Goal: Task Accomplishment & Management: Use online tool/utility

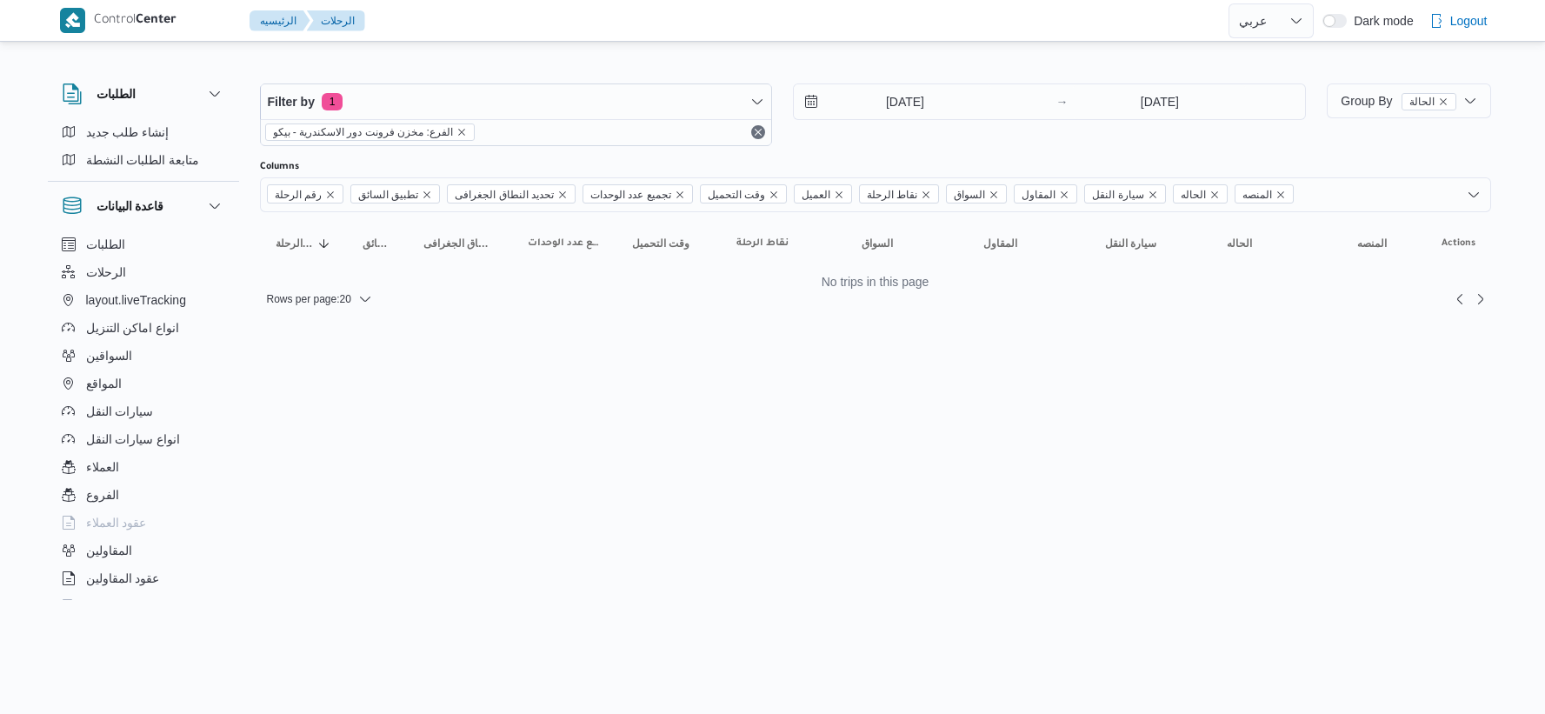
select select "ar"
click at [899, 107] on input "[DATE]" at bounding box center [892, 101] width 197 height 35
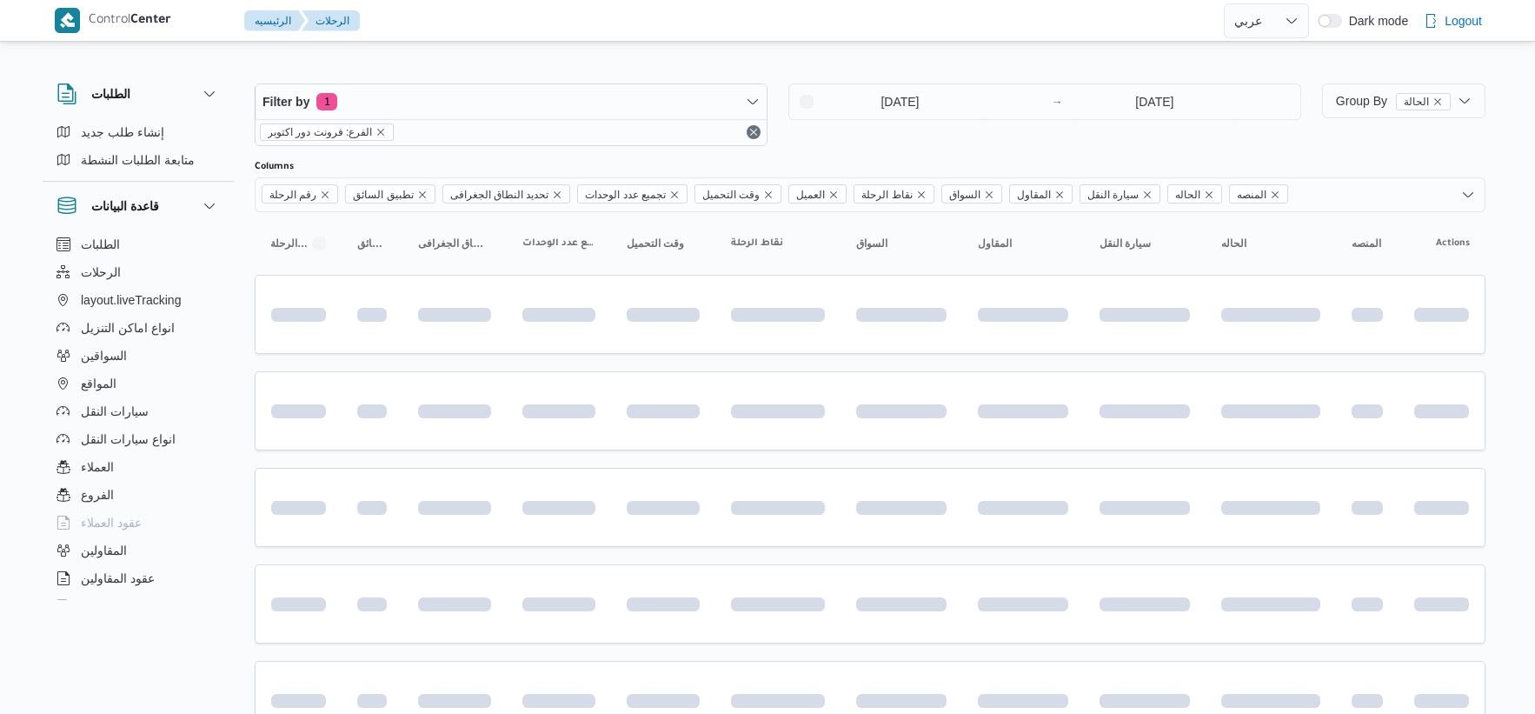
select select "ar"
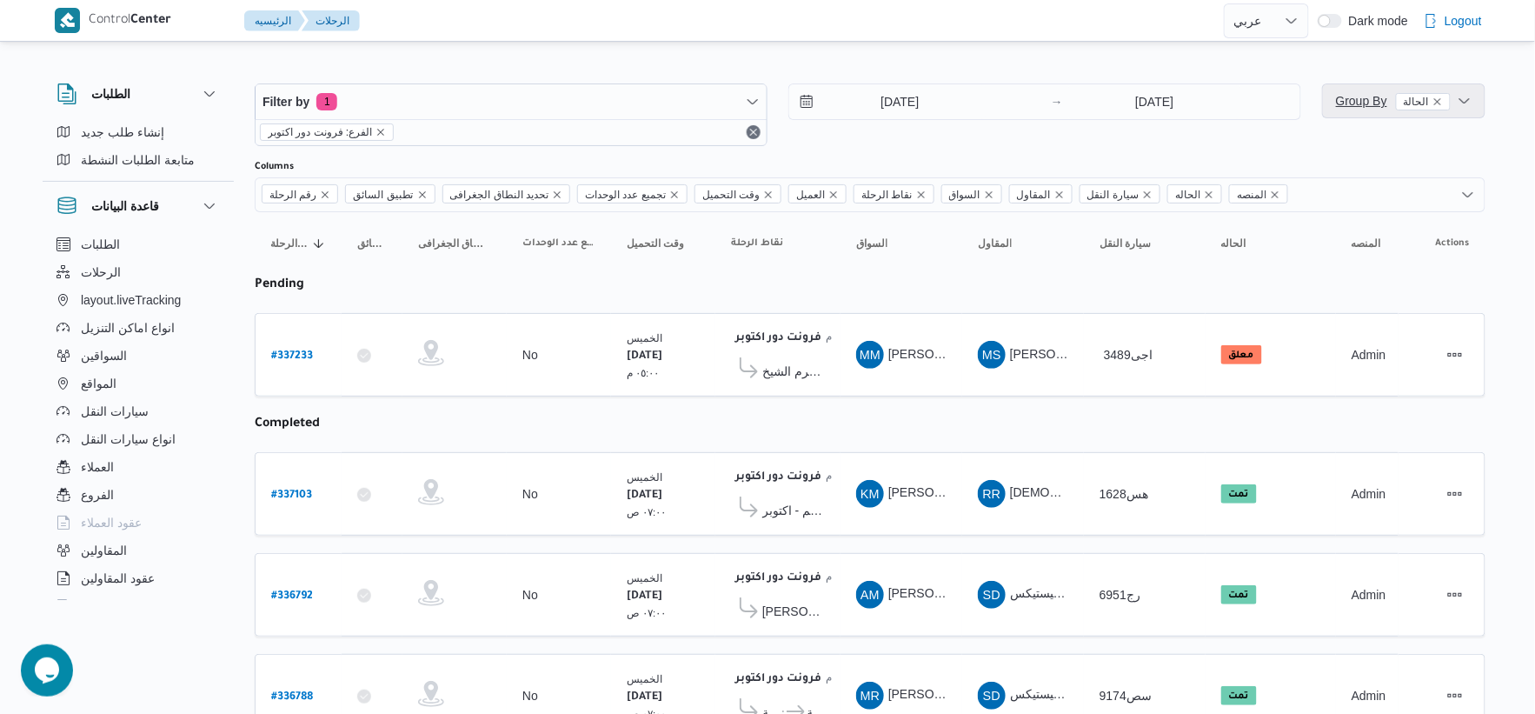
click at [1341, 109] on span "Group By الحالة" at bounding box center [1393, 100] width 115 height 21
click at [902, 458] on td "السواق KM خالد محمد عبدالعزيز محمد ابو ضلام" at bounding box center [902, 493] width 122 height 83
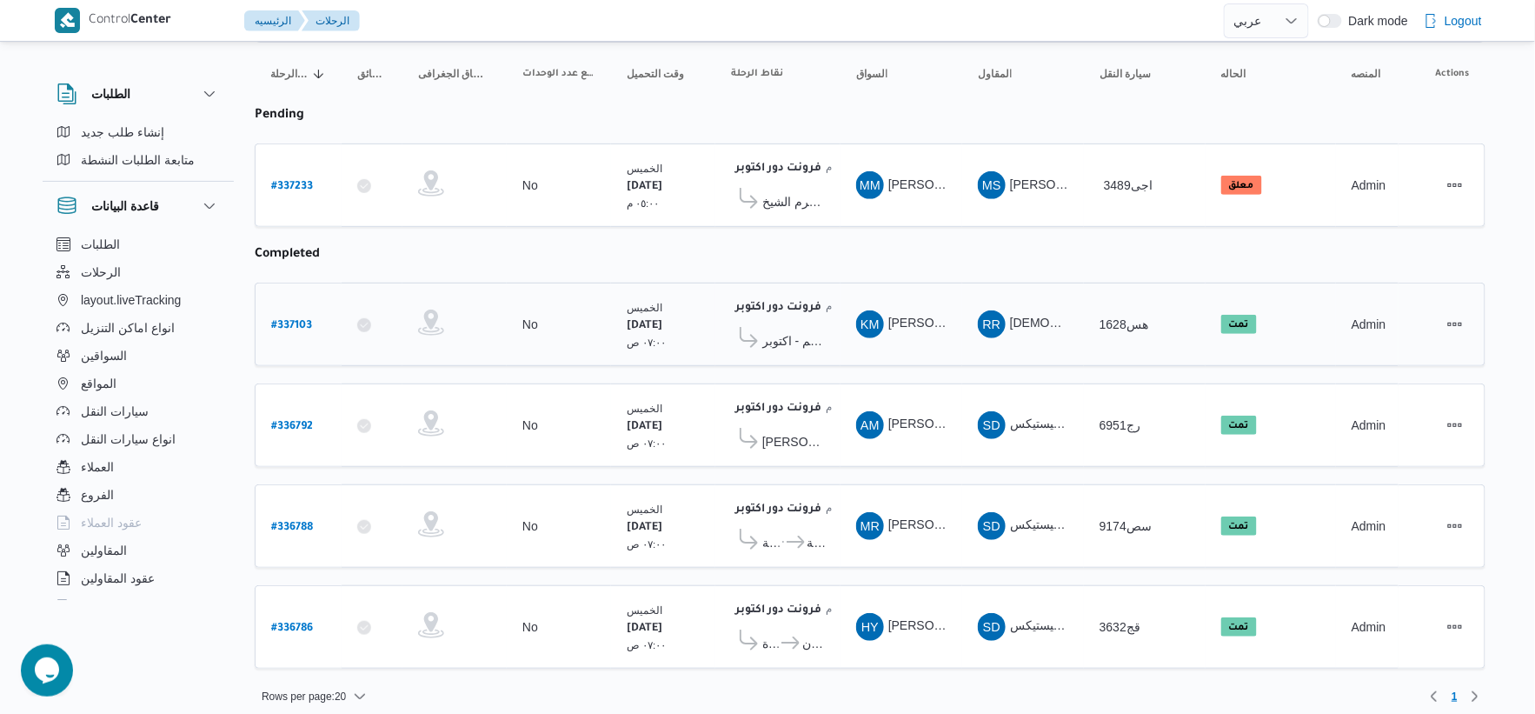
scroll to position [178, 0]
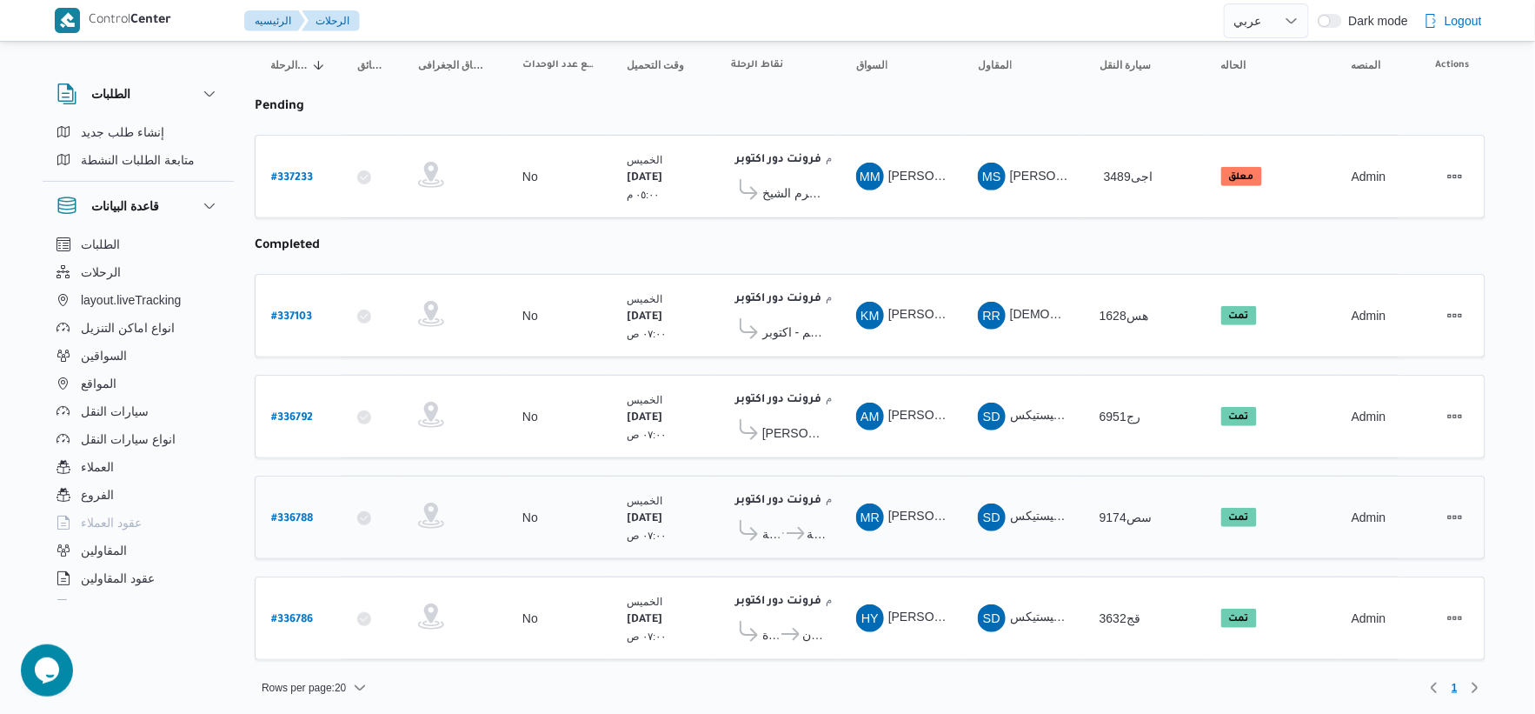
click at [800, 528] on icon at bounding box center [796, 533] width 18 height 13
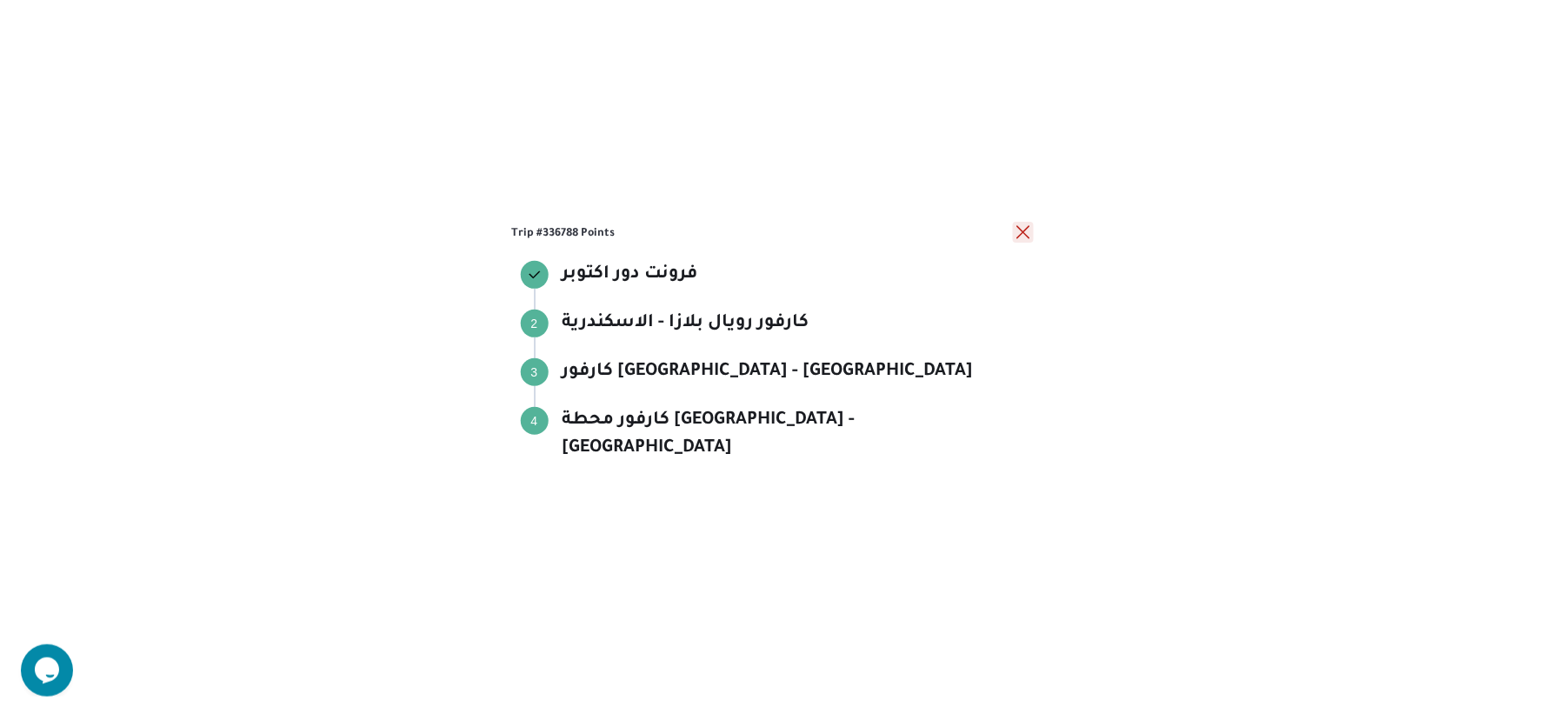
click at [1017, 243] on button "close" at bounding box center [1023, 232] width 21 height 21
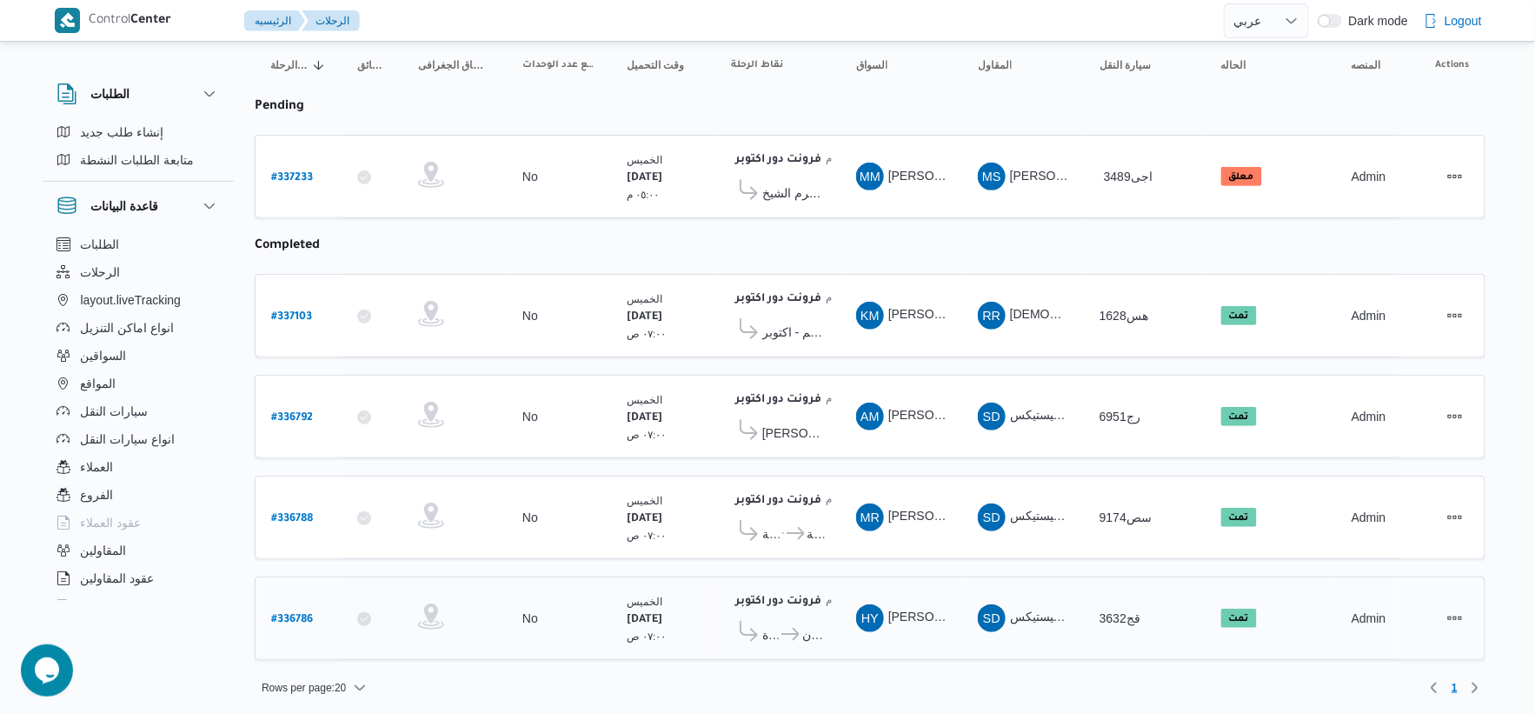
click at [795, 635] on span "كارفور البنيان - المنصورة" at bounding box center [802, 634] width 46 height 21
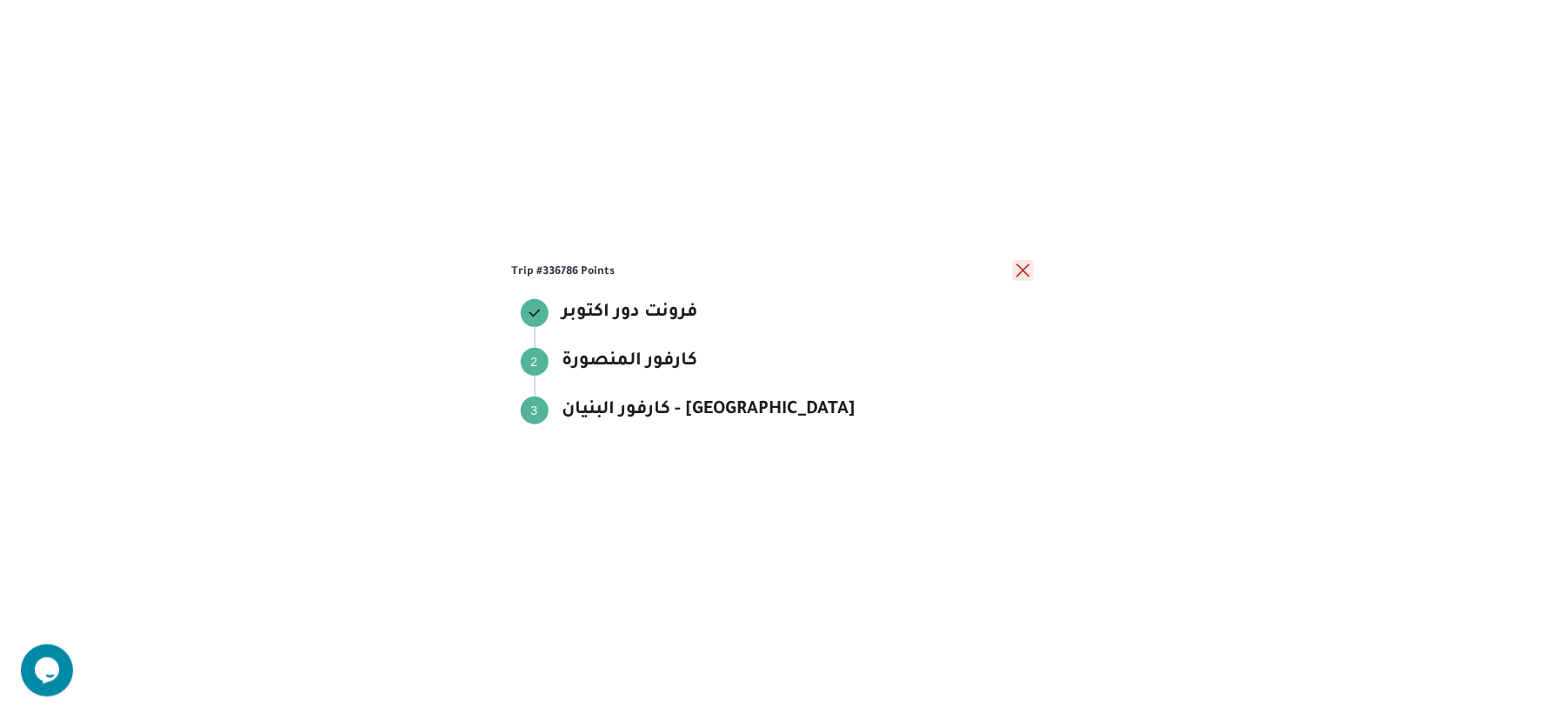
click at [1027, 271] on button "close" at bounding box center [1023, 270] width 21 height 21
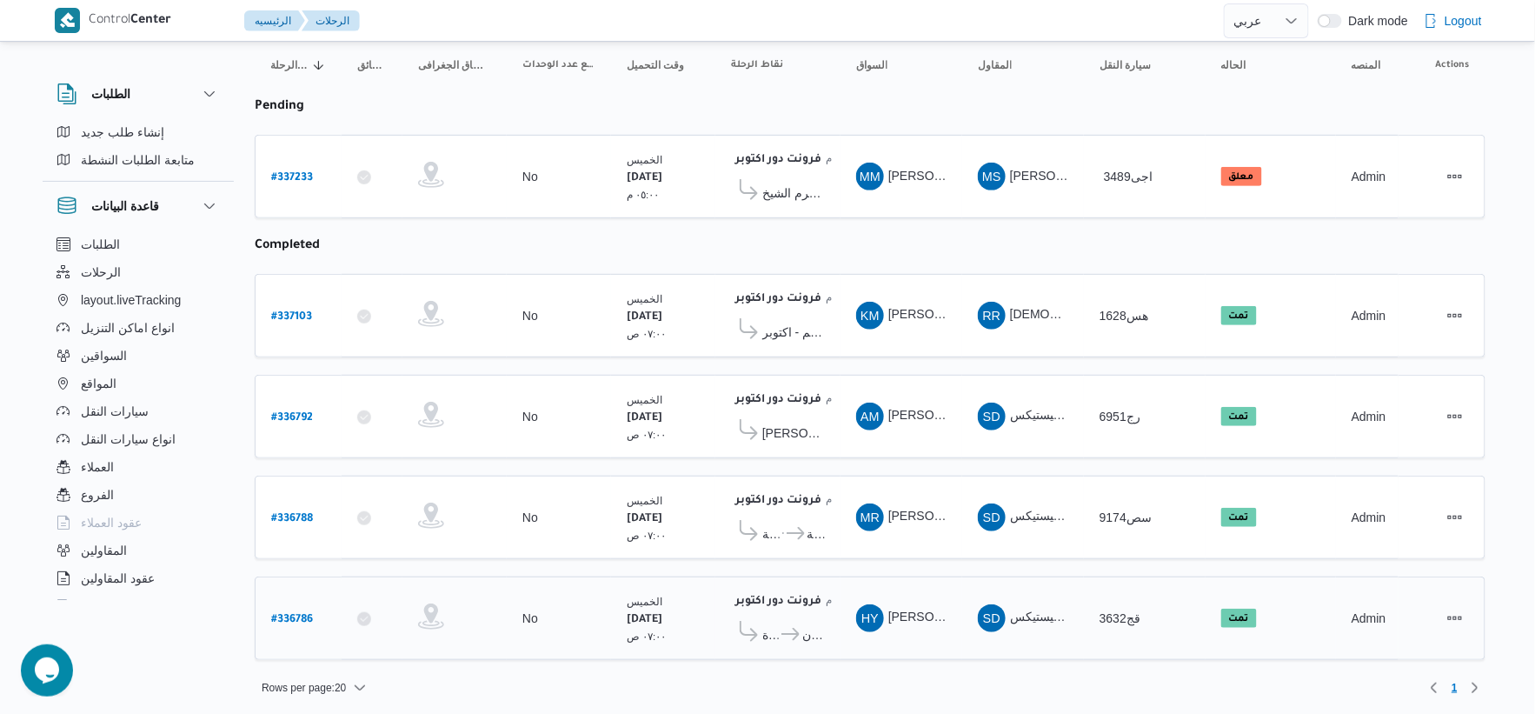
click at [302, 614] on b "# 336786" at bounding box center [292, 620] width 42 height 12
select select "ar"
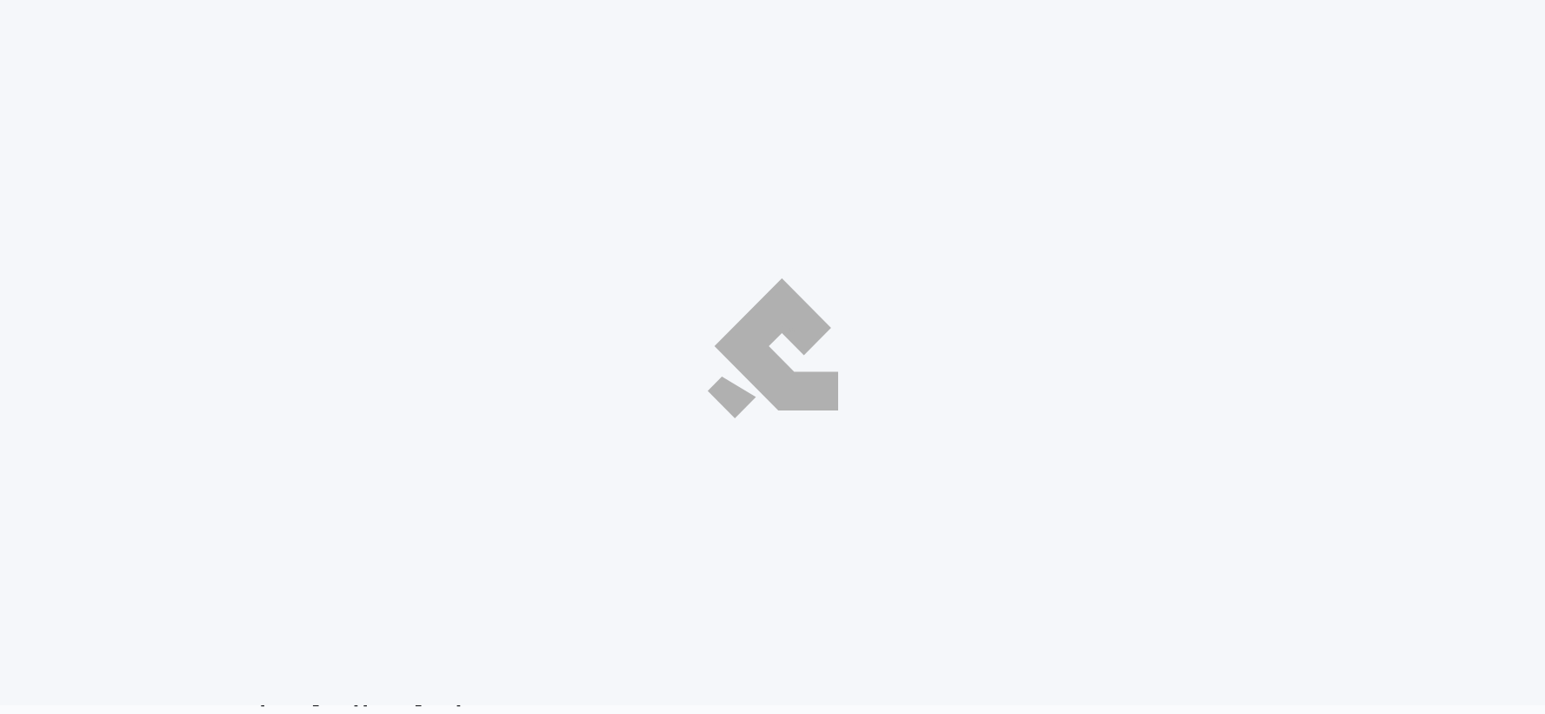
select select "ar"
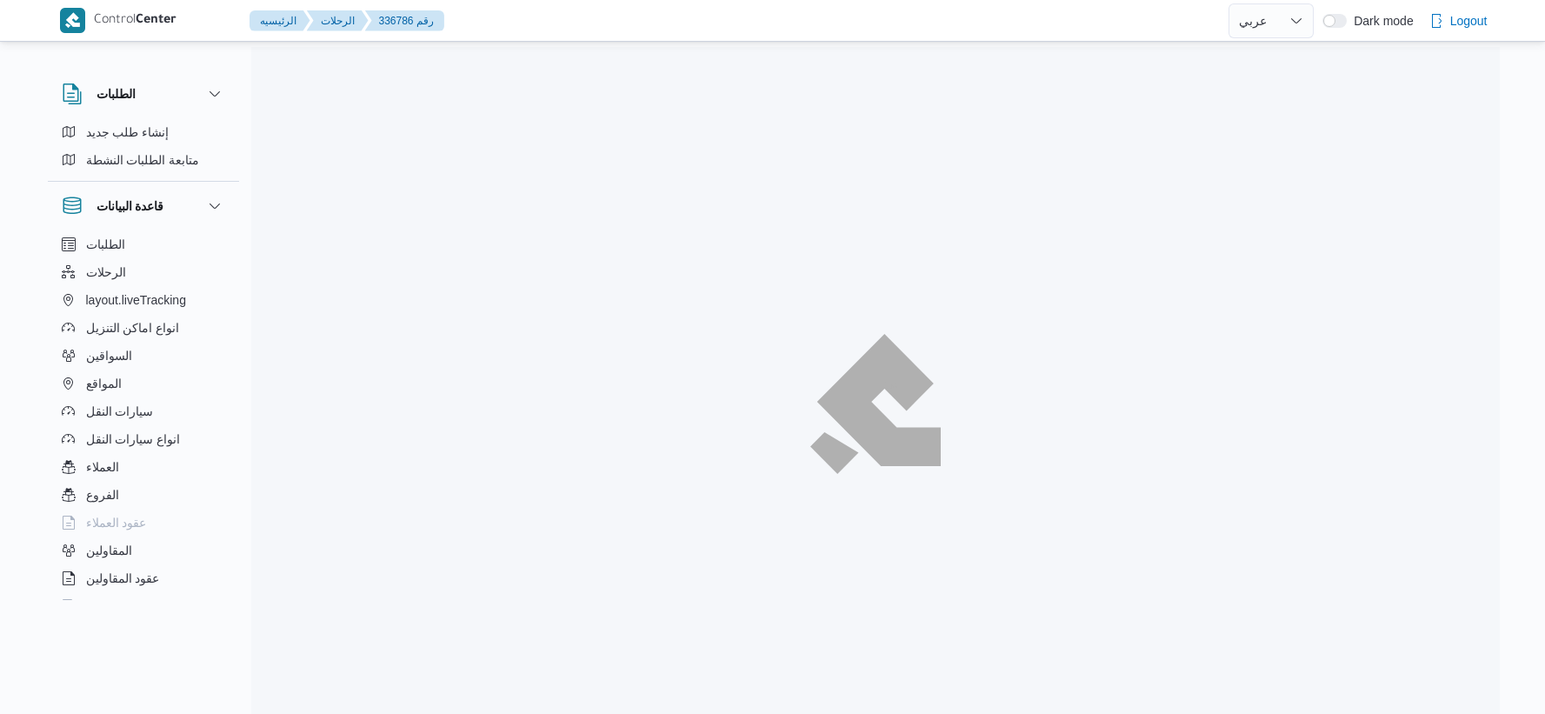
select select "ar"
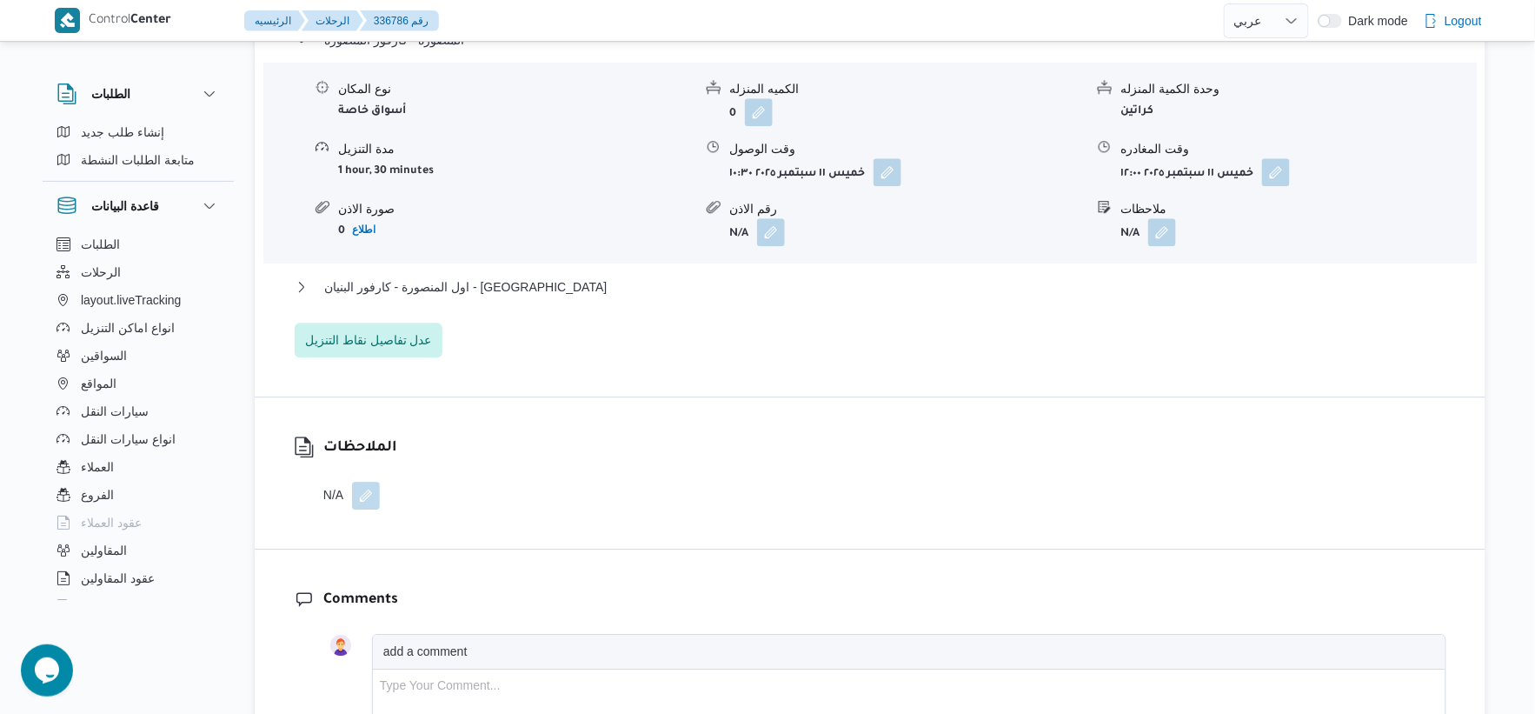
scroll to position [1545, 0]
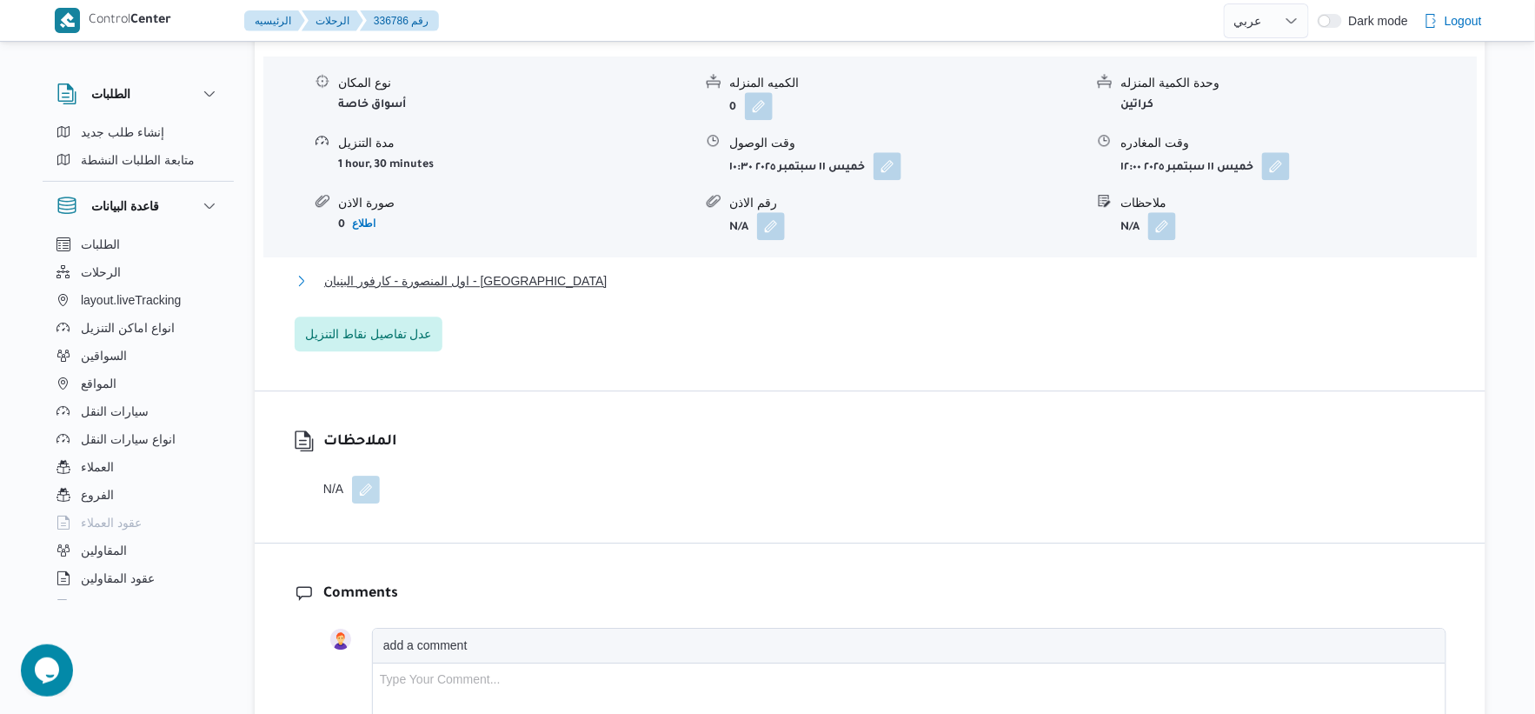
click at [535, 281] on button "اول المنصورة - كارفور البنيان - المنصورة" at bounding box center [871, 280] width 1152 height 21
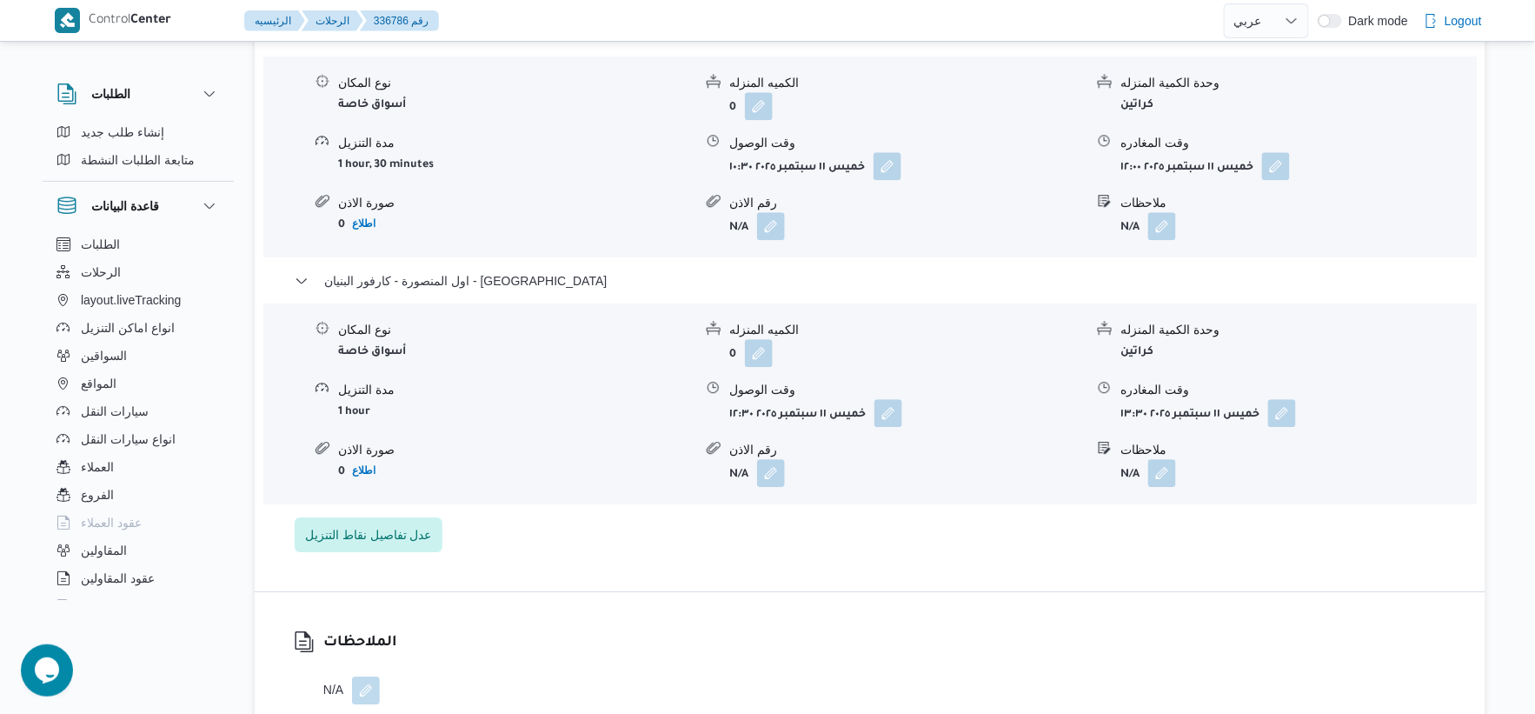
click at [612, 444] on div "صورة الاذن" at bounding box center [515, 450] width 355 height 18
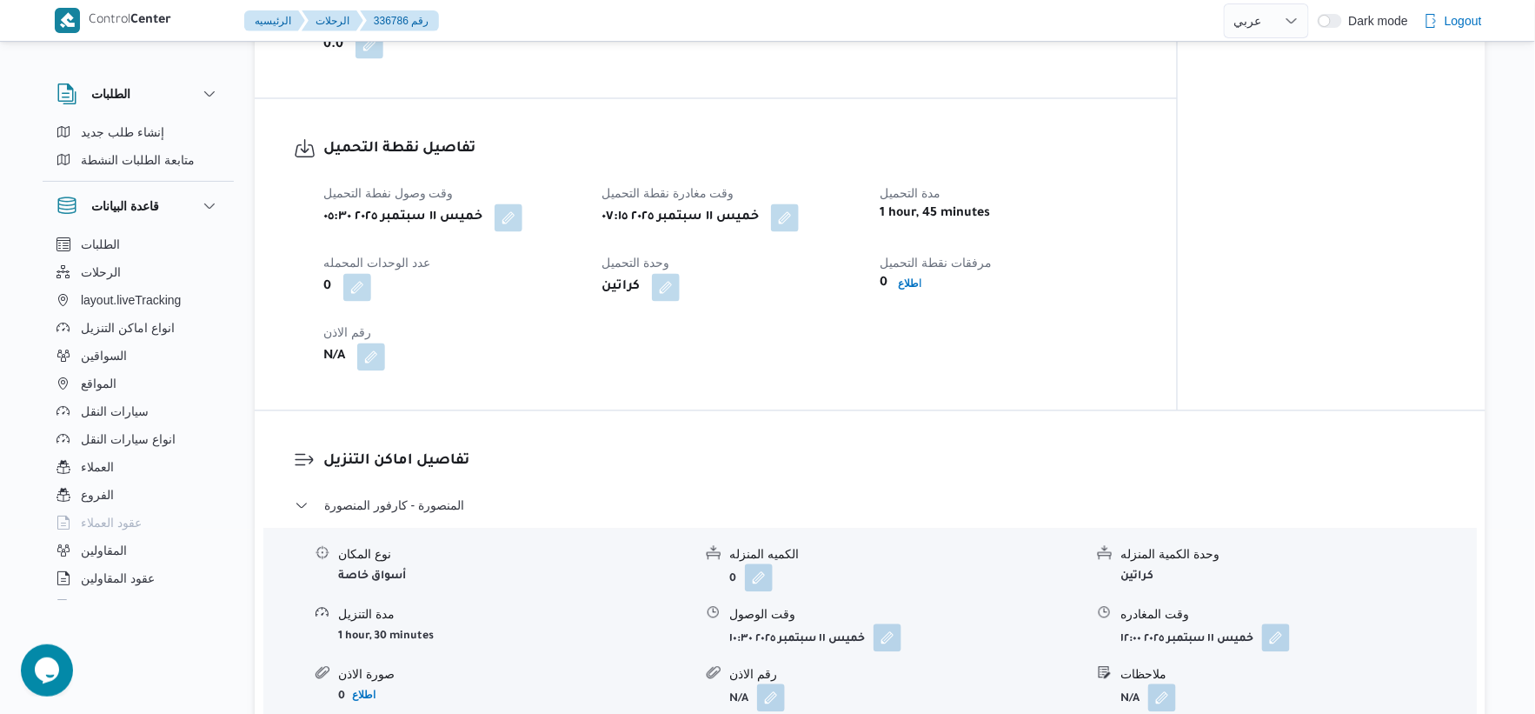
scroll to position [772, 0]
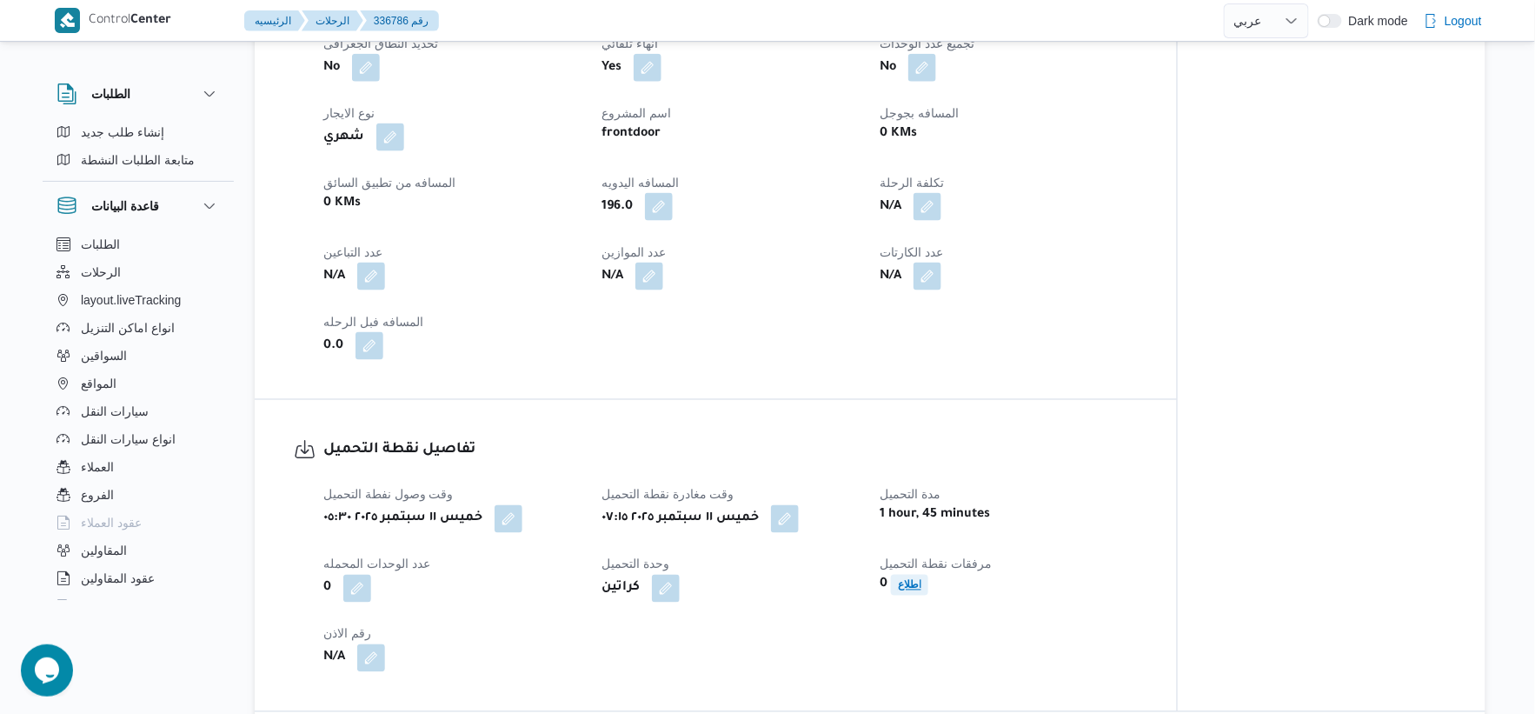
click at [908, 581] on b "اطلاع" at bounding box center [909, 585] width 23 height 12
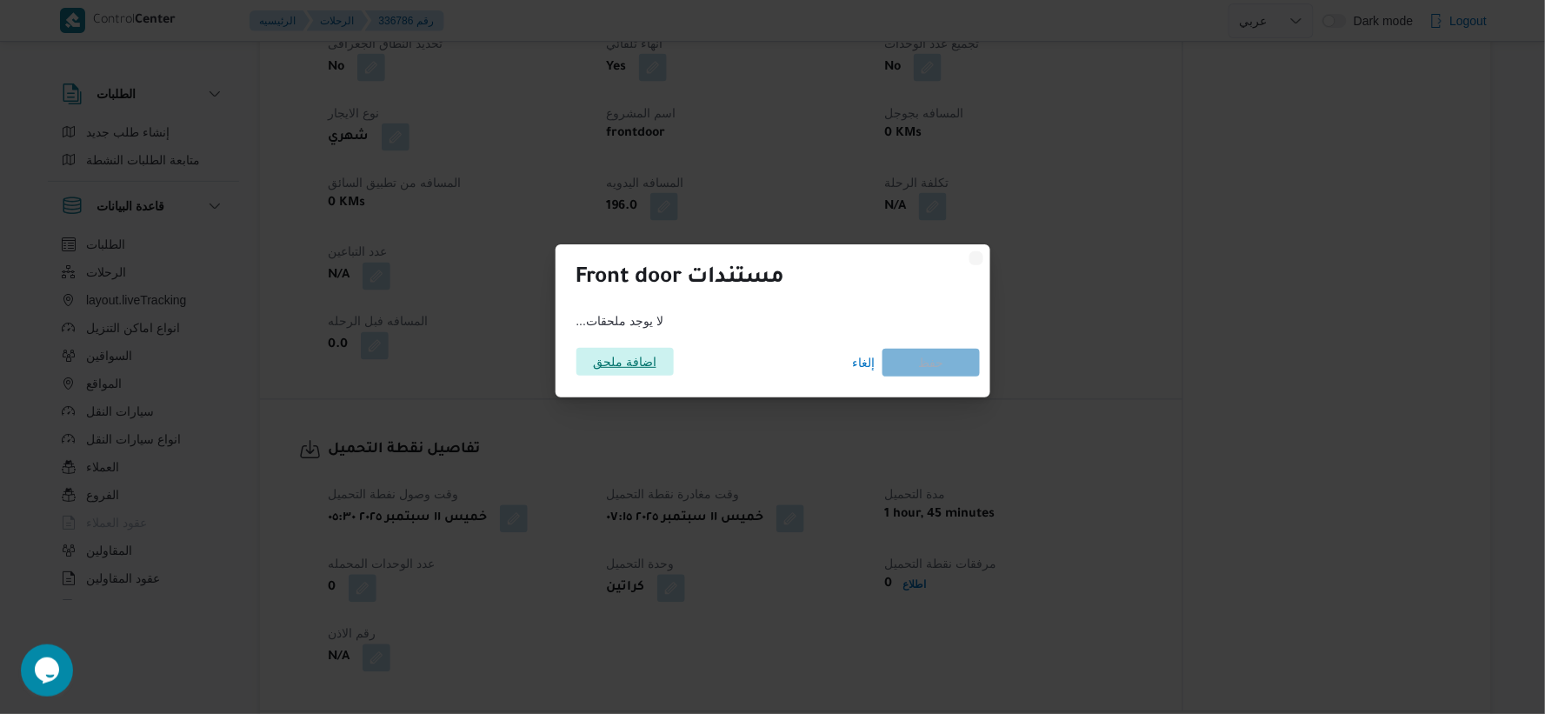
click at [648, 350] on span "اضافة ملحق" at bounding box center [624, 362] width 63 height 28
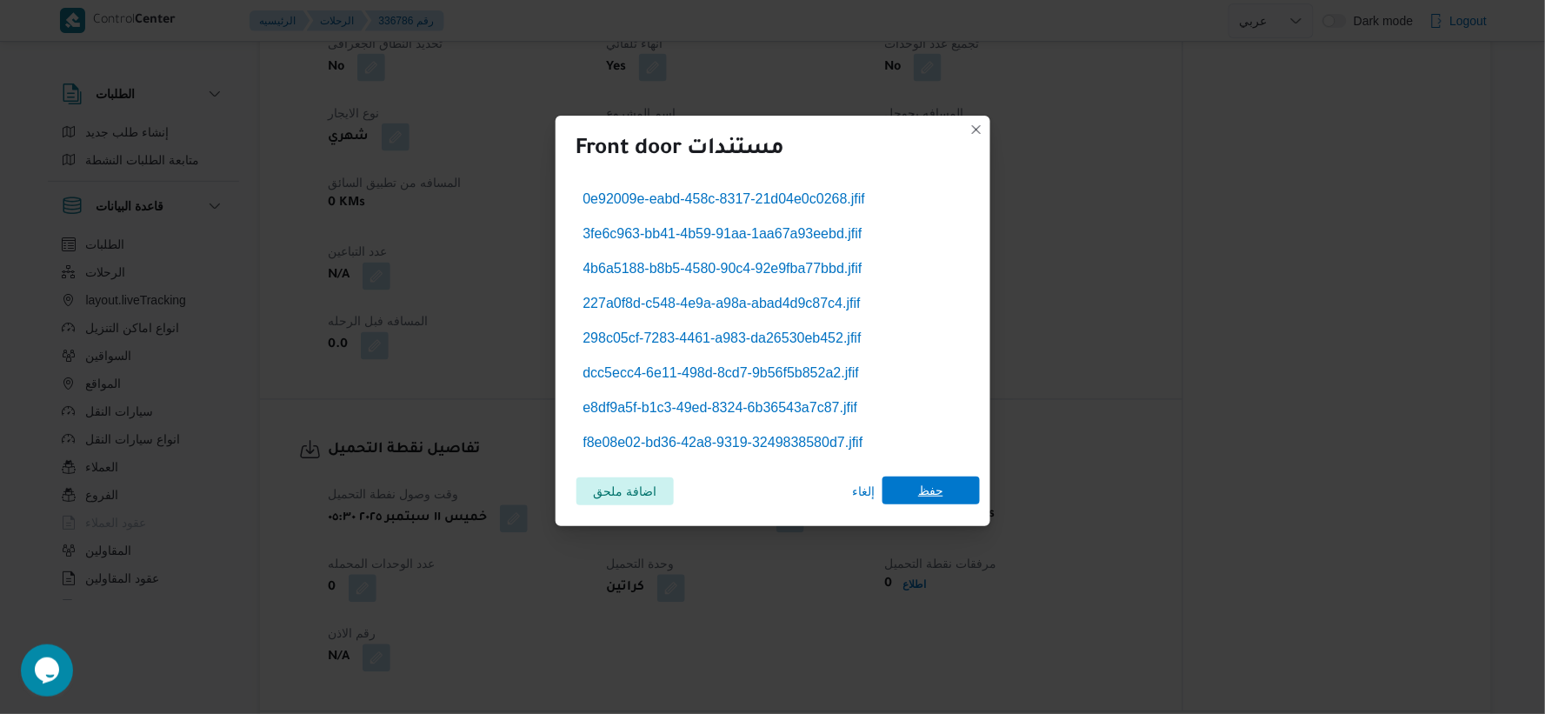
click at [959, 499] on span "حفظ" at bounding box center [930, 490] width 97 height 28
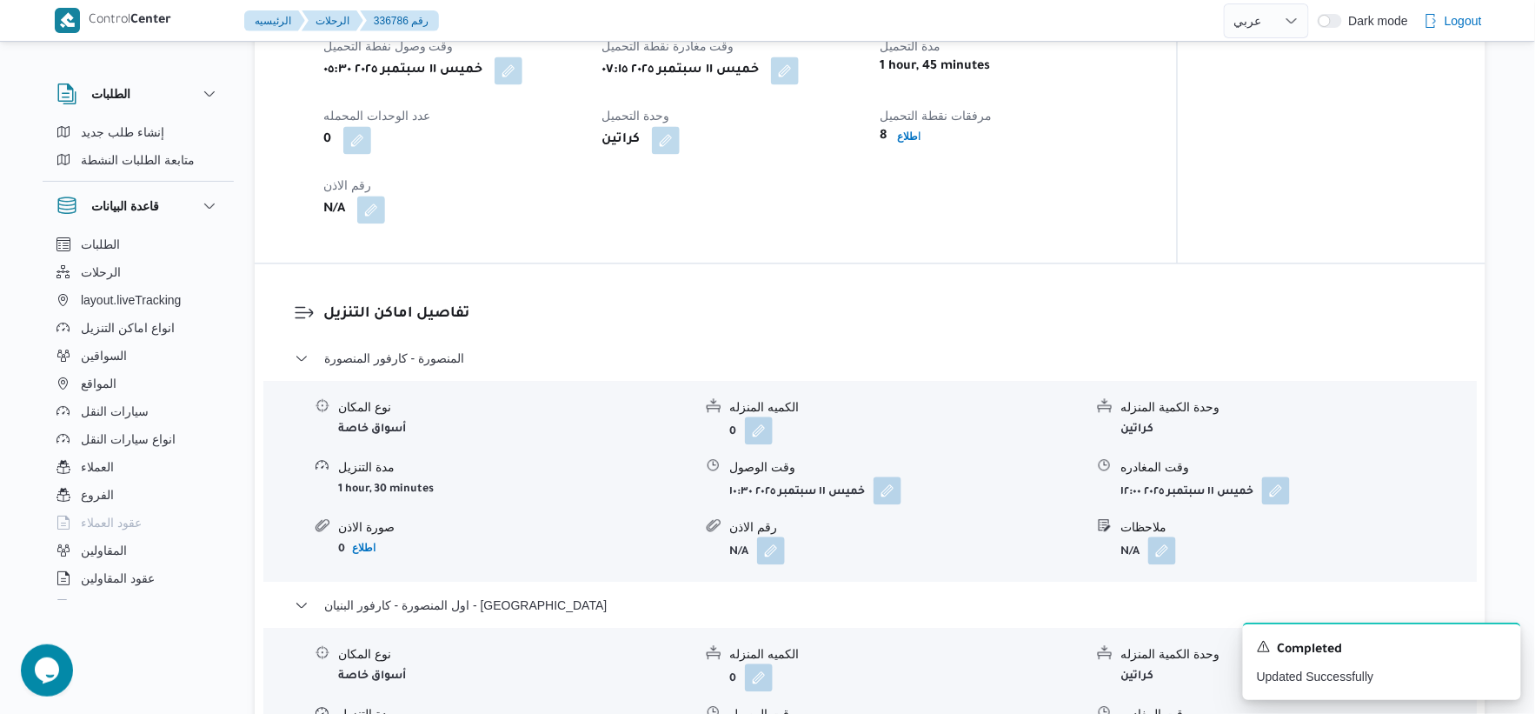
scroll to position [1159, 0]
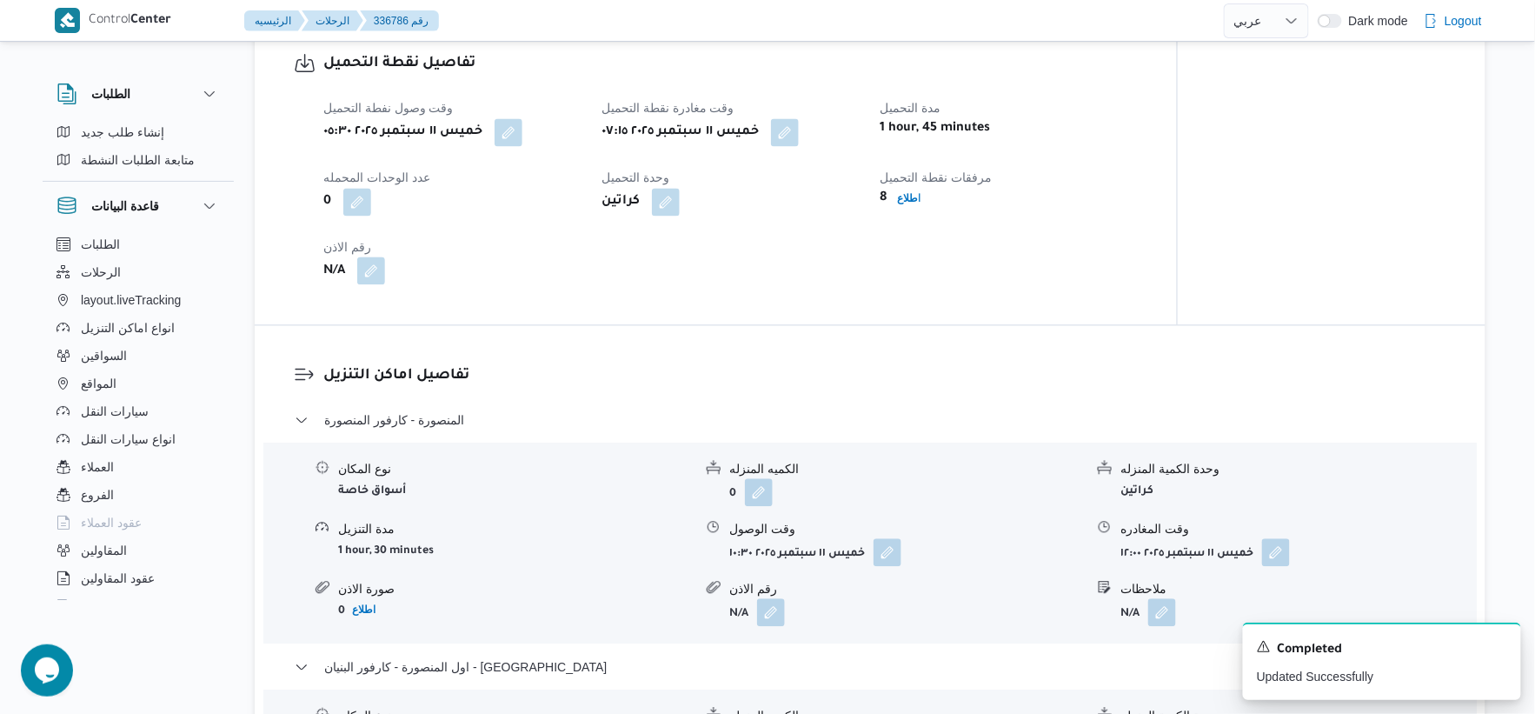
click at [375, 271] on button "button" at bounding box center [371, 270] width 28 height 28
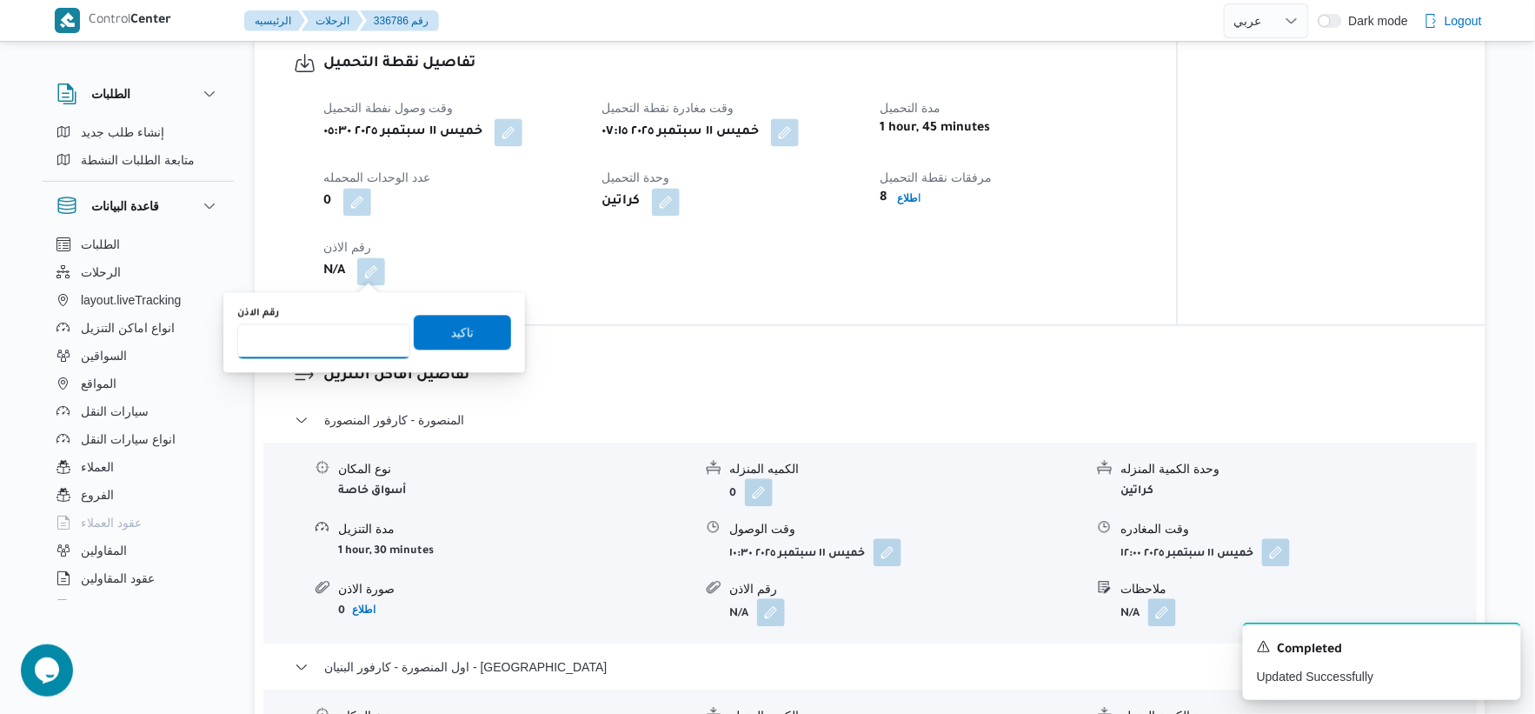
click at [331, 337] on input "رقم الاذن" at bounding box center [323, 340] width 173 height 35
type input "8498"
click at [468, 330] on span "تاكيد" at bounding box center [462, 331] width 97 height 35
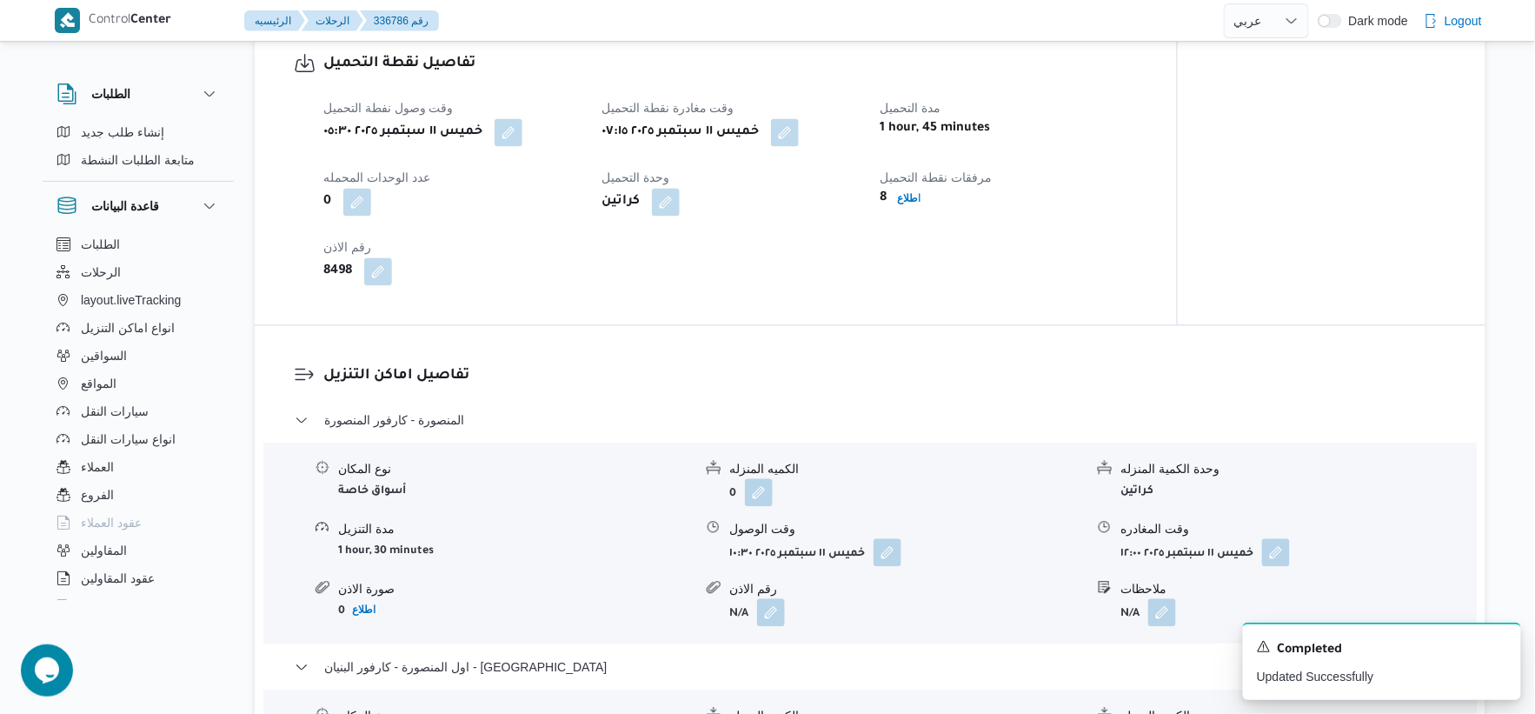
select select "ar"
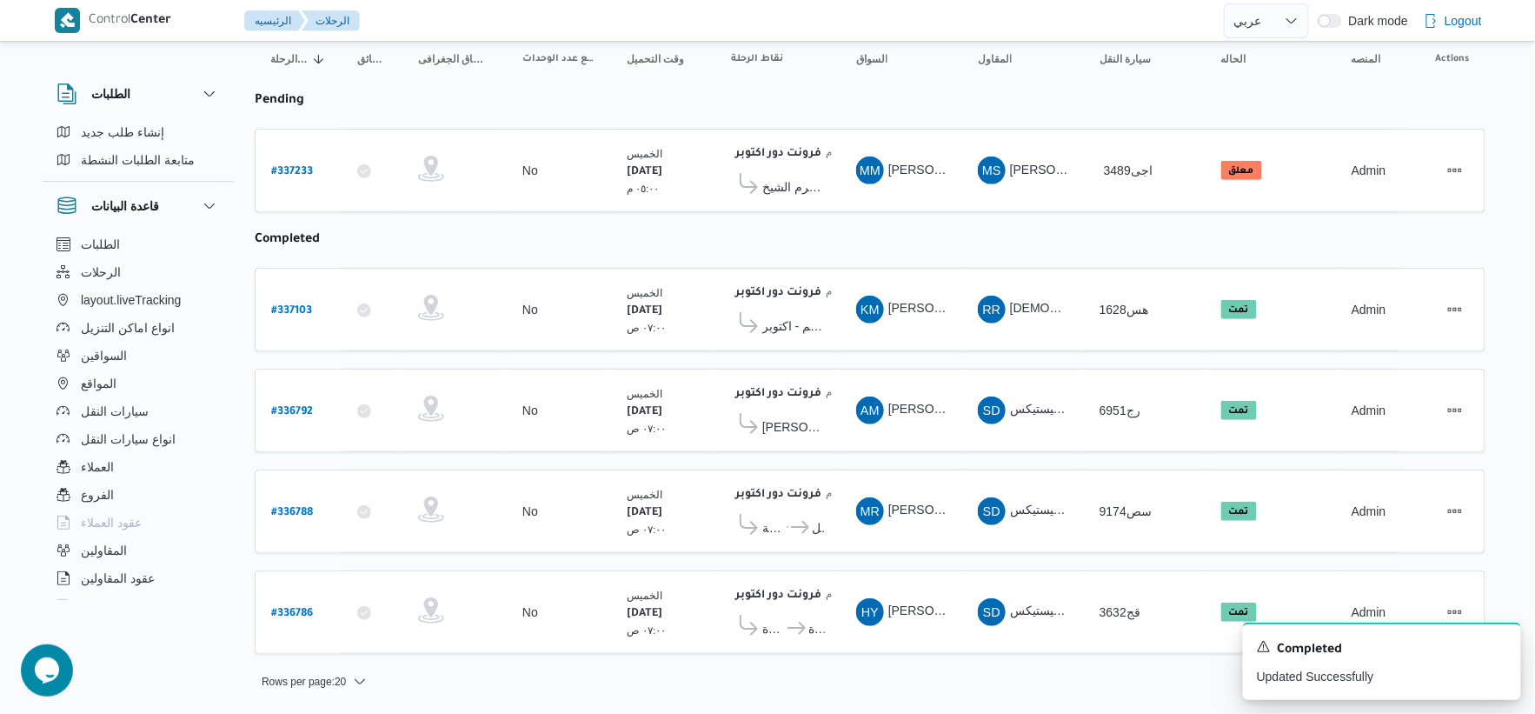
scroll to position [178, 0]
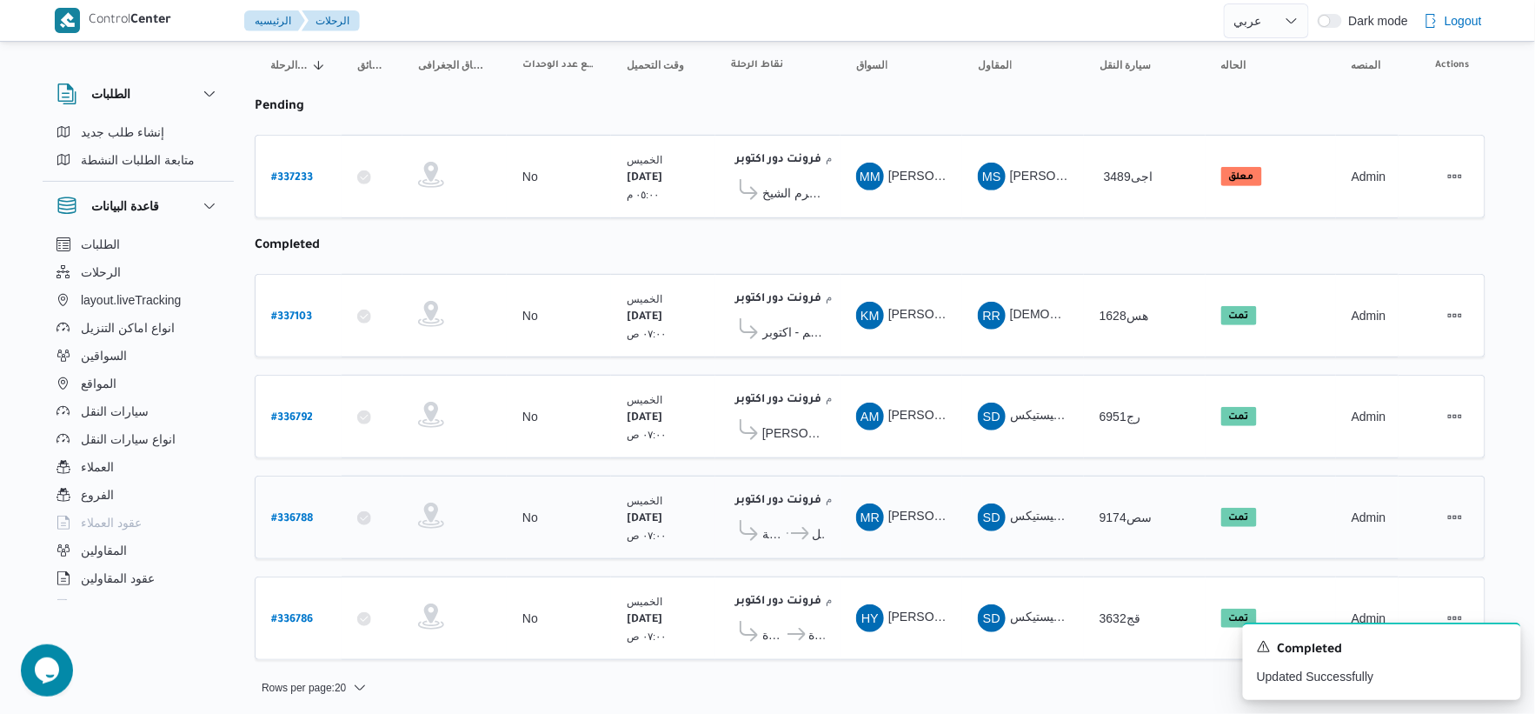
click at [789, 533] on icon at bounding box center [796, 533] width 18 height 13
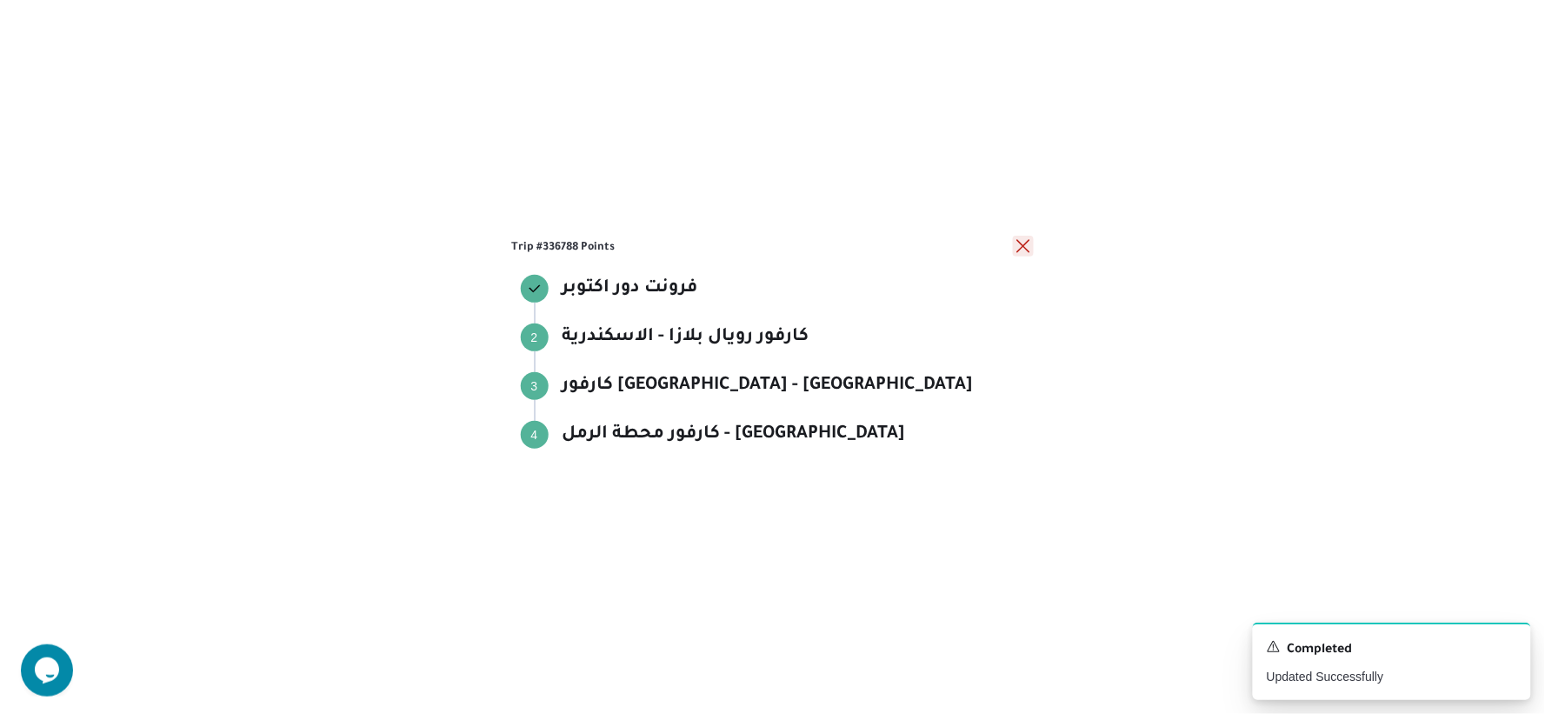
click at [1026, 242] on button "close" at bounding box center [1023, 246] width 21 height 21
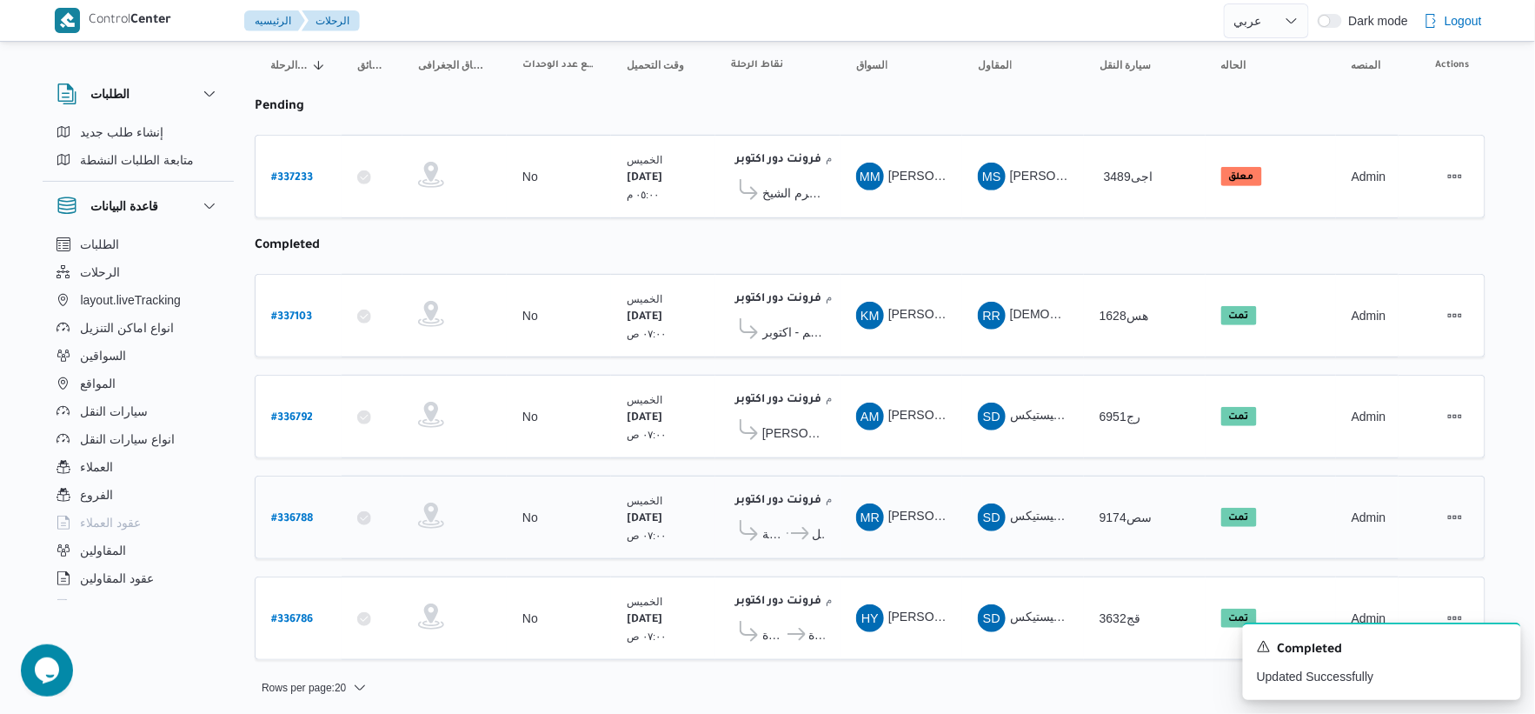
click at [293, 513] on b "# 336788" at bounding box center [292, 519] width 42 height 12
select select "ar"
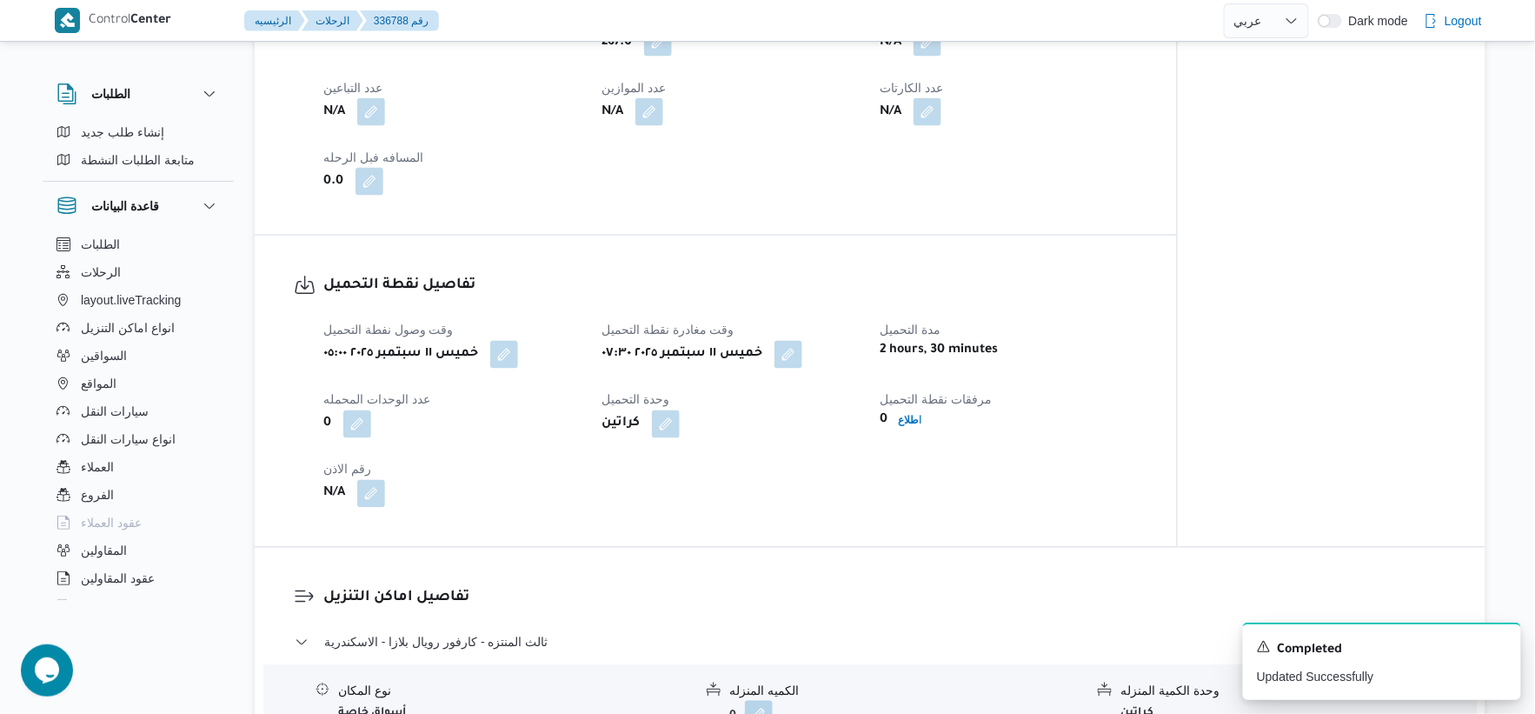
scroll to position [966, 0]
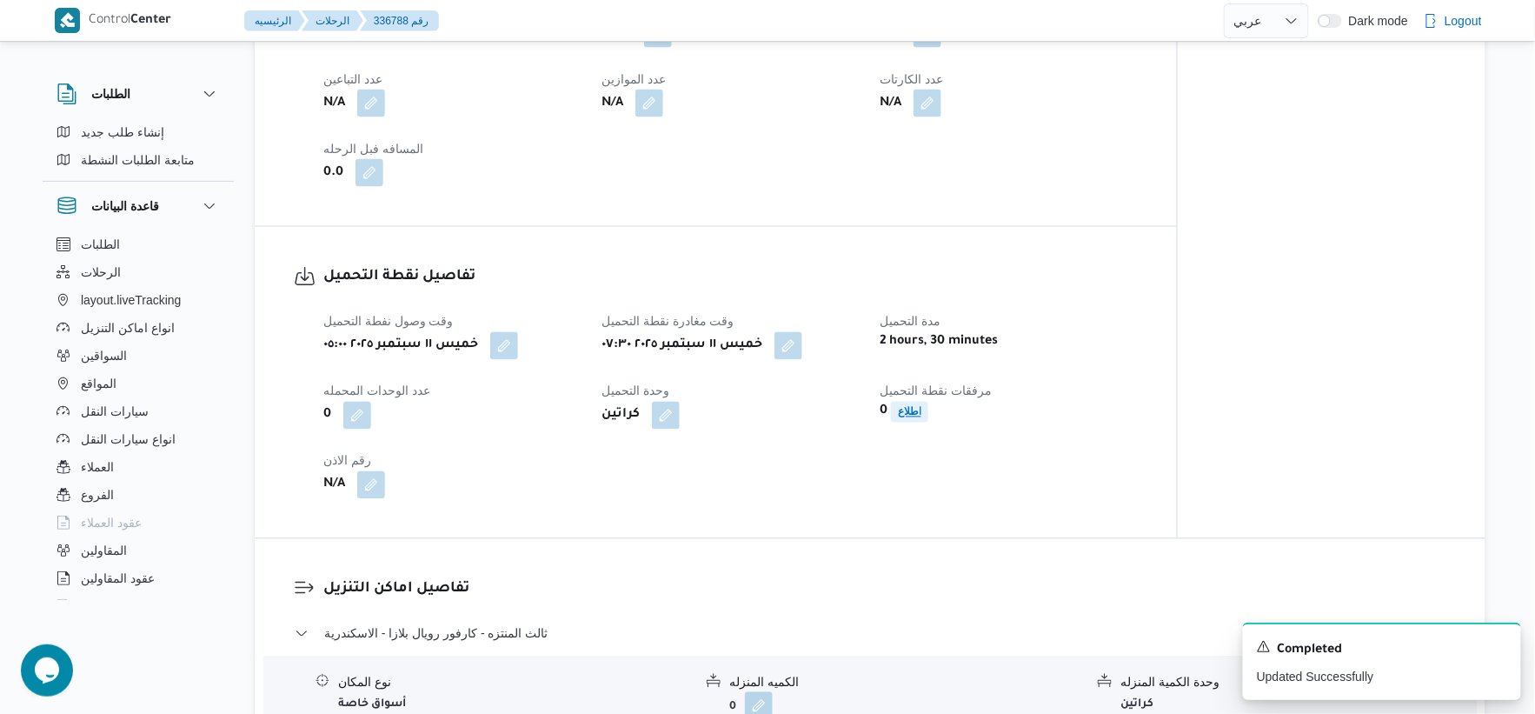
click at [914, 406] on b "اطلاع" at bounding box center [909, 412] width 23 height 12
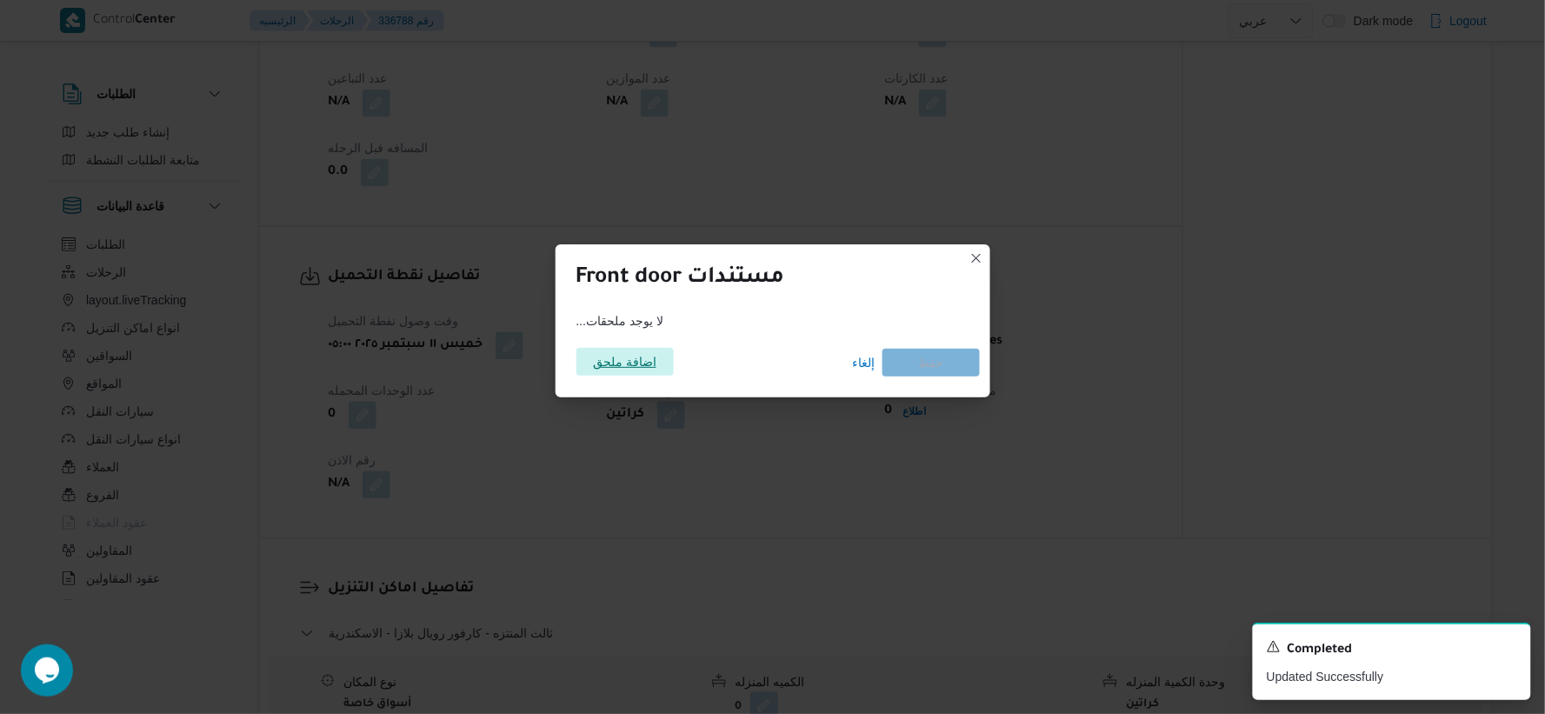
click at [633, 365] on span "اضافة ملحق" at bounding box center [624, 362] width 63 height 28
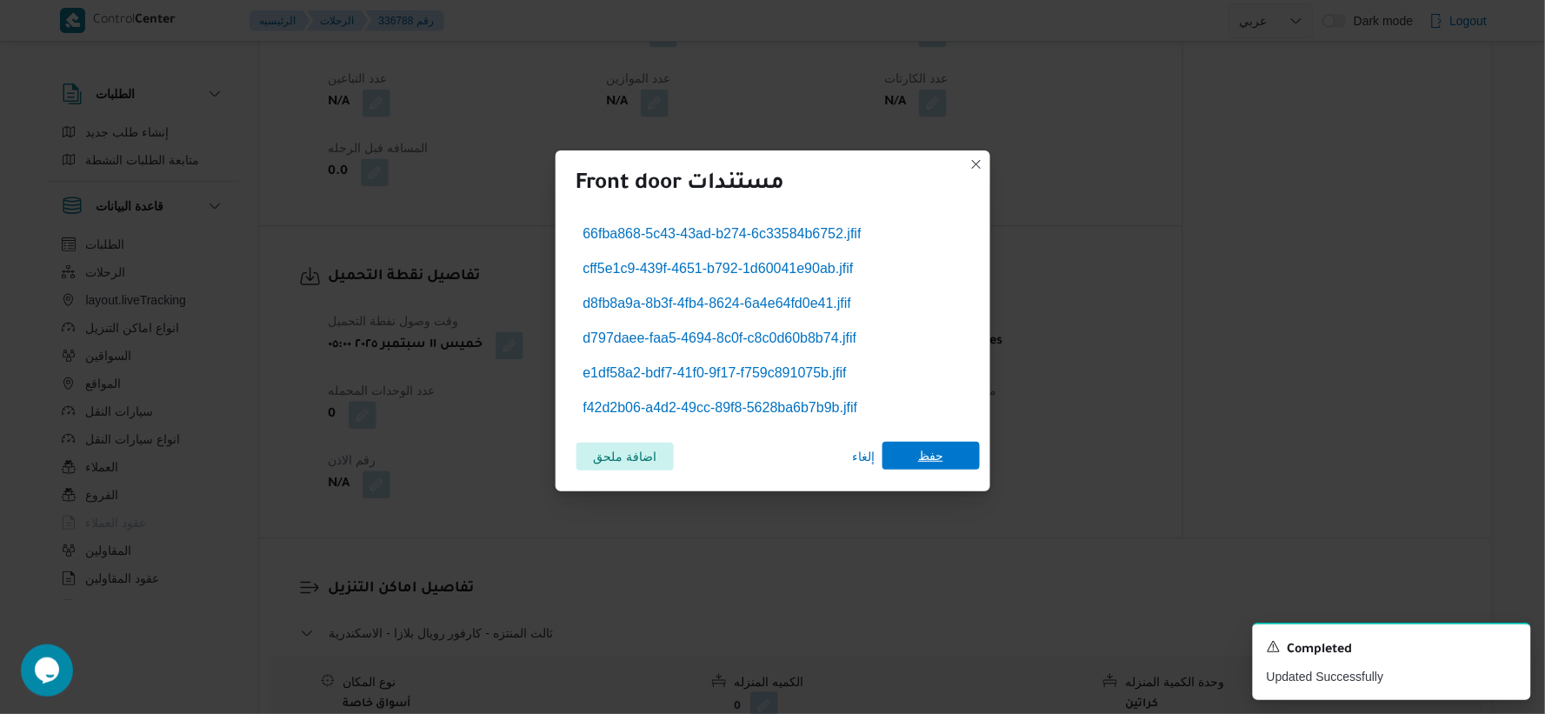
click at [947, 458] on span "حفظ" at bounding box center [930, 456] width 97 height 28
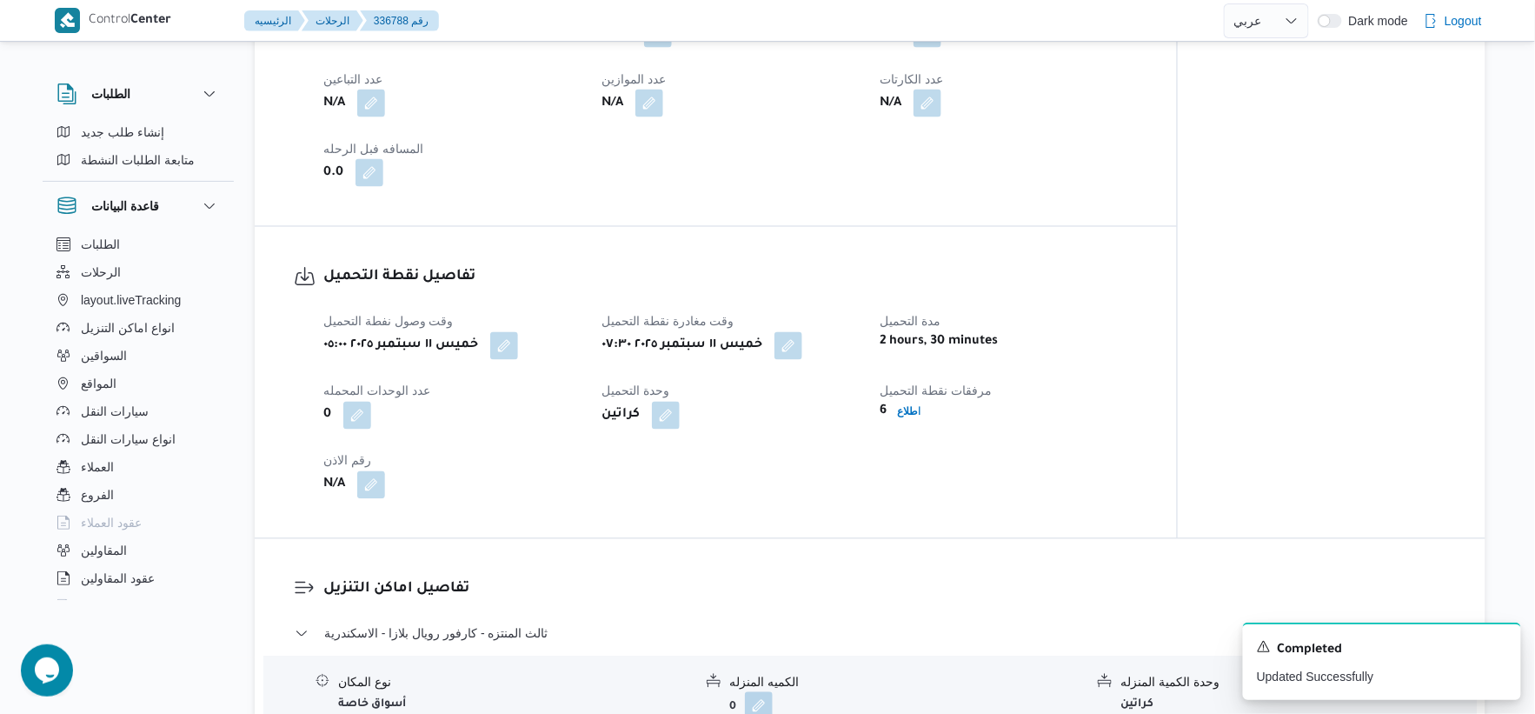
select select "ar"
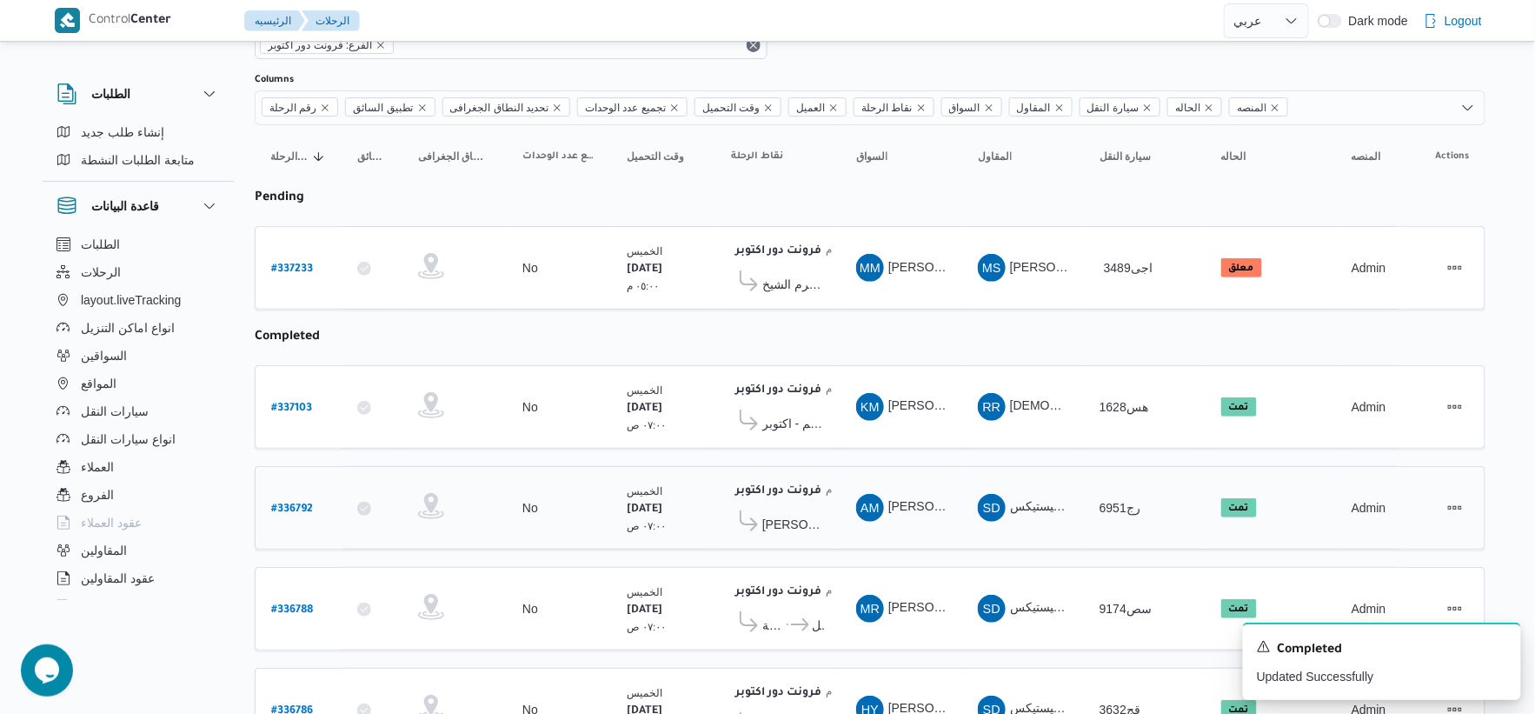
scroll to position [178, 0]
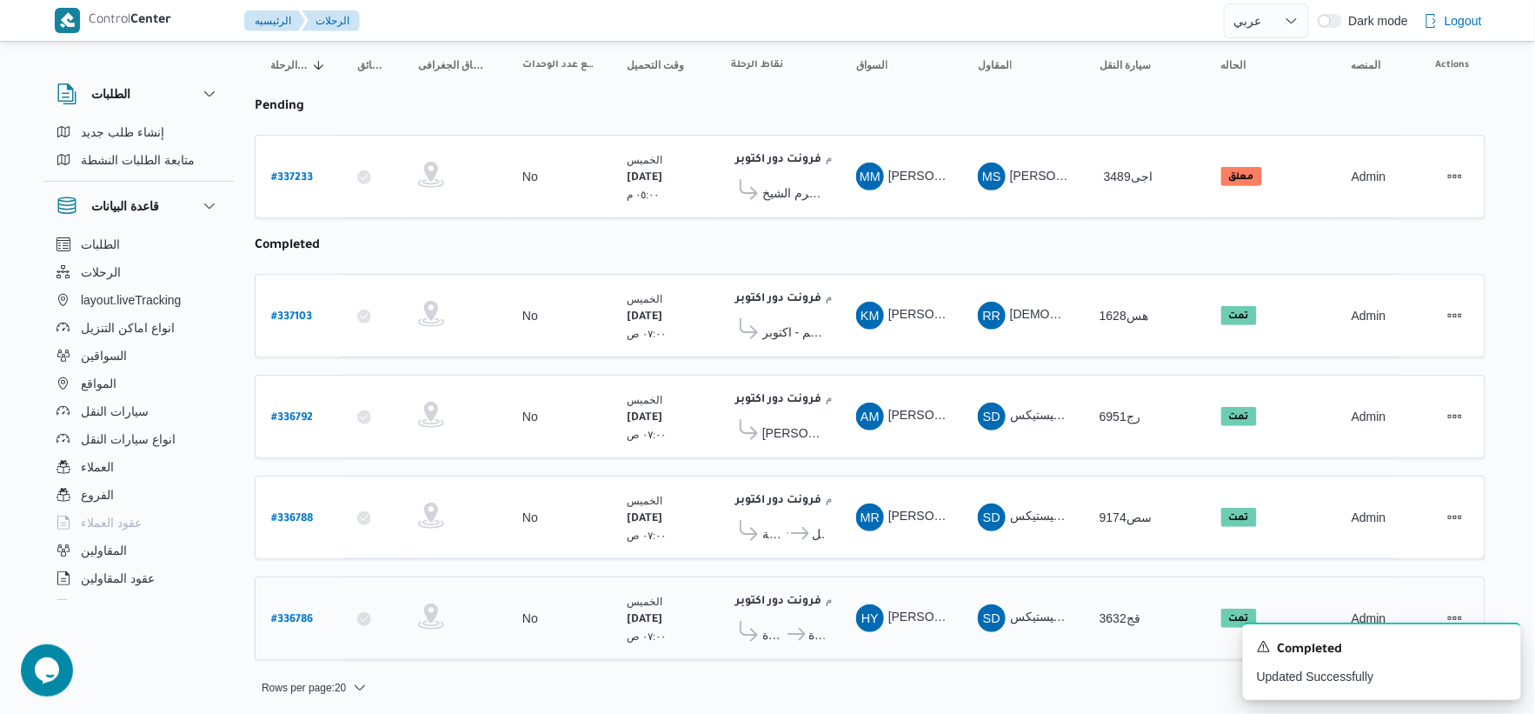
click at [788, 629] on icon at bounding box center [797, 634] width 18 height 13
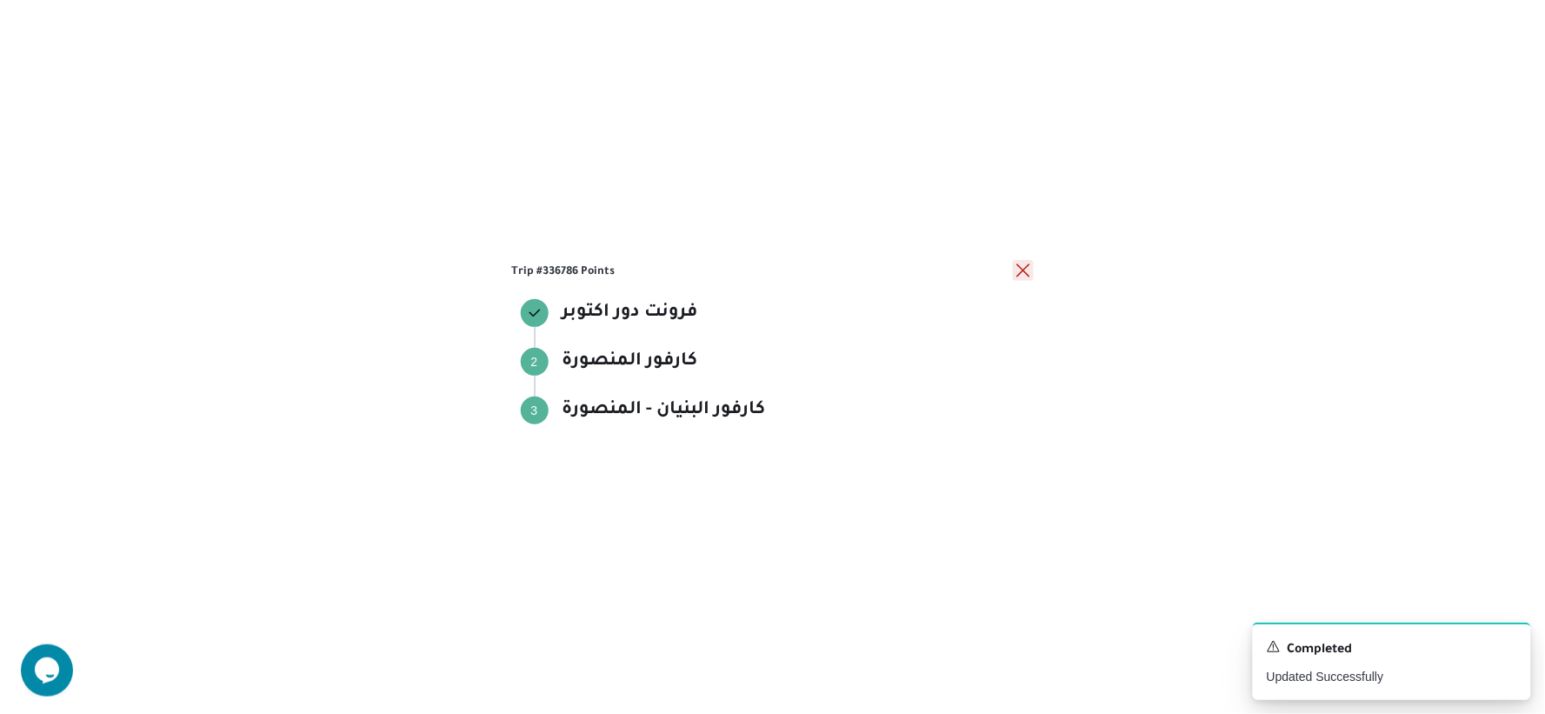
click at [1026, 271] on button "close" at bounding box center [1023, 270] width 21 height 21
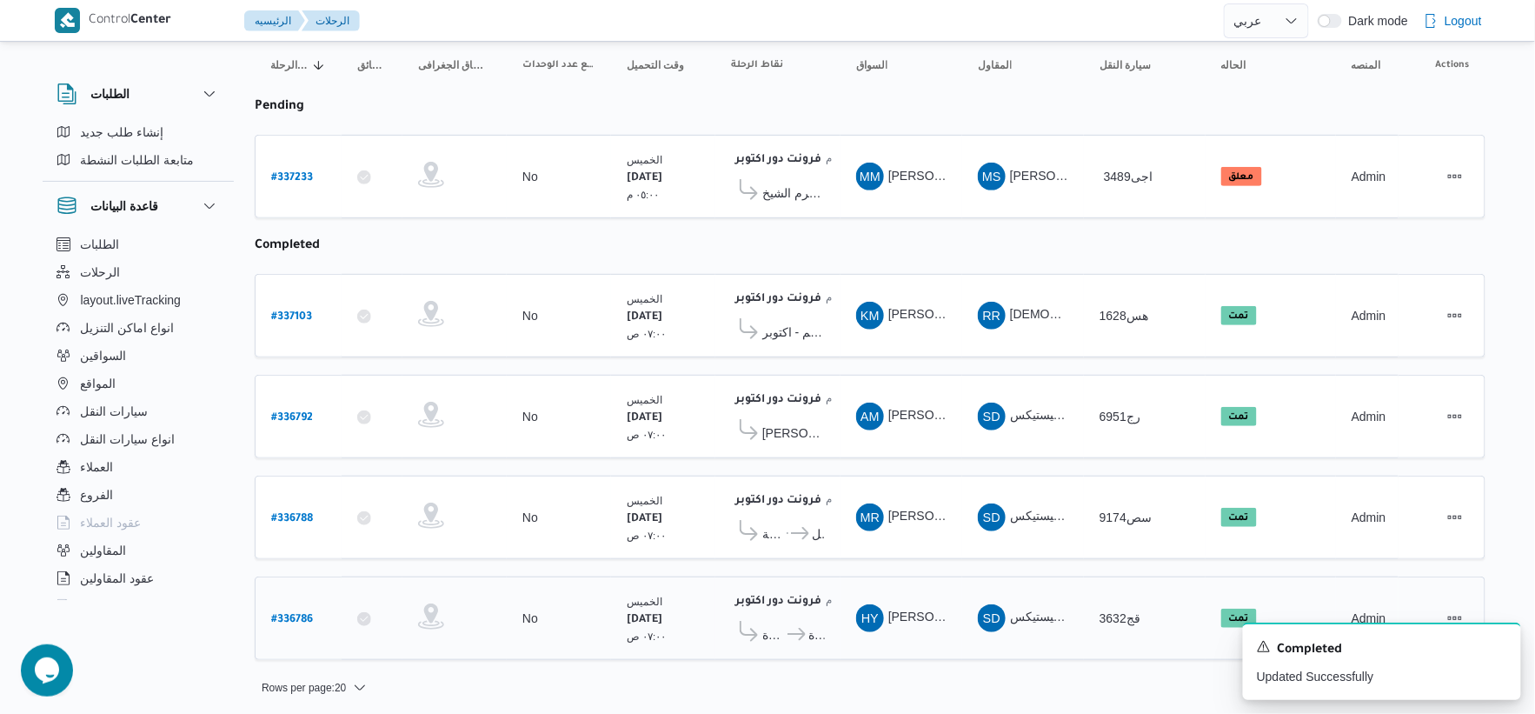
click at [289, 614] on b "# 336786" at bounding box center [292, 620] width 42 height 12
select select "ar"
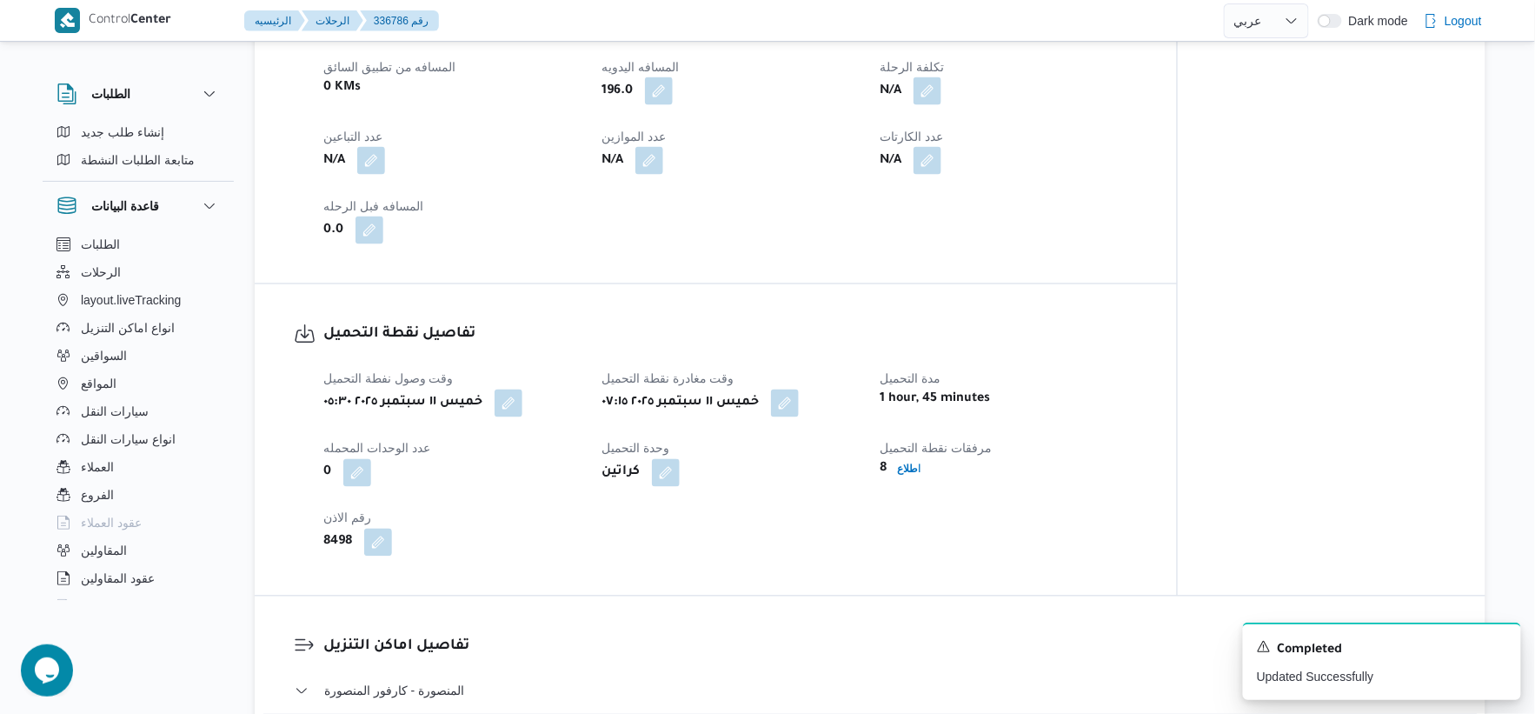
scroll to position [966, 0]
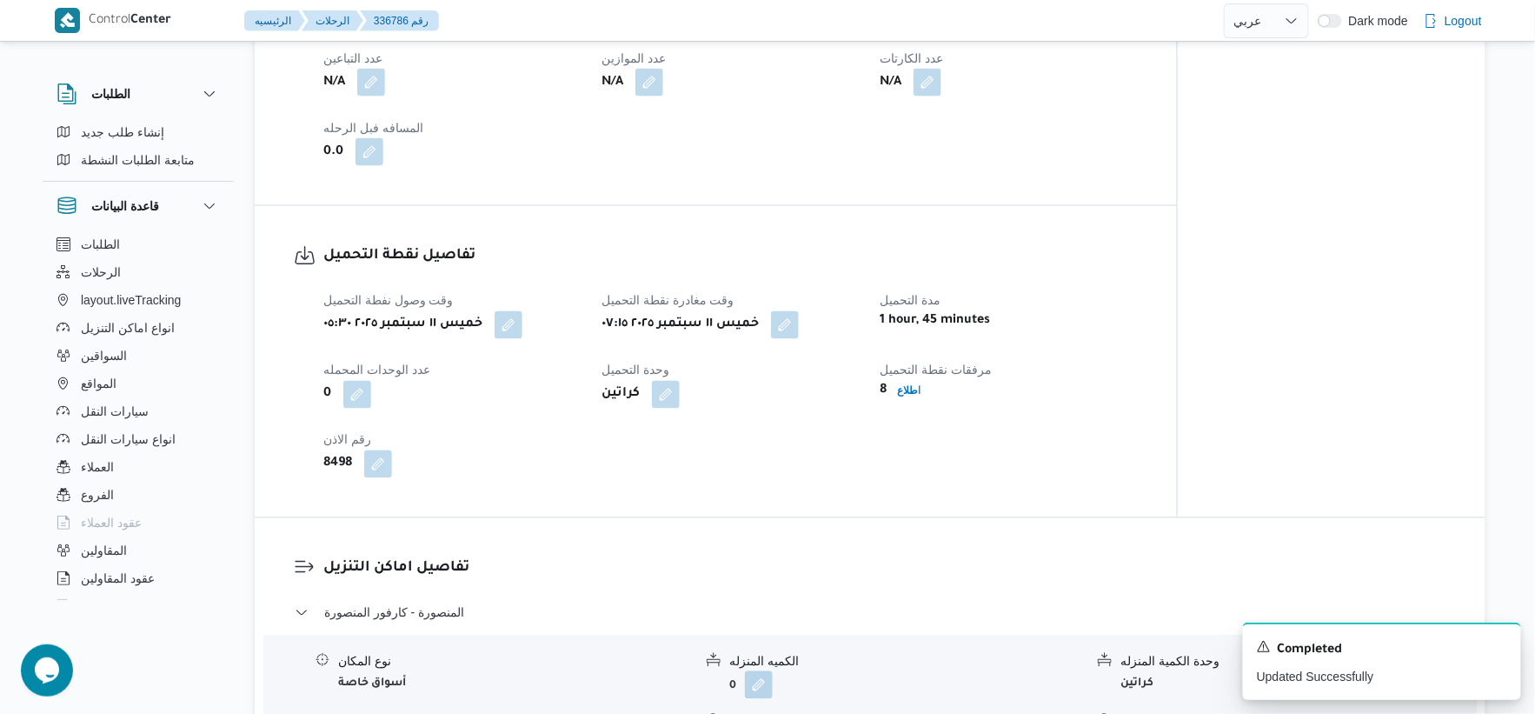
select select "ar"
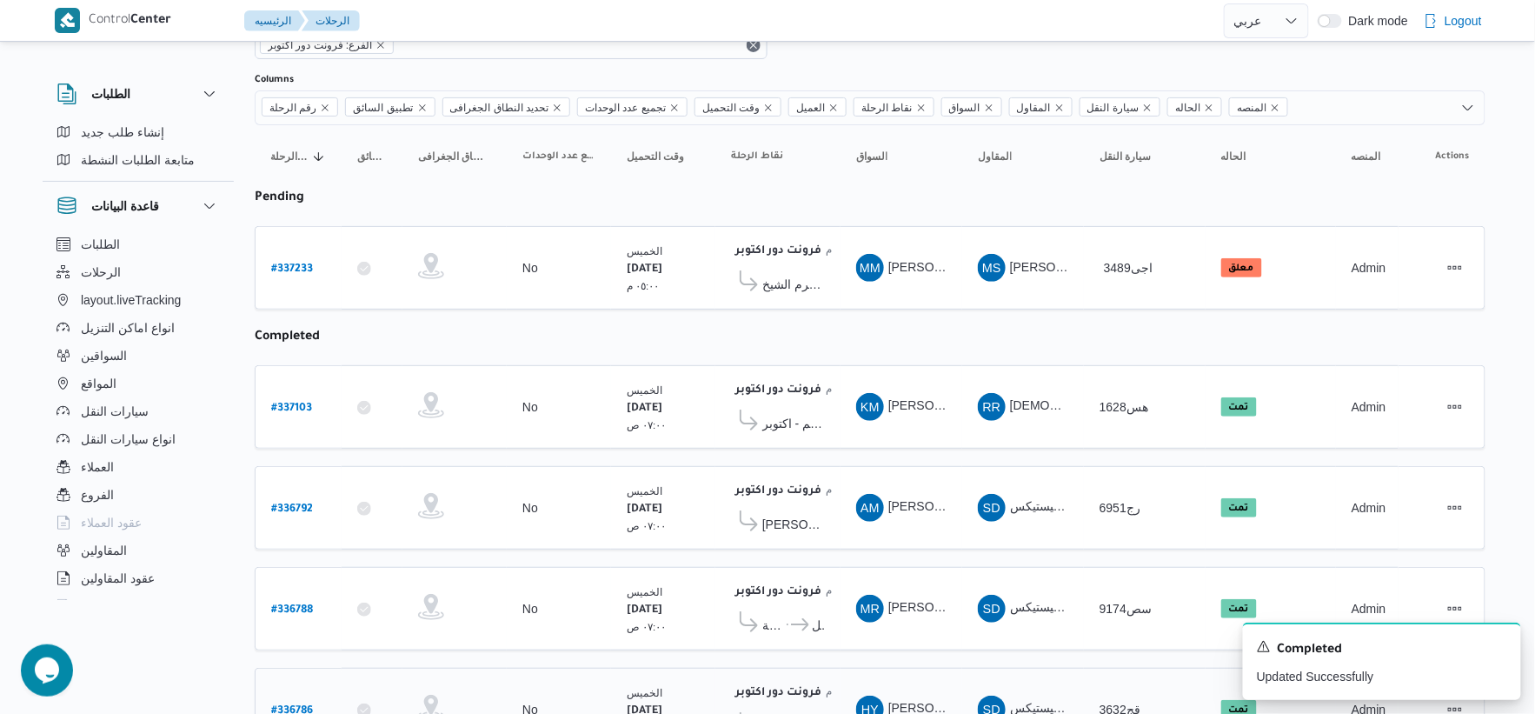
scroll to position [178, 0]
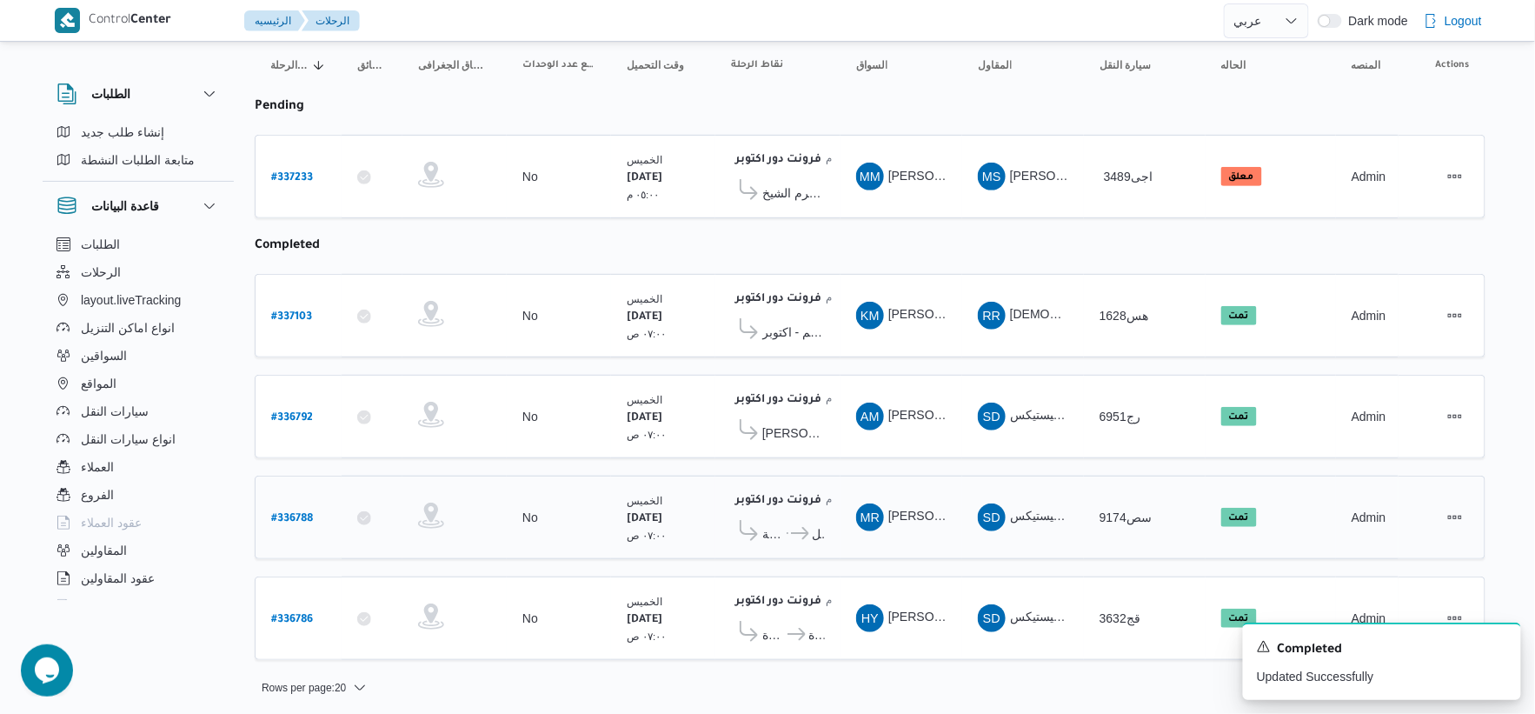
click at [292, 515] on b "# 336788" at bounding box center [292, 519] width 42 height 12
select select "ar"
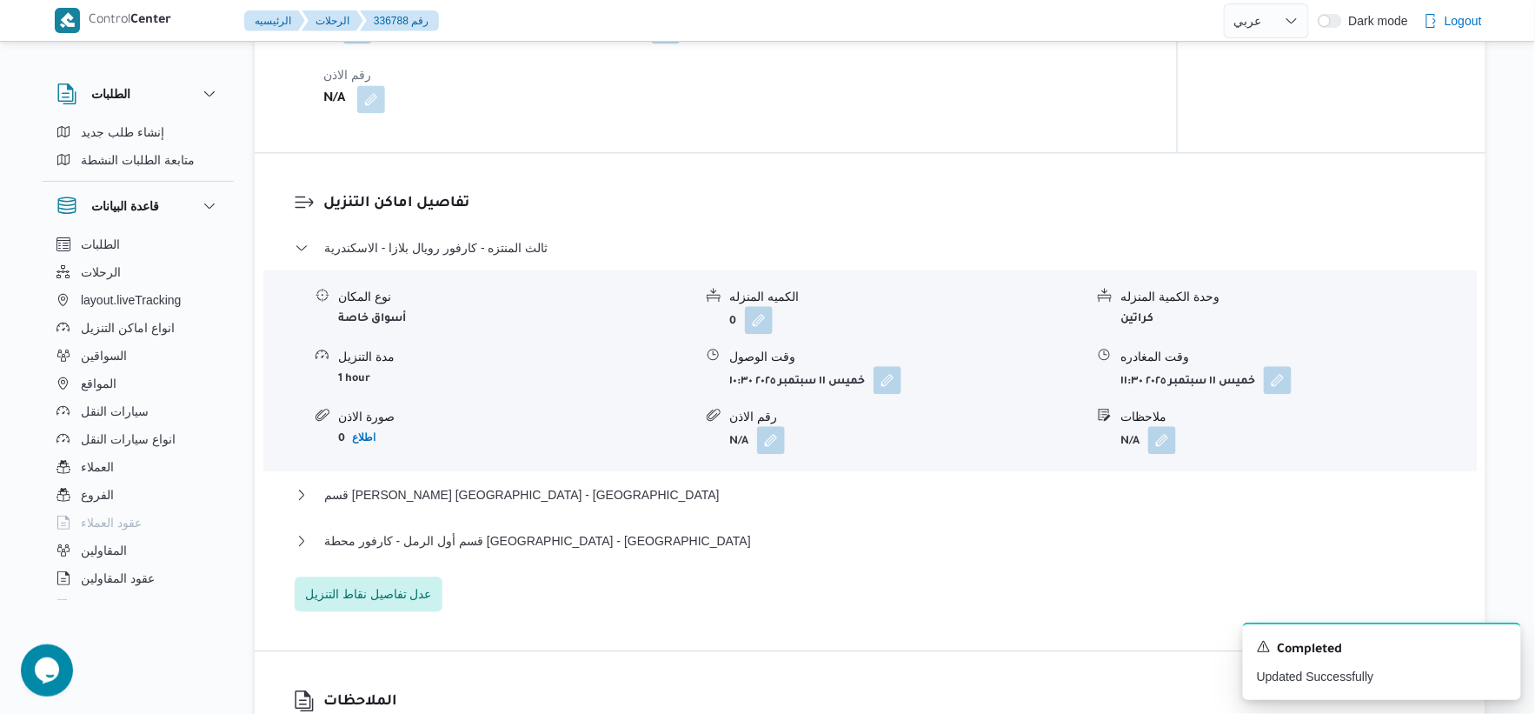
scroll to position [966, 0]
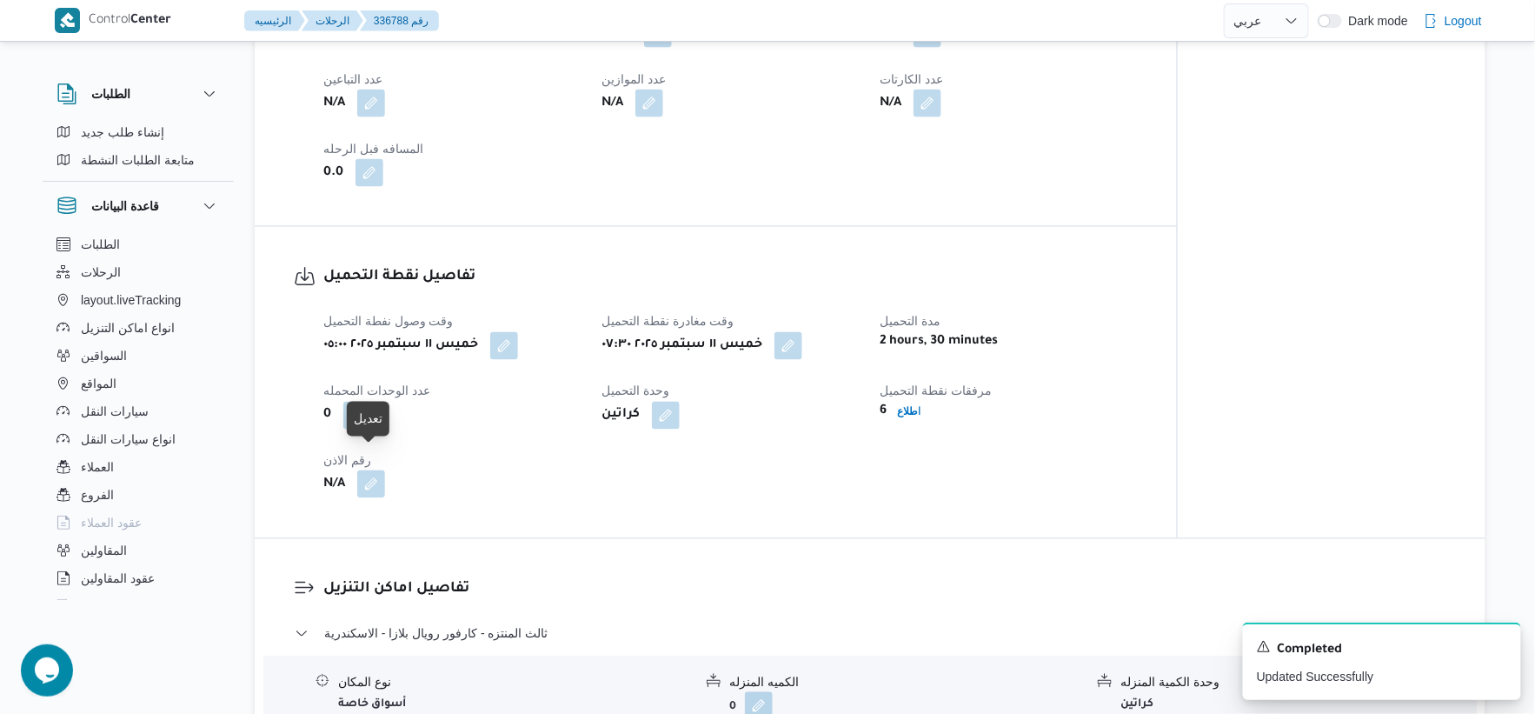
click at [369, 470] on button "button" at bounding box center [371, 484] width 28 height 28
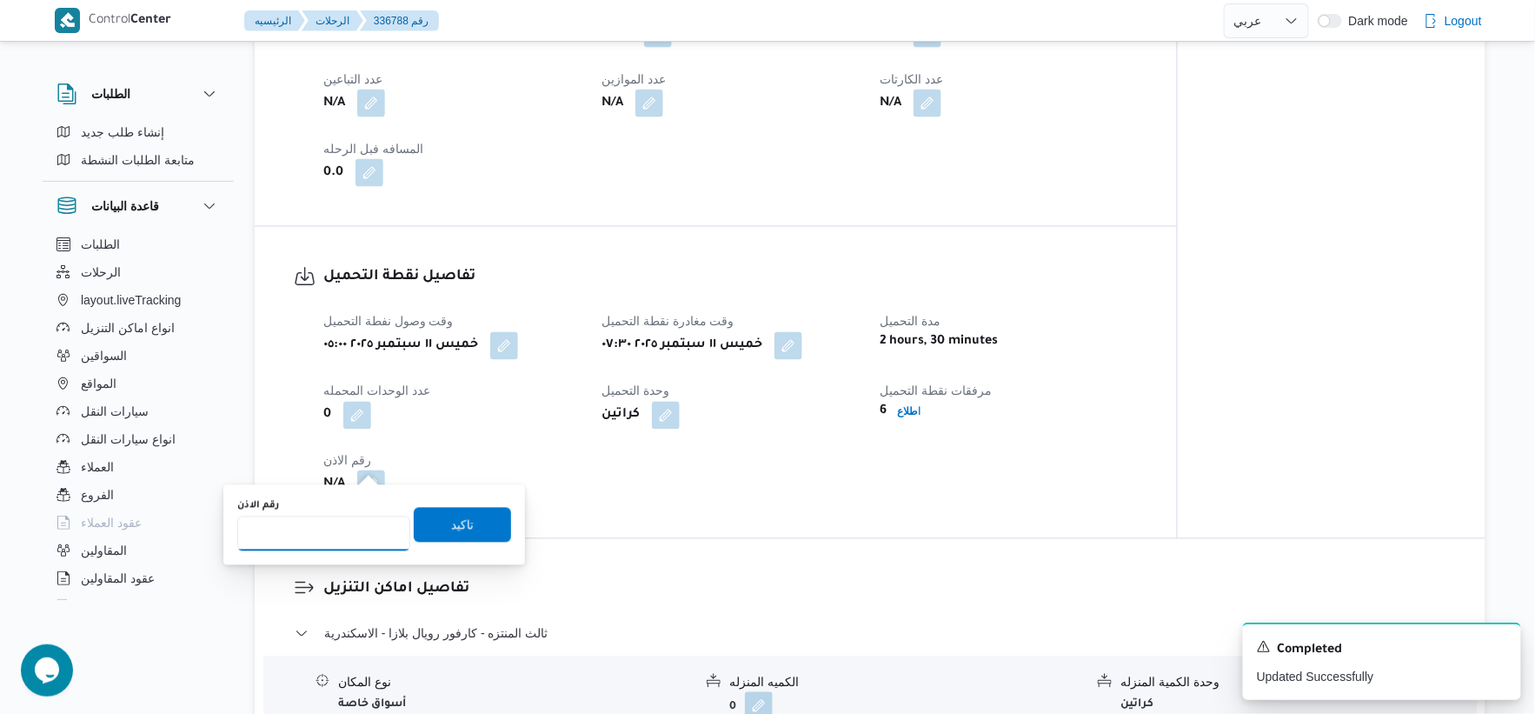
click at [340, 526] on input "رقم الاذن" at bounding box center [323, 533] width 173 height 35
type input "8481"
click at [456, 523] on span "تاكيد" at bounding box center [462, 524] width 23 height 21
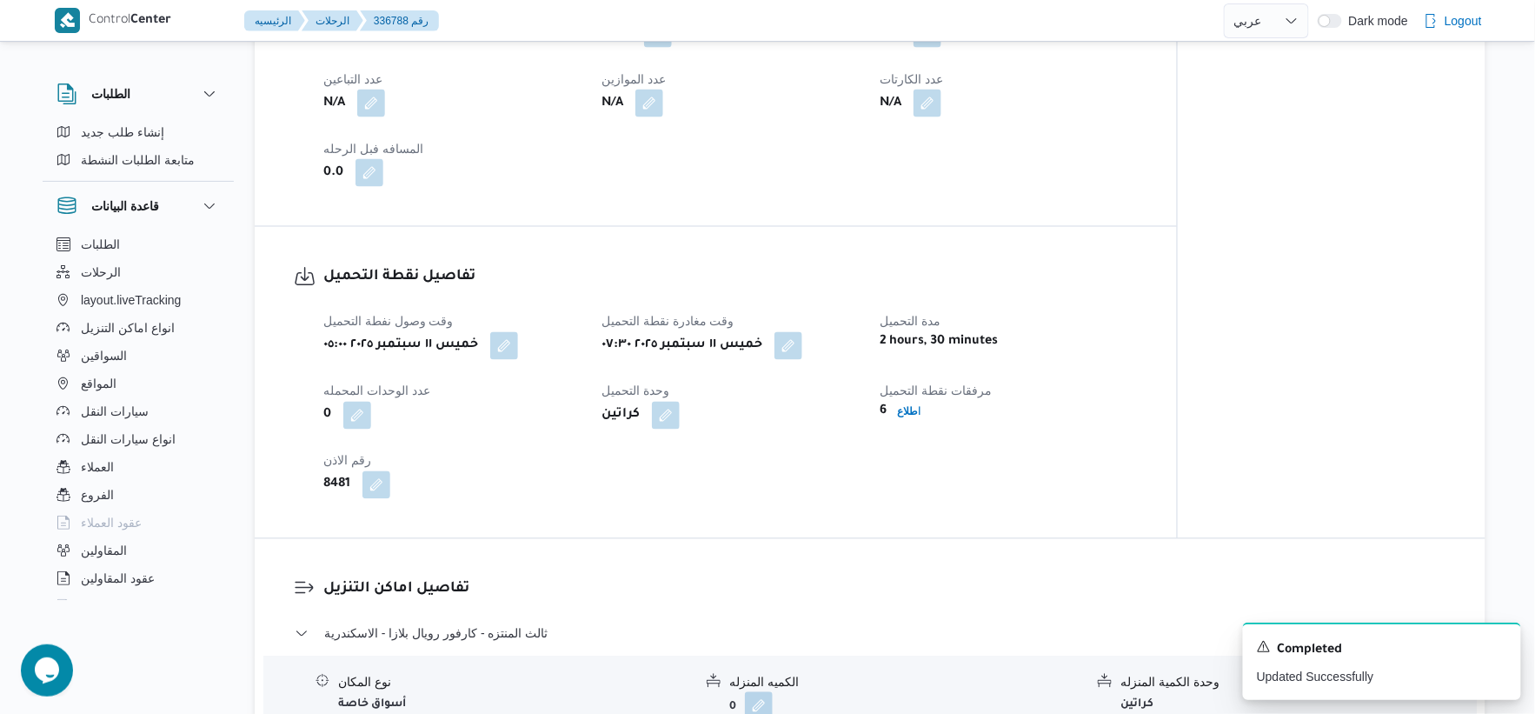
click at [848, 482] on div "وقت وصول نفطة التحميل خميس ١١ سبتمبر ٢٠٢٥ ٠٥:٠٠ وقت مغادرة نقطة التحميل خميس ١١…" at bounding box center [730, 405] width 835 height 209
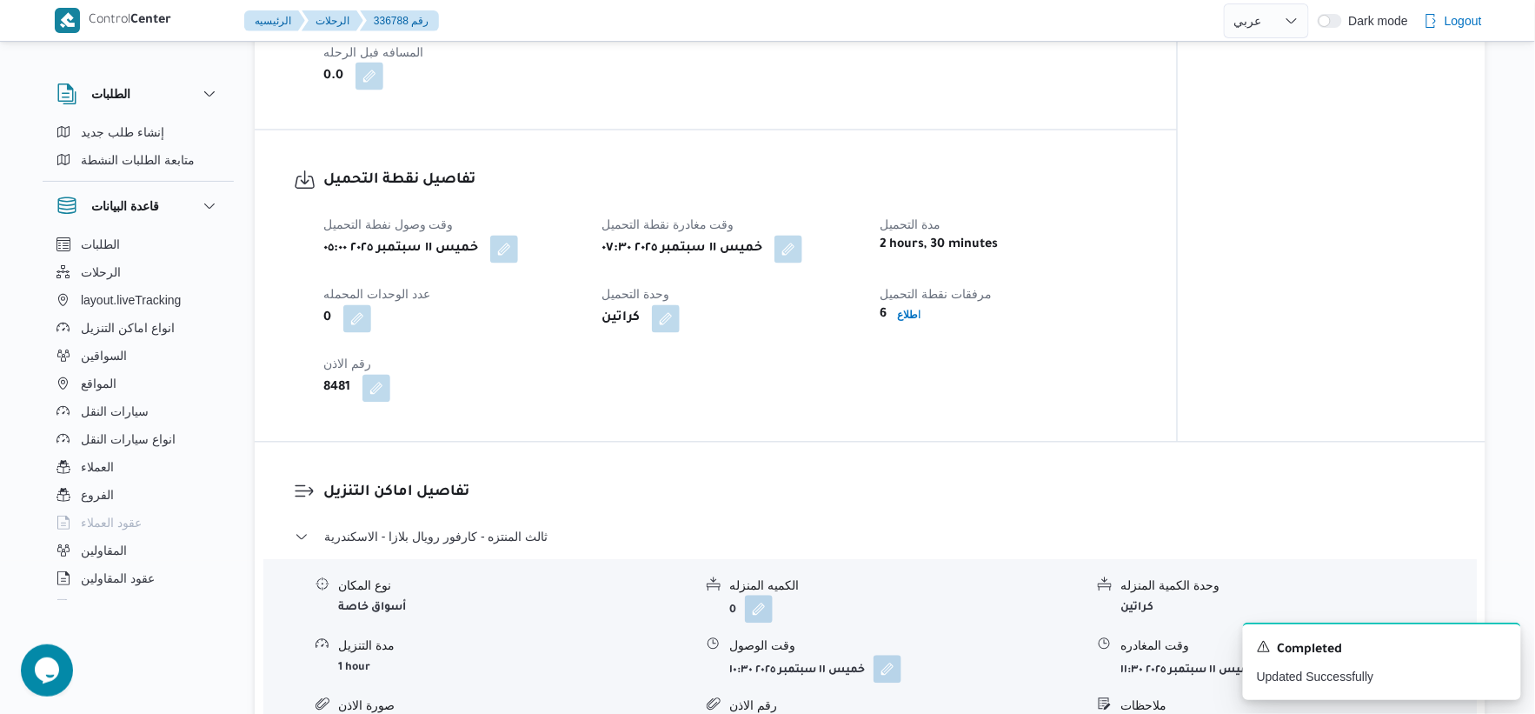
scroll to position [1448, 0]
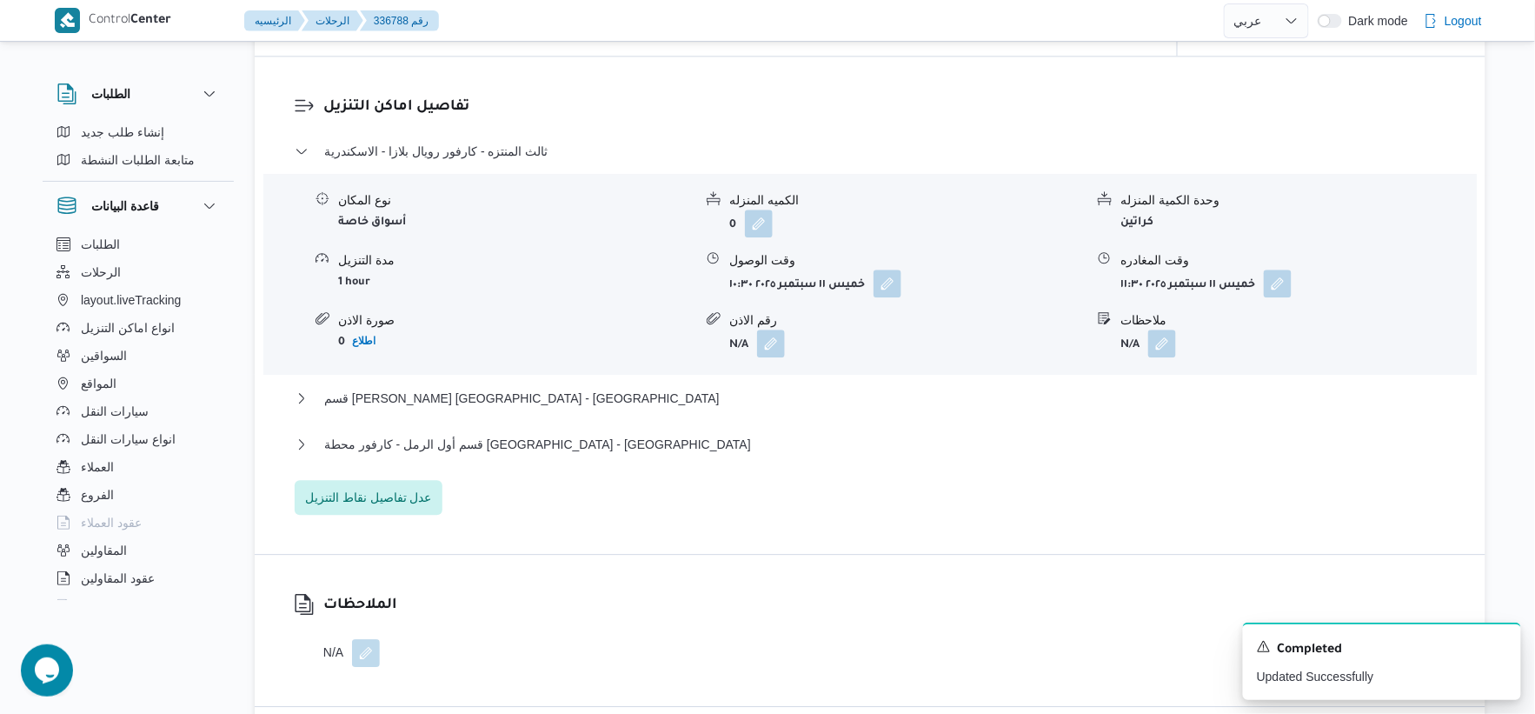
click at [765, 482] on div "ثالث المنتزه - كارفور رويال بلازا - الاسكندرية نوع المكان أسواق خاصة الكميه الم…" at bounding box center [871, 328] width 1152 height 374
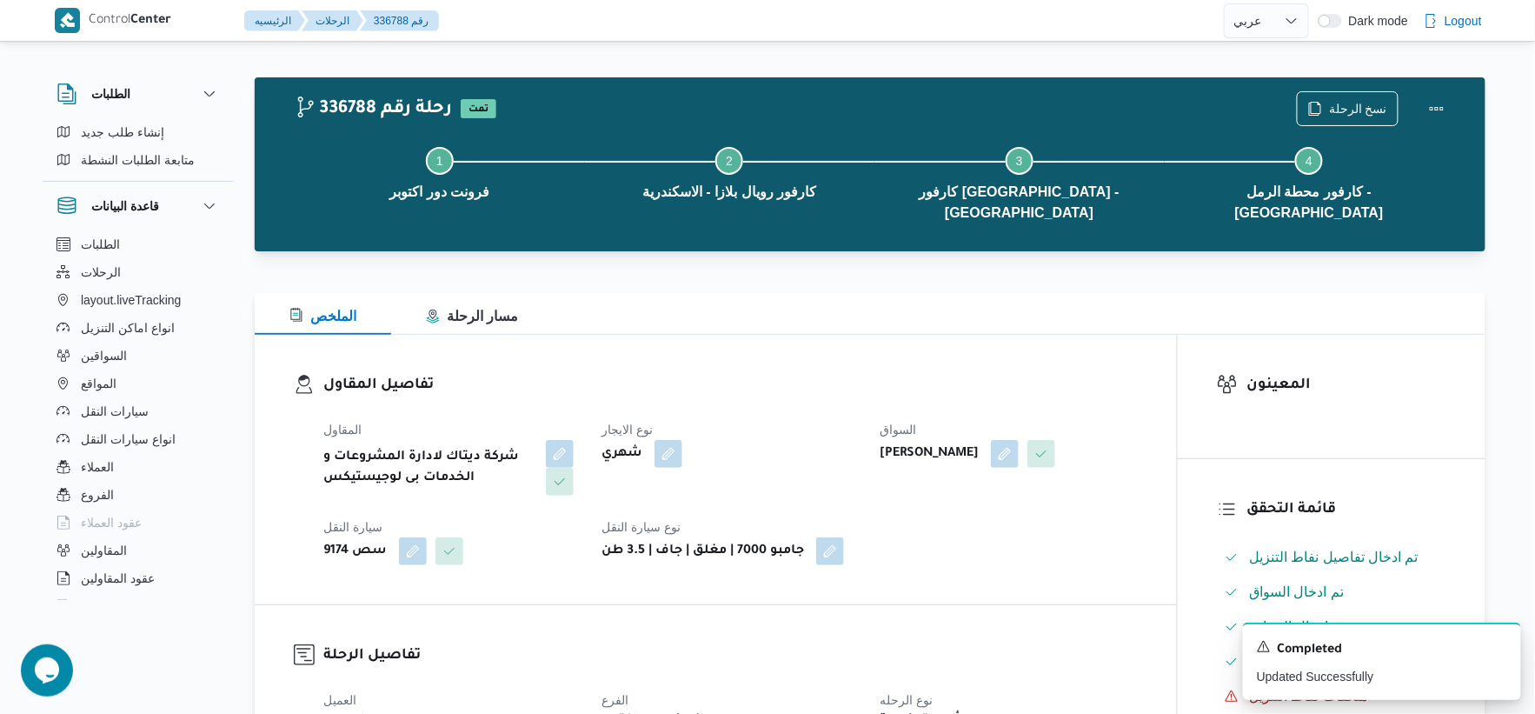
scroll to position [0, 0]
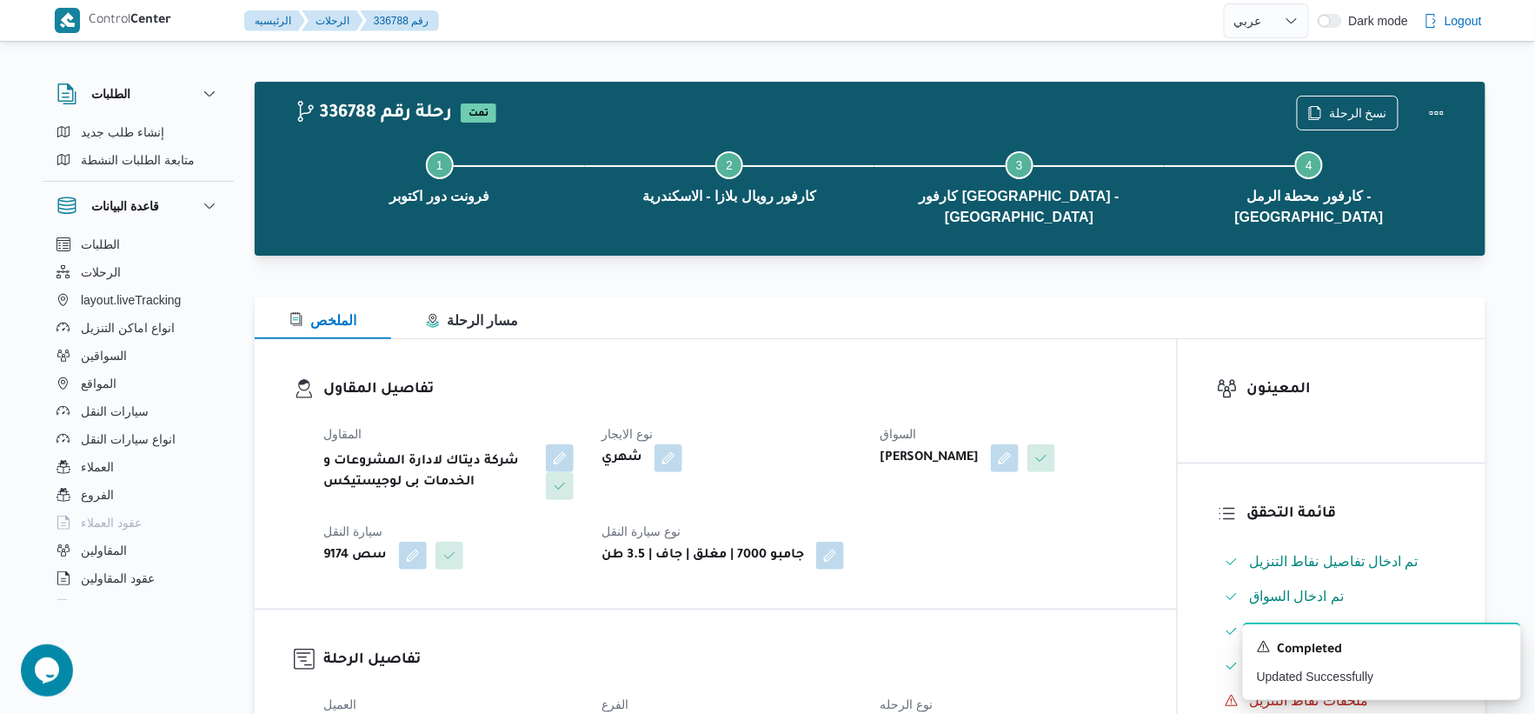
select select "ar"
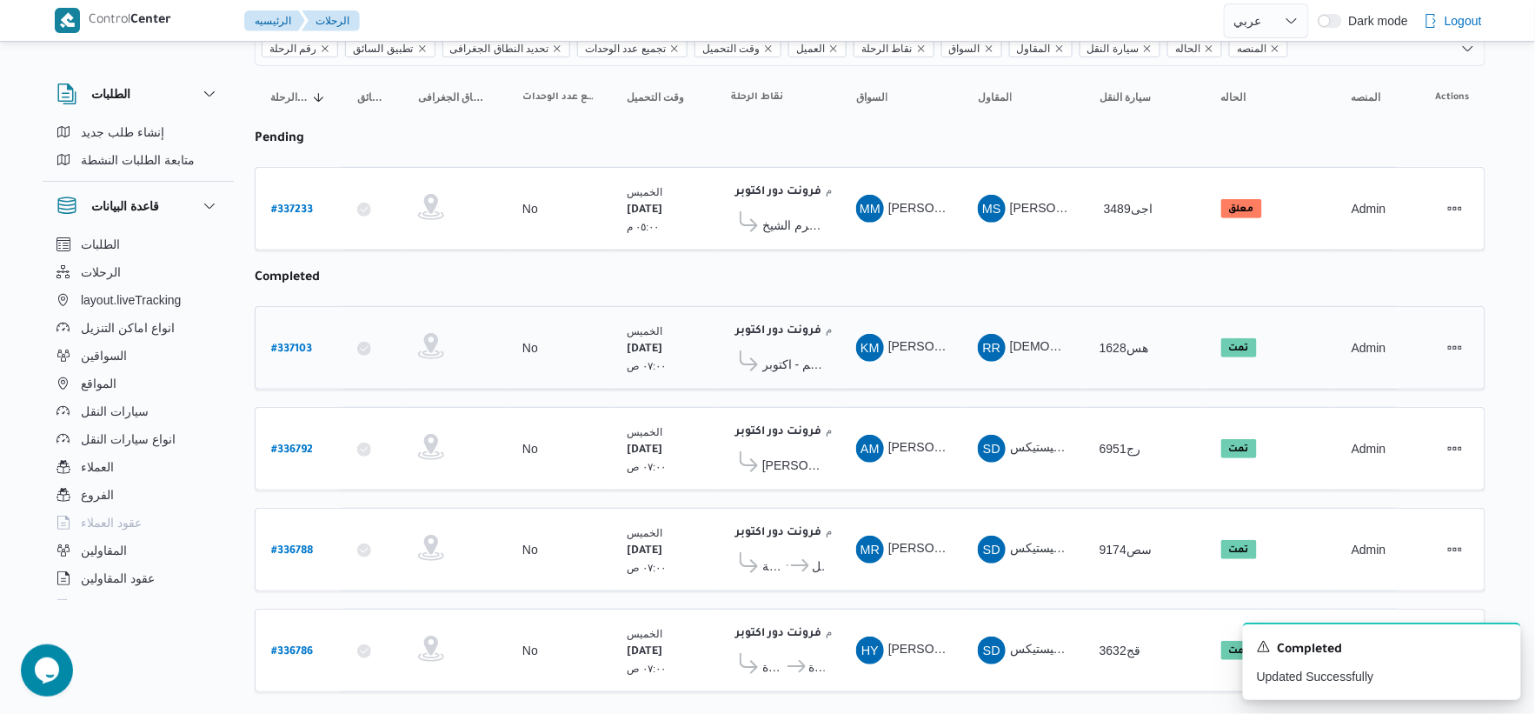
scroll to position [178, 0]
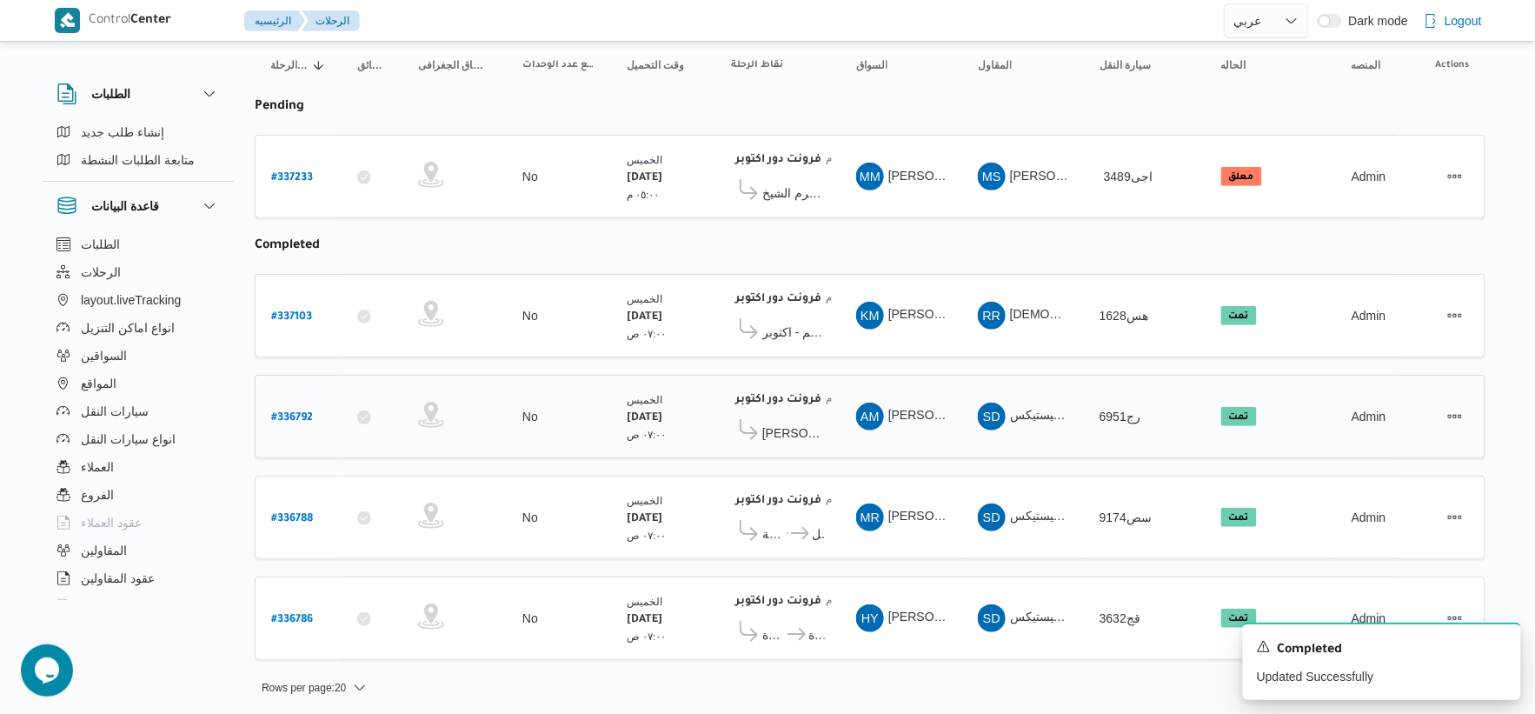
click at [288, 412] on b "# 336792" at bounding box center [292, 418] width 42 height 12
select select "ar"
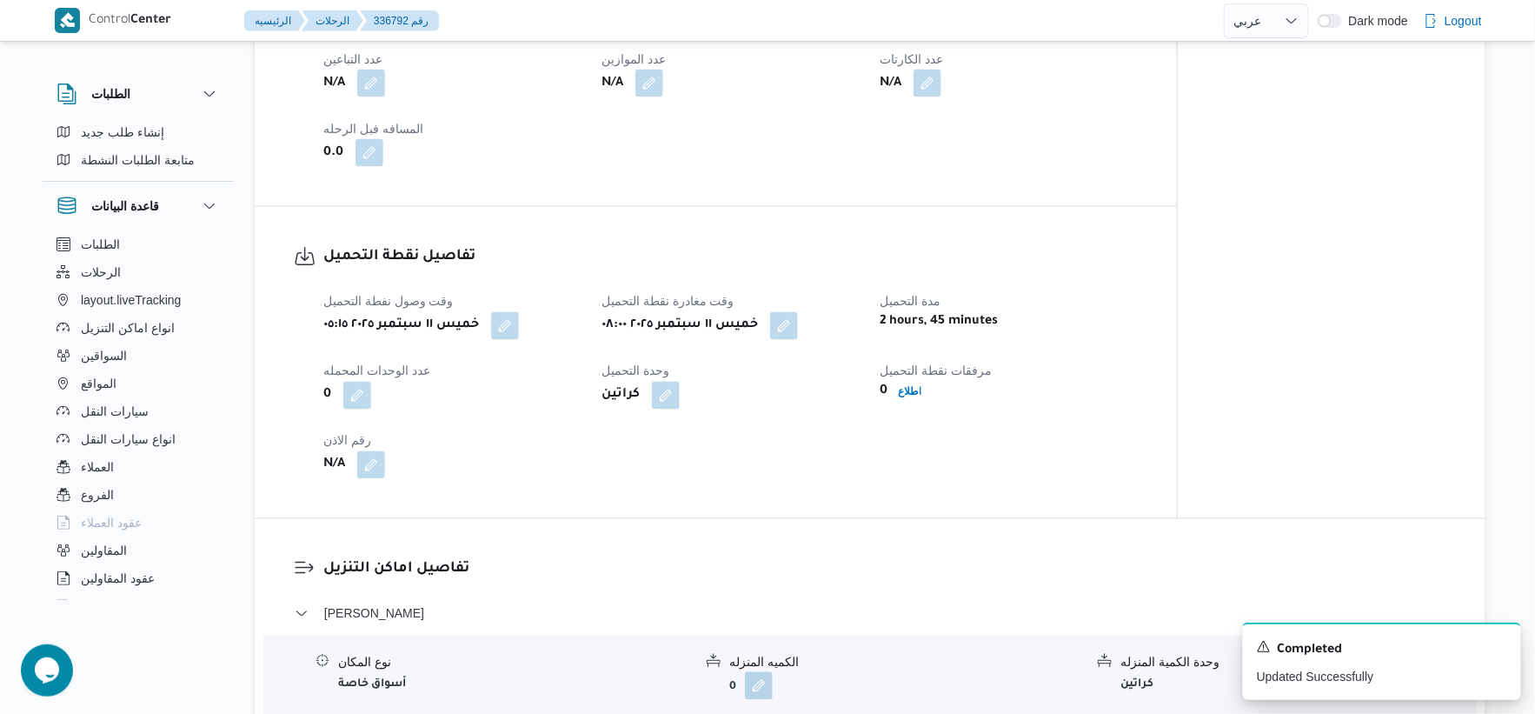
scroll to position [966, 0]
click at [907, 394] on b "اطلاع" at bounding box center [909, 391] width 23 height 12
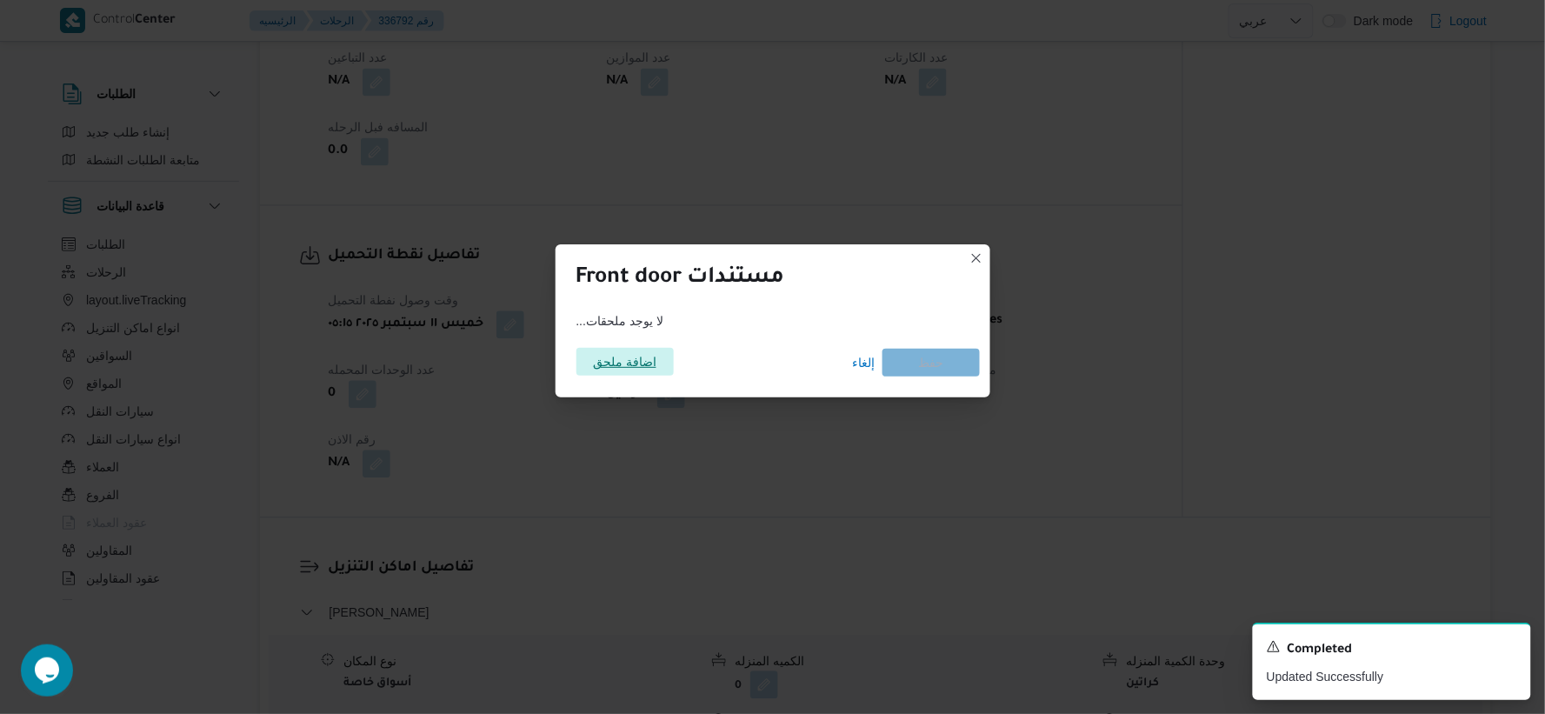
click at [639, 358] on span "اضافة ملحق" at bounding box center [624, 362] width 63 height 28
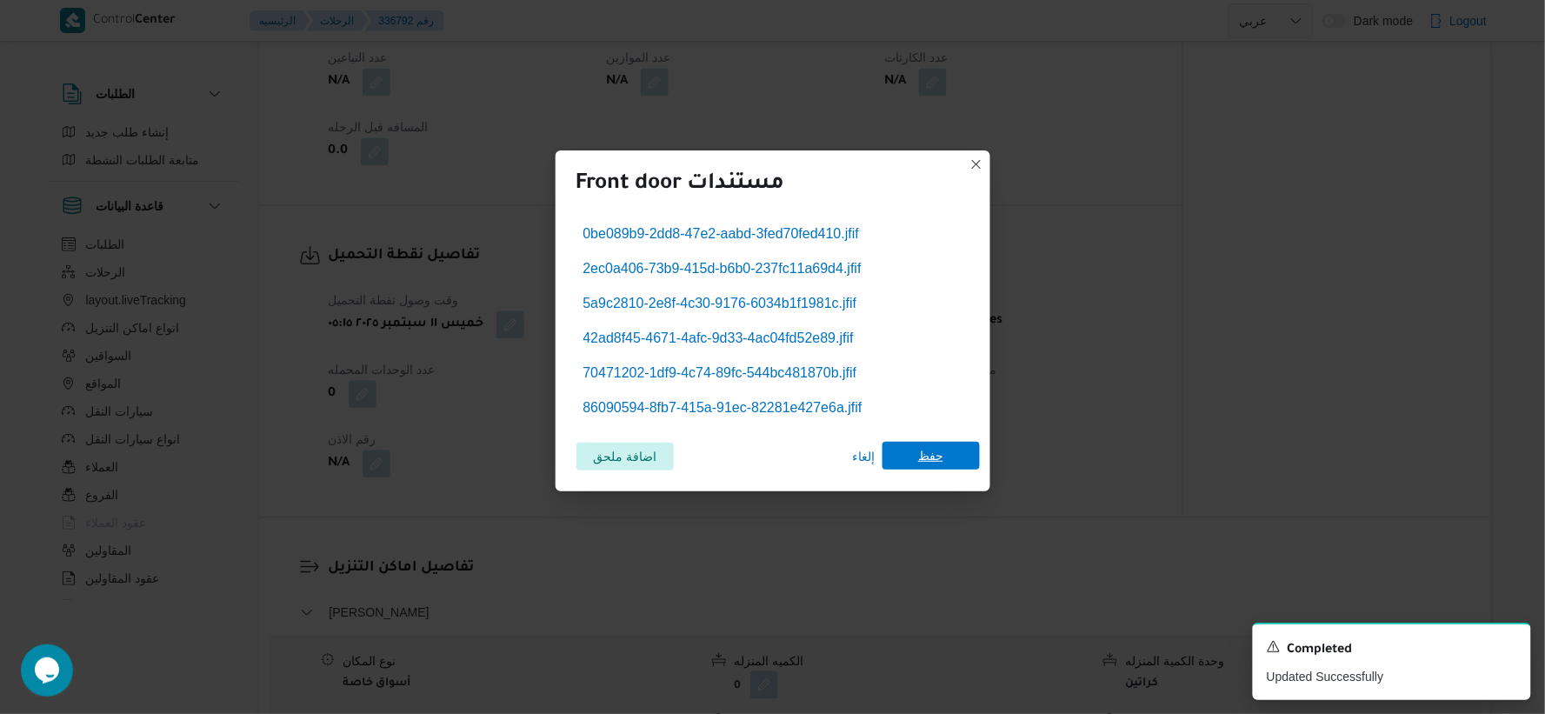
click at [953, 458] on span "حفظ" at bounding box center [930, 456] width 97 height 28
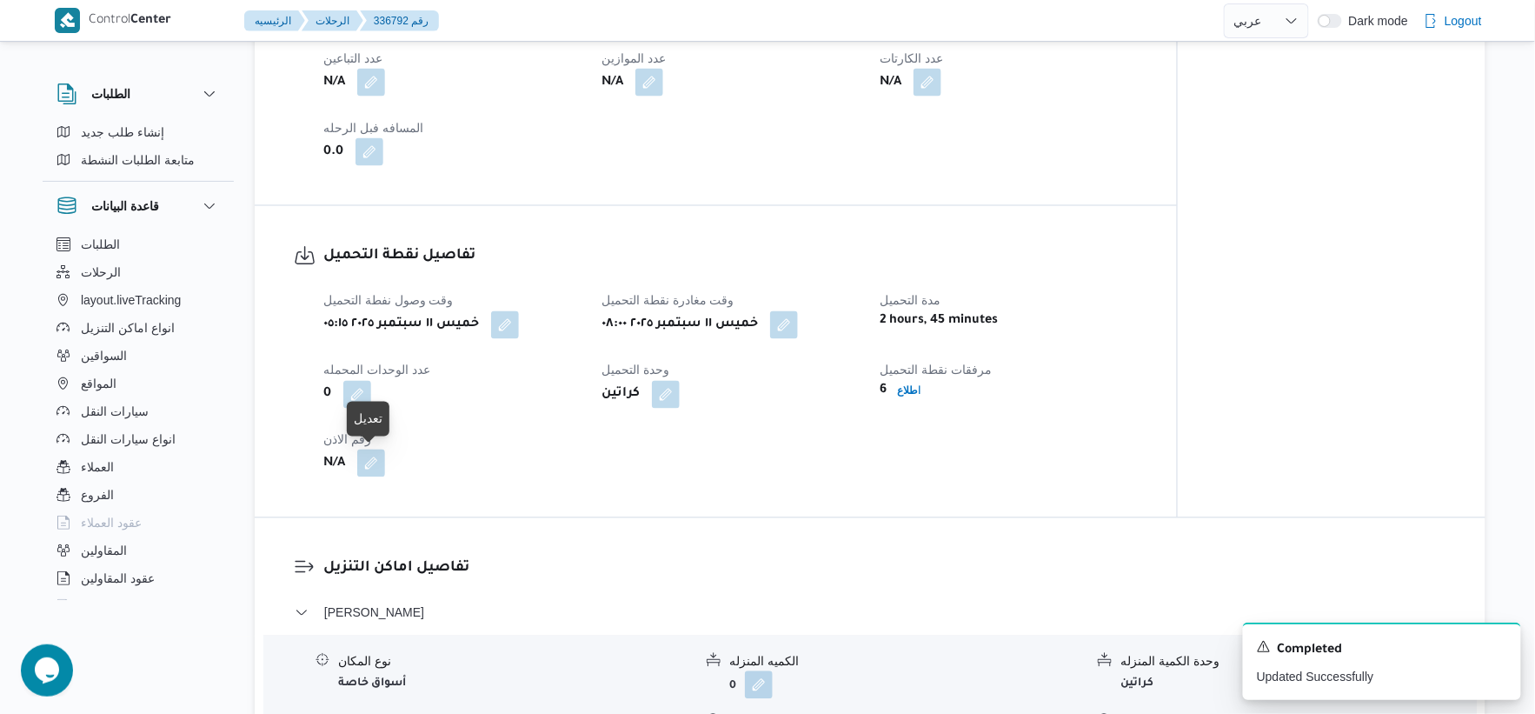
click at [363, 464] on button "button" at bounding box center [371, 463] width 28 height 28
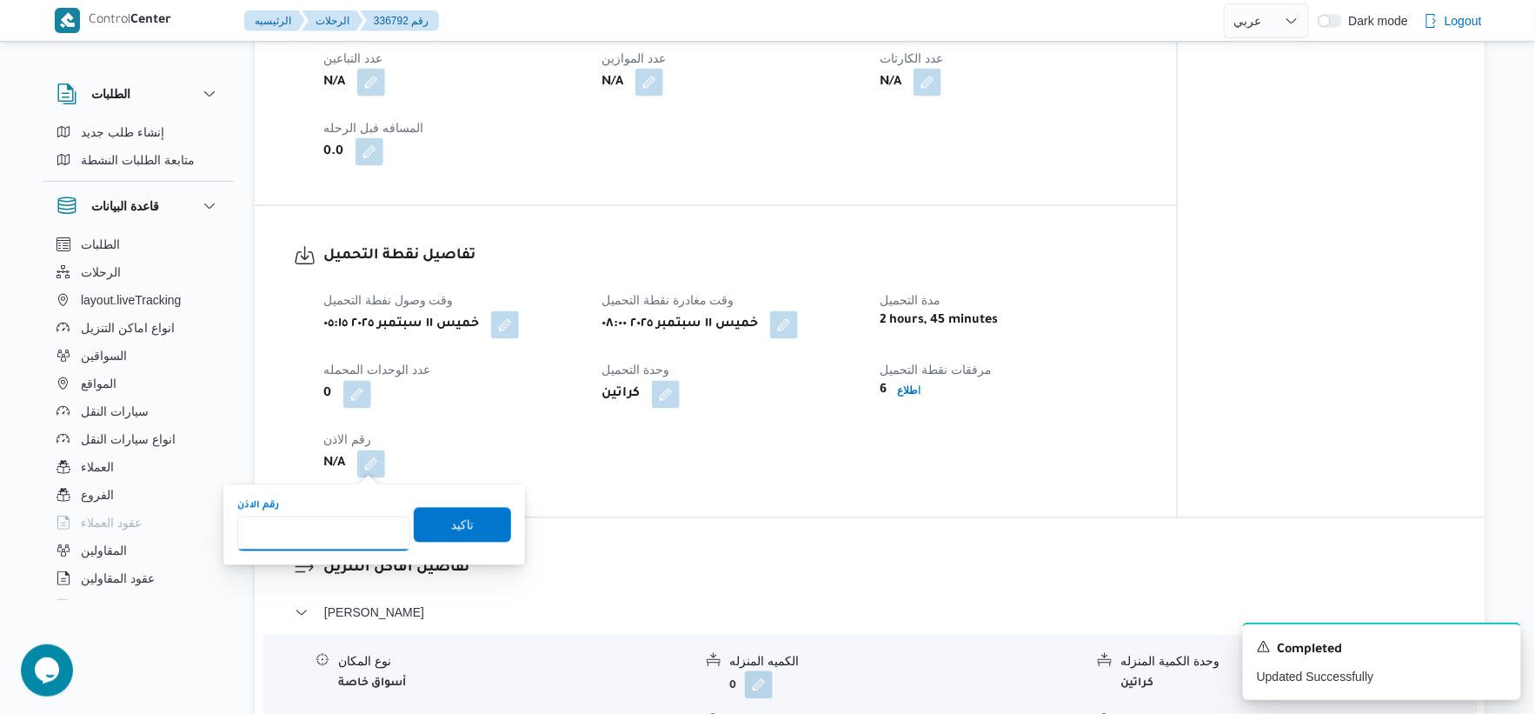
click at [334, 527] on input "رقم الاذن" at bounding box center [323, 533] width 173 height 35
type input "8494"
click at [451, 522] on span "تاكيد" at bounding box center [462, 524] width 23 height 21
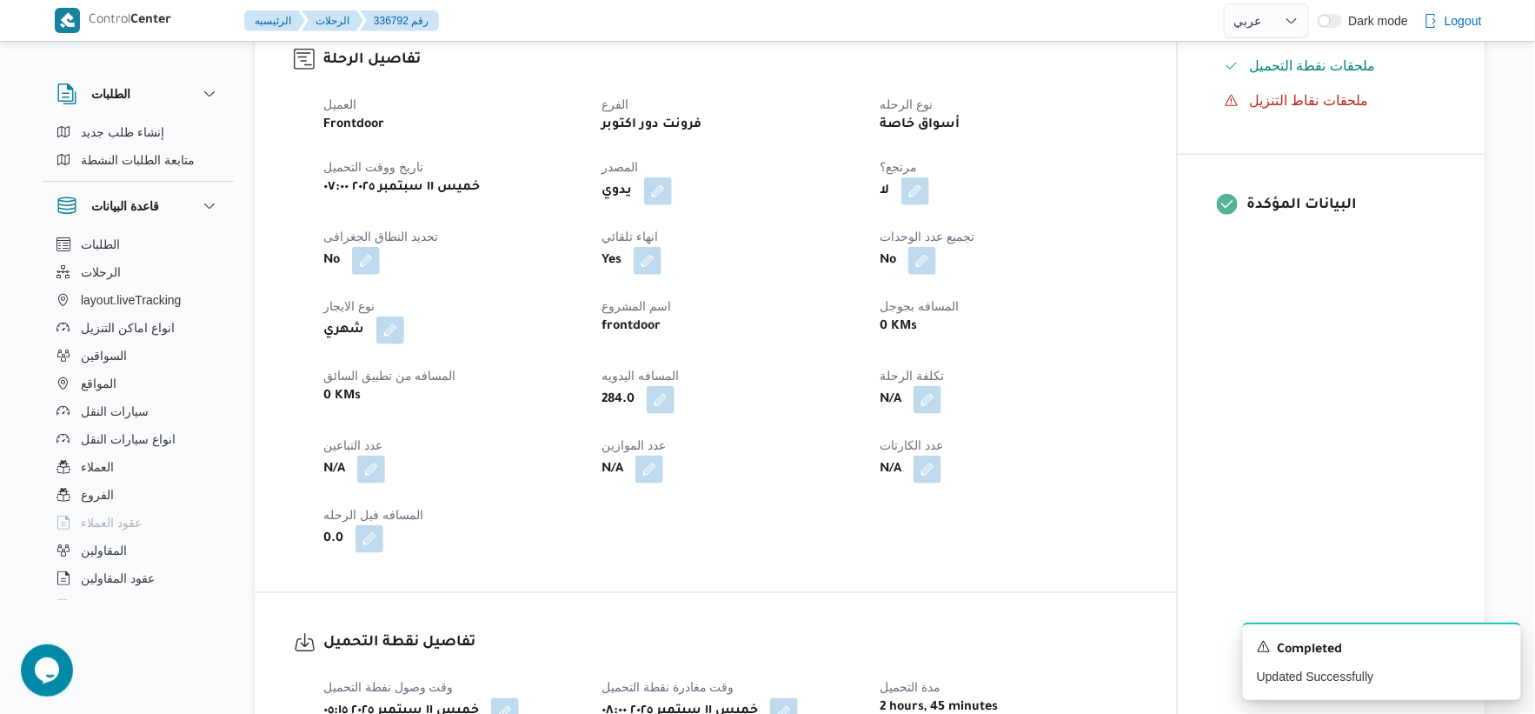
scroll to position [1159, 0]
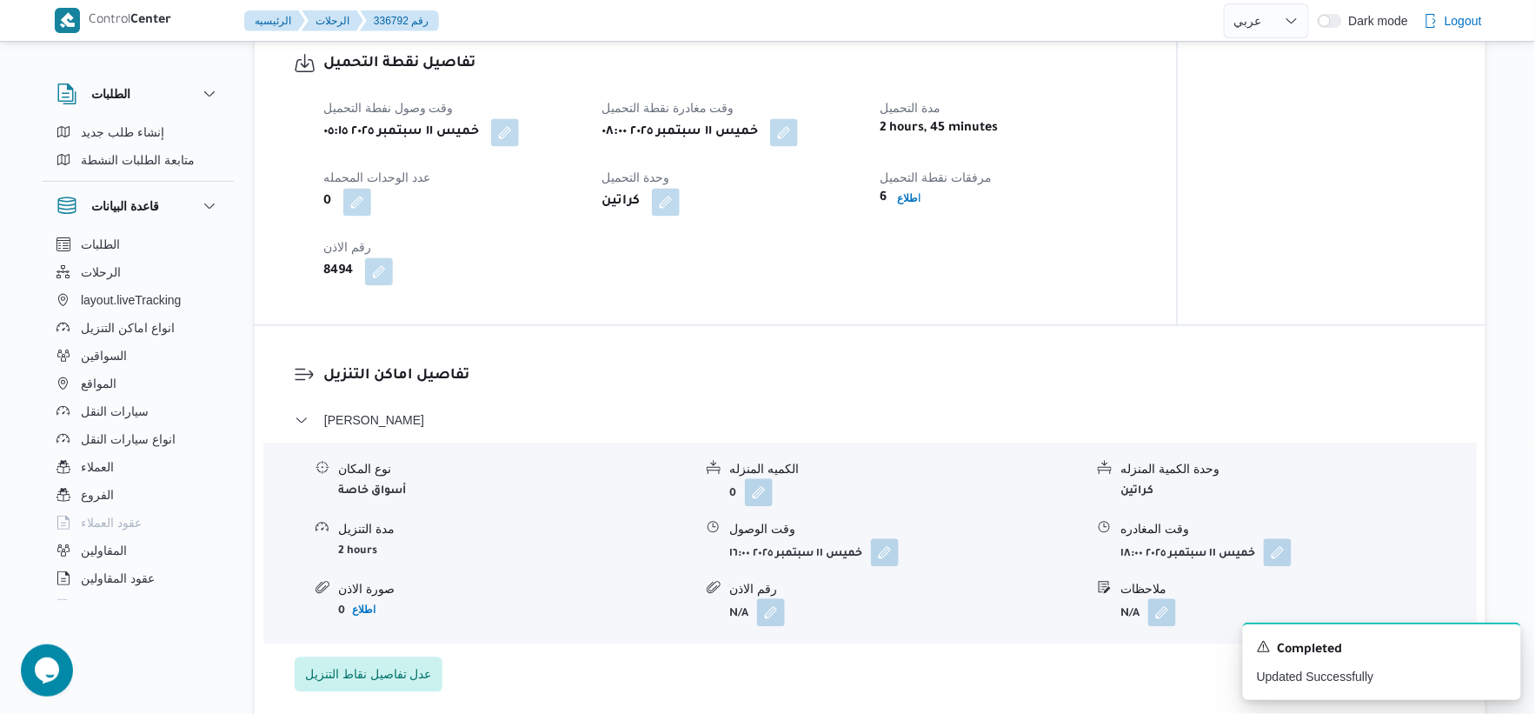
select select "ar"
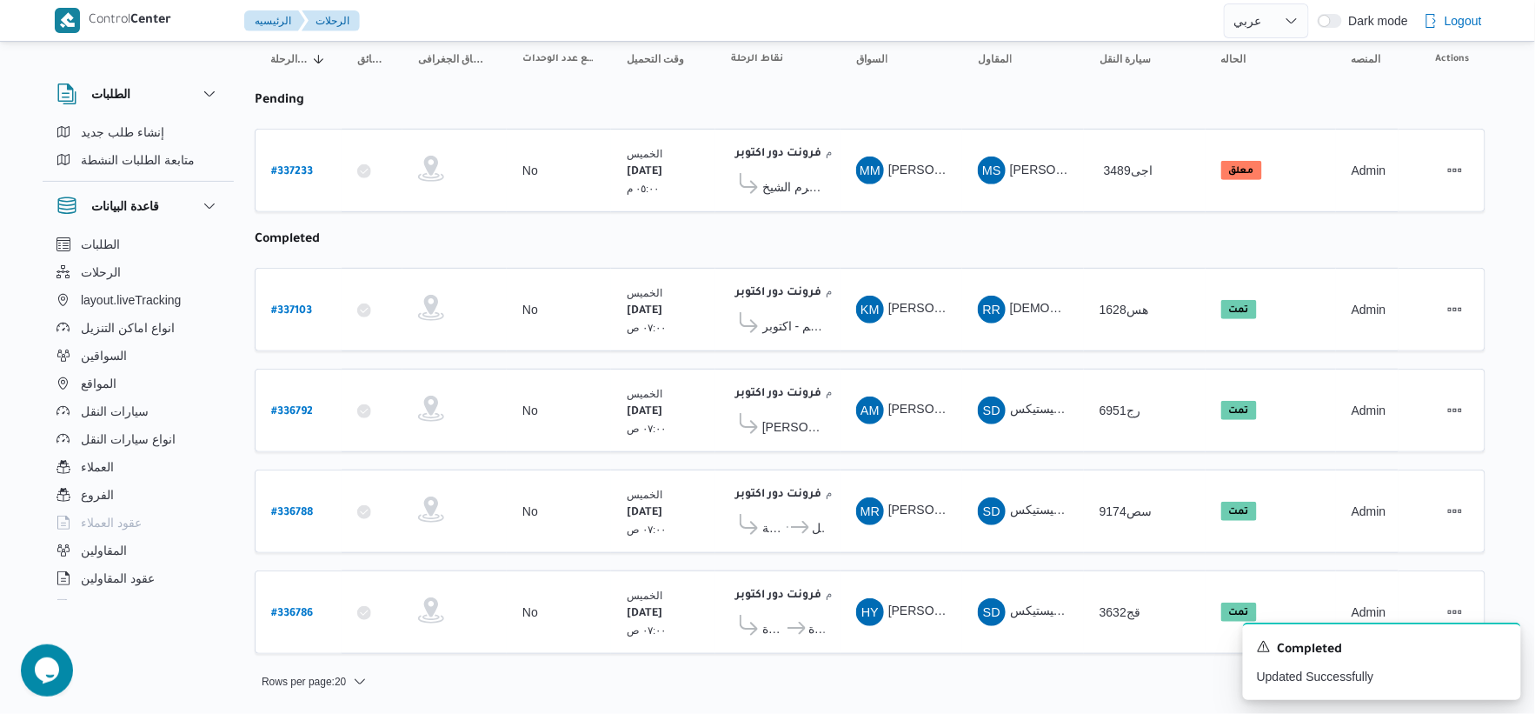
scroll to position [178, 0]
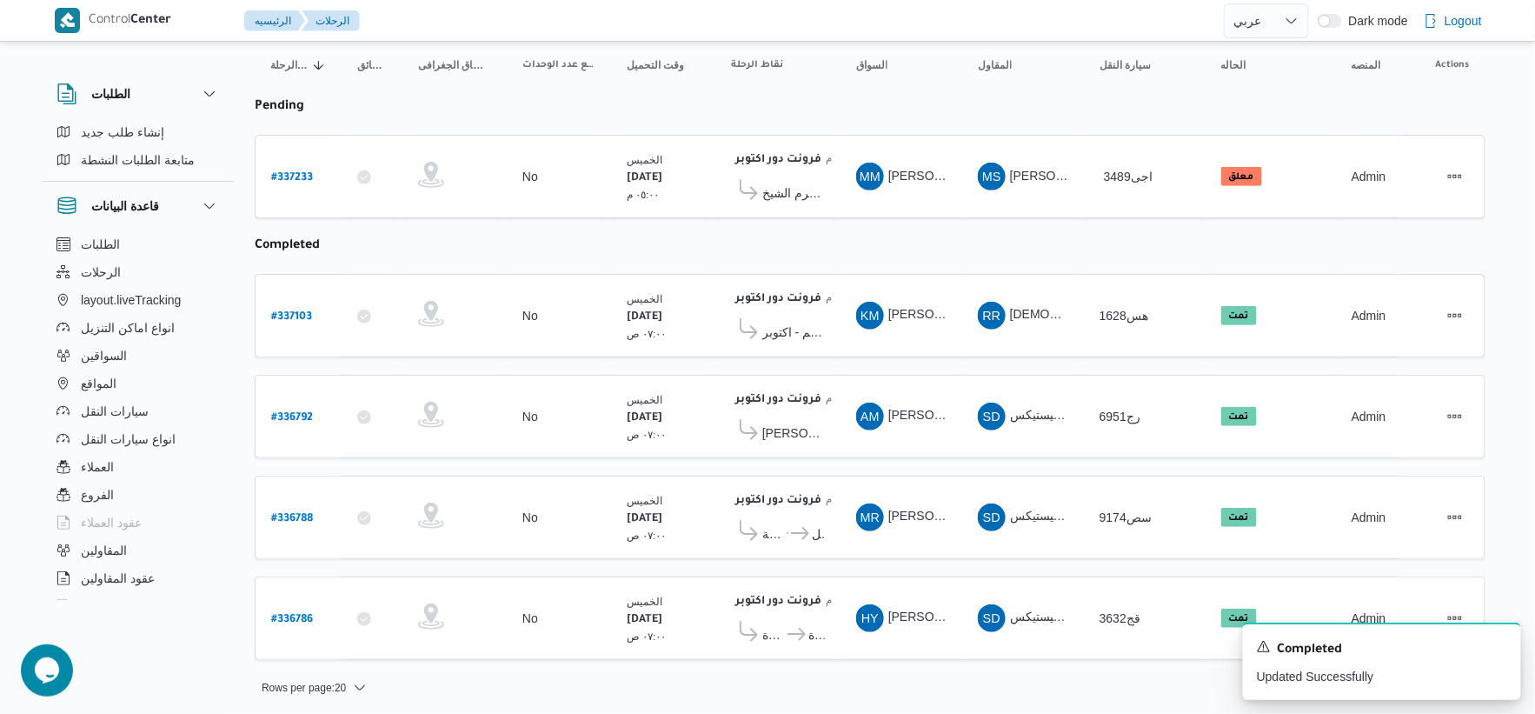
select select "ar"
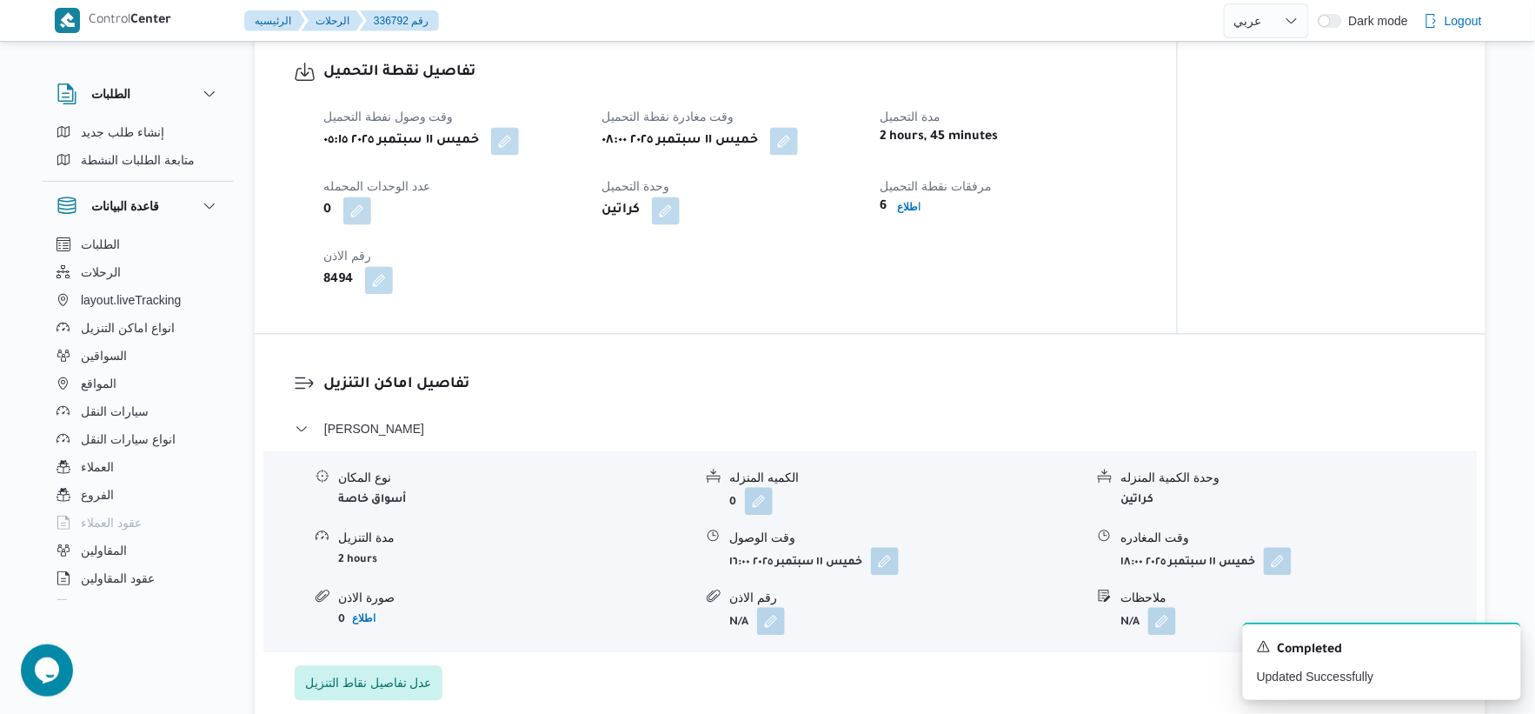
scroll to position [1159, 0]
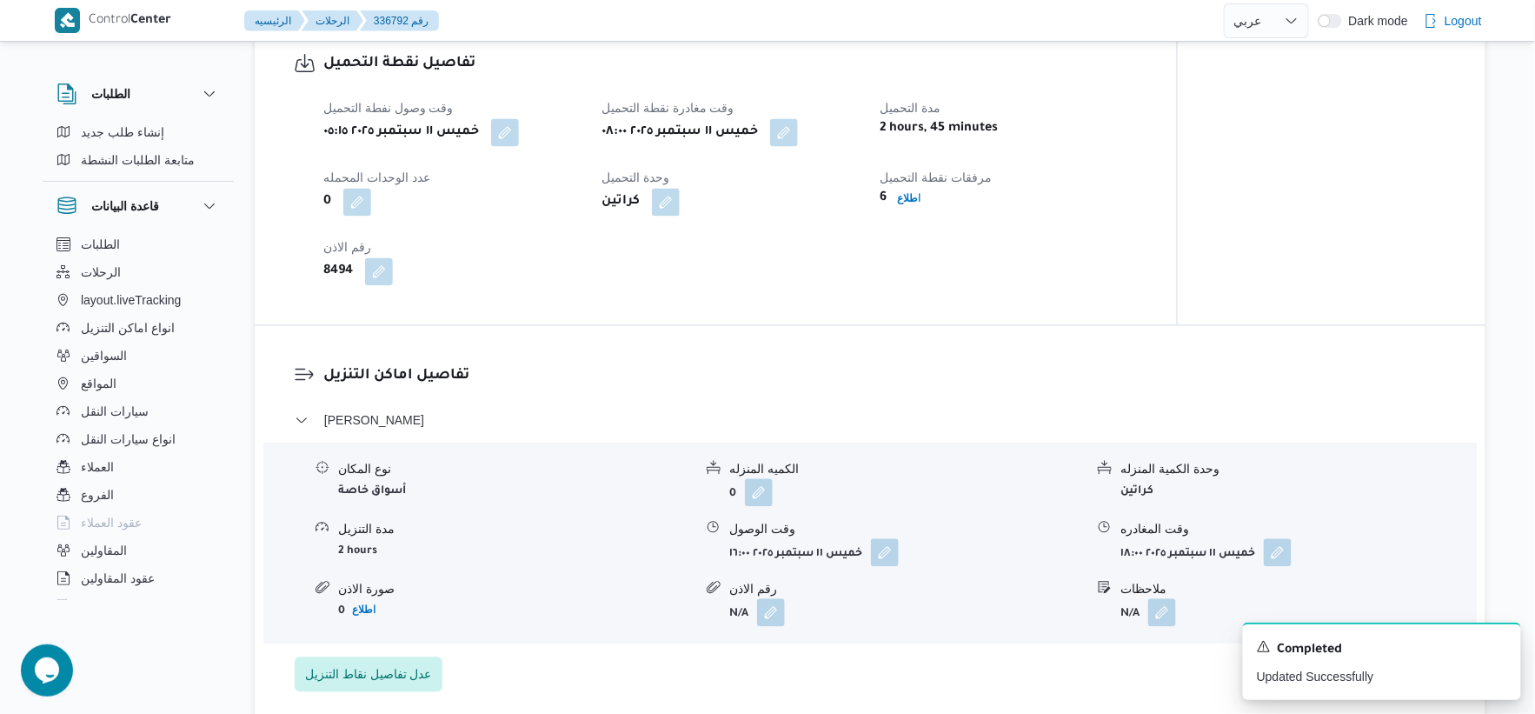
select select "ar"
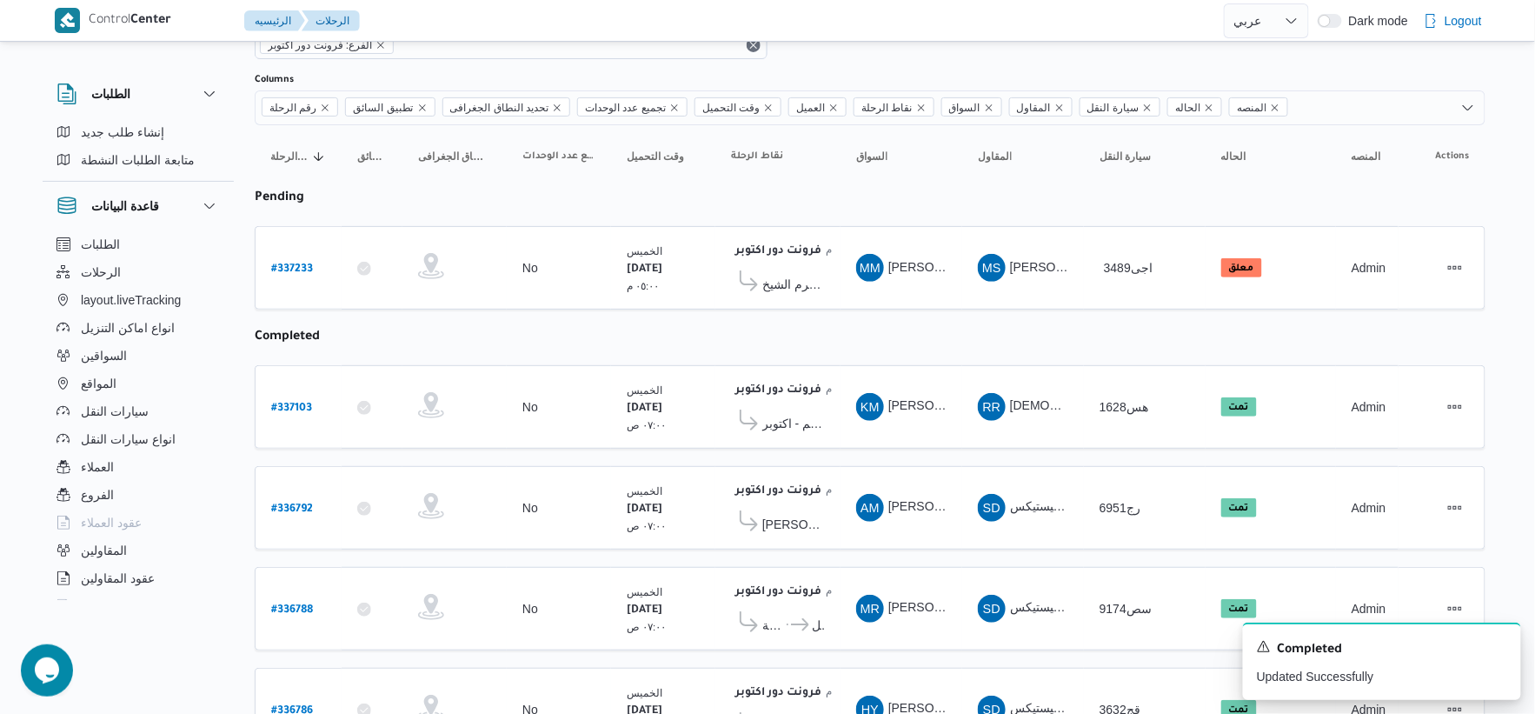
scroll to position [178, 0]
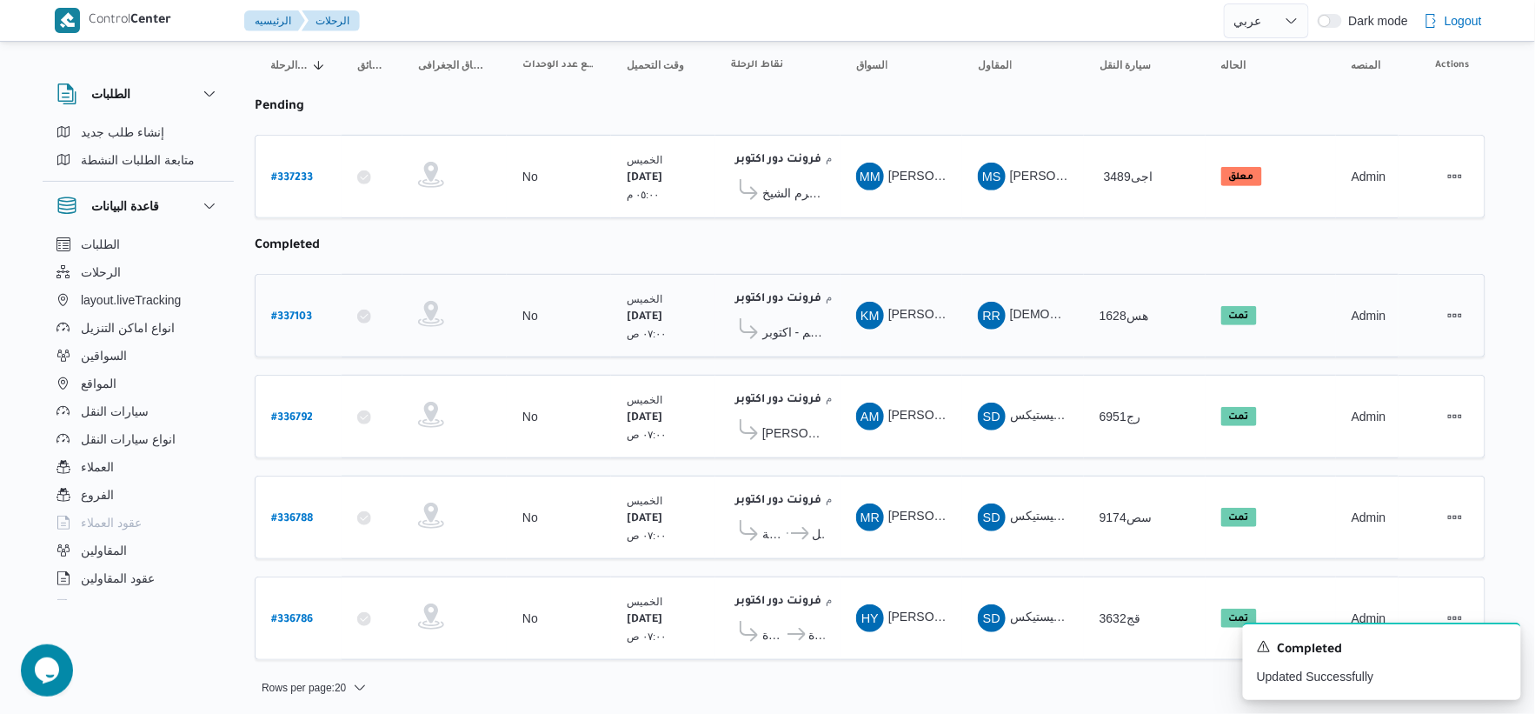
click at [785, 331] on span "مخزن بافت الحكيم - اكتوبر" at bounding box center [793, 332] width 63 height 21
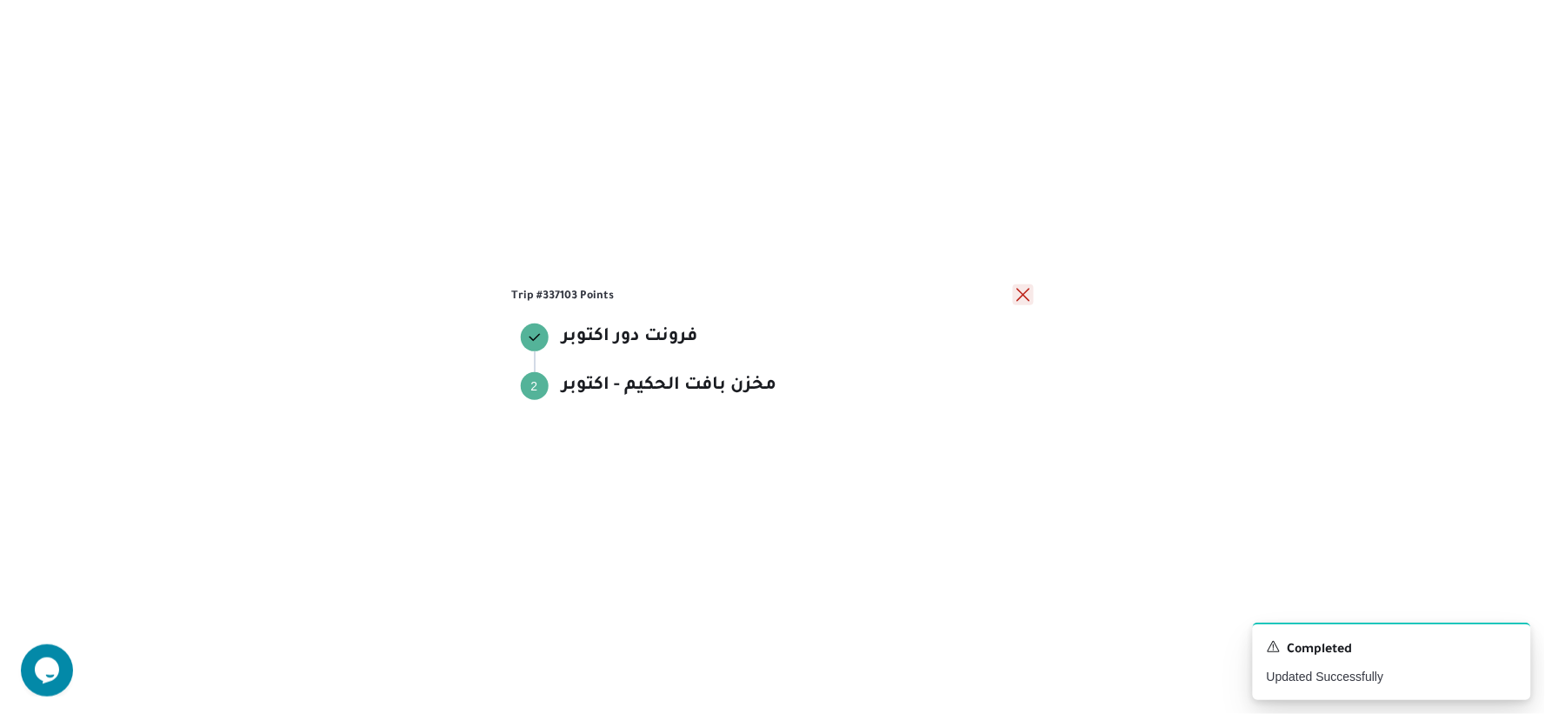
click at [1026, 294] on button "close" at bounding box center [1023, 294] width 21 height 21
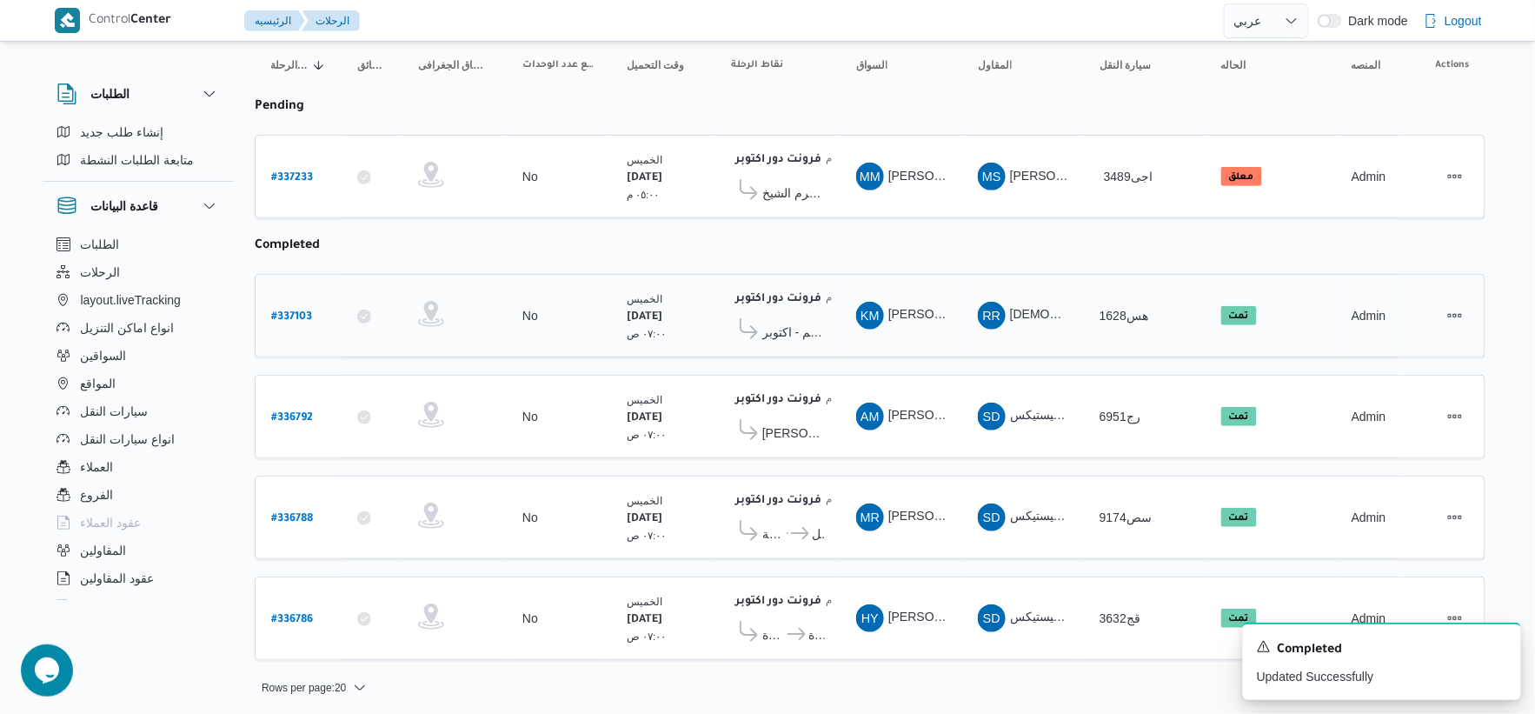
click at [310, 311] on b "# 337103" at bounding box center [291, 317] width 41 height 12
select select "ar"
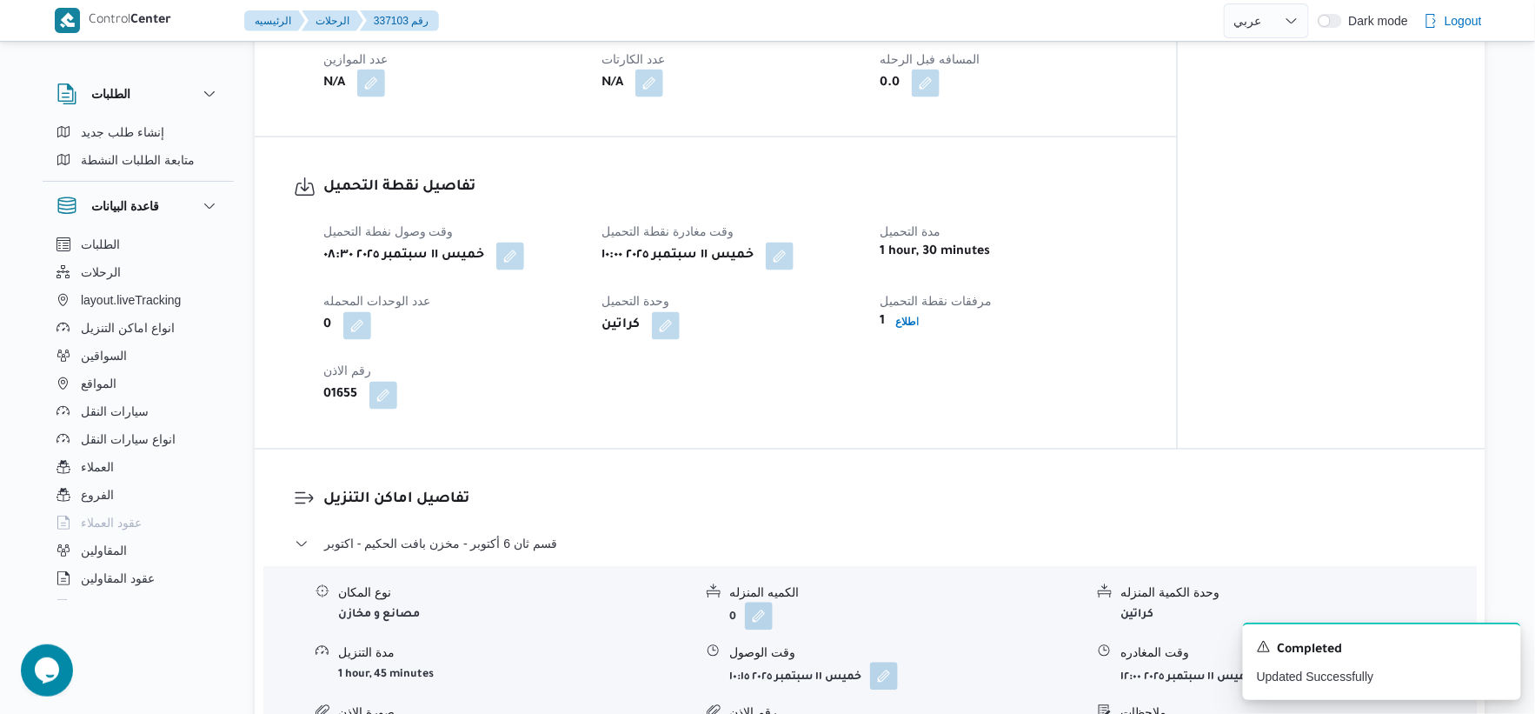
scroll to position [966, 0]
select select "ar"
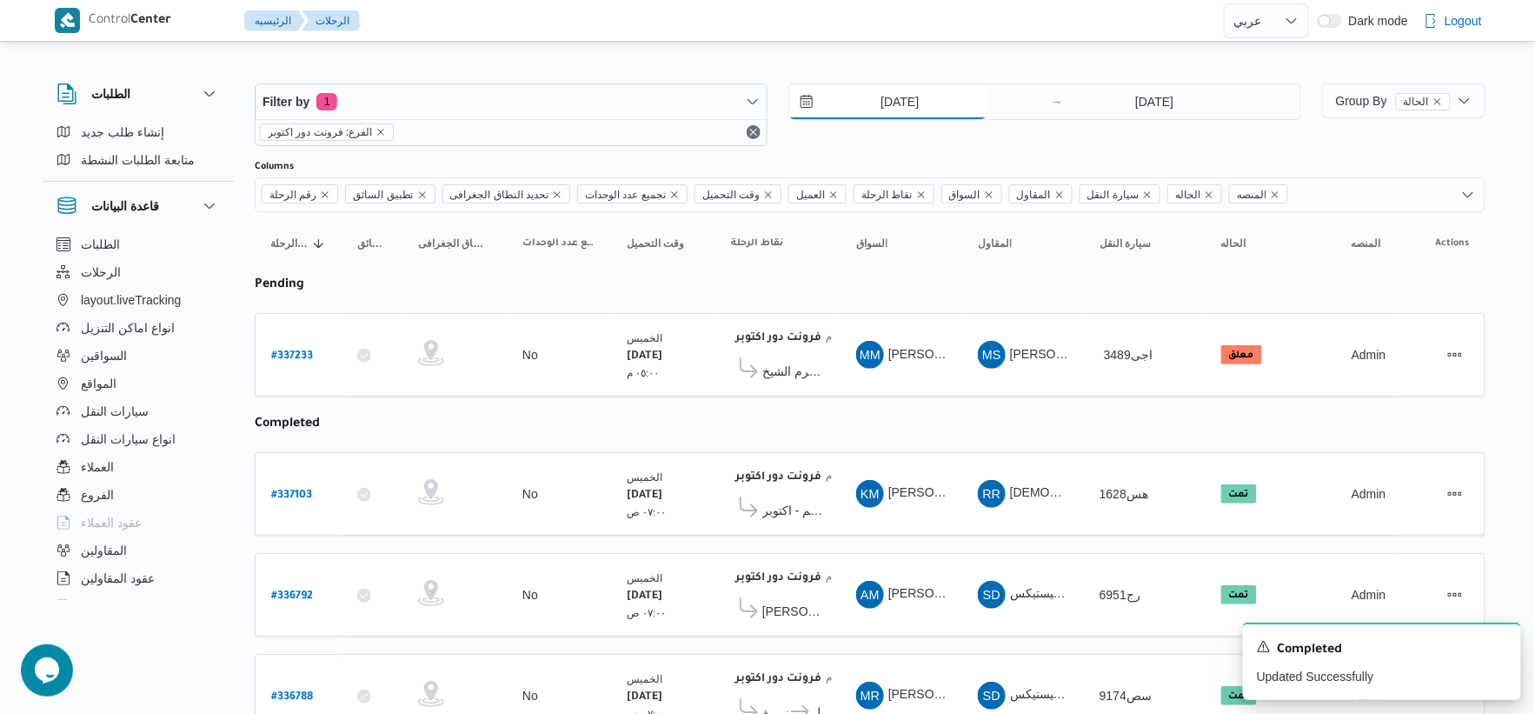
click at [949, 84] on input "[DATE]" at bounding box center [887, 101] width 197 height 35
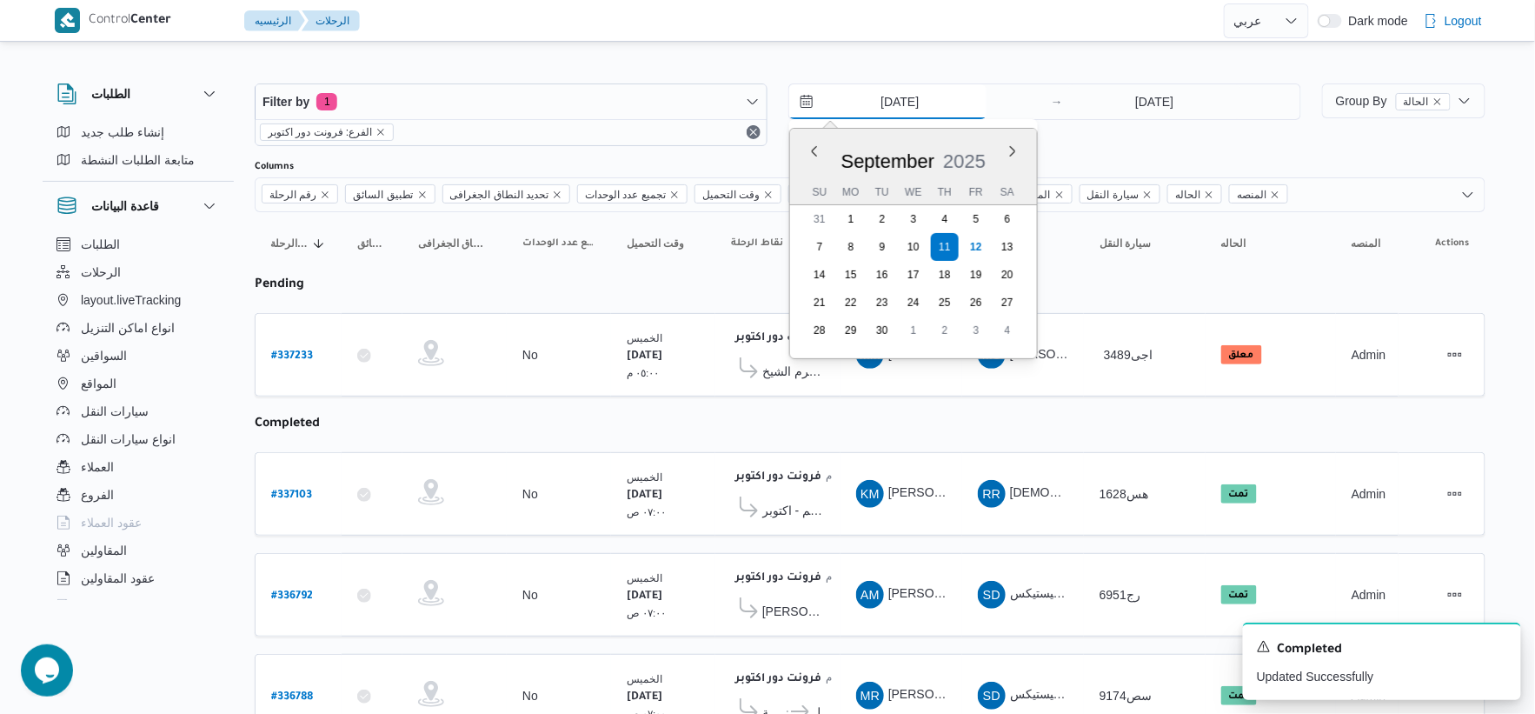
click at [943, 99] on input "[DATE]" at bounding box center [887, 101] width 197 height 35
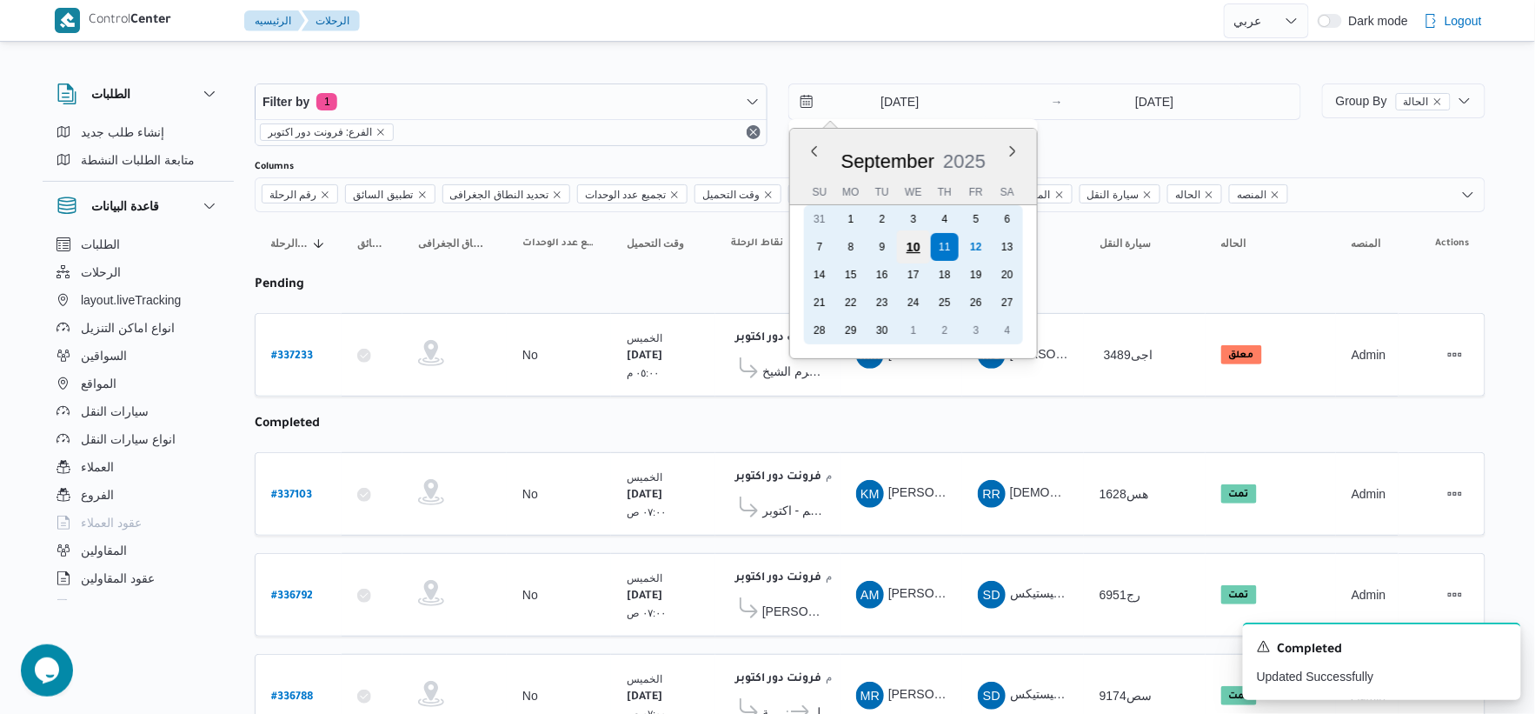
click at [920, 245] on div "10" at bounding box center [913, 246] width 33 height 33
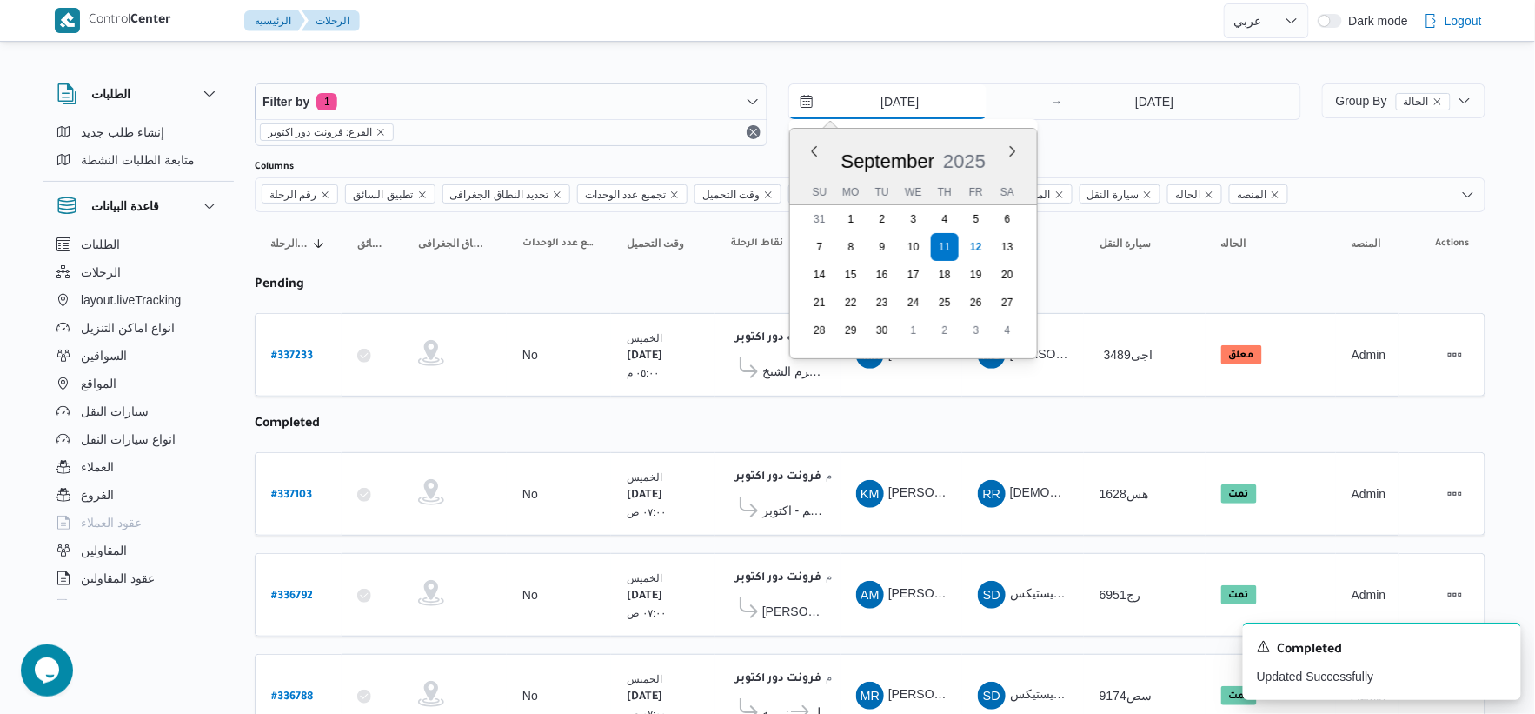
type input "10/9/2025"
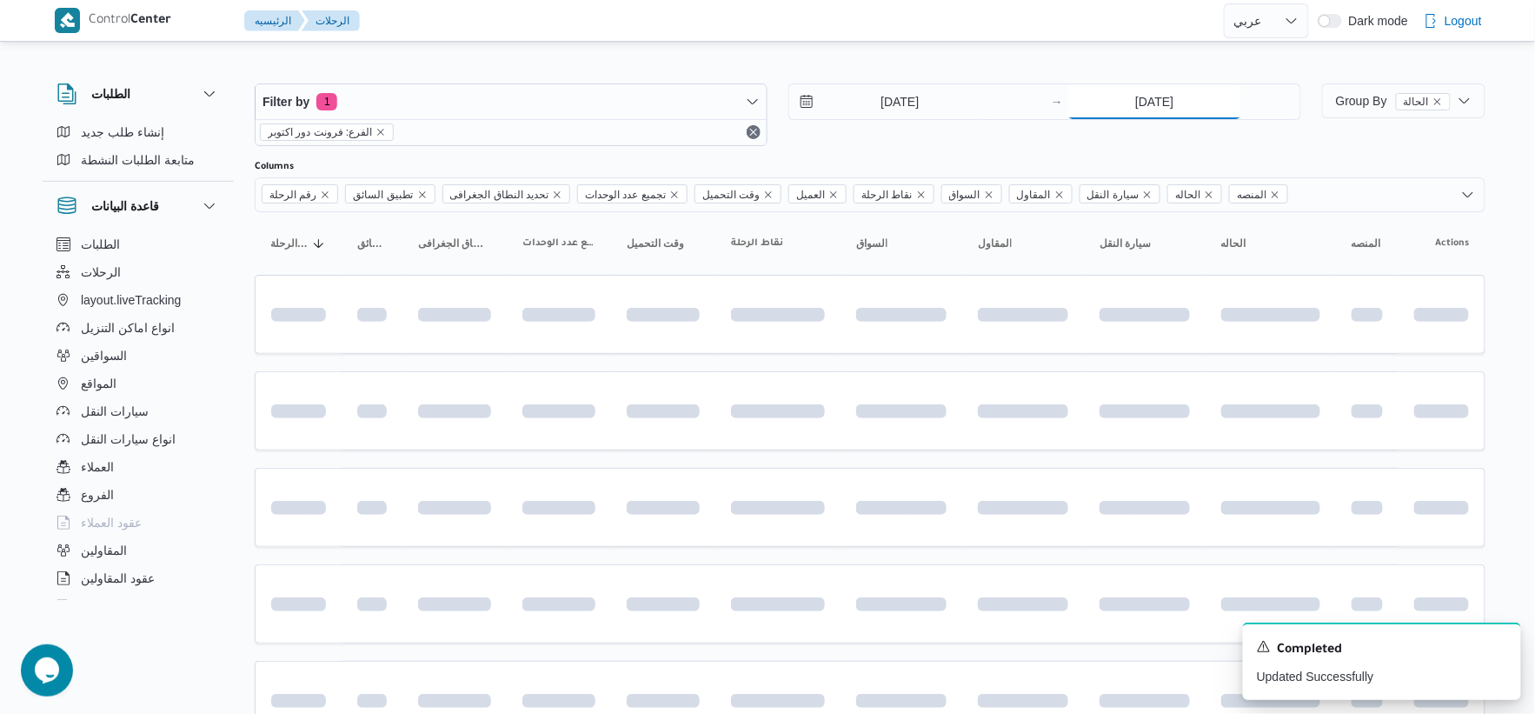
click at [1153, 105] on input "[DATE]" at bounding box center [1154, 101] width 173 height 35
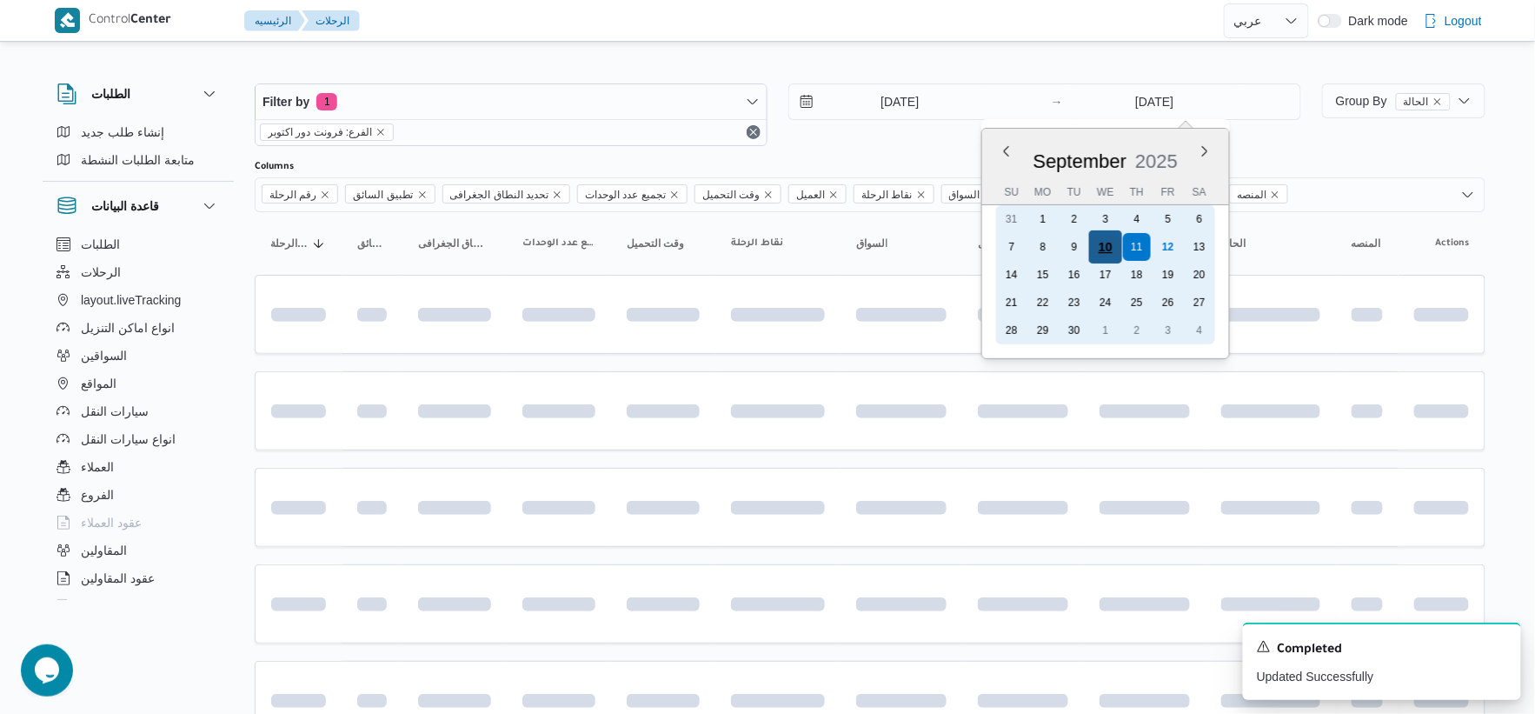
click at [1108, 246] on div "10" at bounding box center [1105, 246] width 33 height 33
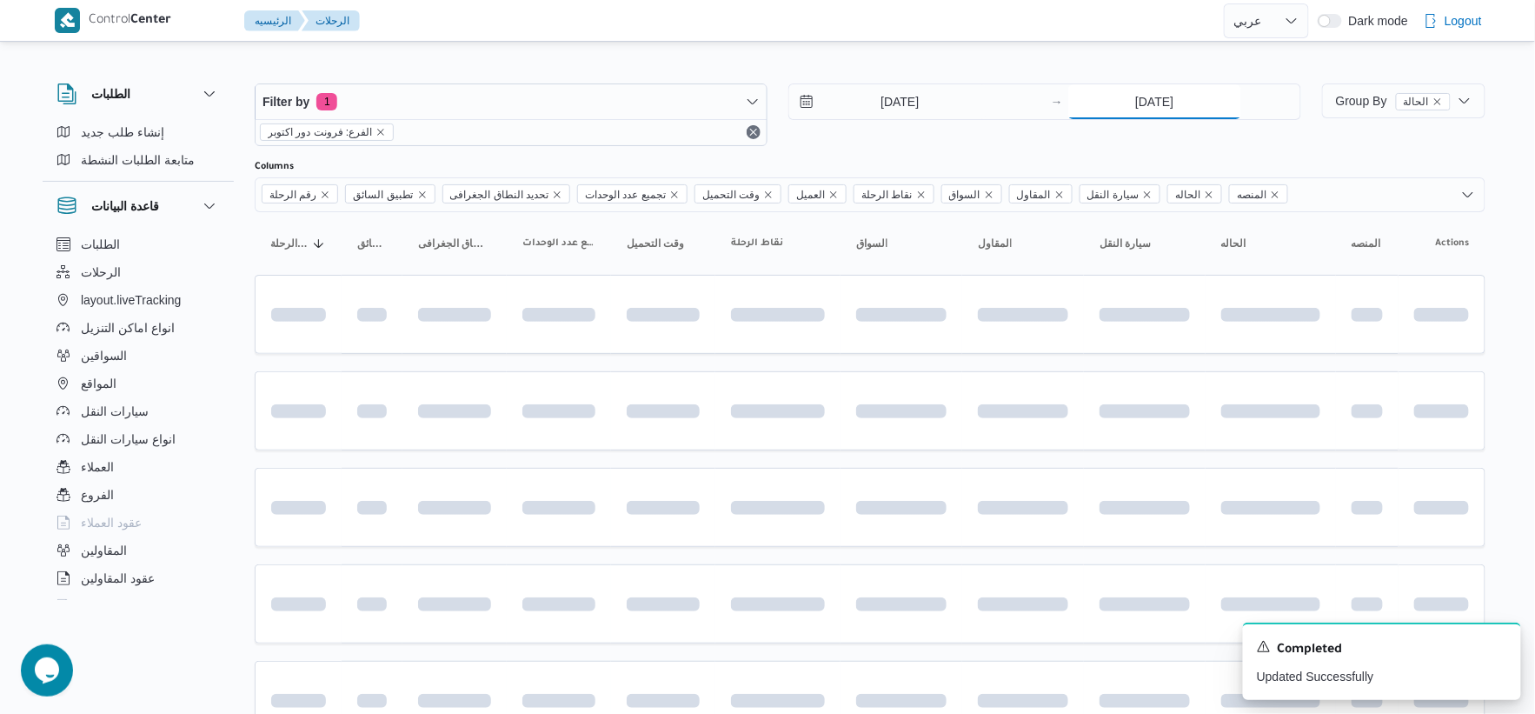
type input "10/9/2025"
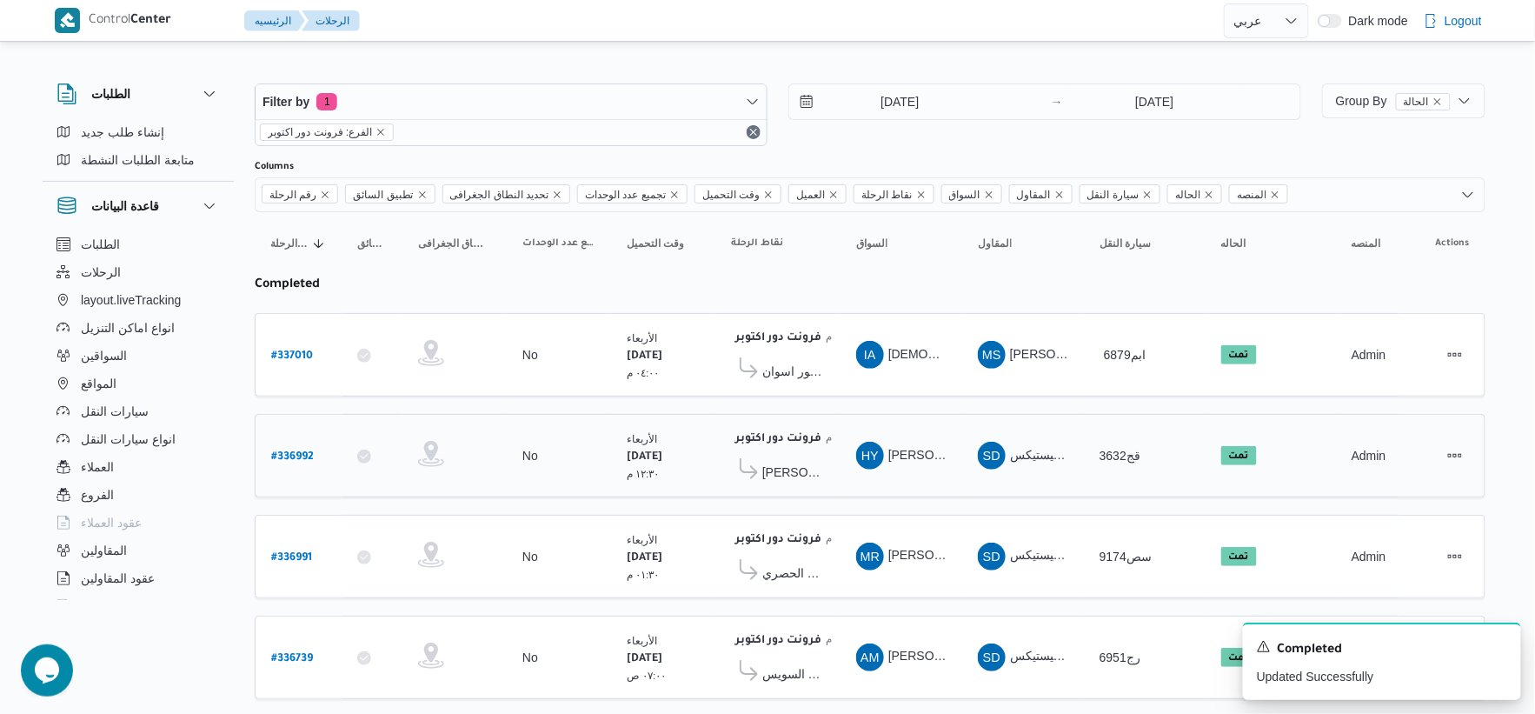
click at [871, 435] on div "HY حسن يوسف حسانين صالح" at bounding box center [901, 456] width 104 height 42
click at [309, 350] on b "# 337010" at bounding box center [292, 356] width 42 height 12
select select "ar"
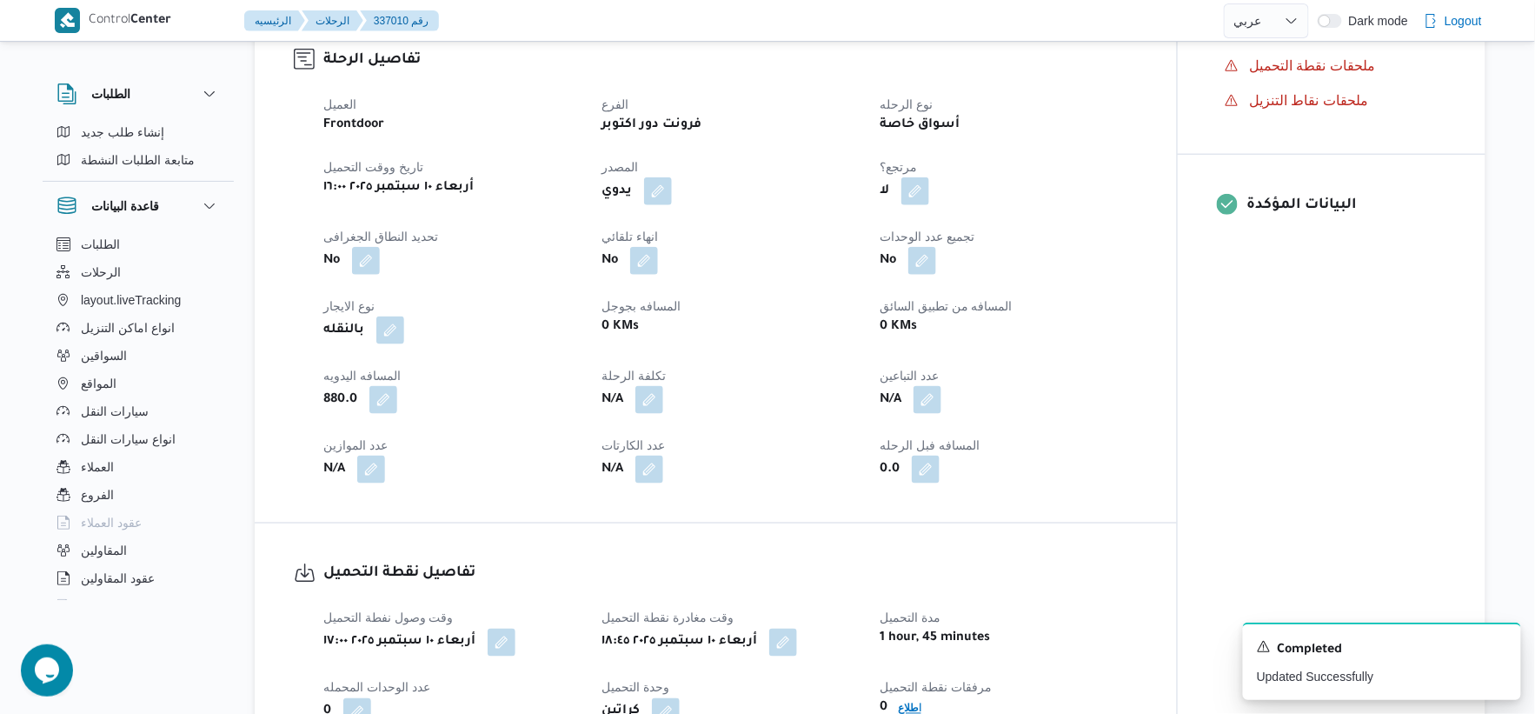
scroll to position [966, 0]
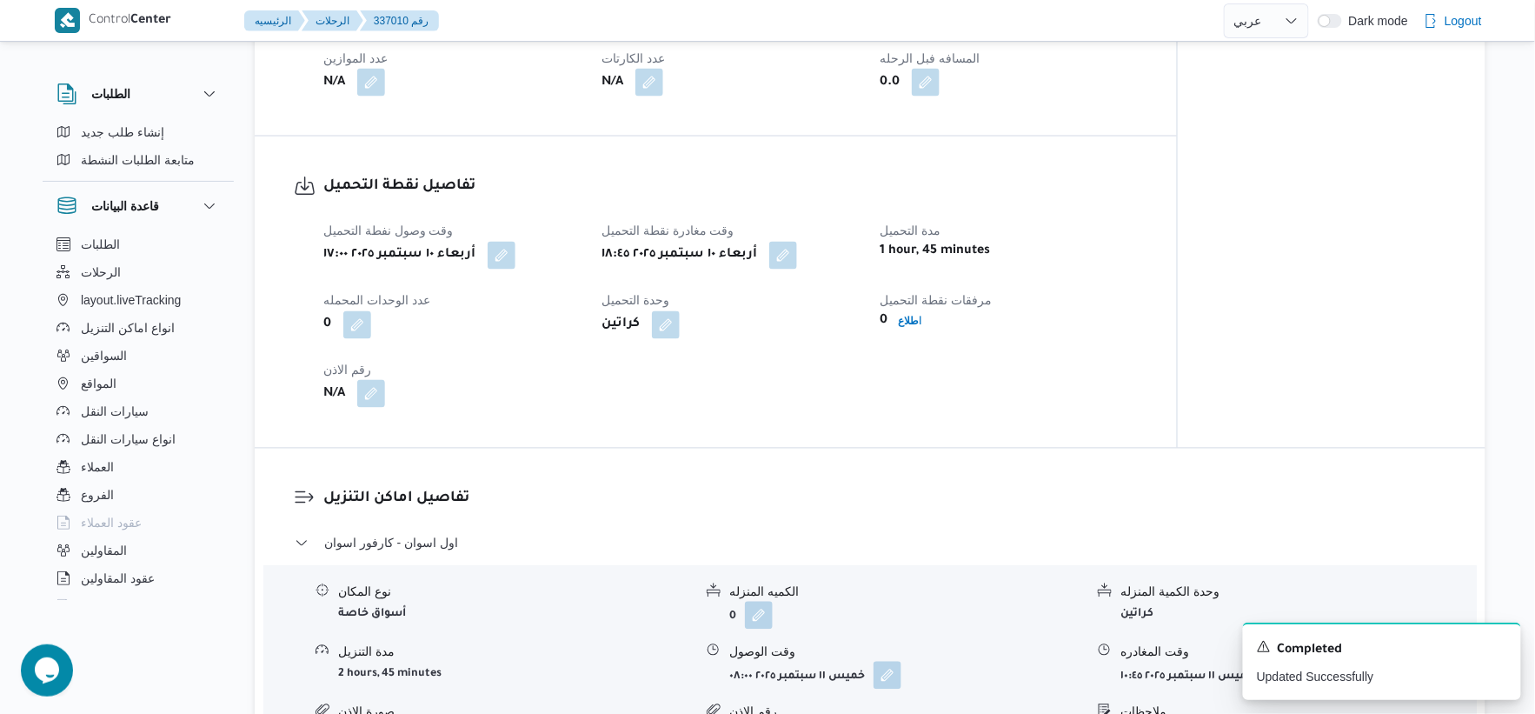
click at [371, 394] on button "button" at bounding box center [371, 394] width 28 height 28
click at [329, 450] on input "رقم الاذن" at bounding box center [323, 464] width 173 height 35
type input "8476"
click at [459, 457] on span "تاكيد" at bounding box center [462, 454] width 23 height 21
click at [902, 316] on b "اطلاع" at bounding box center [909, 322] width 23 height 12
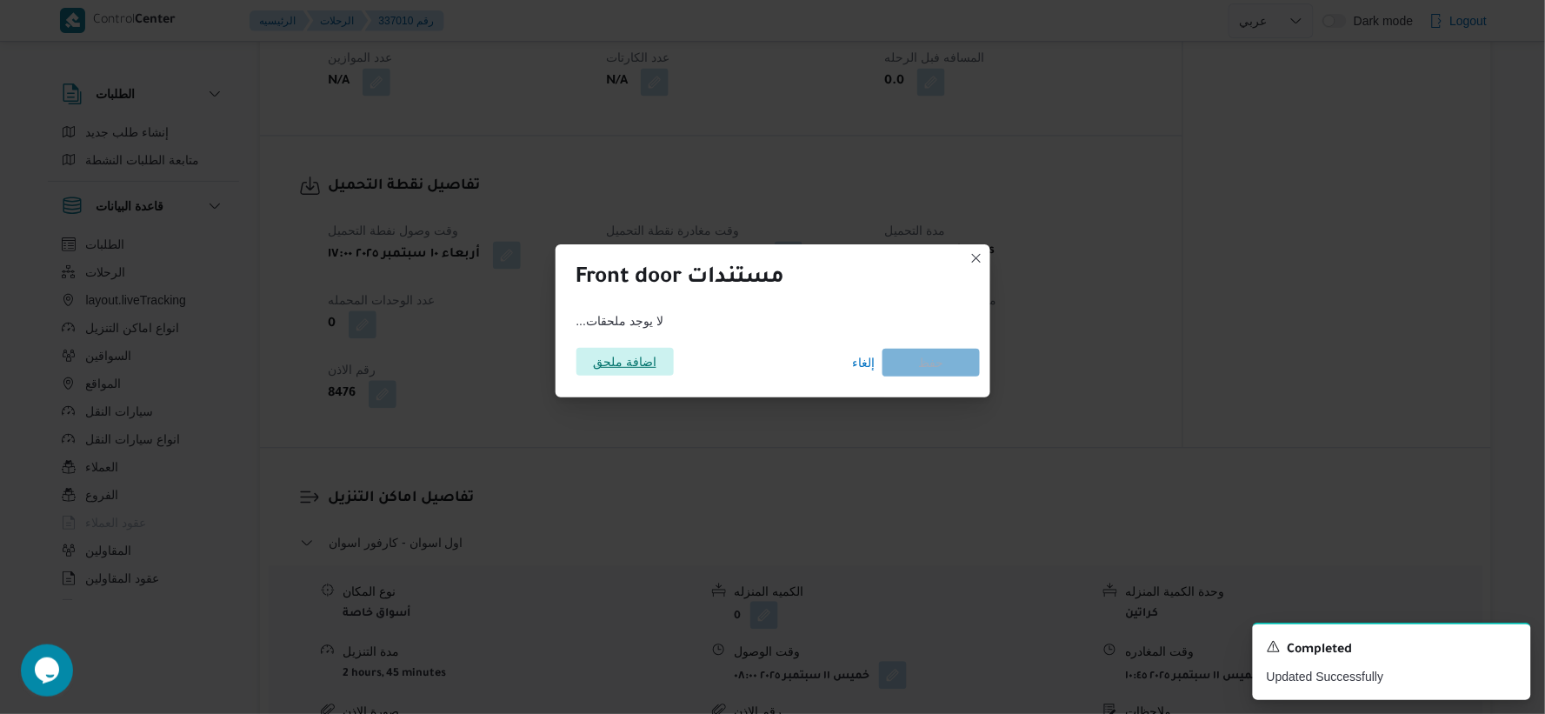
click at [640, 354] on span "اضافة ملحق" at bounding box center [624, 362] width 63 height 28
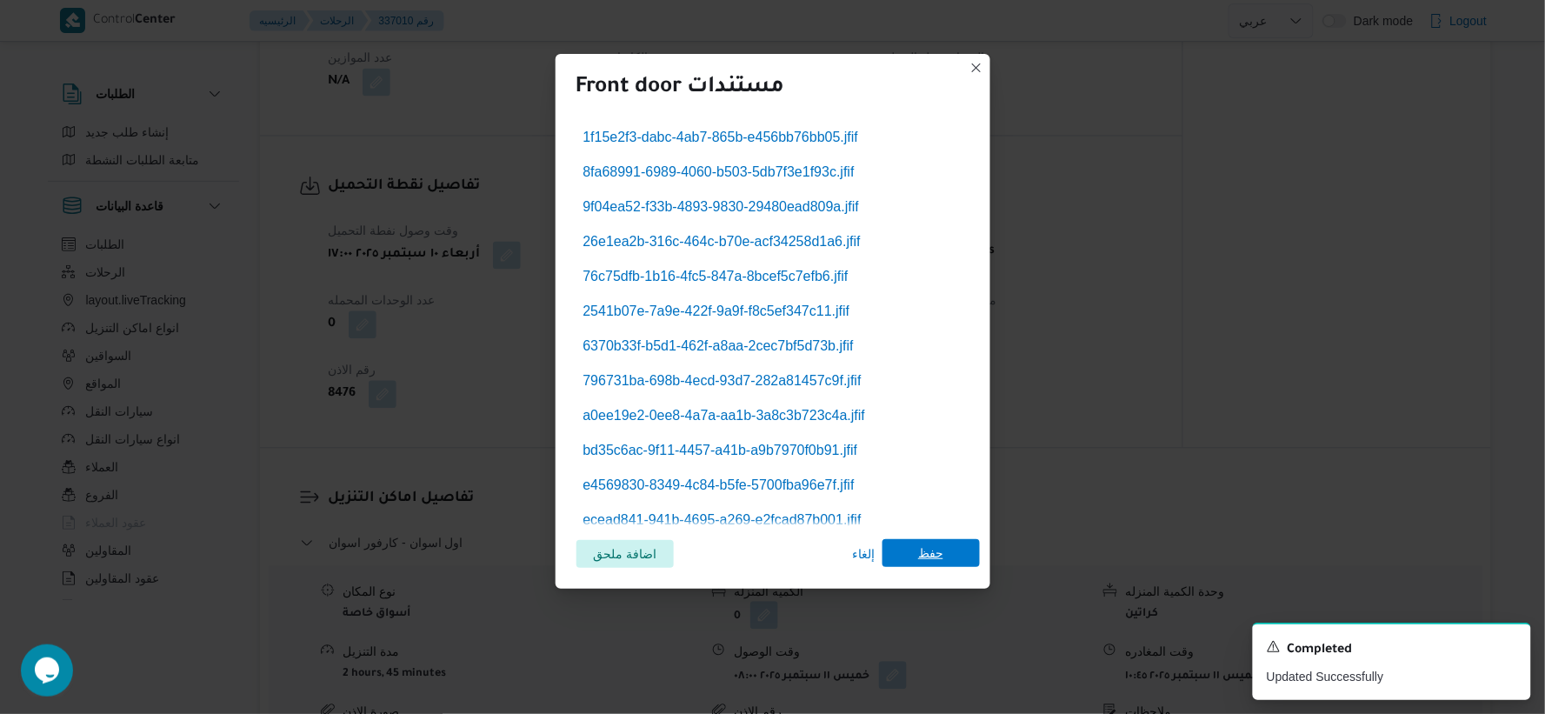
click at [922, 542] on span "حفظ" at bounding box center [930, 553] width 25 height 28
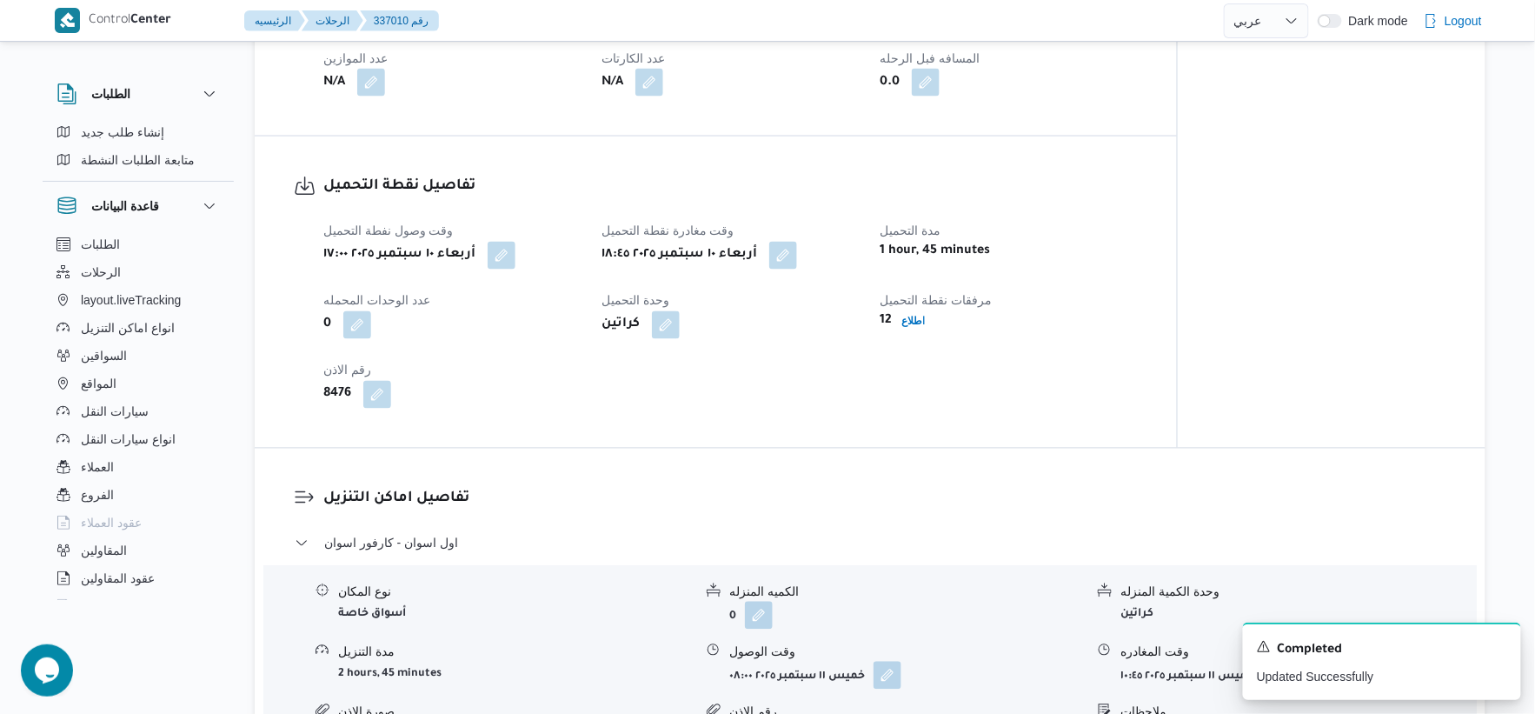
click at [853, 372] on div "وقت وصول نفطة التحميل أربعاء ١٠ سبتمبر ٢٠٢٥ ١٧:٠٠ وقت مغادرة نقطة التحميل أربعا…" at bounding box center [730, 314] width 835 height 209
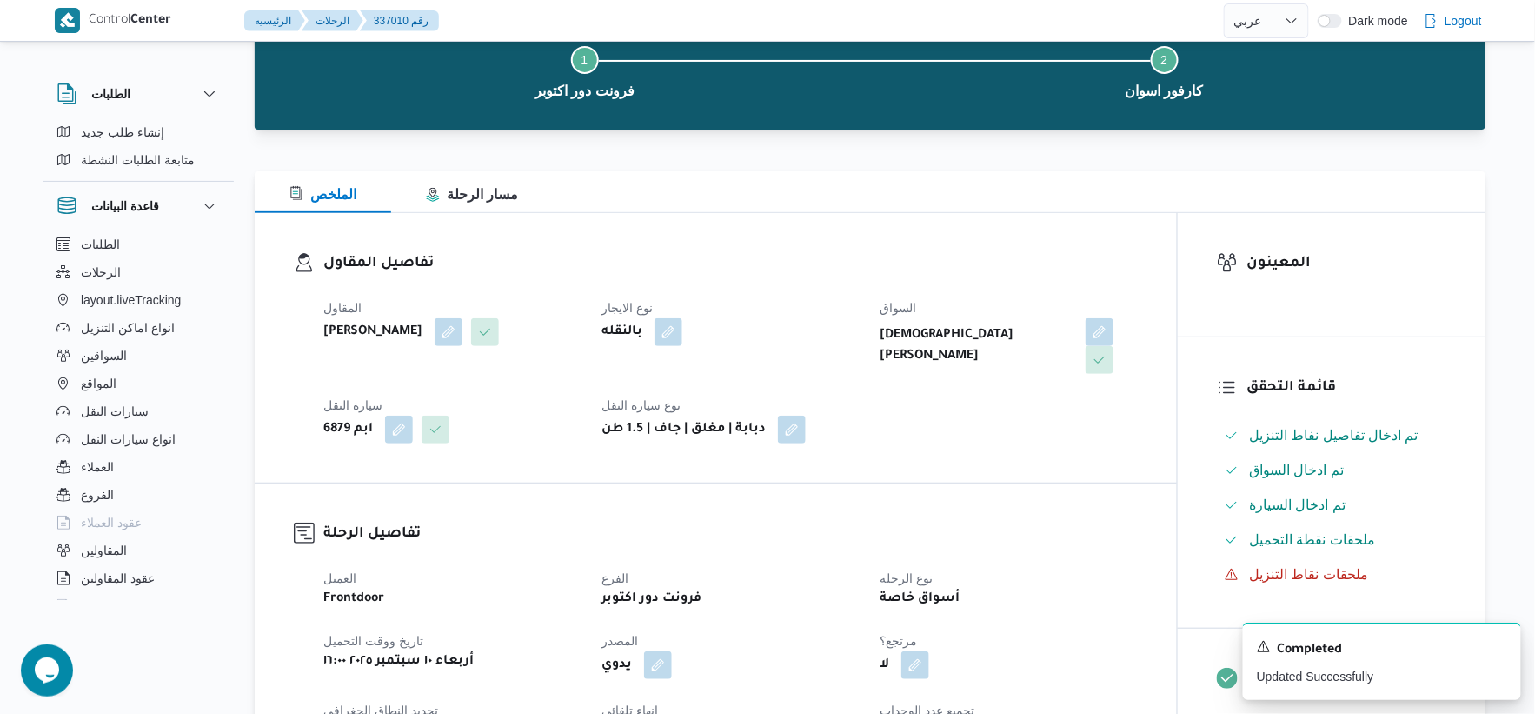
scroll to position [0, 0]
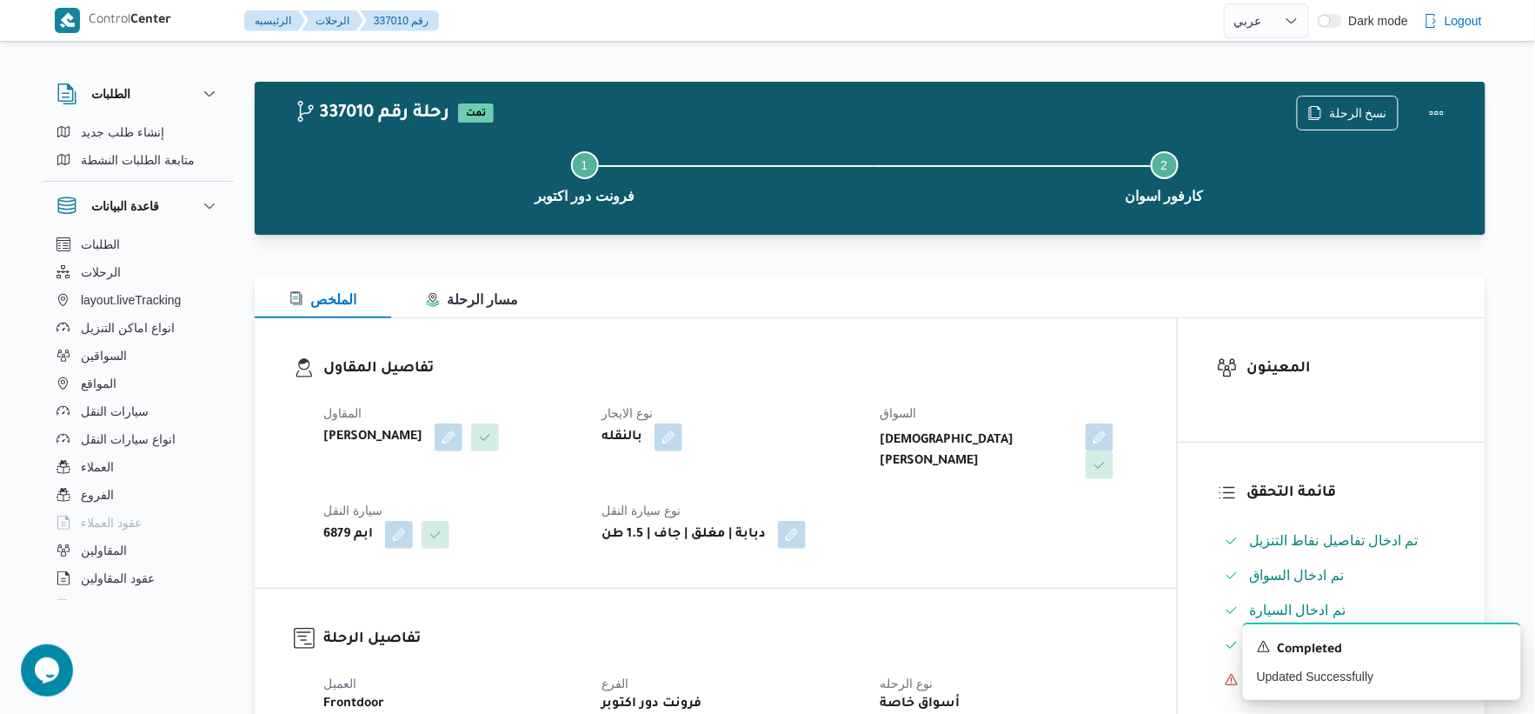
select select "ar"
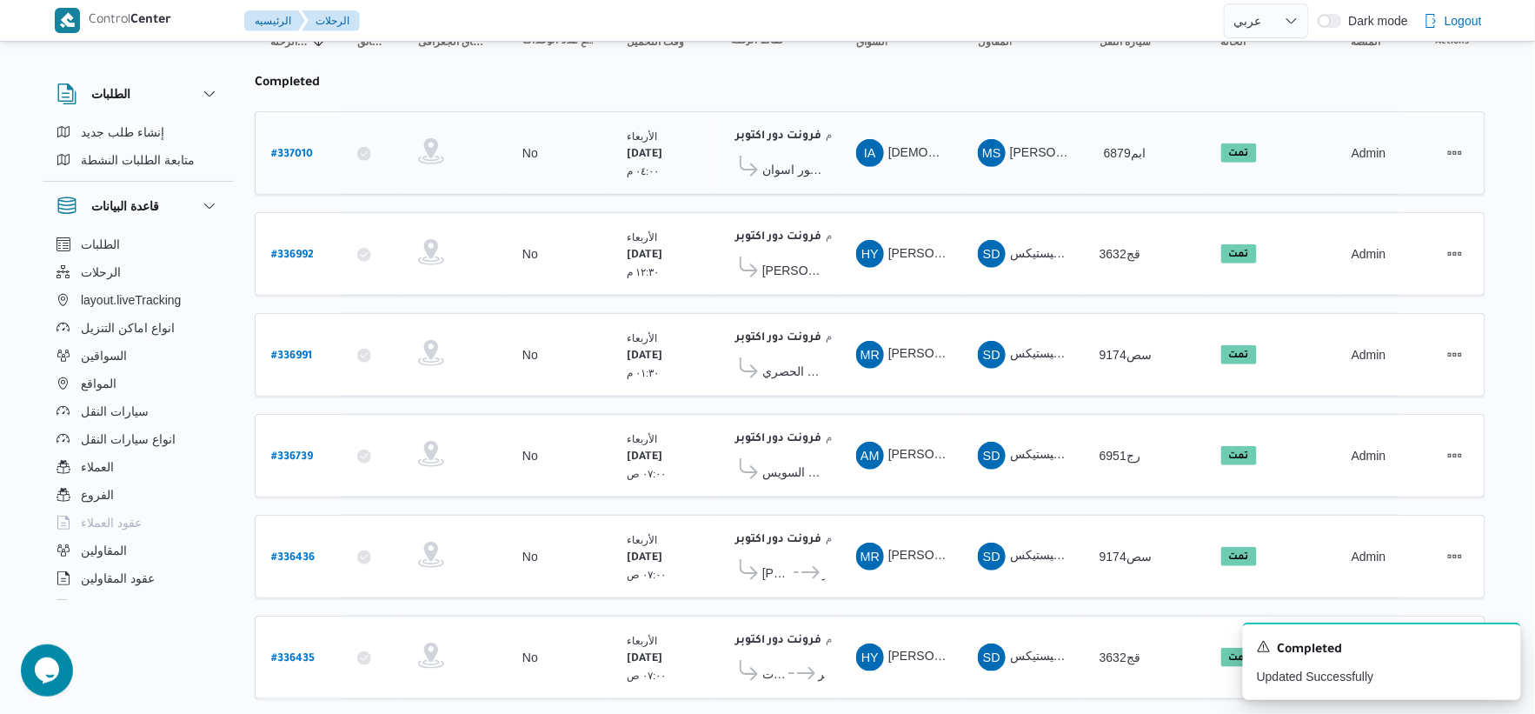
scroll to position [576, 0]
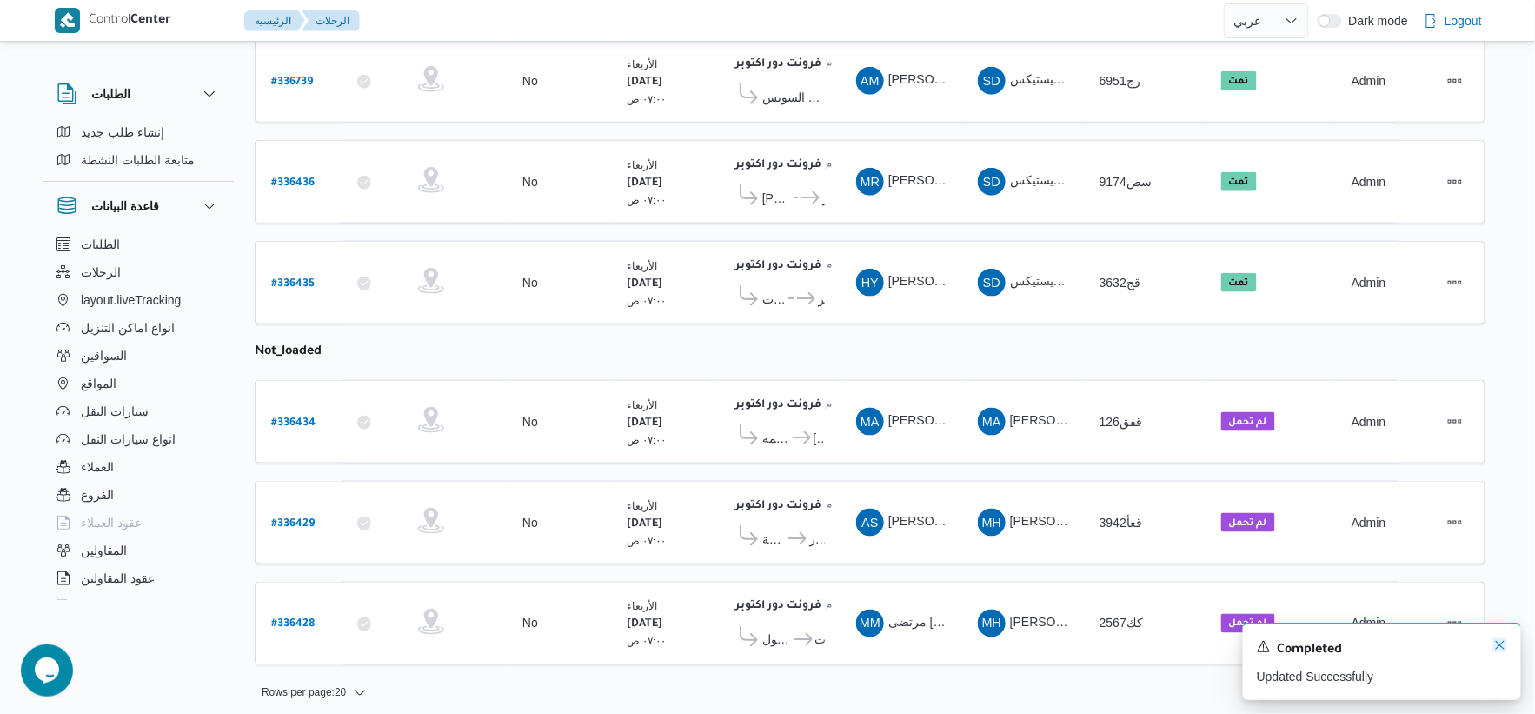
click at [1493, 648] on icon "Dismiss toast" at bounding box center [1500, 645] width 14 height 14
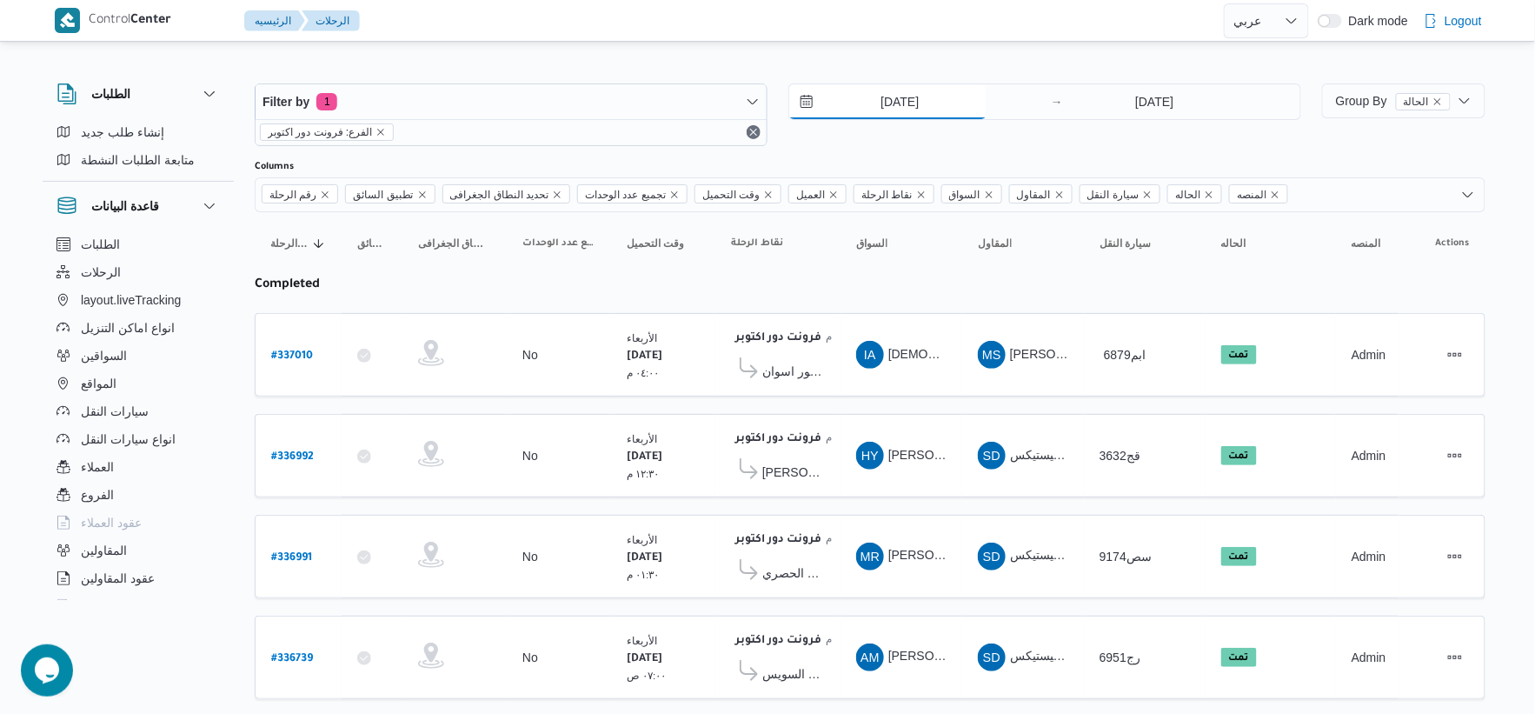
click at [951, 111] on input "10/9/2025" at bounding box center [887, 101] width 197 height 35
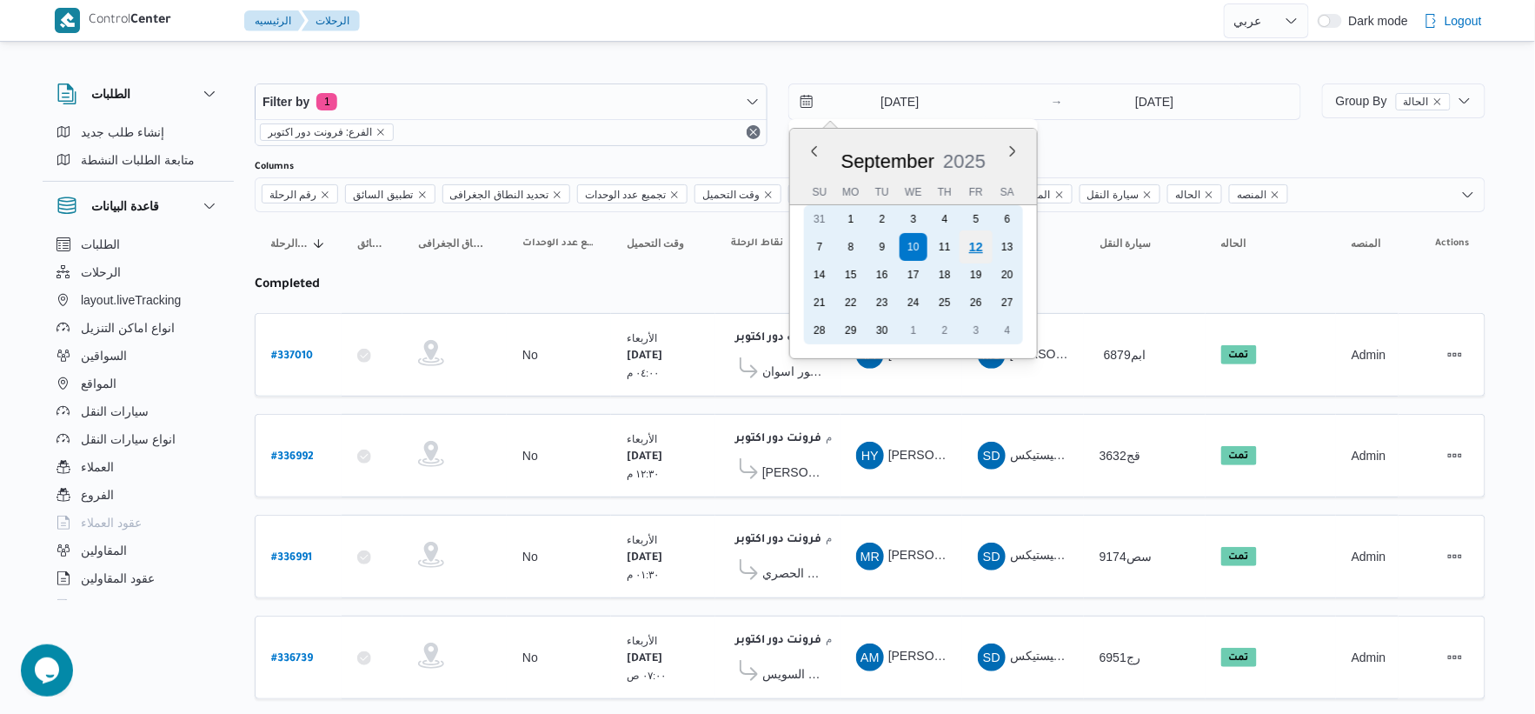
click at [976, 239] on div "12" at bounding box center [976, 246] width 33 height 33
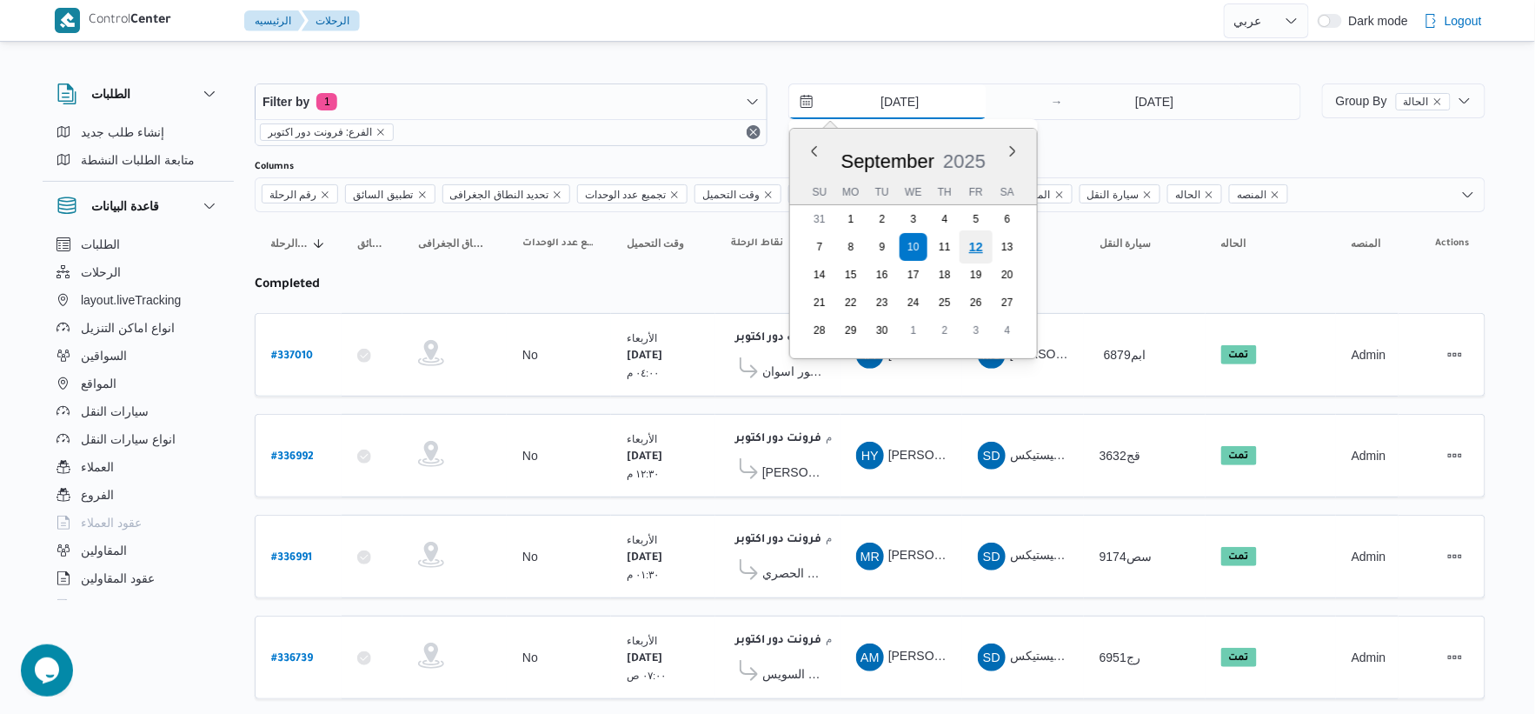
type input "12/9/2025"
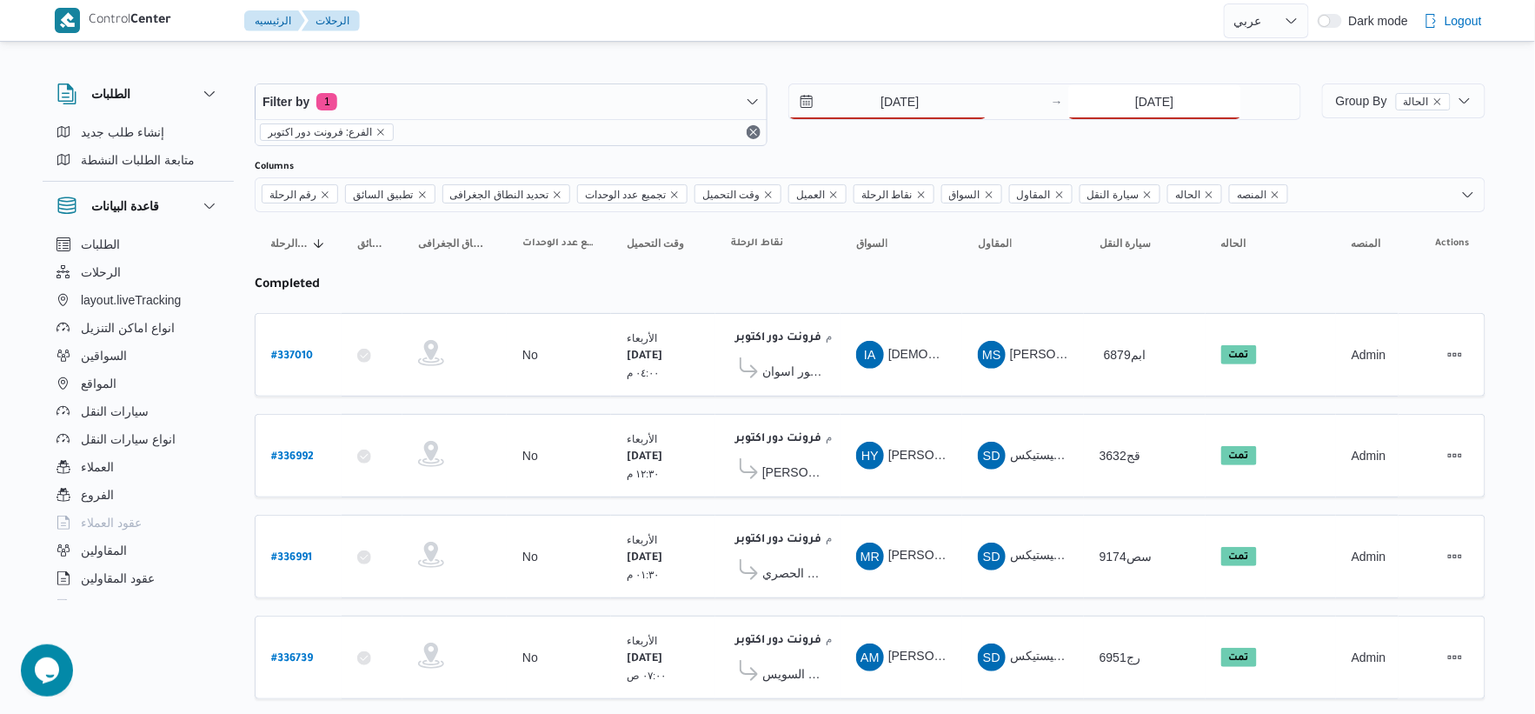
click at [1172, 115] on input "10/9/2025" at bounding box center [1154, 101] width 173 height 35
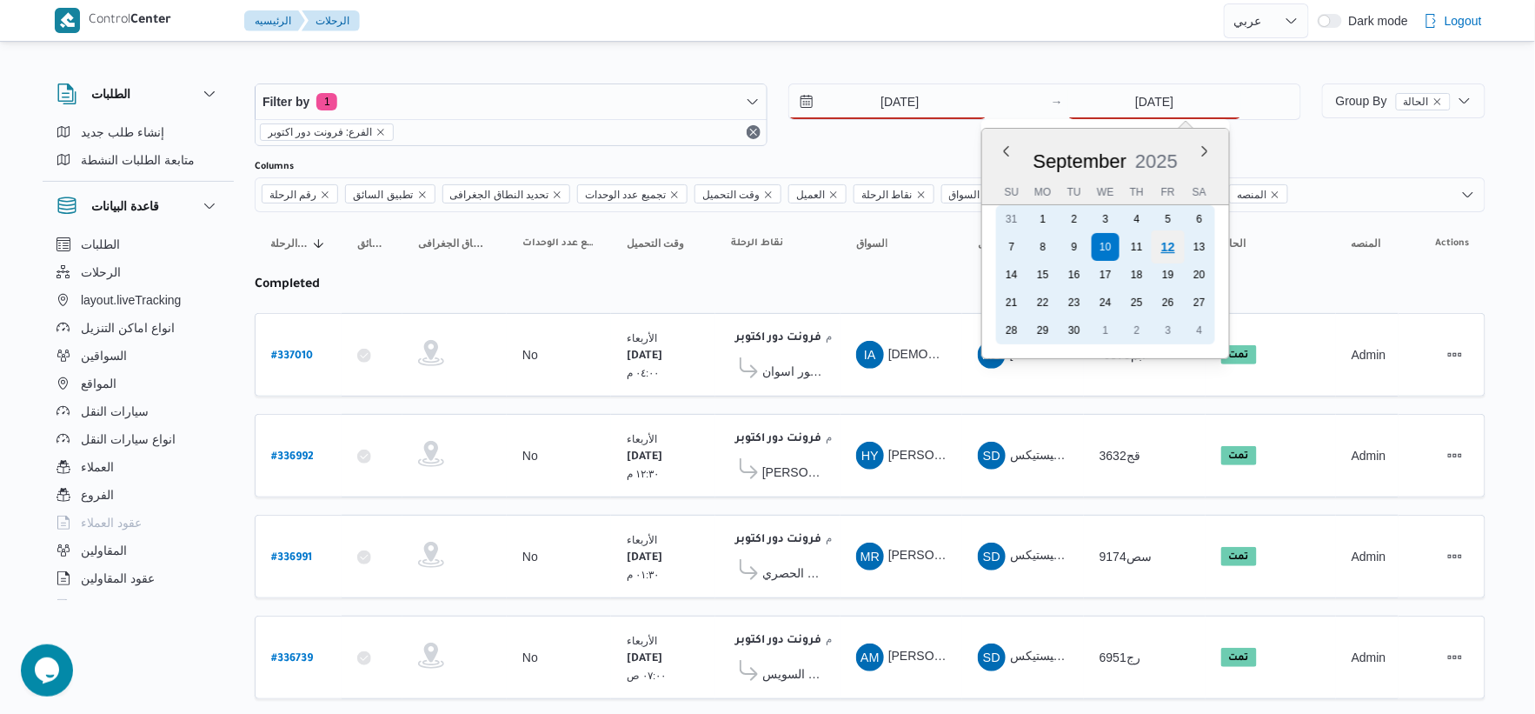
click at [1167, 247] on div "12" at bounding box center [1168, 246] width 33 height 33
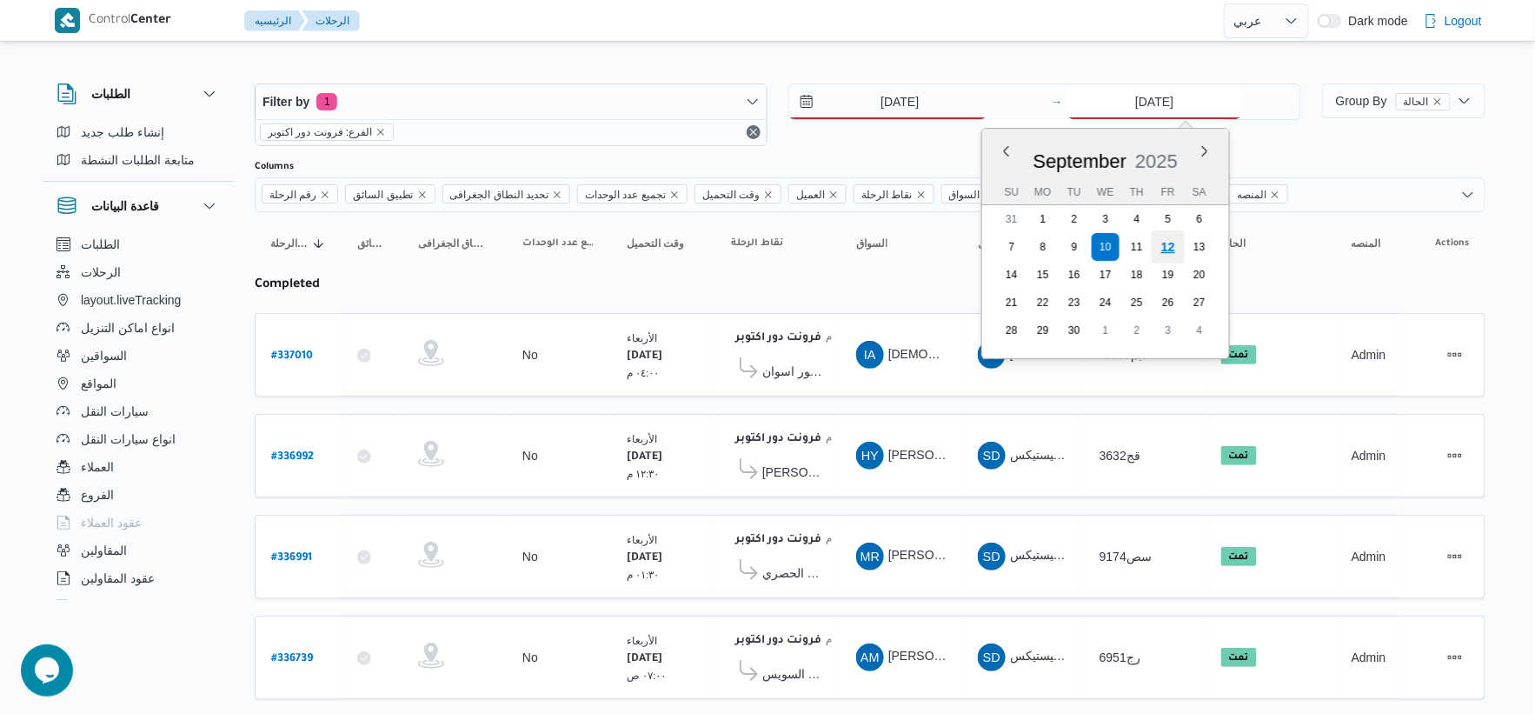
type input "12/9/2025"
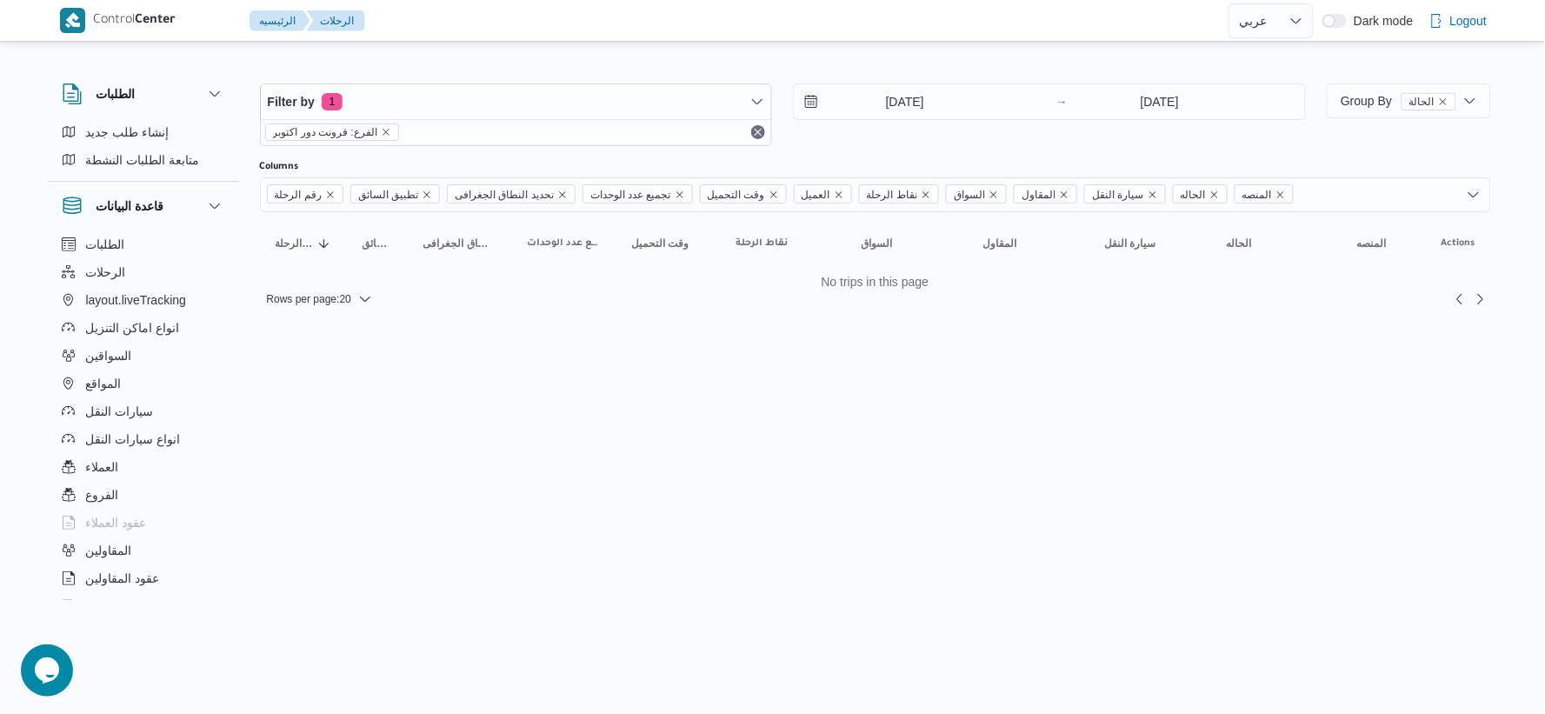
click at [887, 356] on html "Control Center الرئيسيه الرحلات English عربي Dark mode Logout الطلبات إنشاء طلب…" at bounding box center [772, 357] width 1545 height 714
click at [905, 100] on input "12/9/2025" at bounding box center [892, 101] width 197 height 35
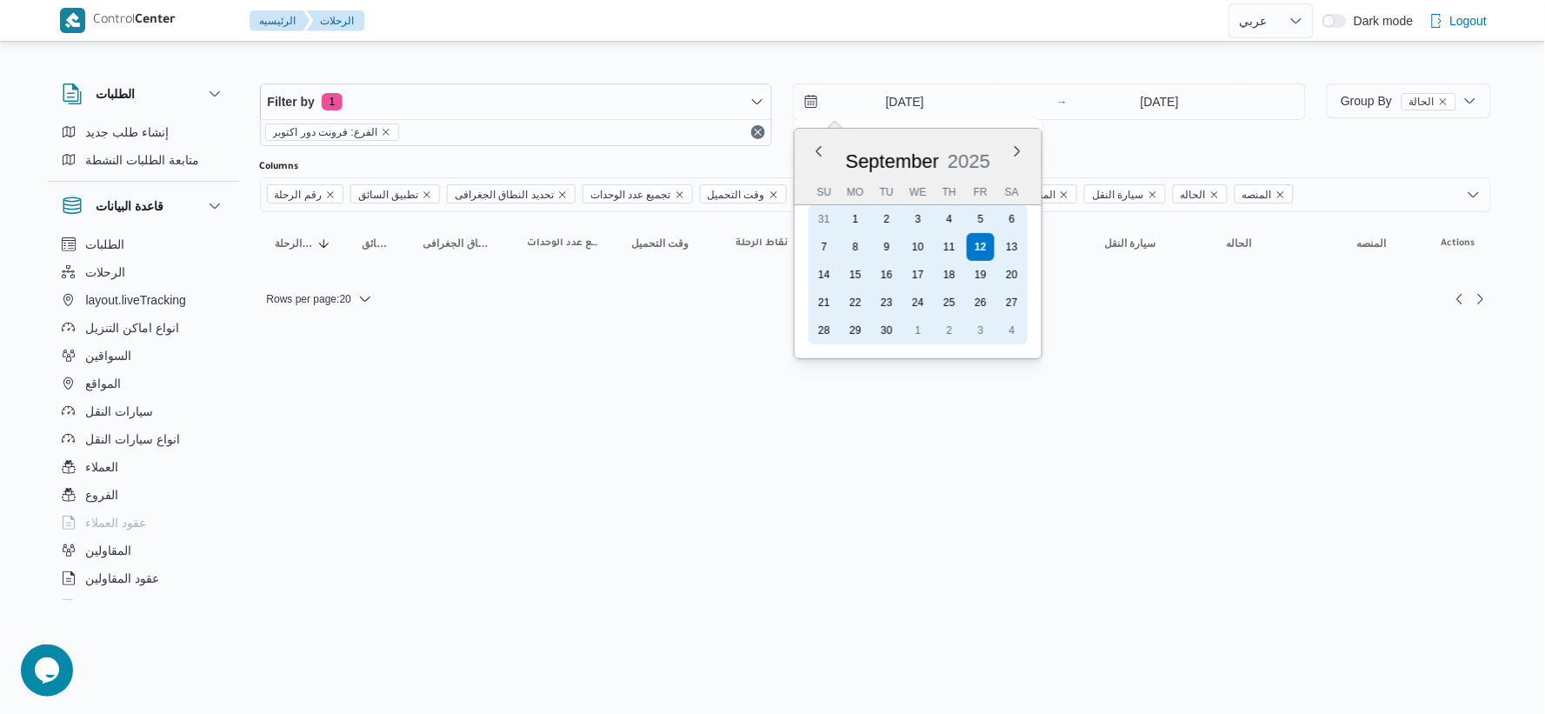
drag, startPoint x: 942, startPoint y: 240, endPoint x: 1147, endPoint y: 129, distance: 233.4
click at [944, 240] on div "11" at bounding box center [949, 247] width 28 height 28
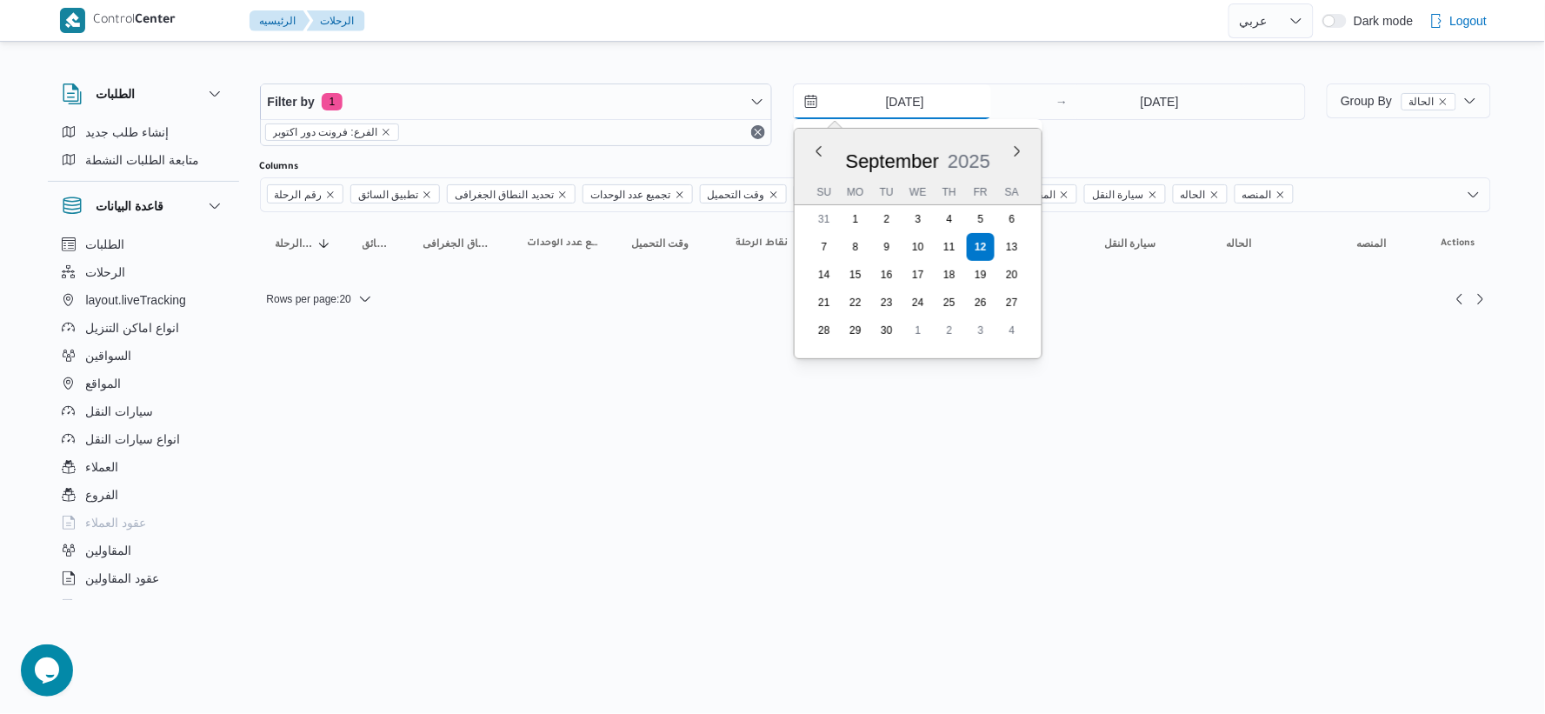
type input "[DATE]"
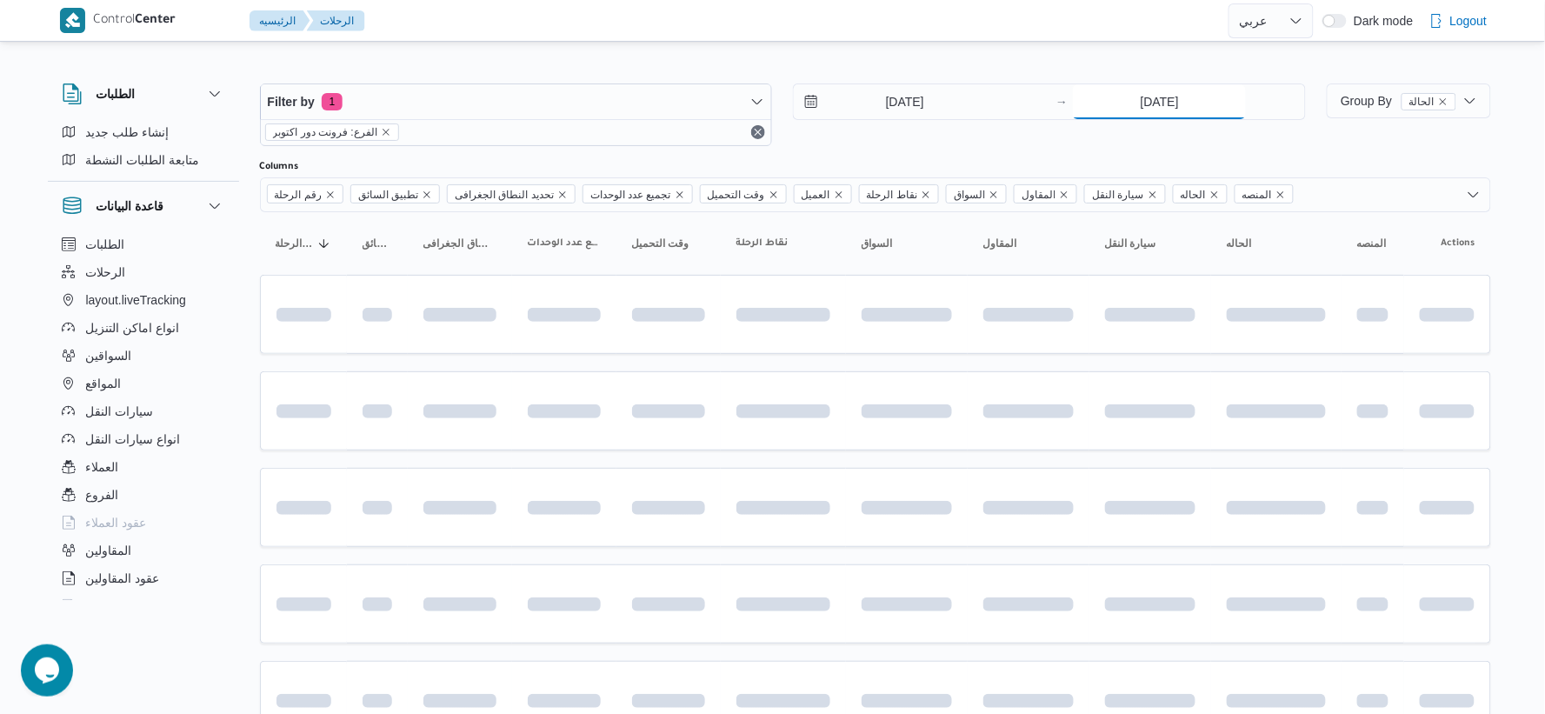
click at [1151, 110] on input "12/9/2025" at bounding box center [1159, 101] width 173 height 35
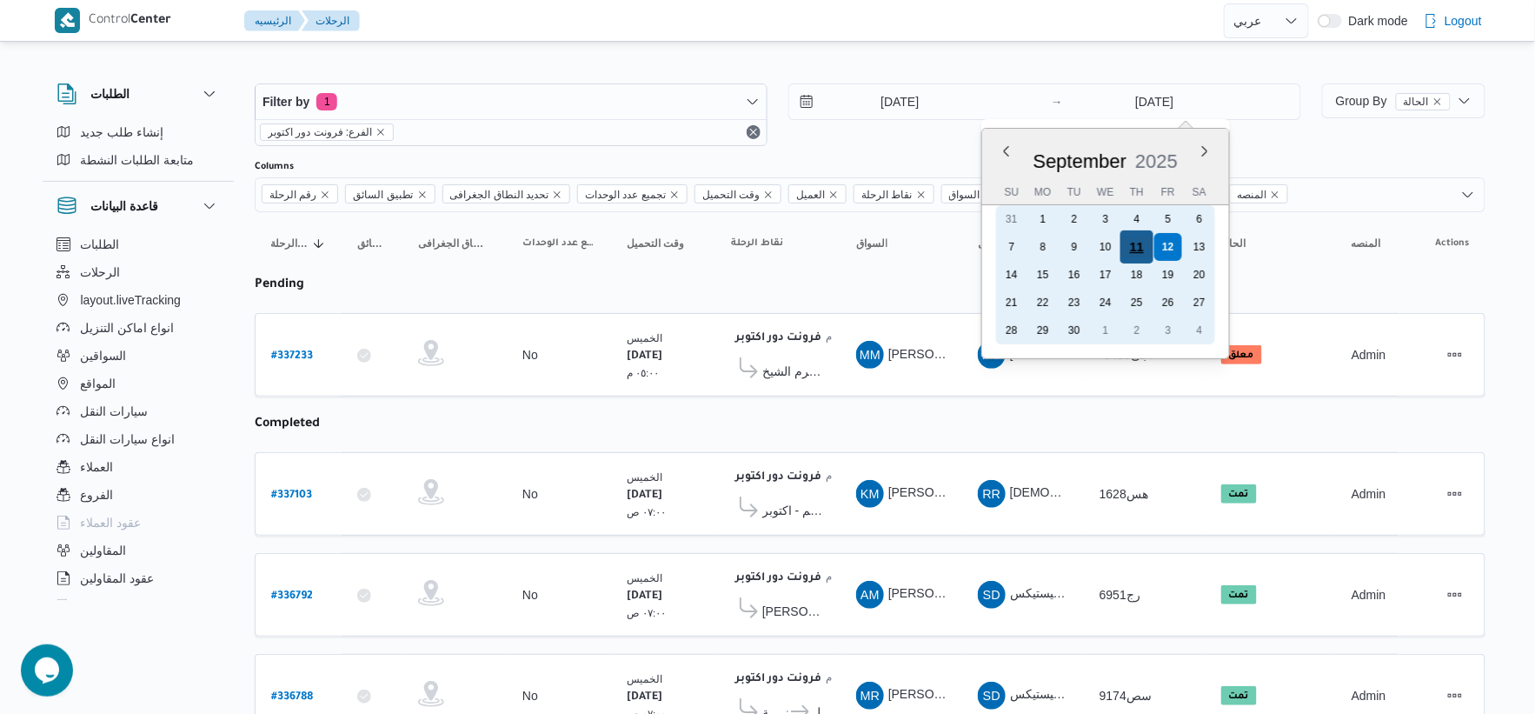
click at [1132, 247] on div "11" at bounding box center [1136, 246] width 33 height 33
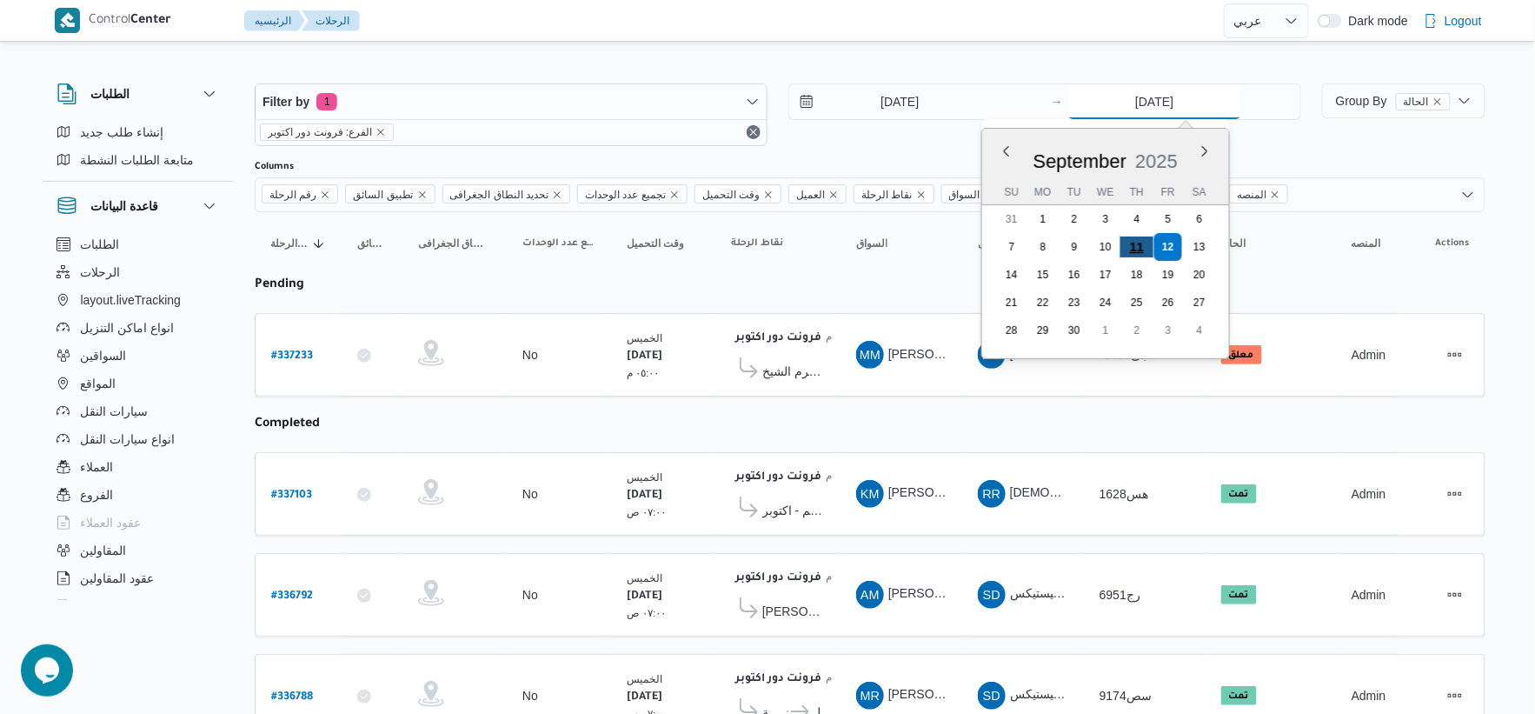
type input "[DATE]"
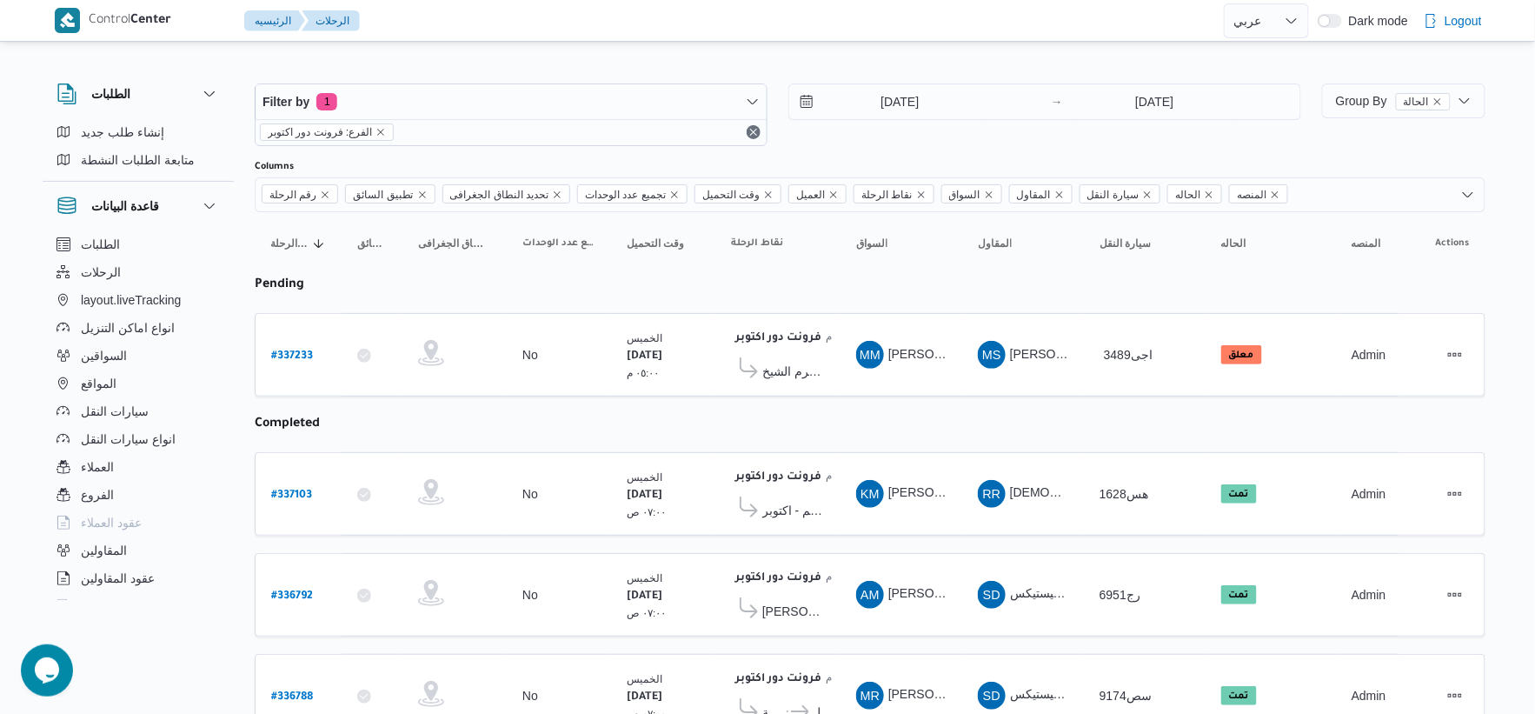
click at [907, 435] on table "رقم الرحلة Click to sort in ascending order تطبيق السائق Click to sort in ascen…" at bounding box center [870, 533] width 1231 height 643
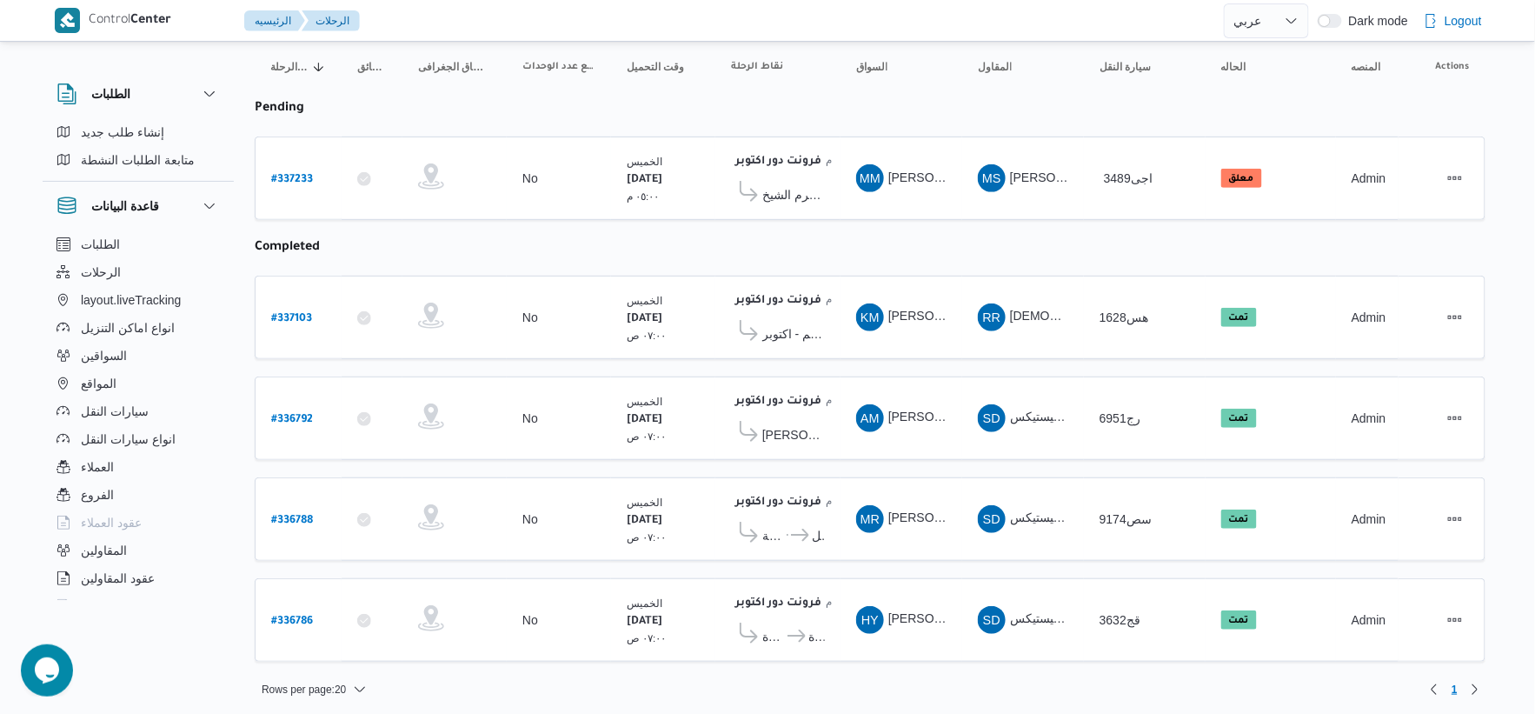
scroll to position [178, 0]
click at [807, 334] on span "مخزن بافت الحكيم - اكتوبر" at bounding box center [793, 332] width 63 height 21
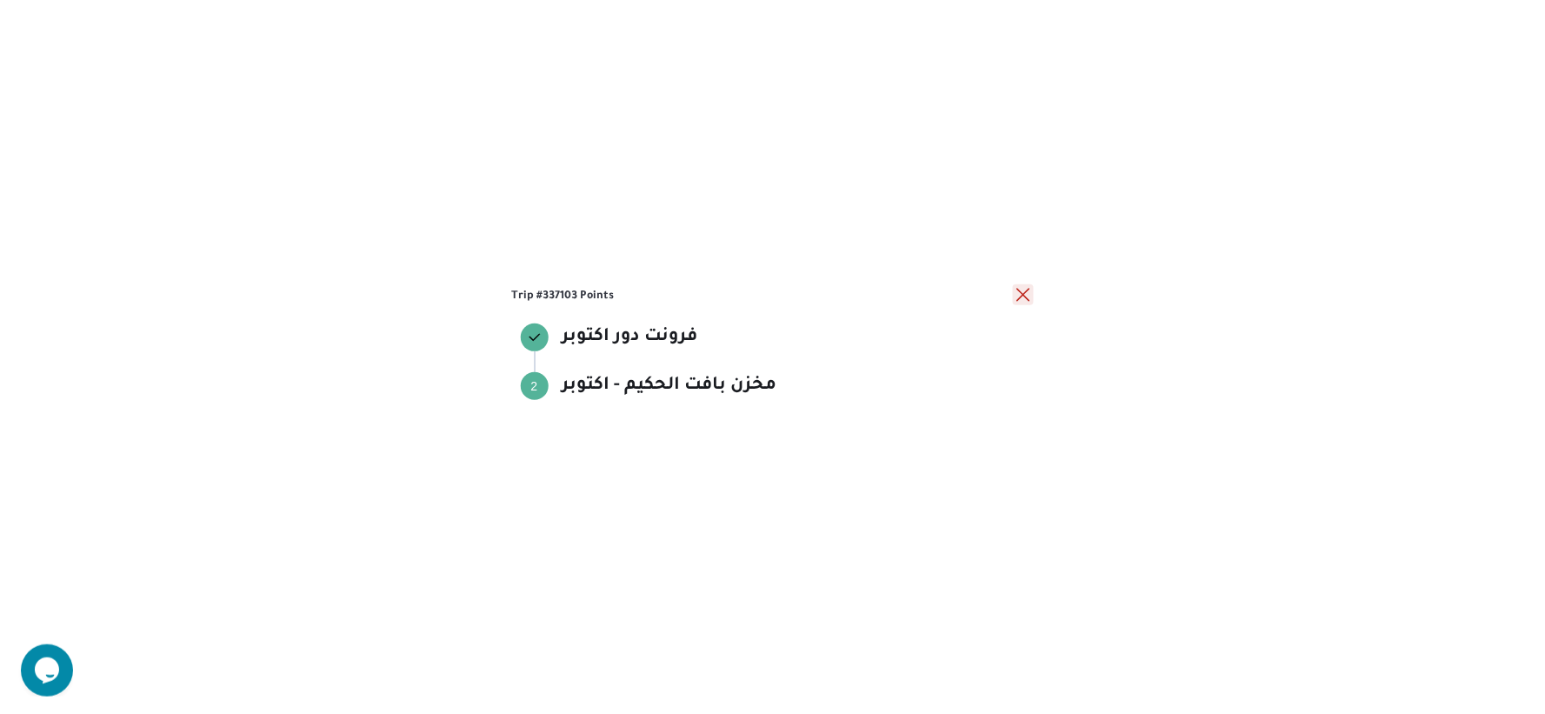
click at [1018, 296] on button "close" at bounding box center [1023, 294] width 21 height 21
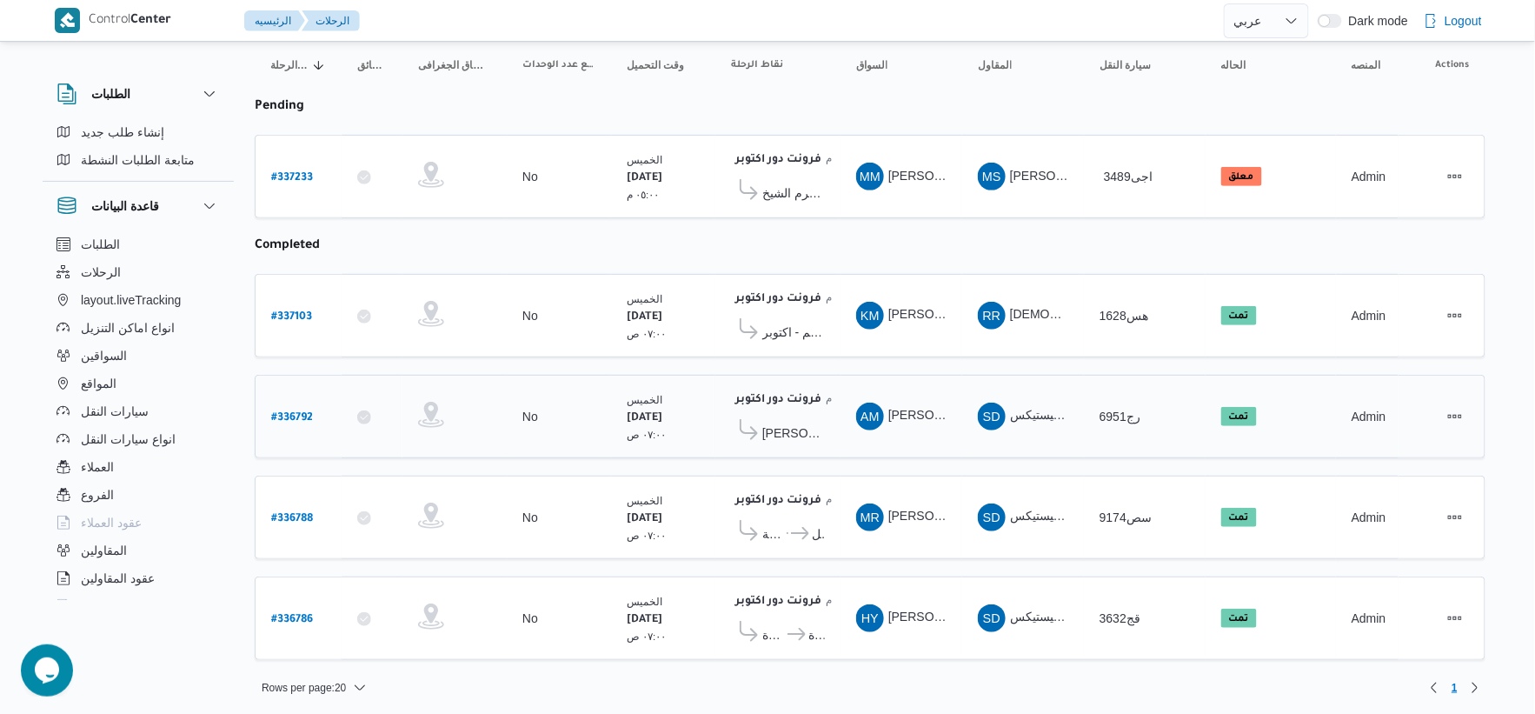
click at [302, 413] on b "# 336792" at bounding box center [292, 418] width 42 height 12
select select "ar"
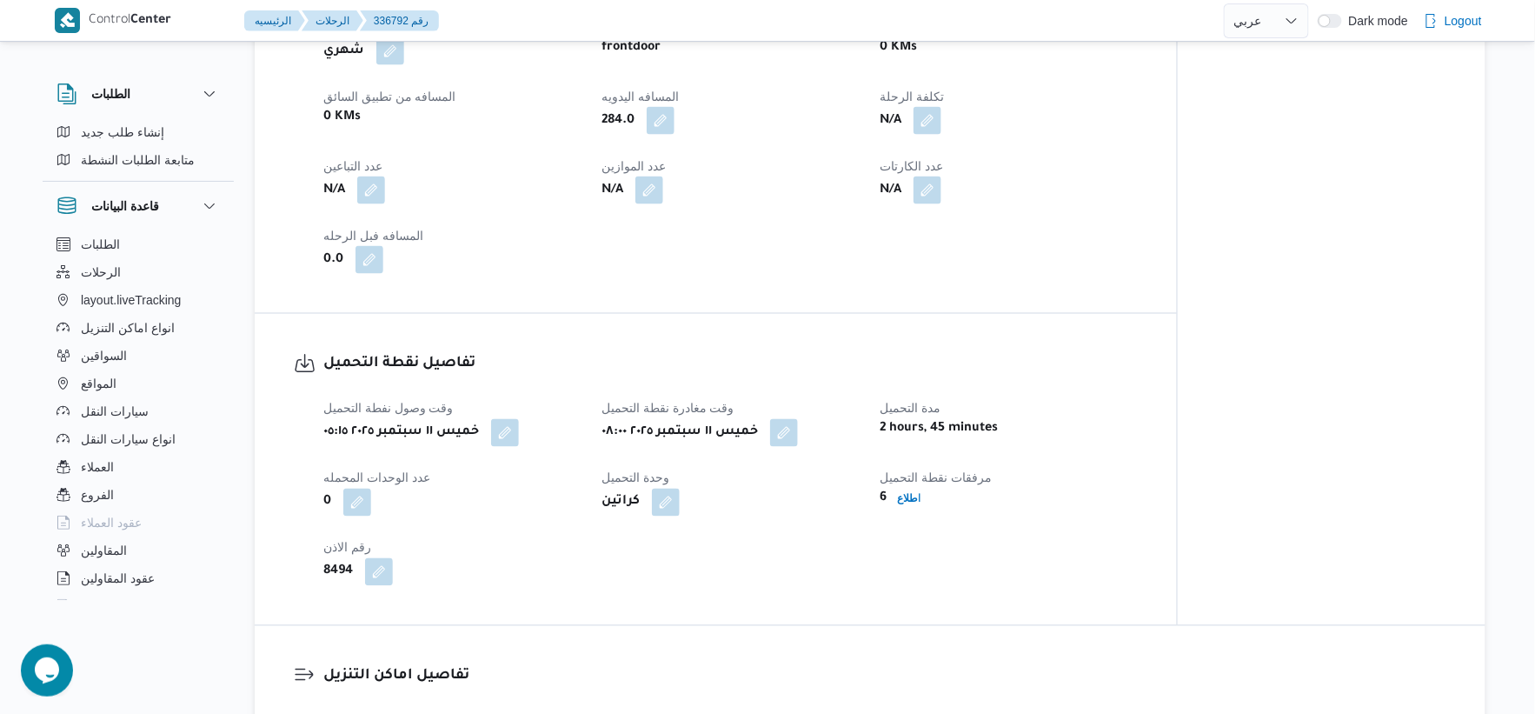
scroll to position [1062, 0]
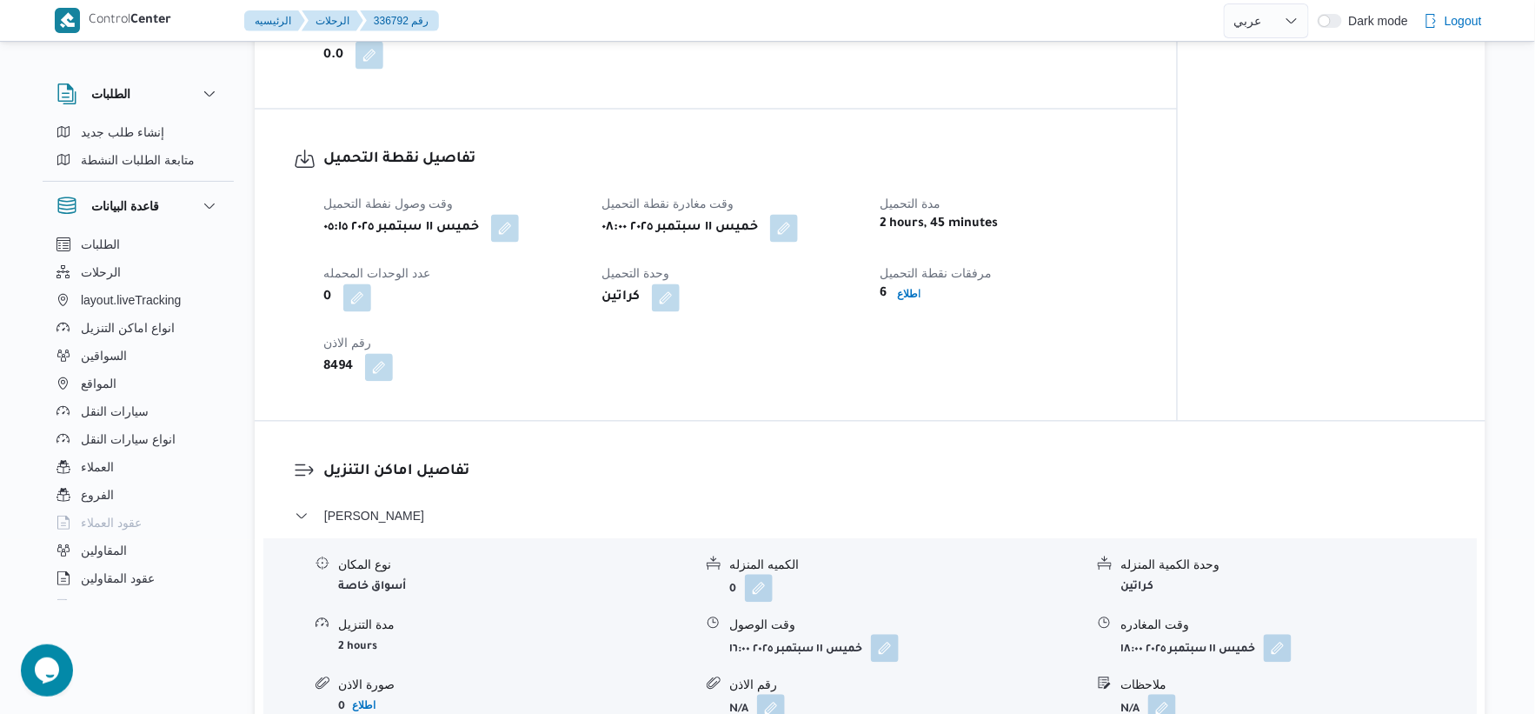
select select "ar"
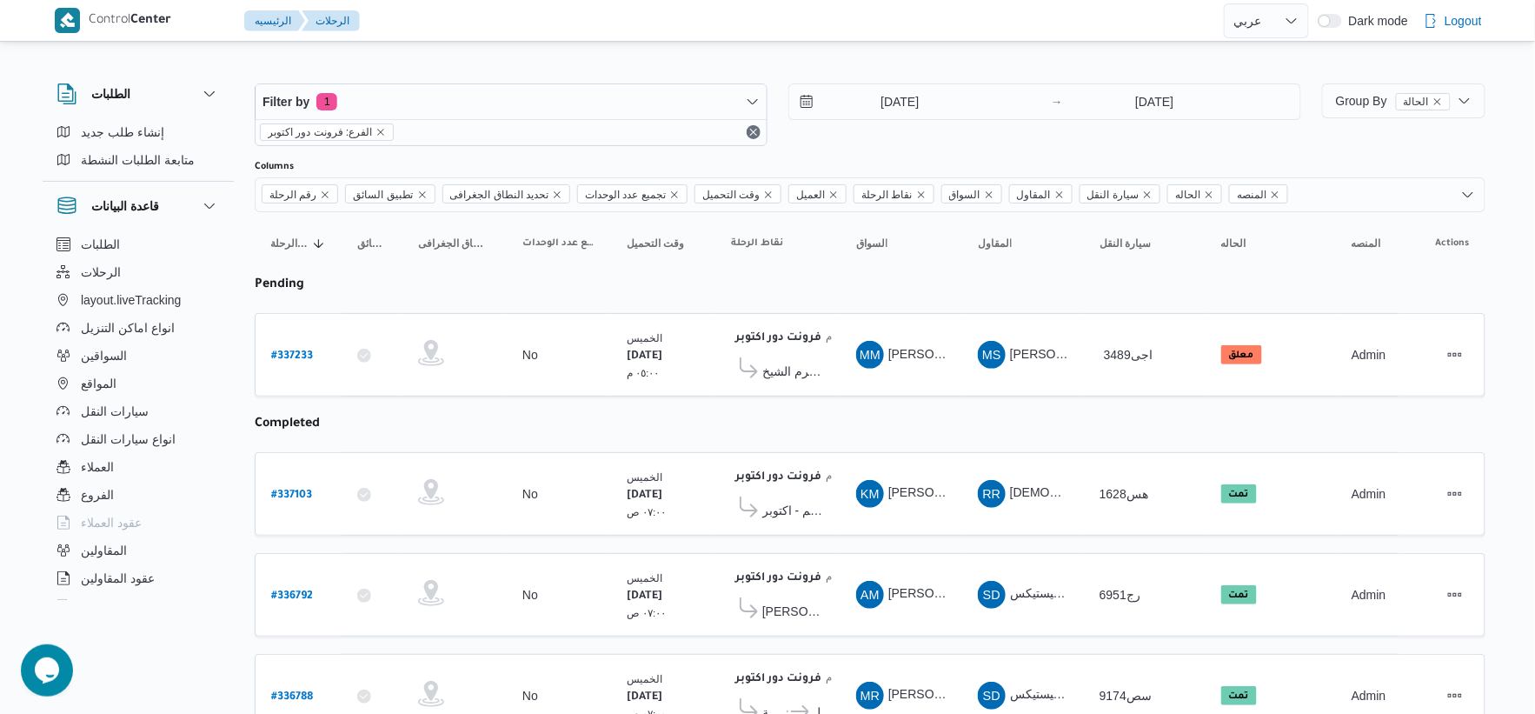
scroll to position [178, 0]
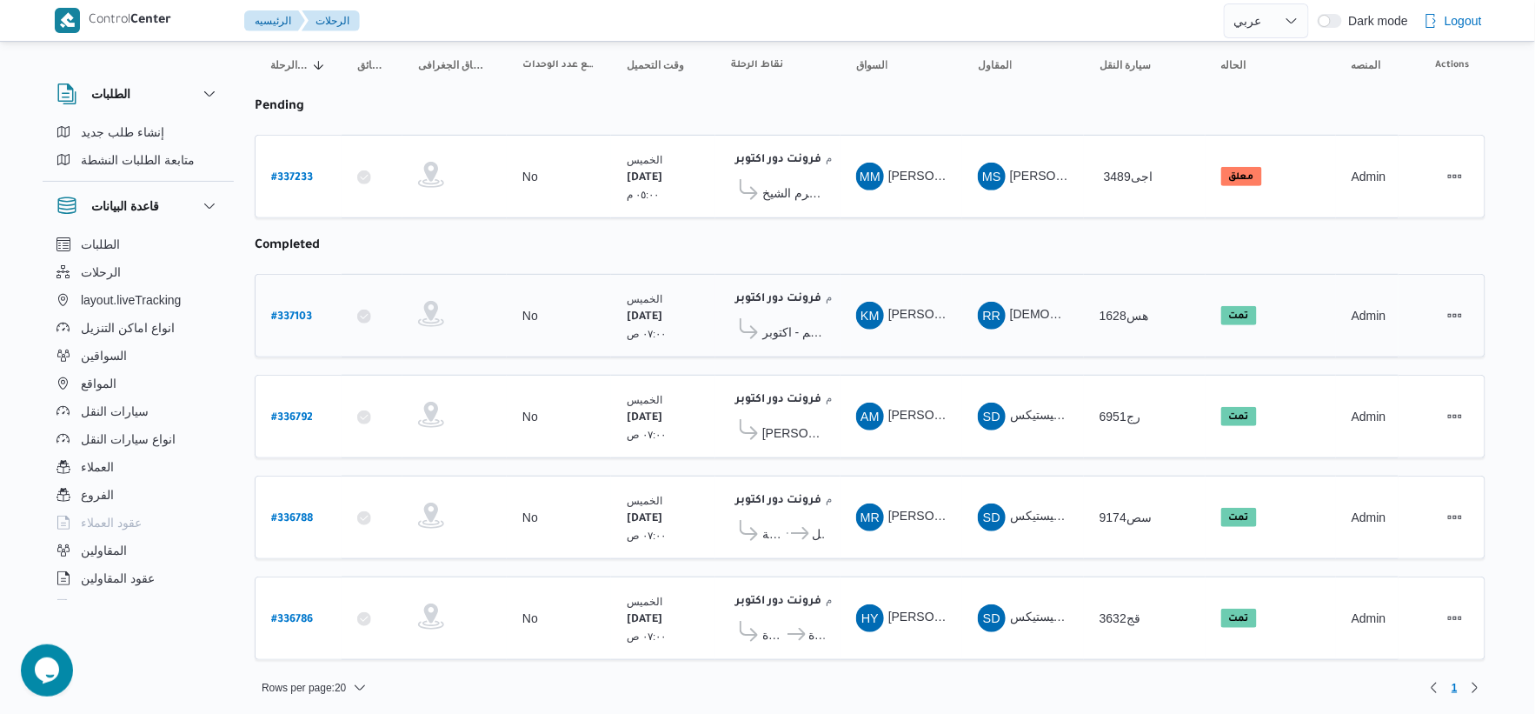
click at [822, 335] on span "مخزن بافت الحكيم - اكتوبر" at bounding box center [793, 332] width 63 height 21
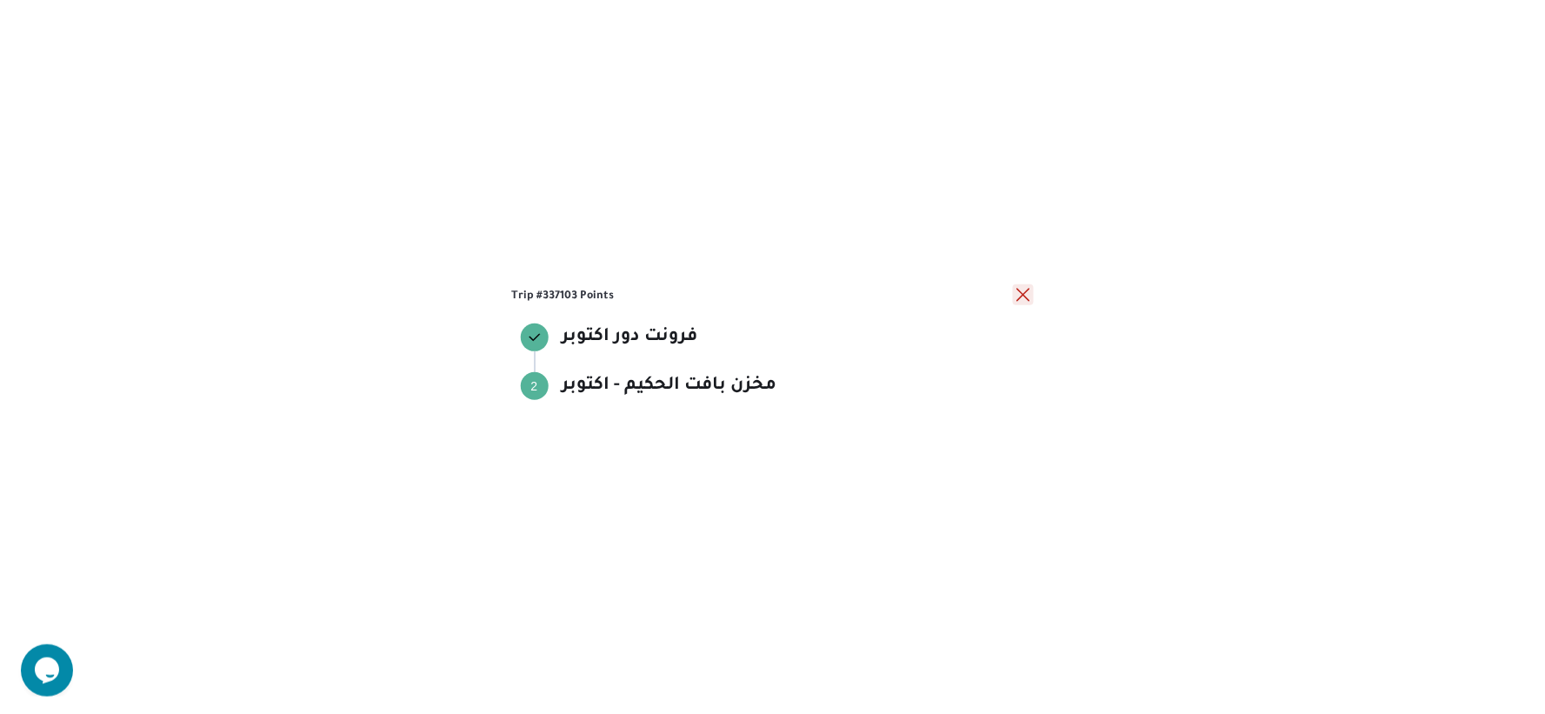
click at [1021, 292] on button "close" at bounding box center [1023, 294] width 21 height 21
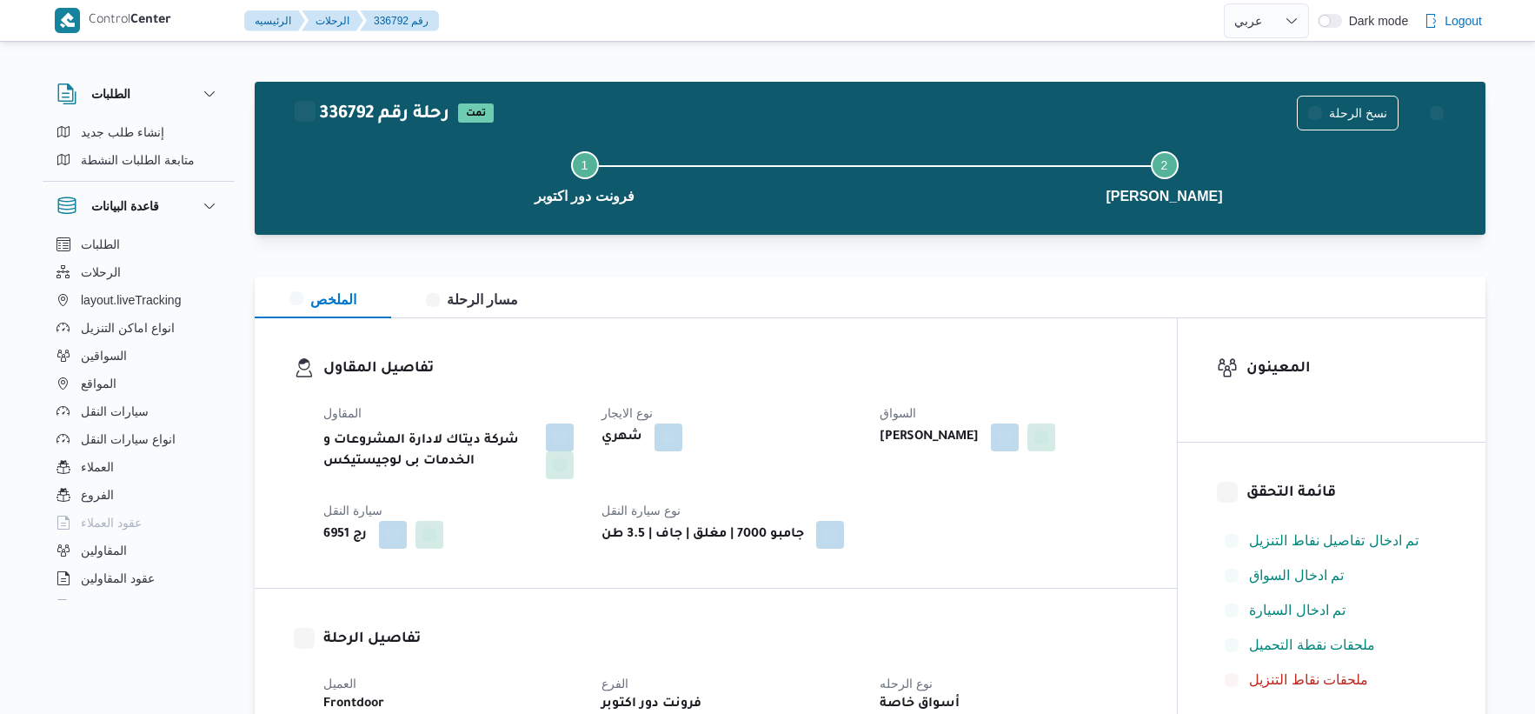
select select "ar"
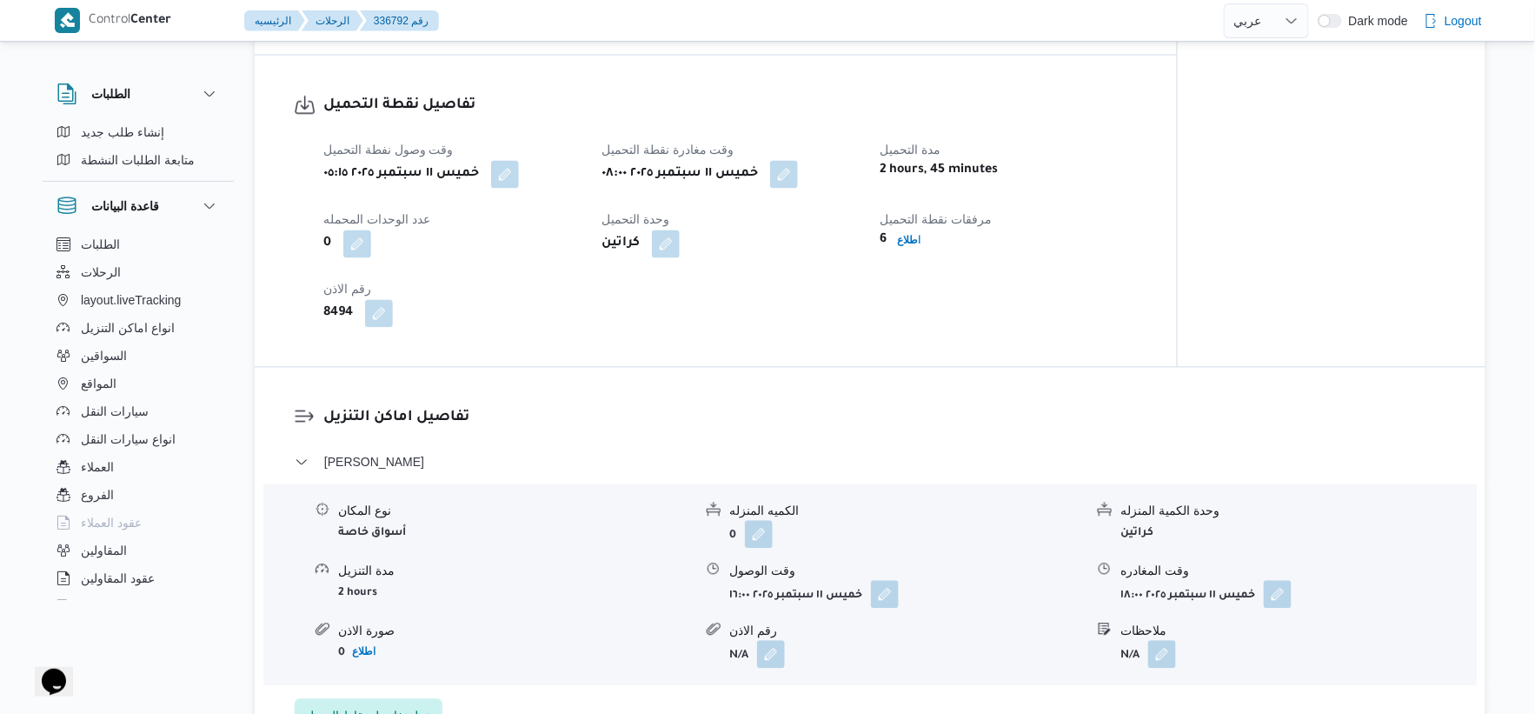
scroll to position [772, 0]
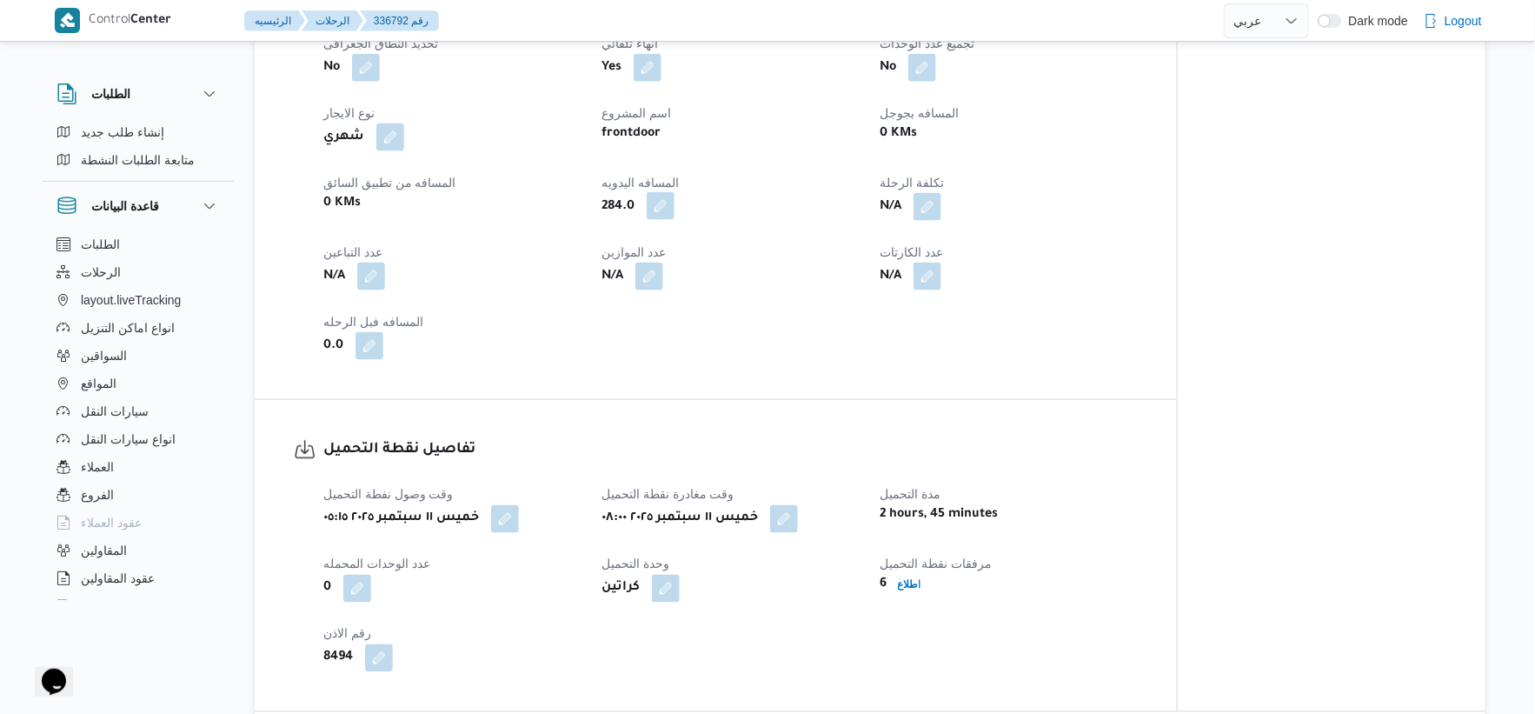
click at [659, 207] on button "button" at bounding box center [661, 206] width 28 height 28
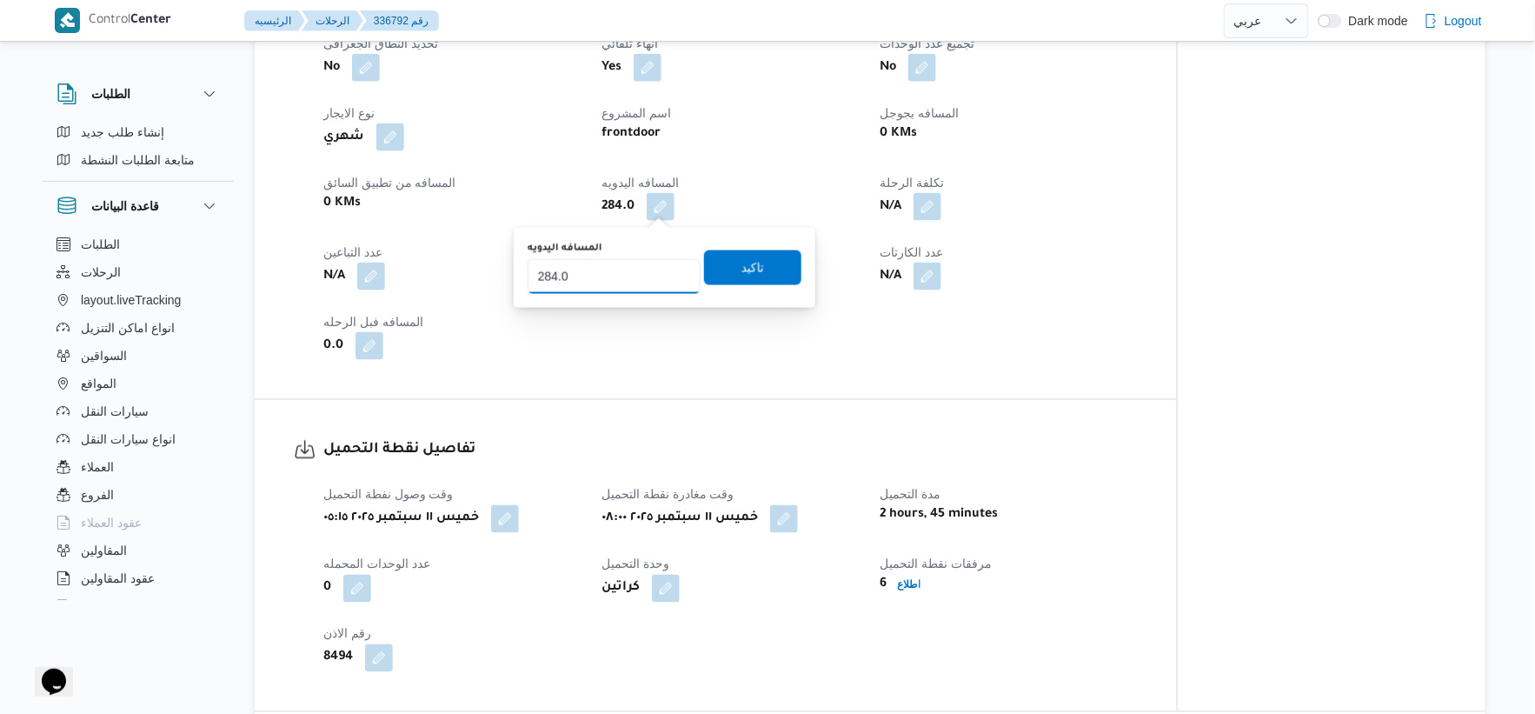
click at [627, 281] on input "284.0" at bounding box center [614, 276] width 173 height 35
type input "512"
click at [728, 274] on span "تاكيد" at bounding box center [752, 267] width 97 height 35
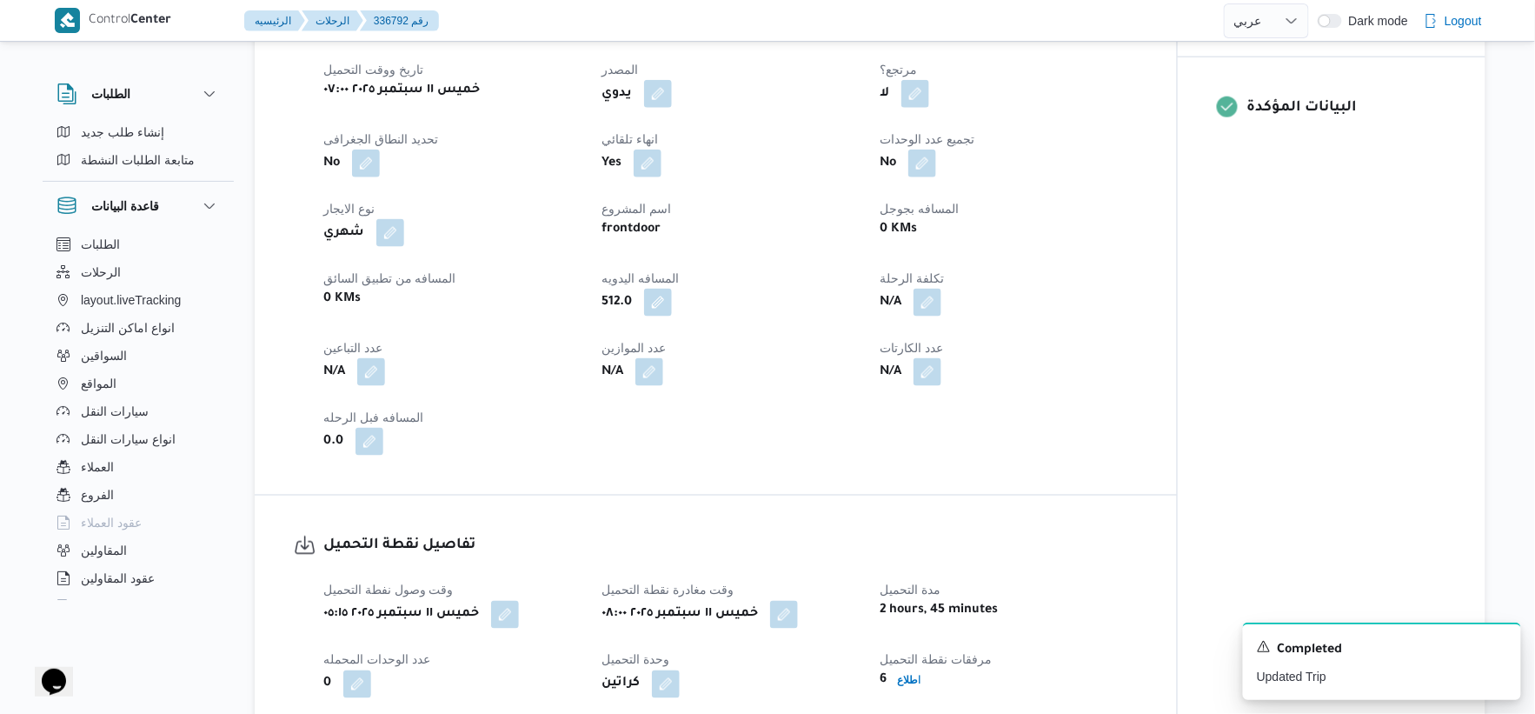
scroll to position [675, 0]
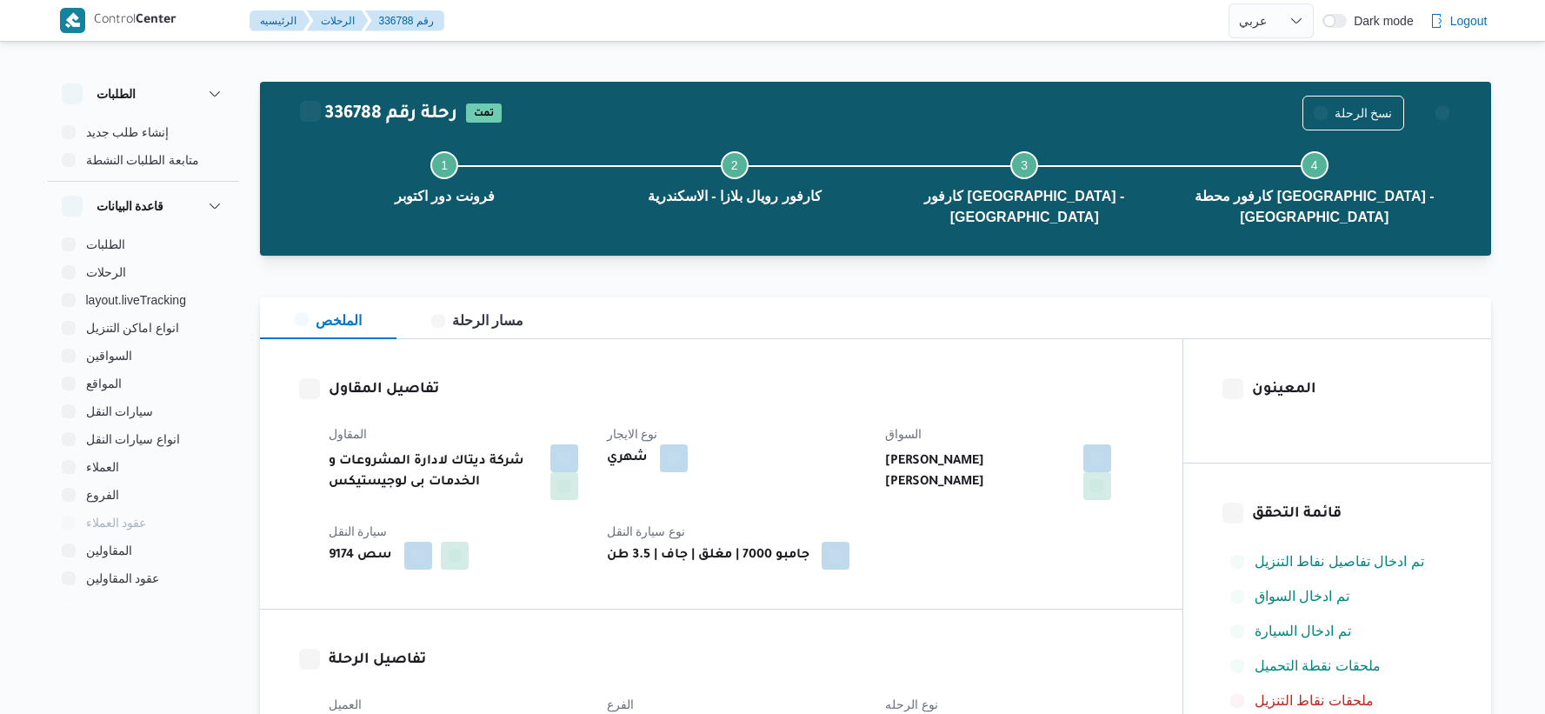
select select "ar"
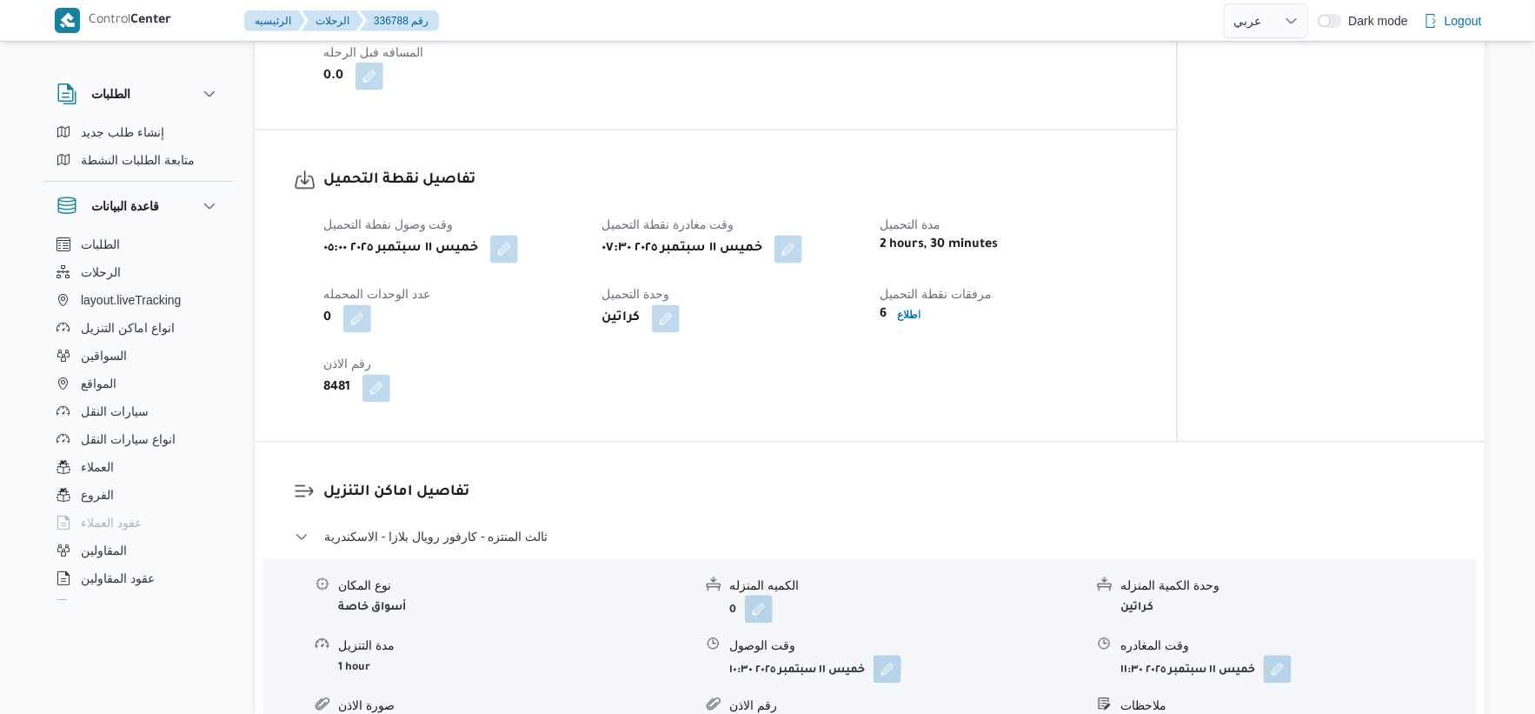
scroll to position [675, 0]
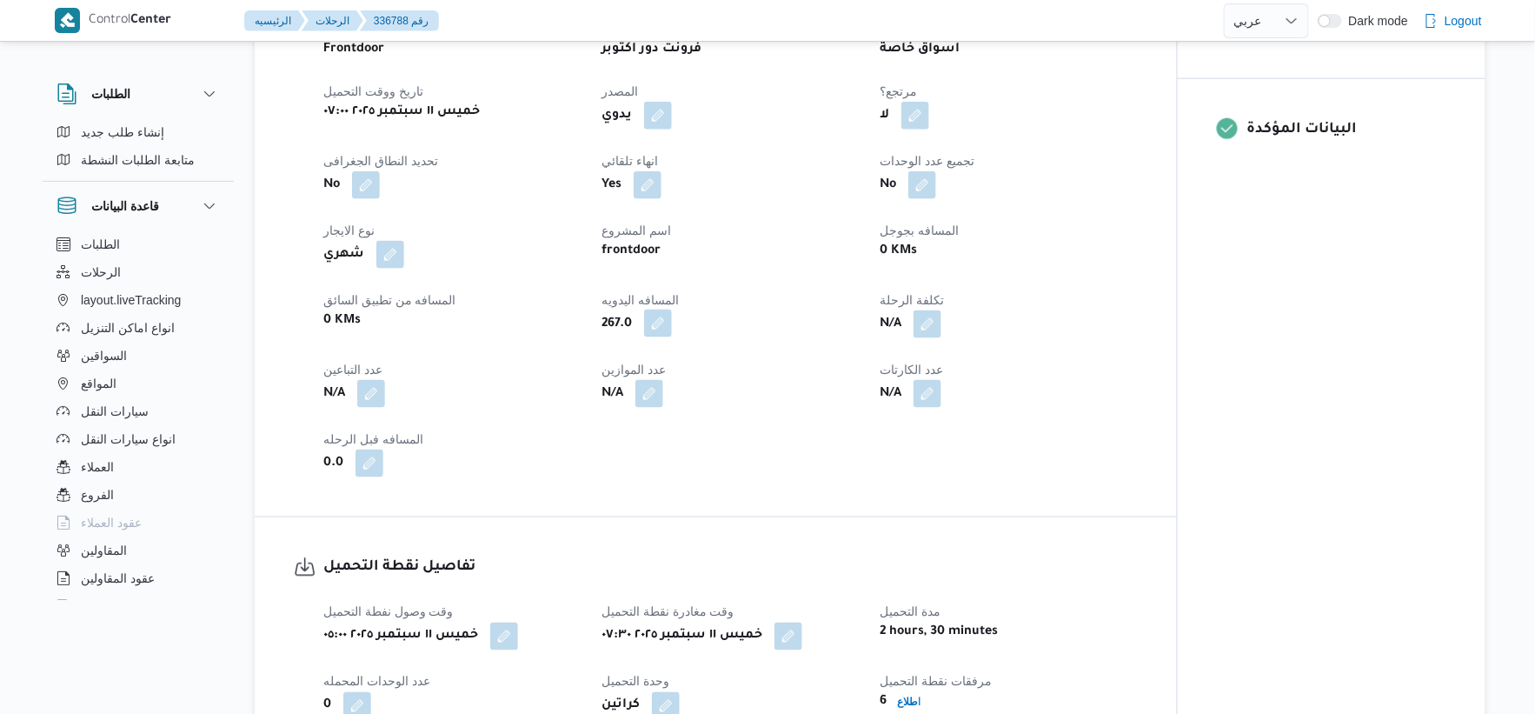
click at [664, 309] on button "button" at bounding box center [658, 323] width 28 height 28
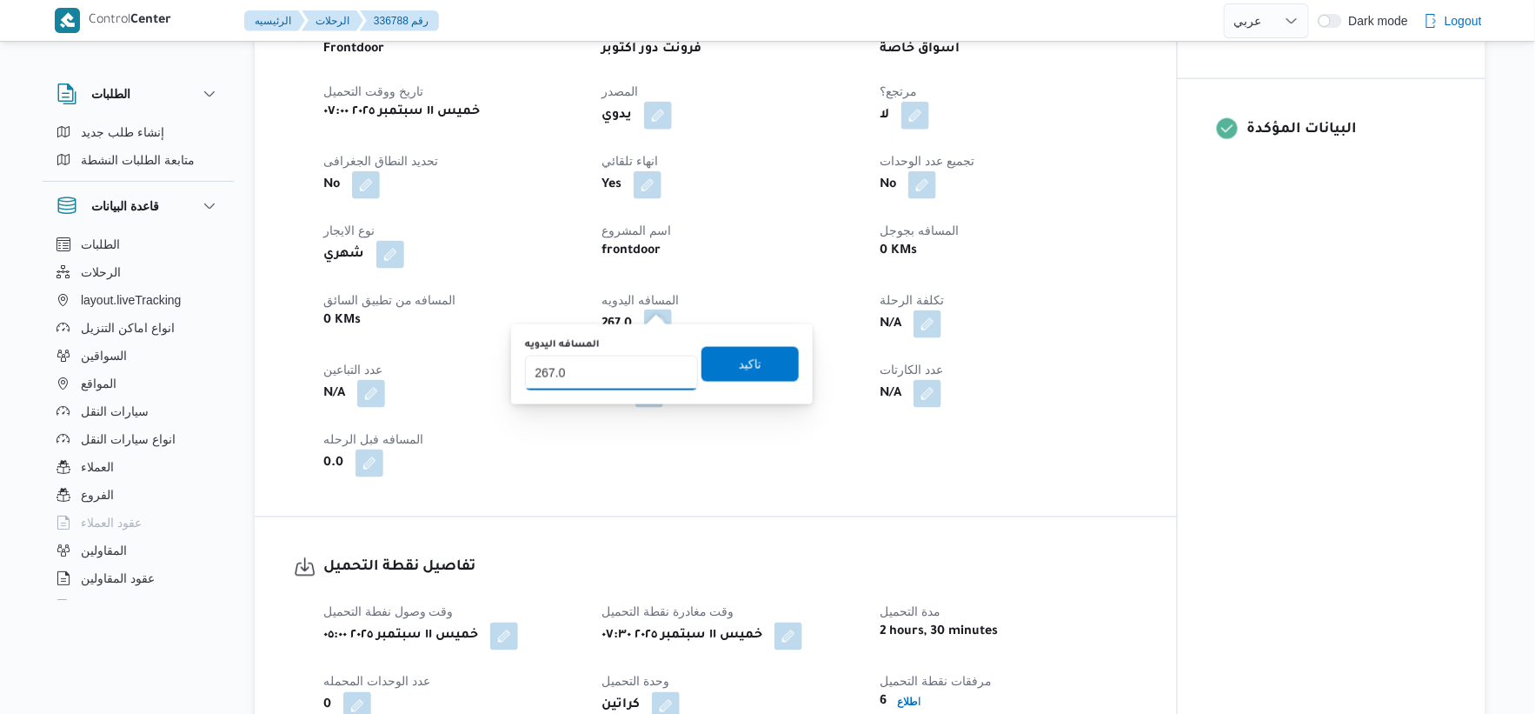
click at [601, 379] on input "267.0" at bounding box center [611, 373] width 173 height 35
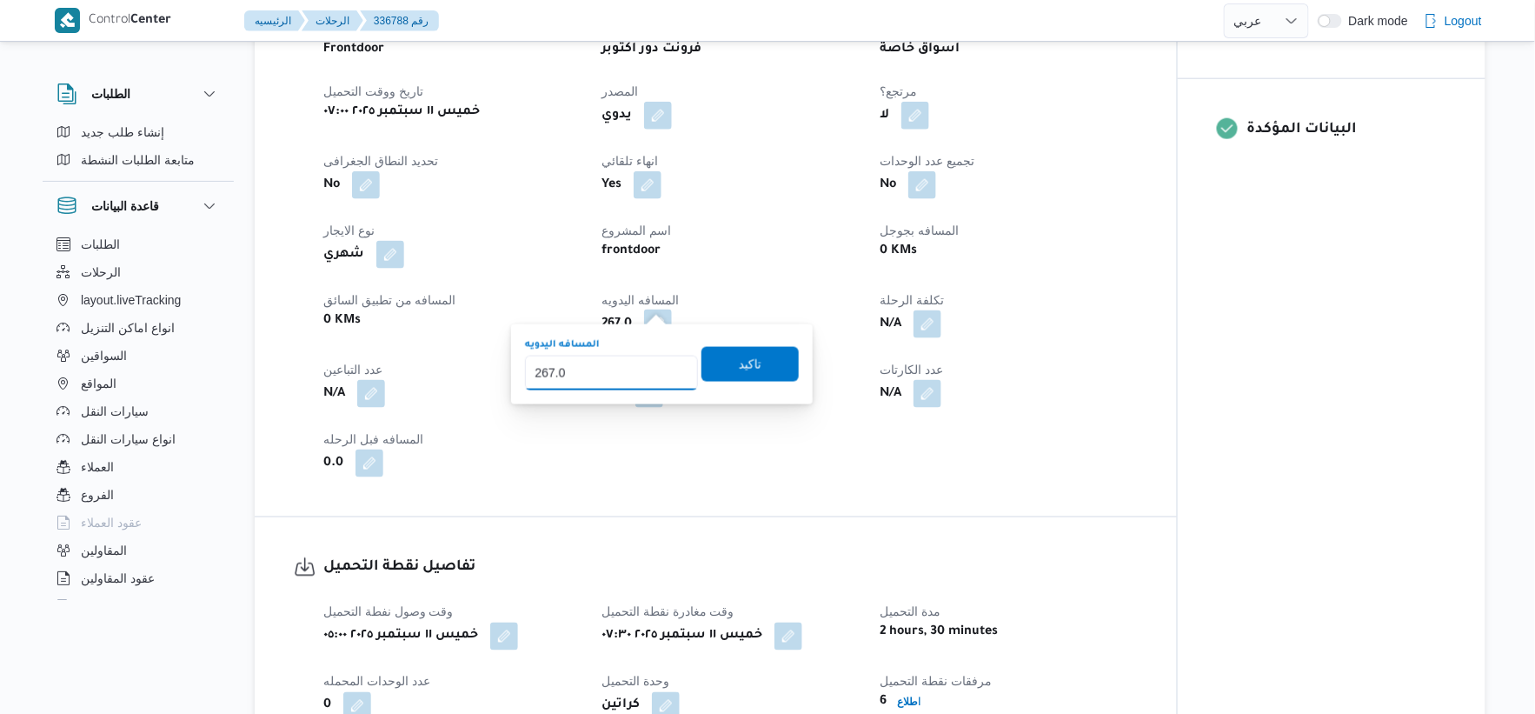
click at [601, 379] on input "267.0" at bounding box center [611, 373] width 173 height 35
type input "467"
click at [749, 368] on span "تاكيد" at bounding box center [750, 363] width 23 height 21
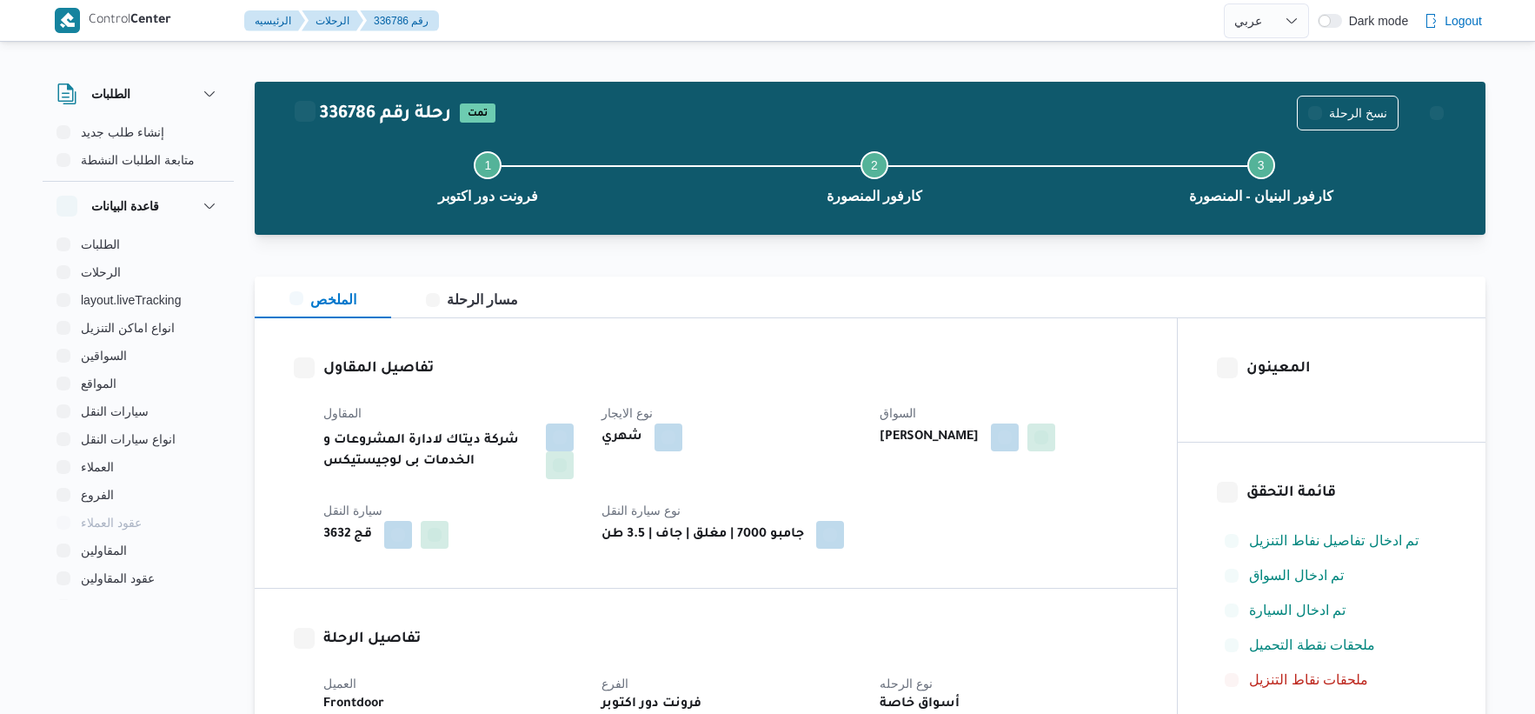
select select "ar"
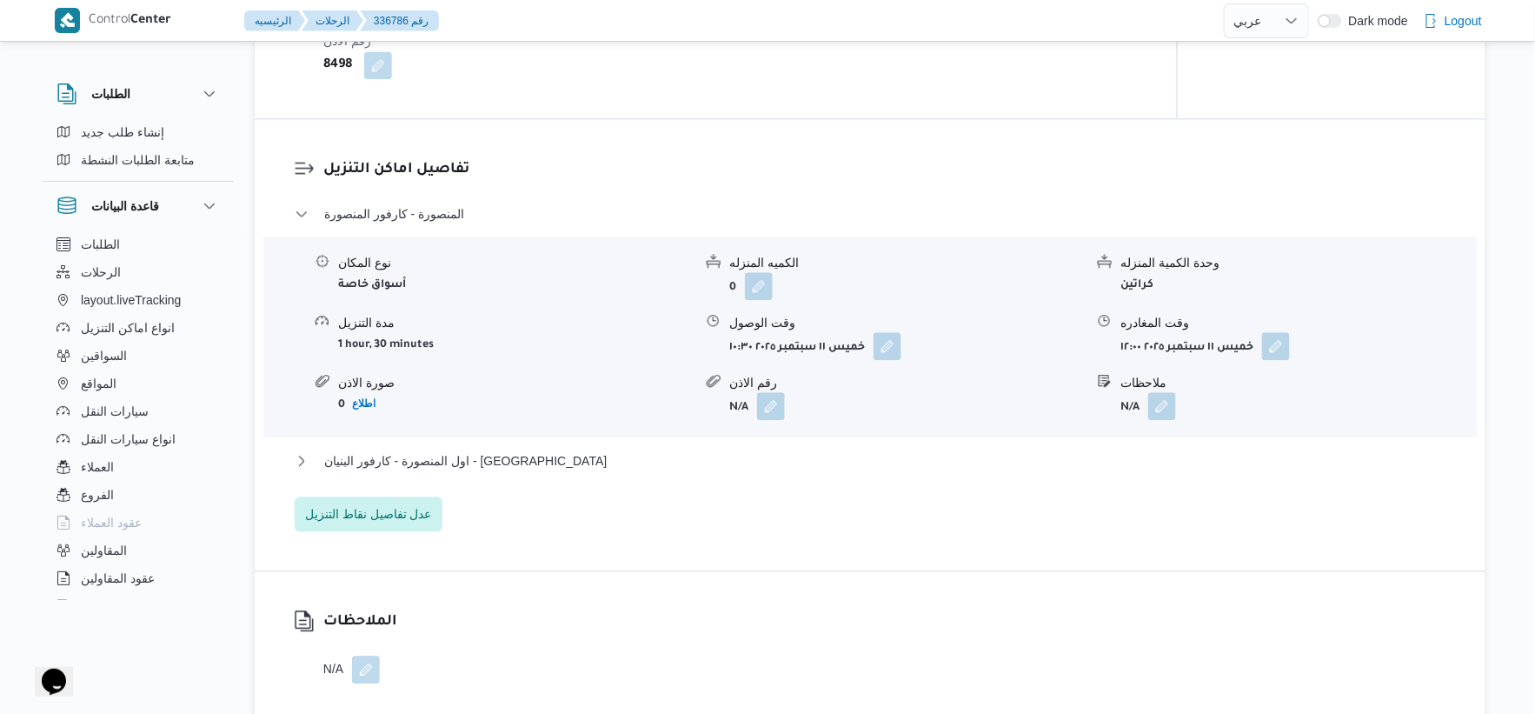
scroll to position [1448, 0]
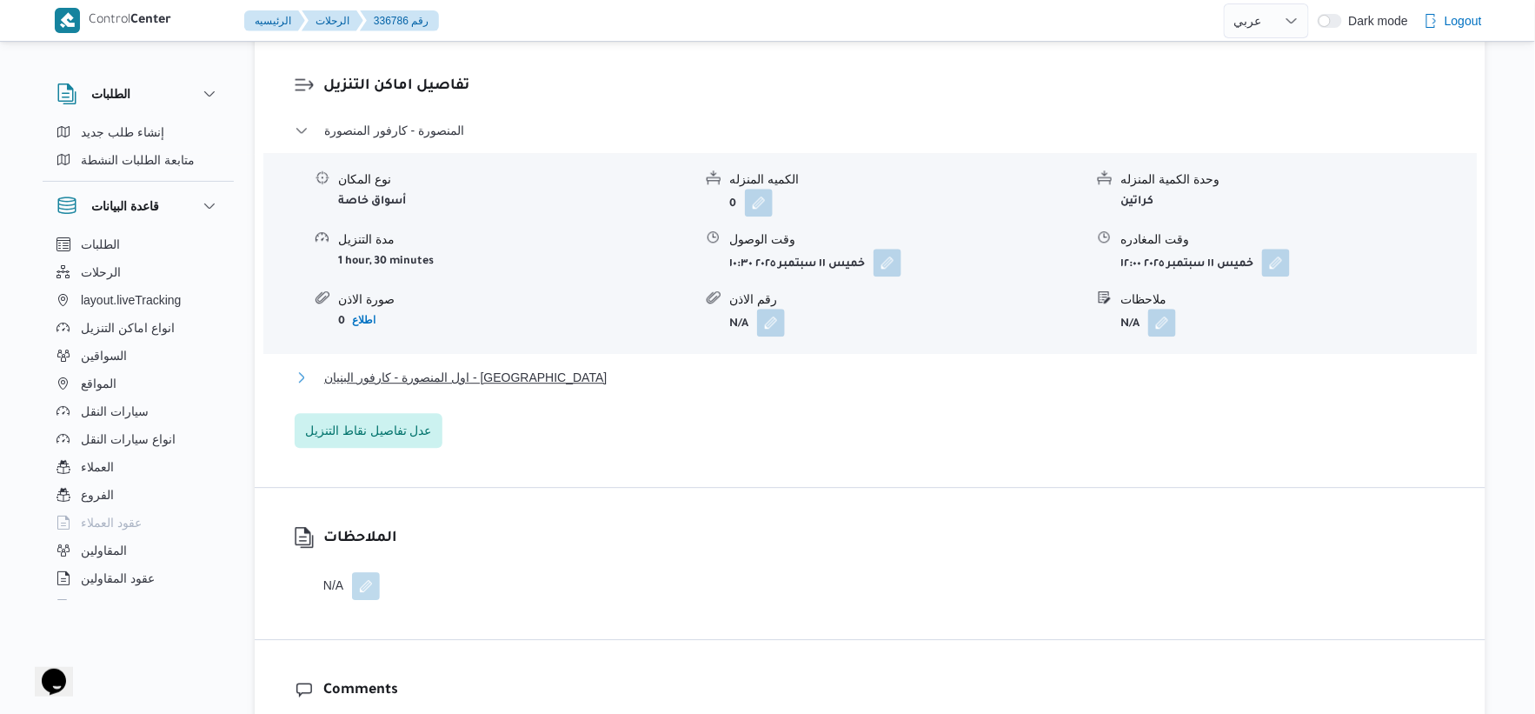
drag, startPoint x: 563, startPoint y: 375, endPoint x: 617, endPoint y: 386, distance: 55.1
click at [562, 374] on button "اول المنصورة - كارفور البنيان - [GEOGRAPHIC_DATA]" at bounding box center [871, 377] width 1152 height 21
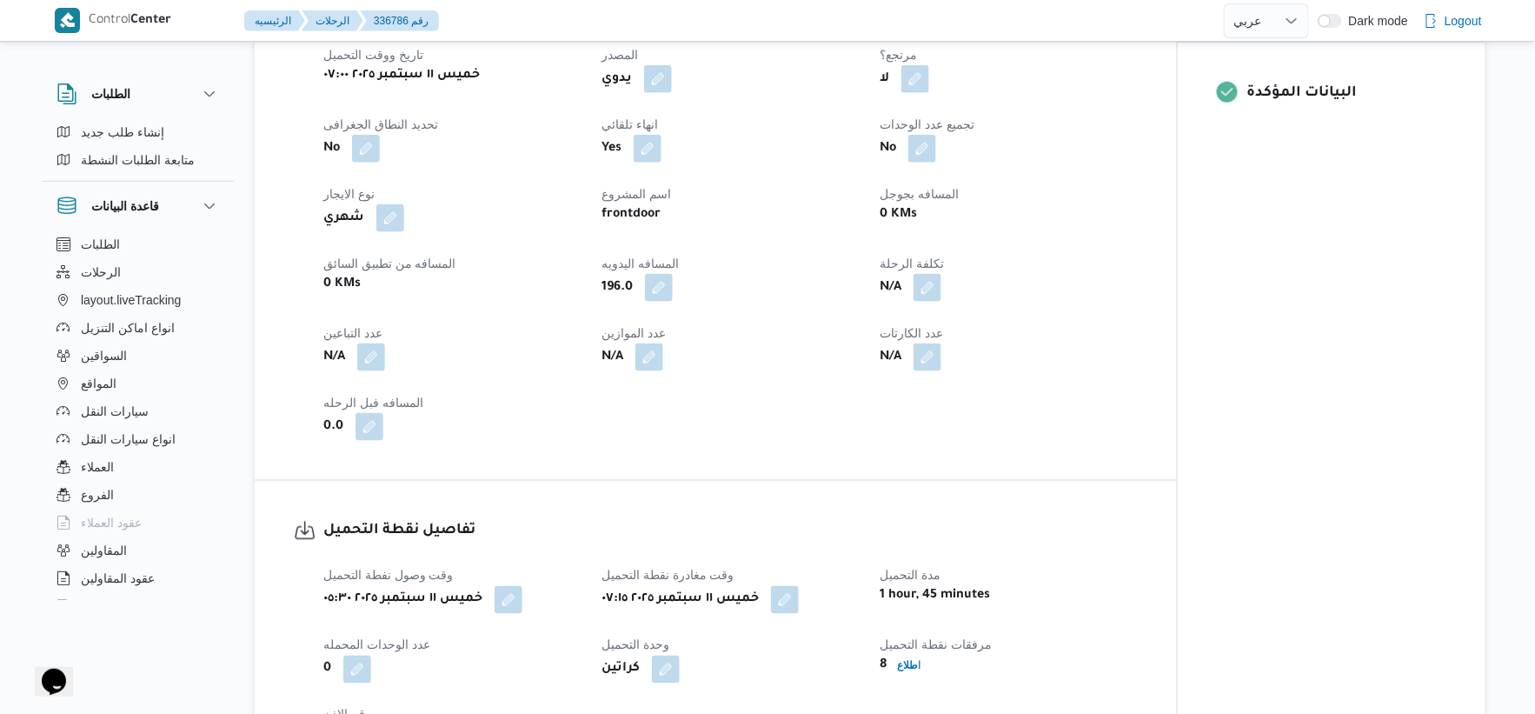
scroll to position [675, 0]
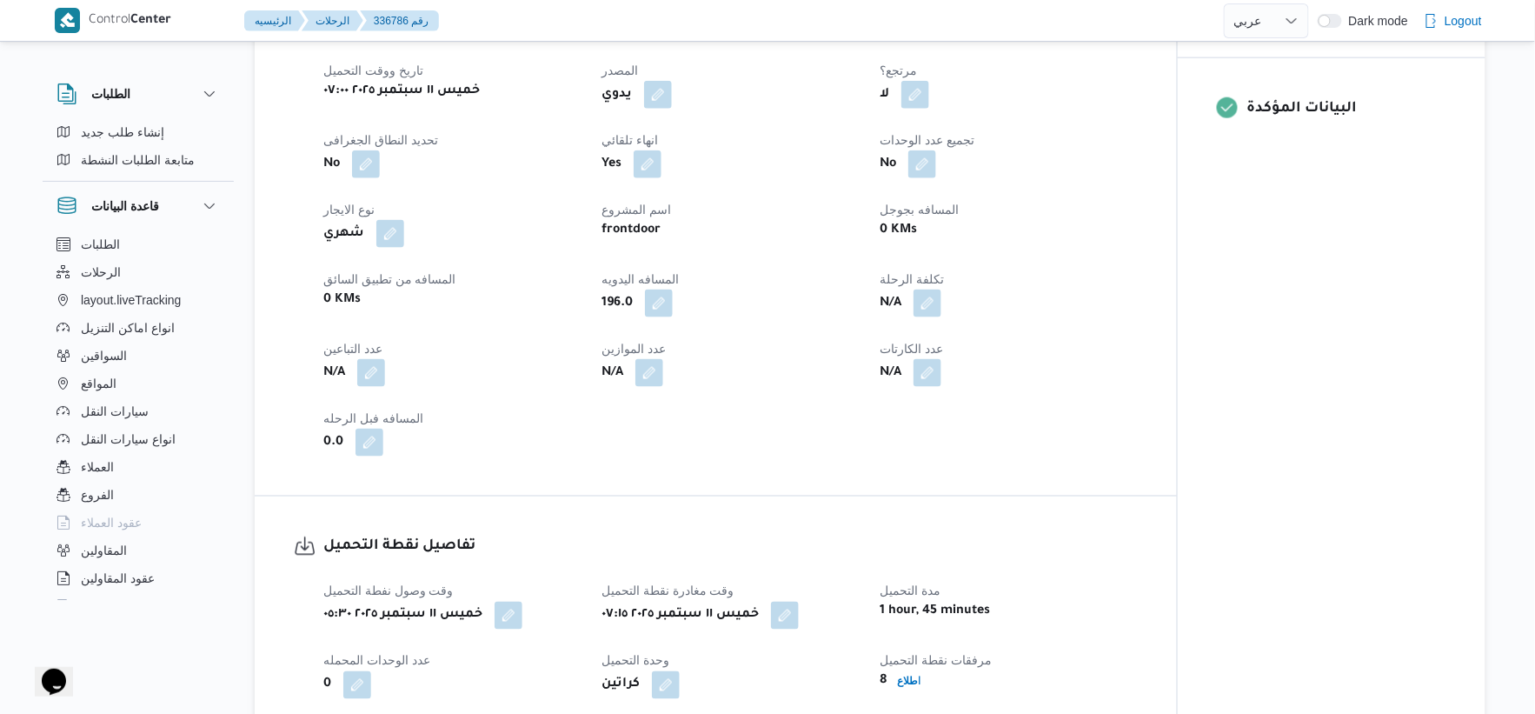
click at [661, 294] on button "button" at bounding box center [659, 303] width 28 height 28
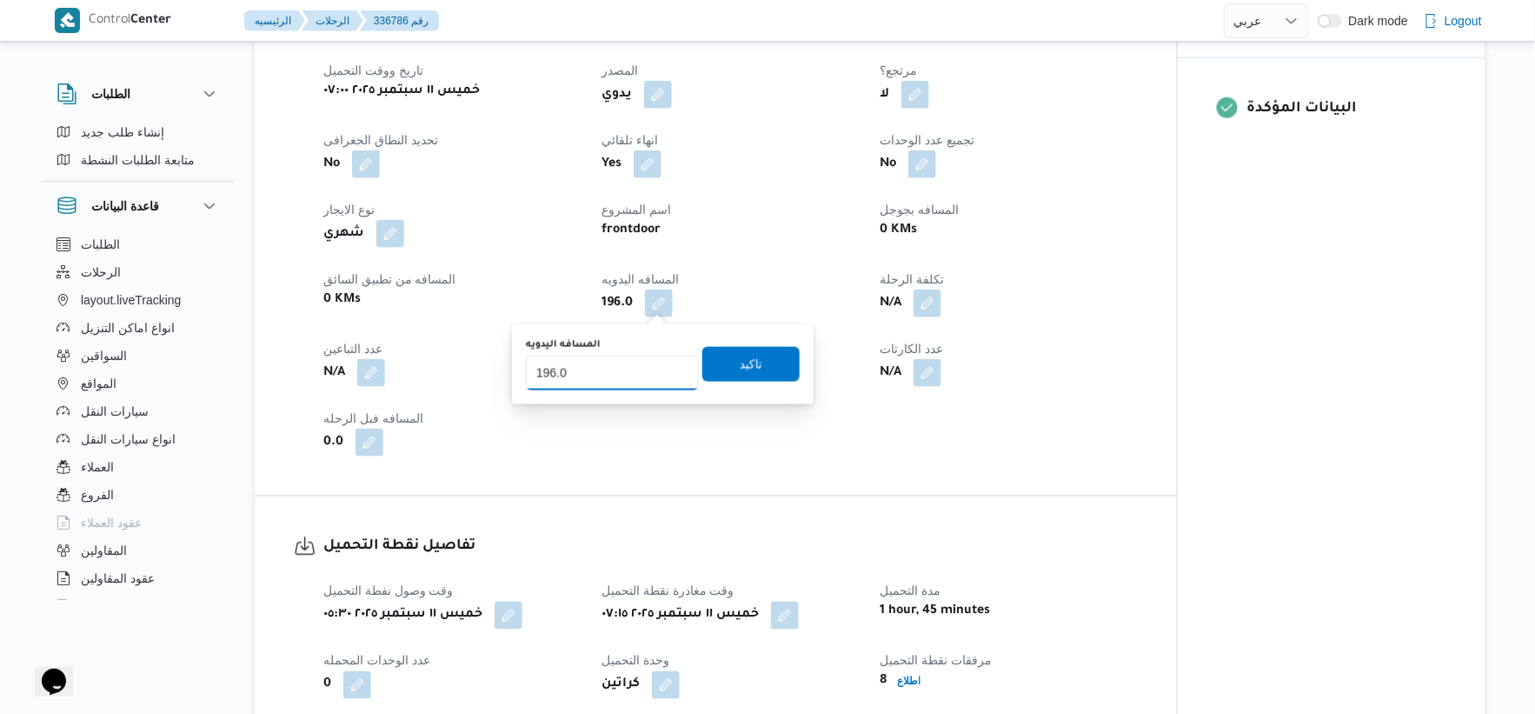
click at [593, 369] on input "196.0" at bounding box center [612, 373] width 173 height 35
type input "345"
click at [741, 361] on span "تاكيد" at bounding box center [751, 363] width 23 height 21
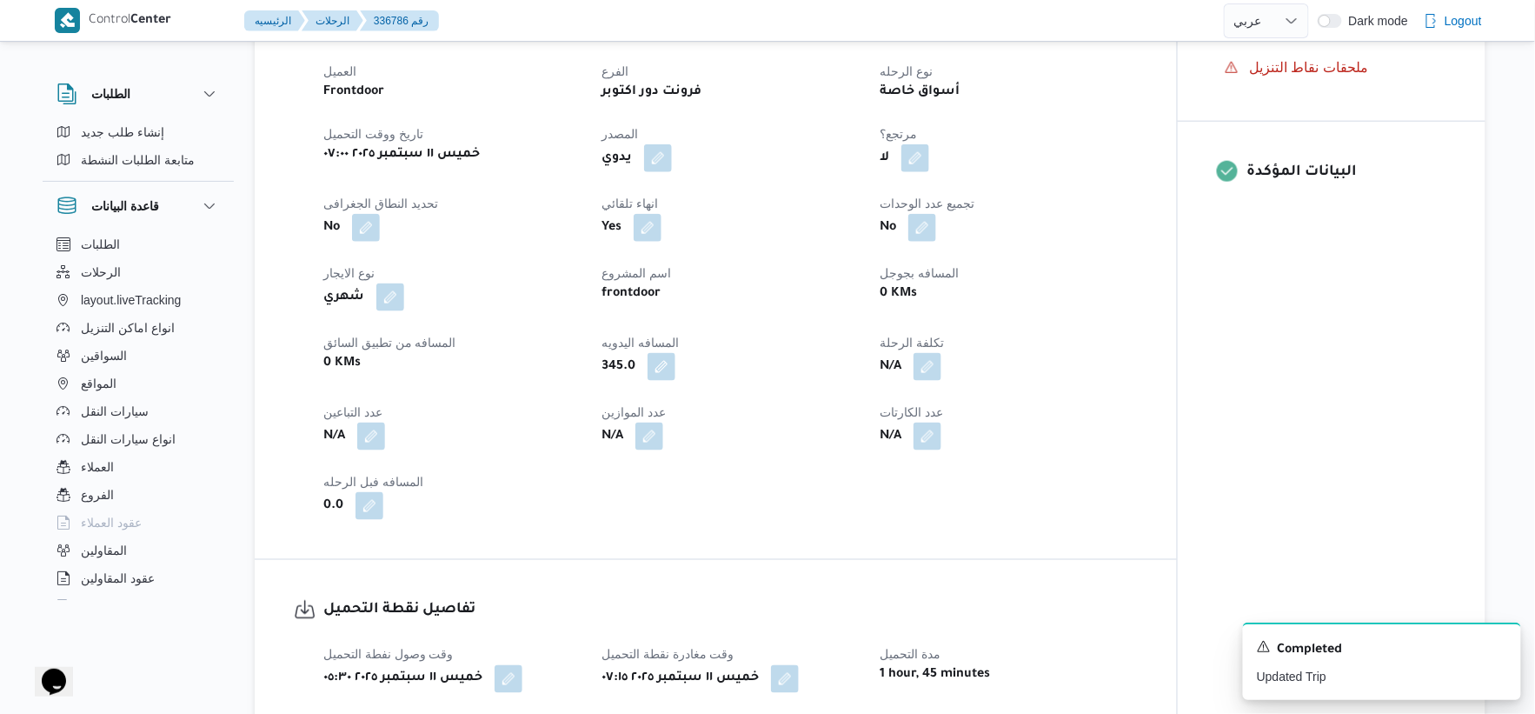
scroll to position [482, 0]
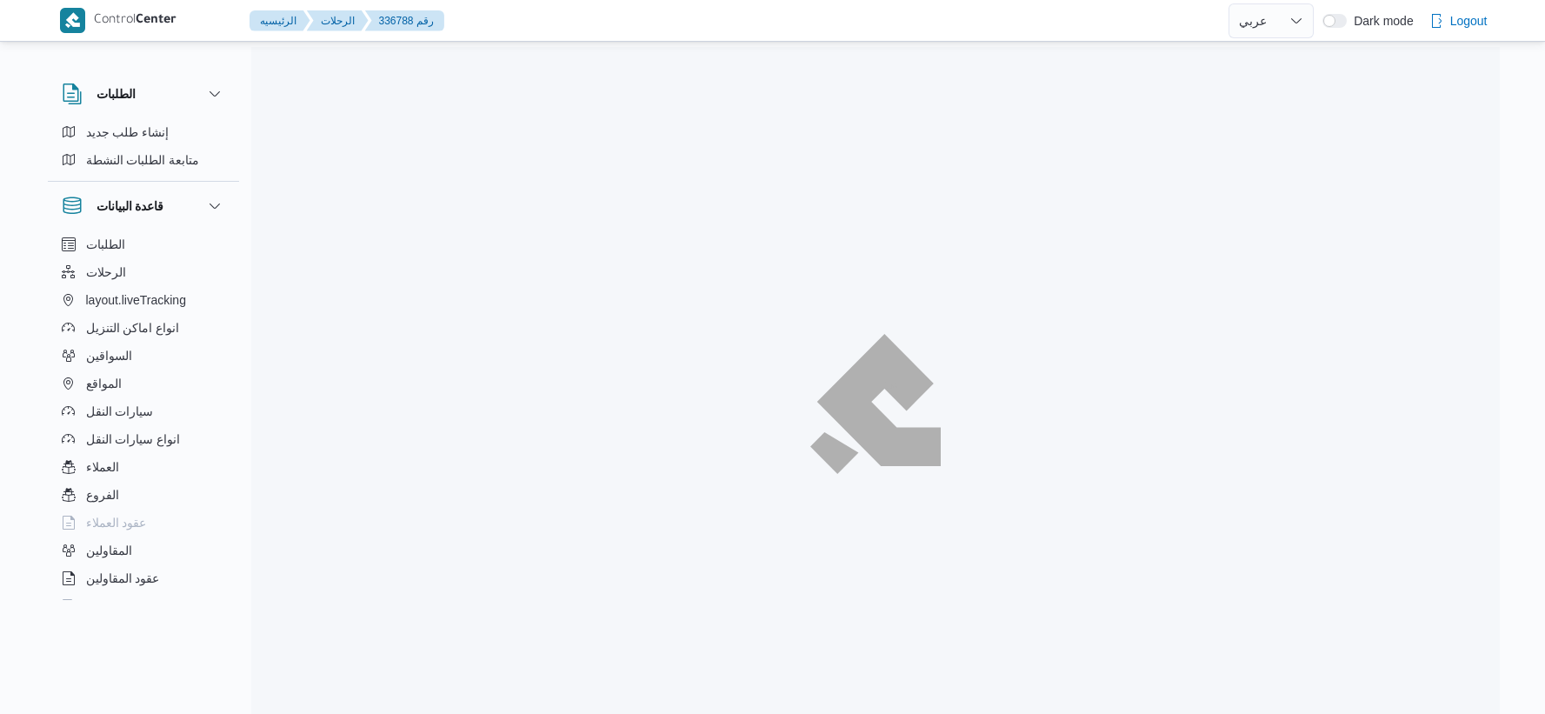
select select "ar"
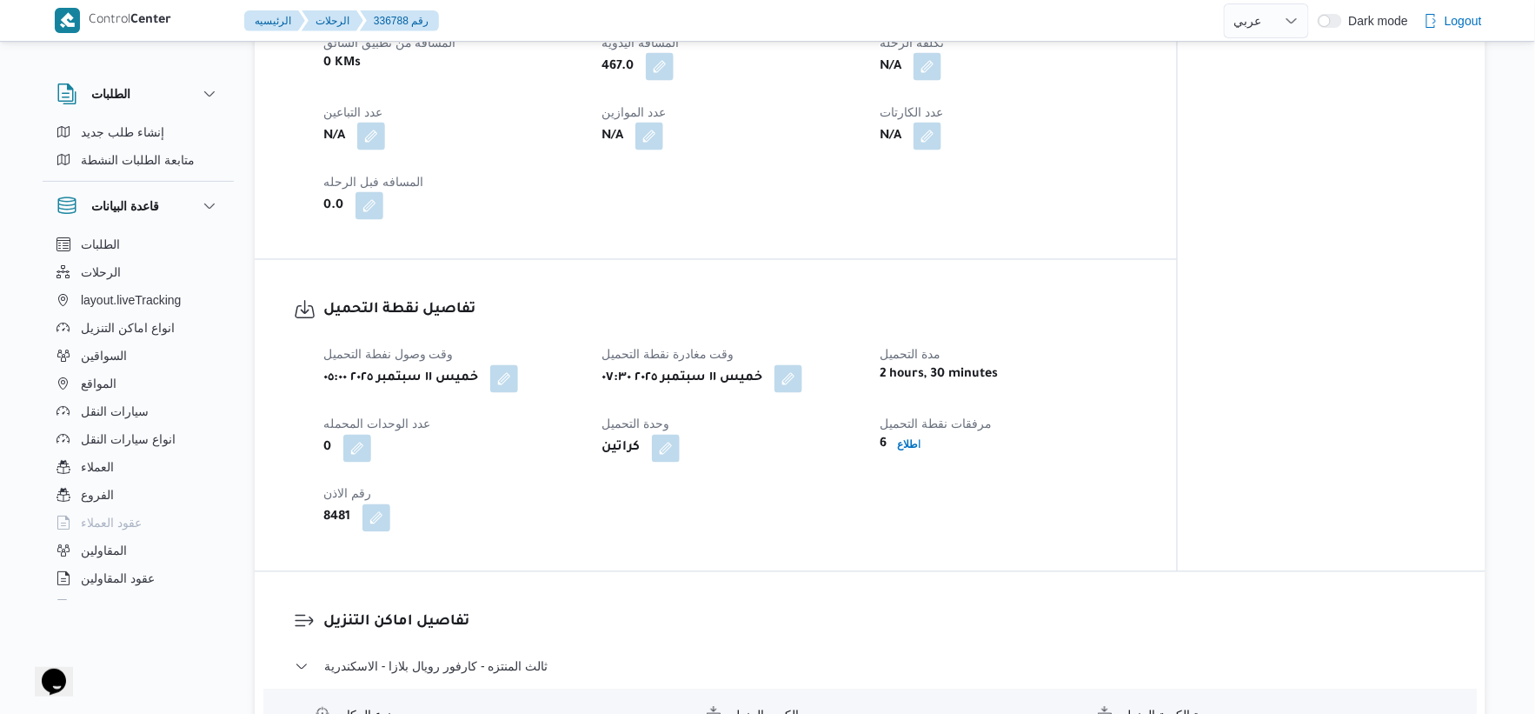
scroll to position [675, 0]
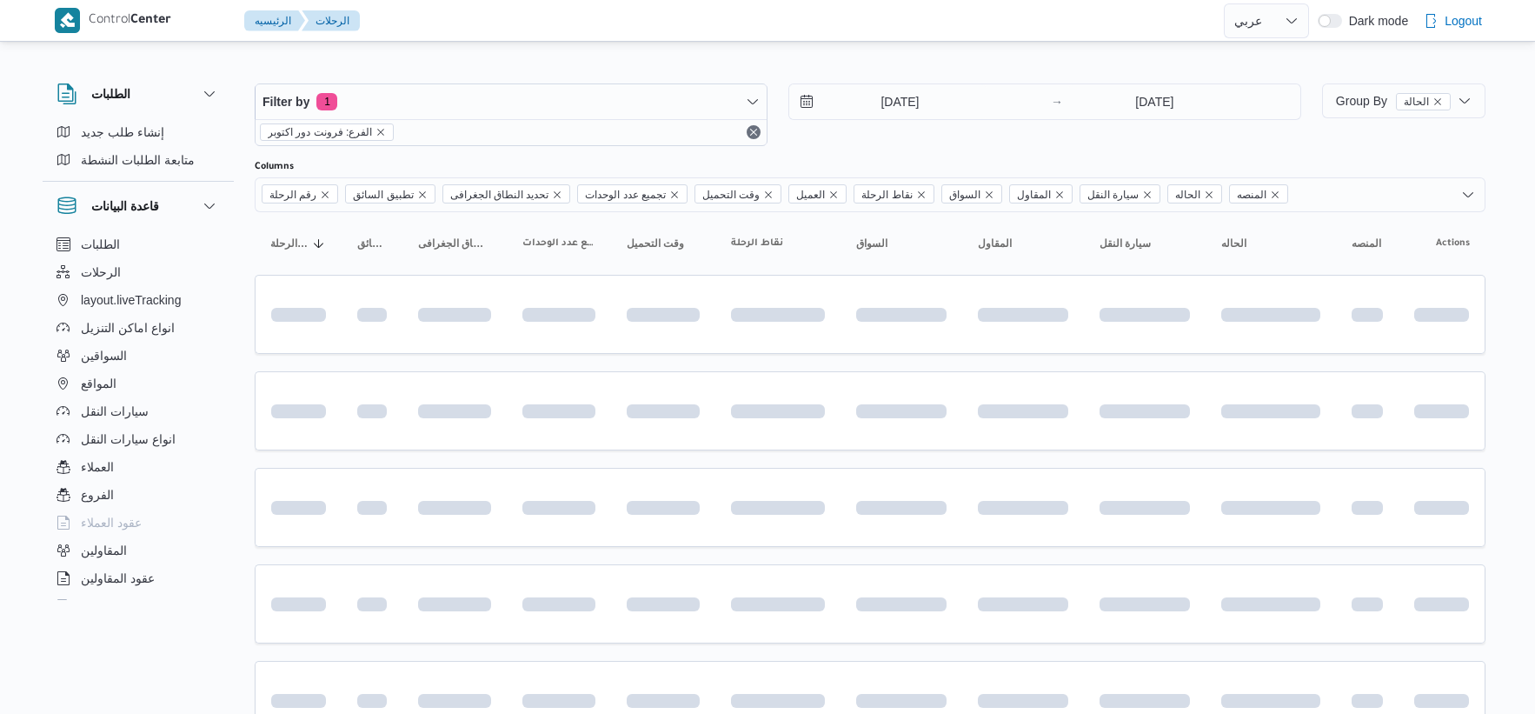
select select "ar"
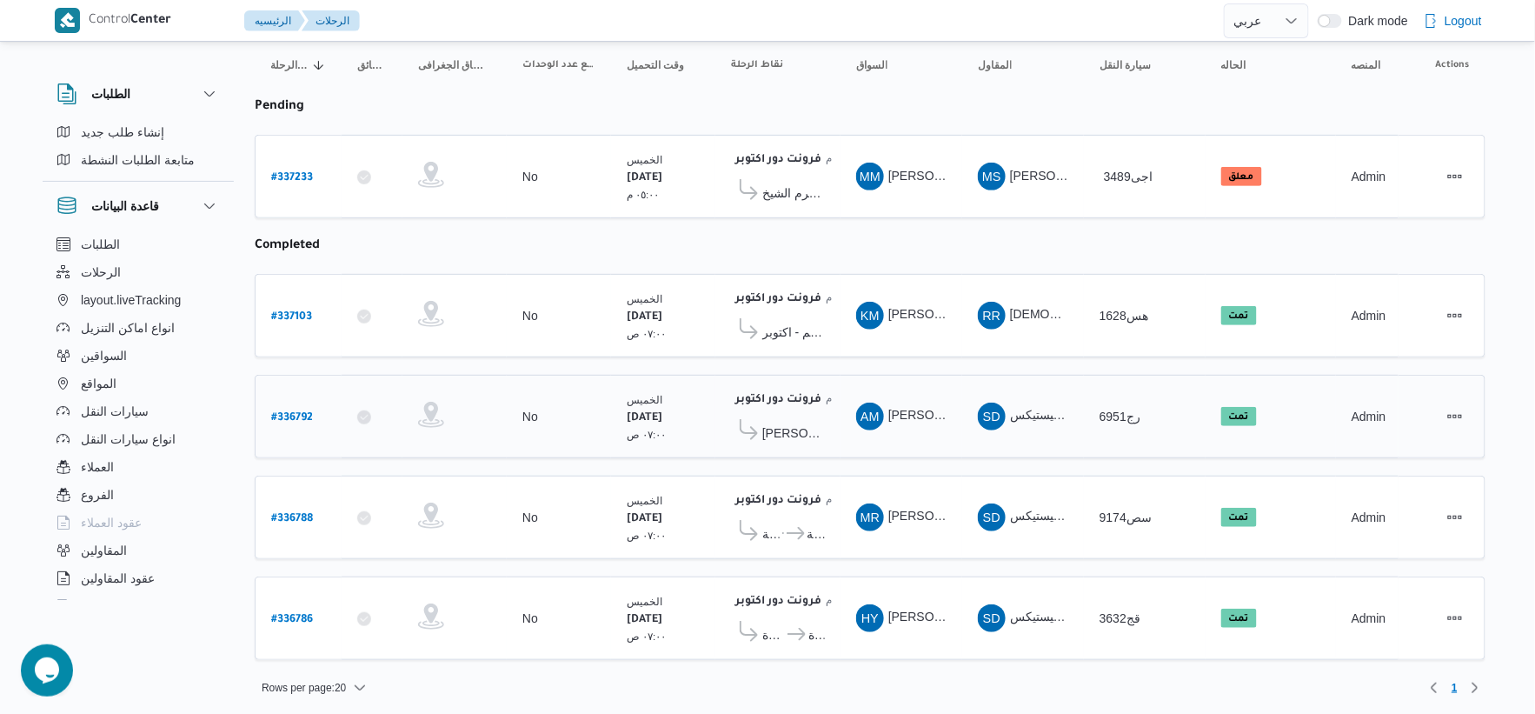
click at [309, 412] on b "# 336792" at bounding box center [292, 418] width 42 height 12
select select "ar"
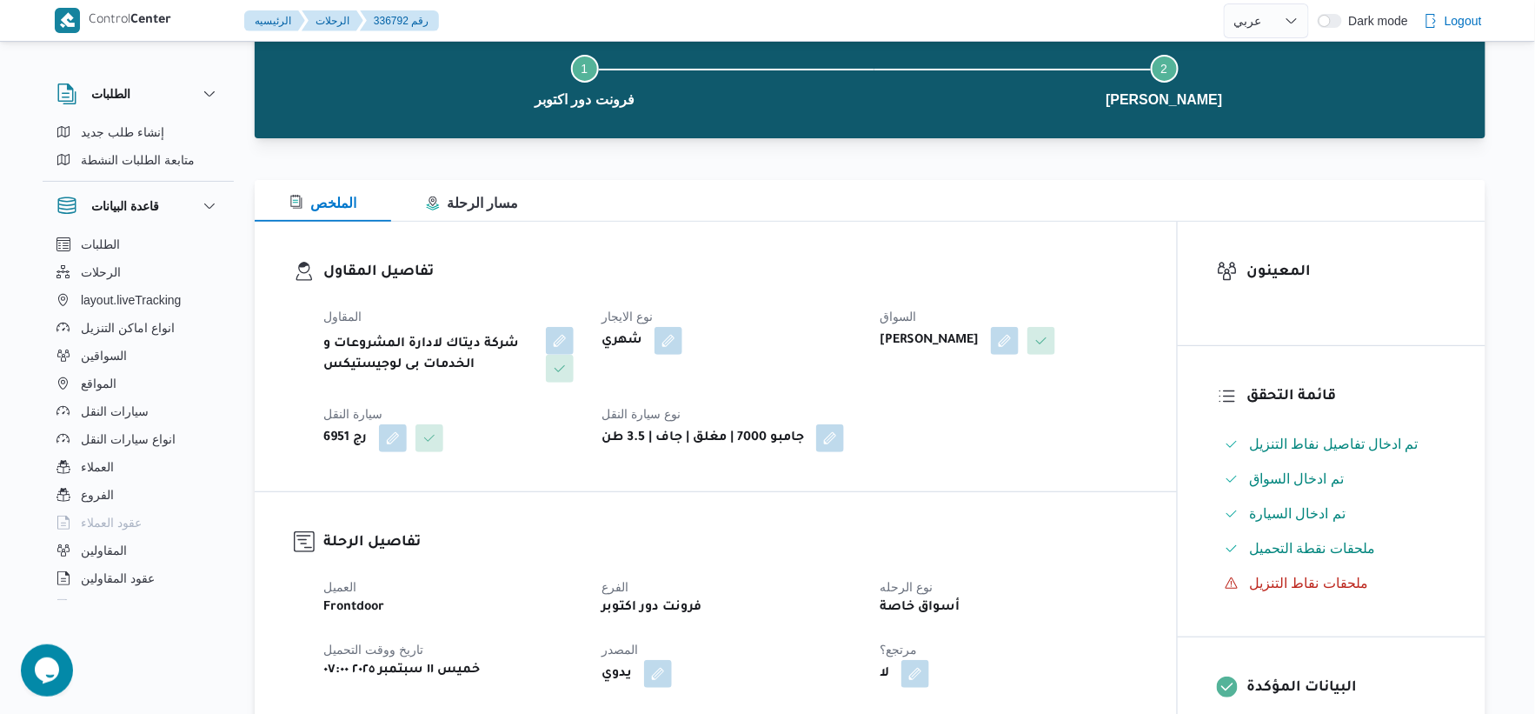
scroll to position [675, 0]
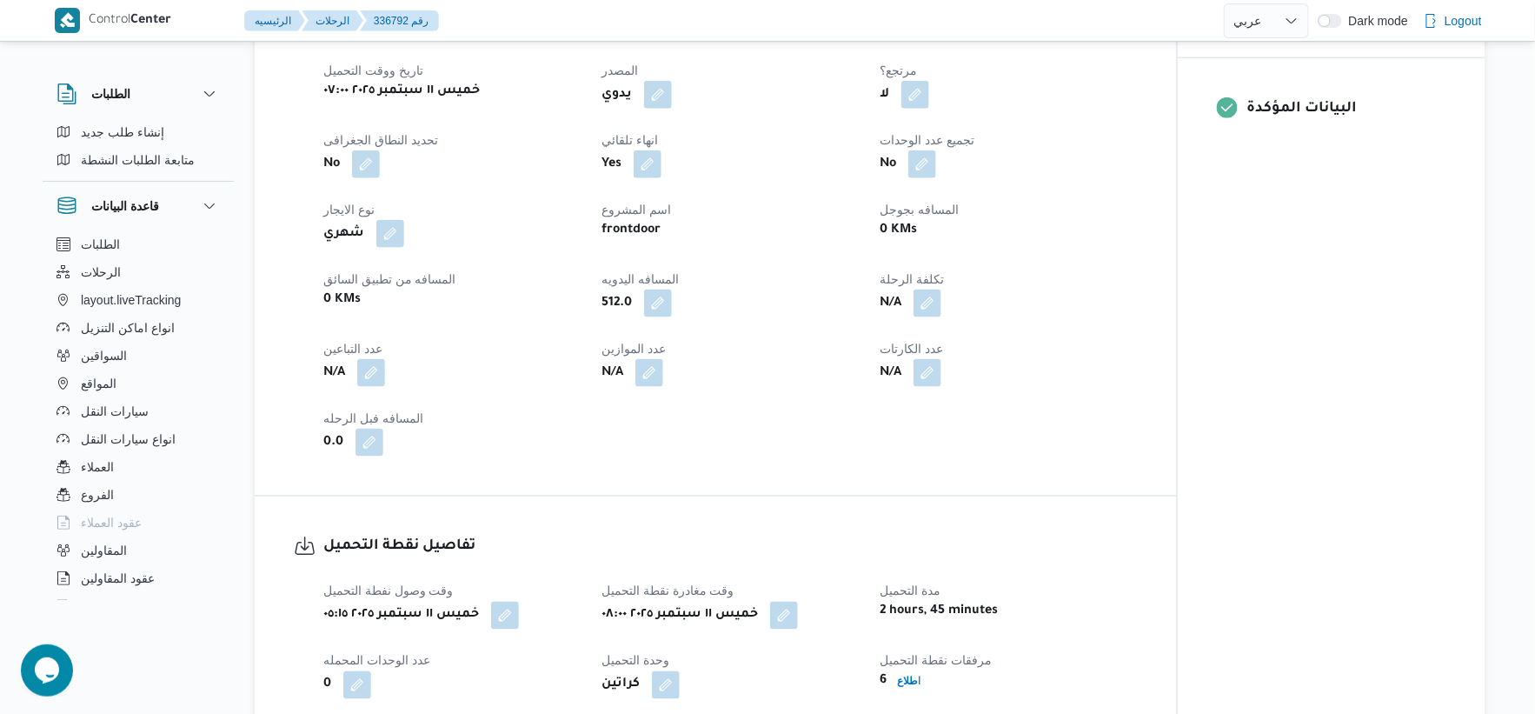
select select "ar"
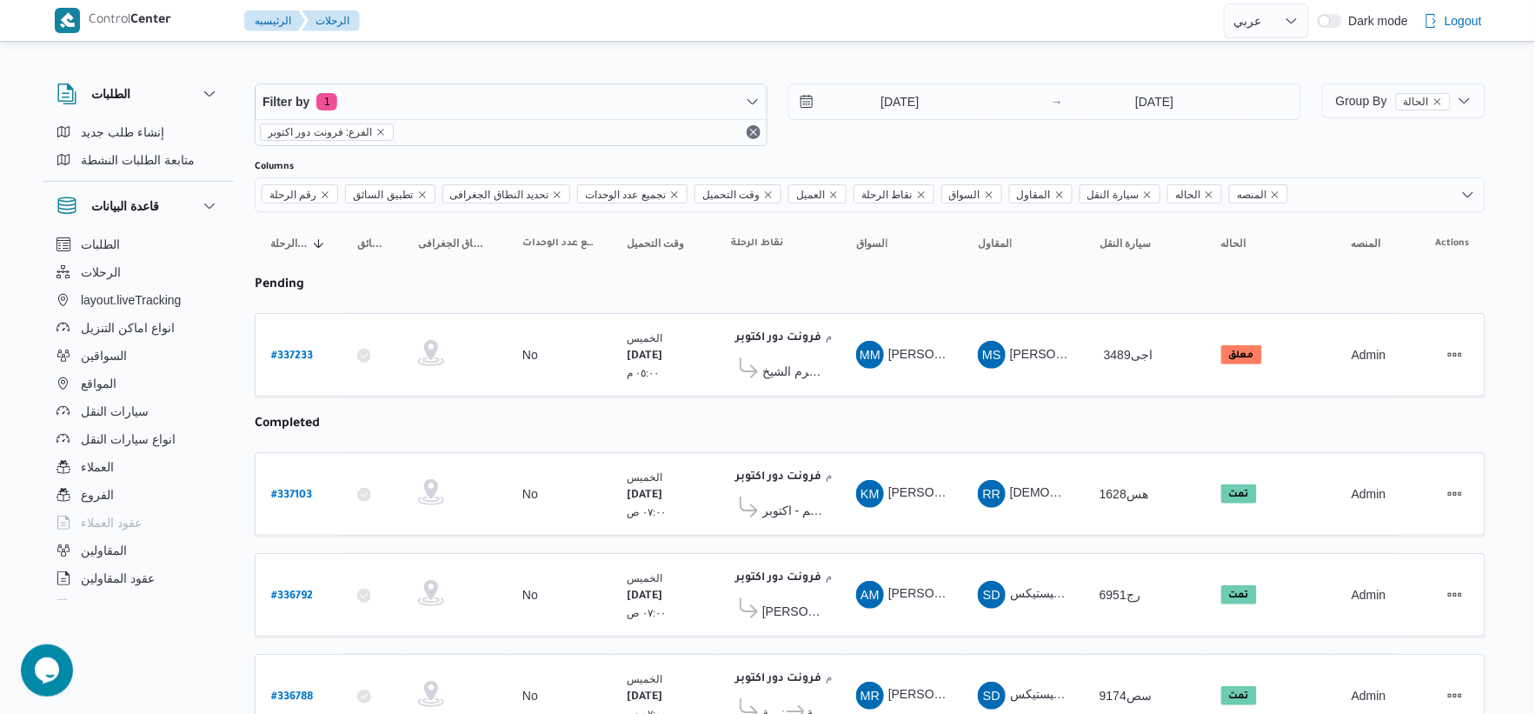
select select "ar"
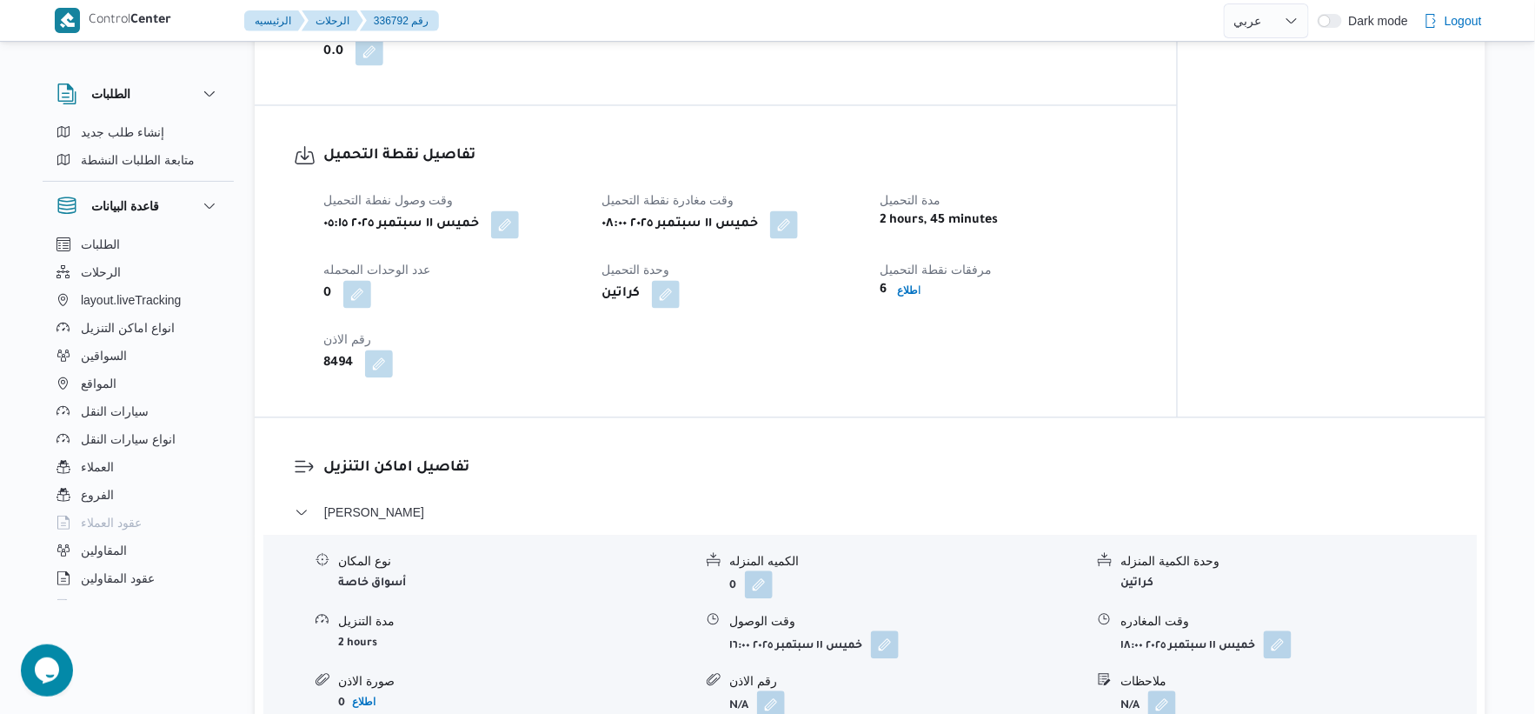
scroll to position [1109, 0]
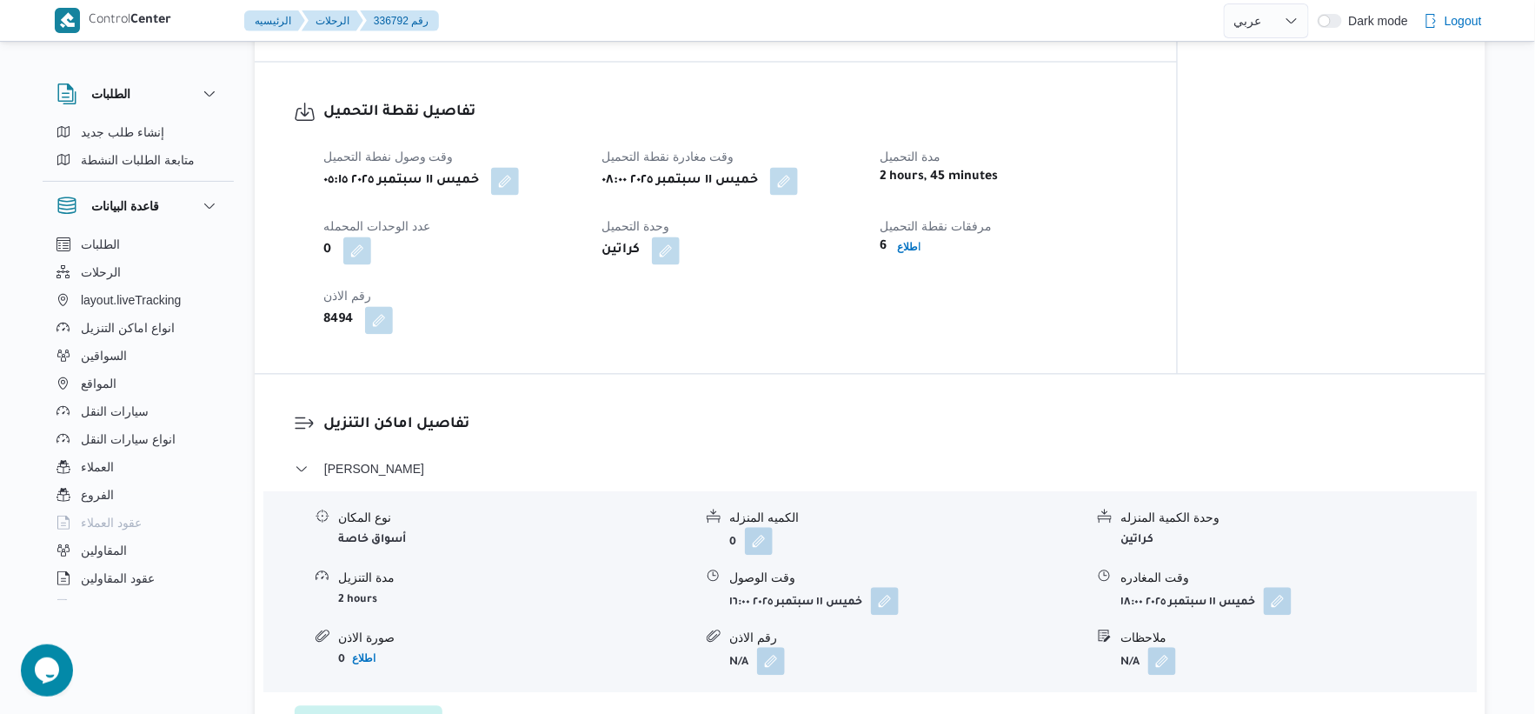
select select "ar"
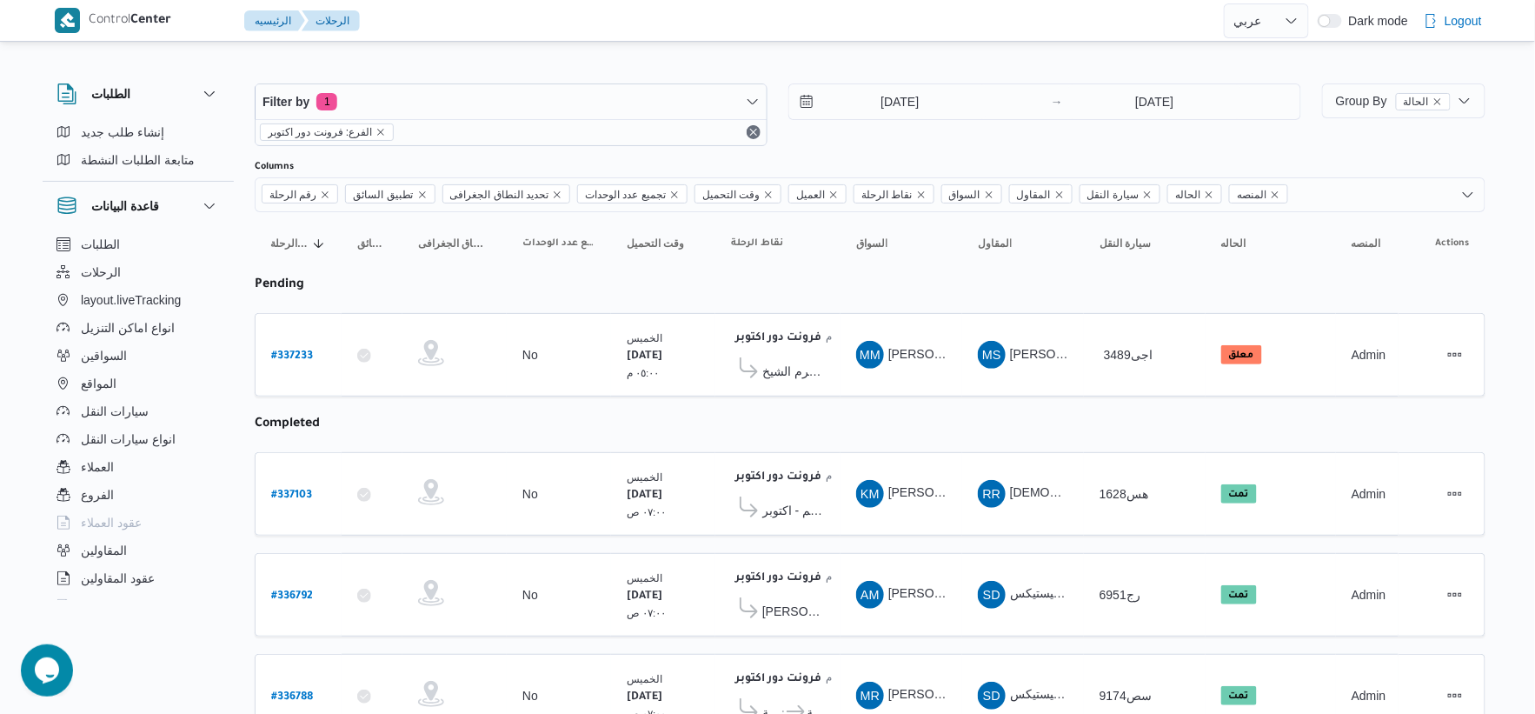
click at [805, 429] on table "رقم الرحلة Click to sort in ascending order تطبيق السائق Click to sort in ascen…" at bounding box center [870, 533] width 1231 height 643
